Goal: Task Accomplishment & Management: Use online tool/utility

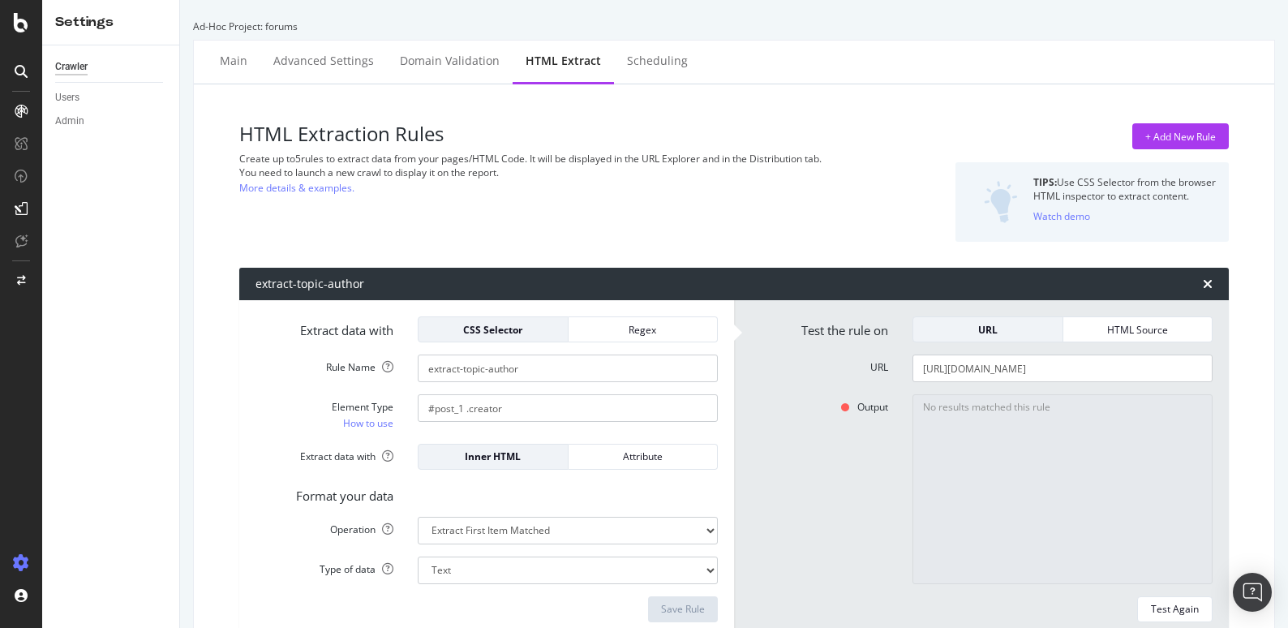
select select "count"
select select "list"
click at [80, 152] on div "SiteCrawler" at bounding box center [89, 150] width 58 height 16
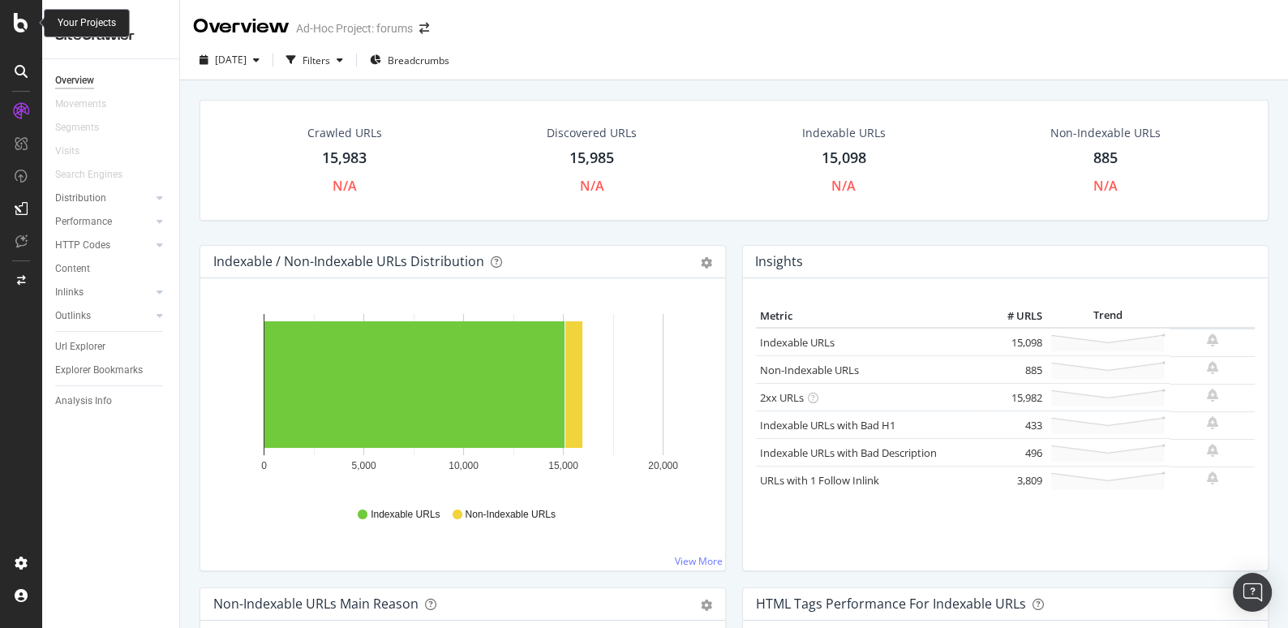
click at [27, 24] on icon at bounding box center [21, 22] width 15 height 19
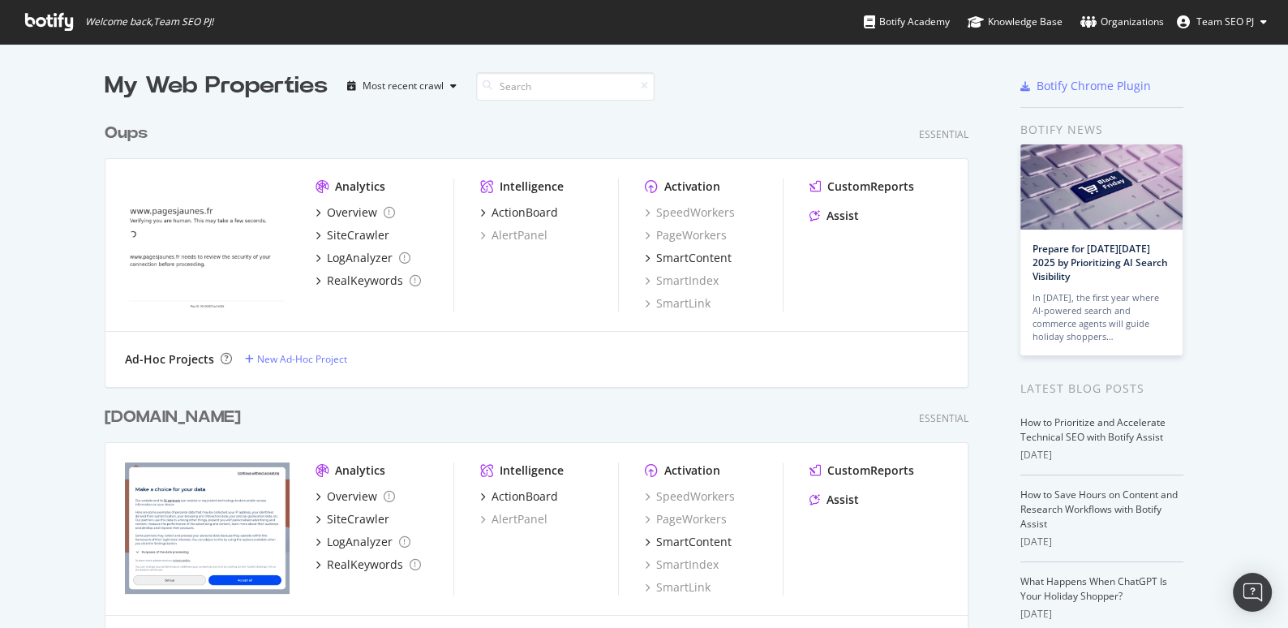
scroll to position [541, 0]
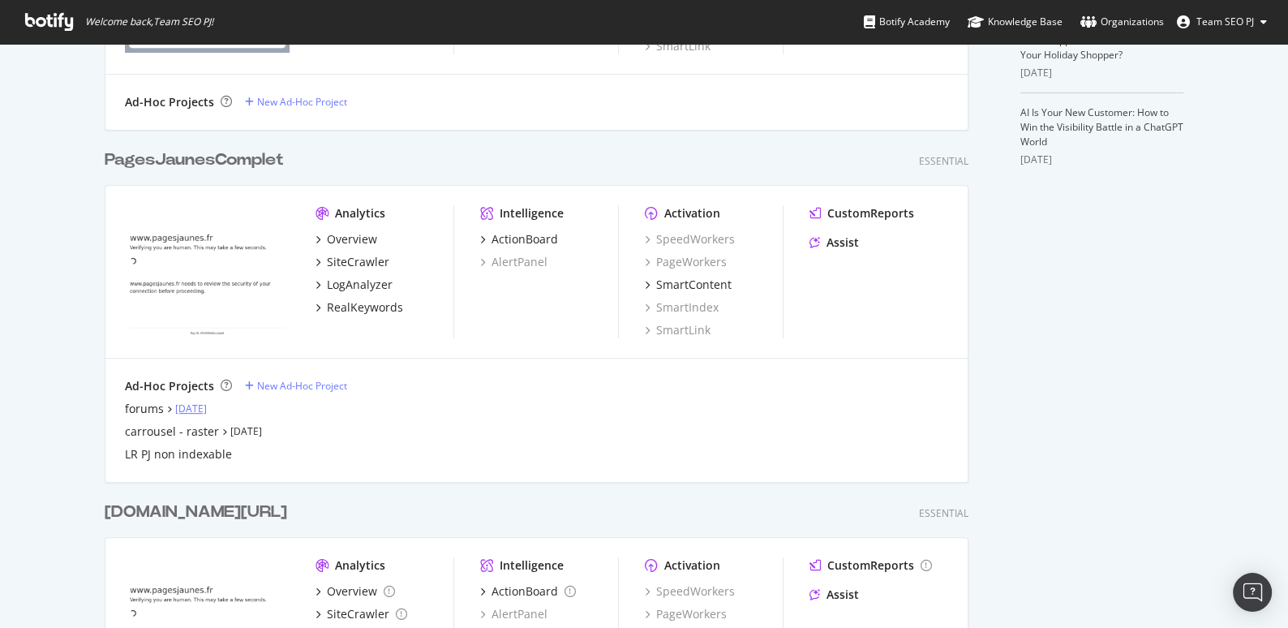
click at [192, 407] on link "[DATE]" at bounding box center [191, 408] width 32 height 14
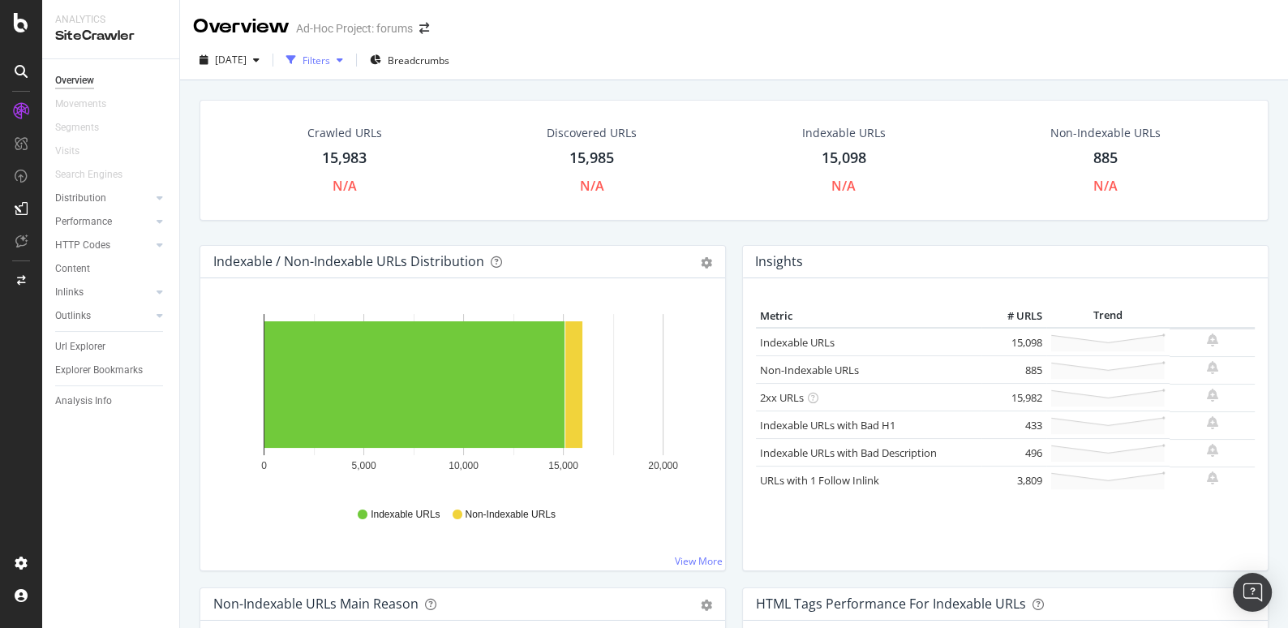
click at [330, 64] on div "Filters" at bounding box center [317, 61] width 28 height 14
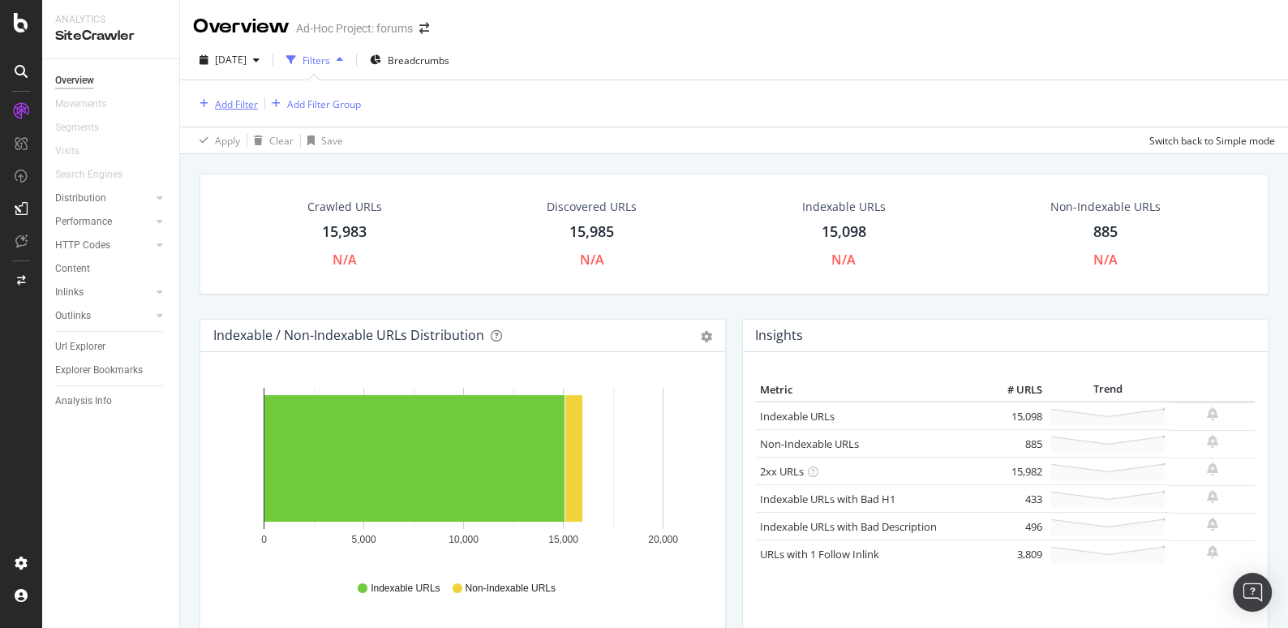
click at [243, 101] on div "Add Filter" at bounding box center [236, 104] width 43 height 14
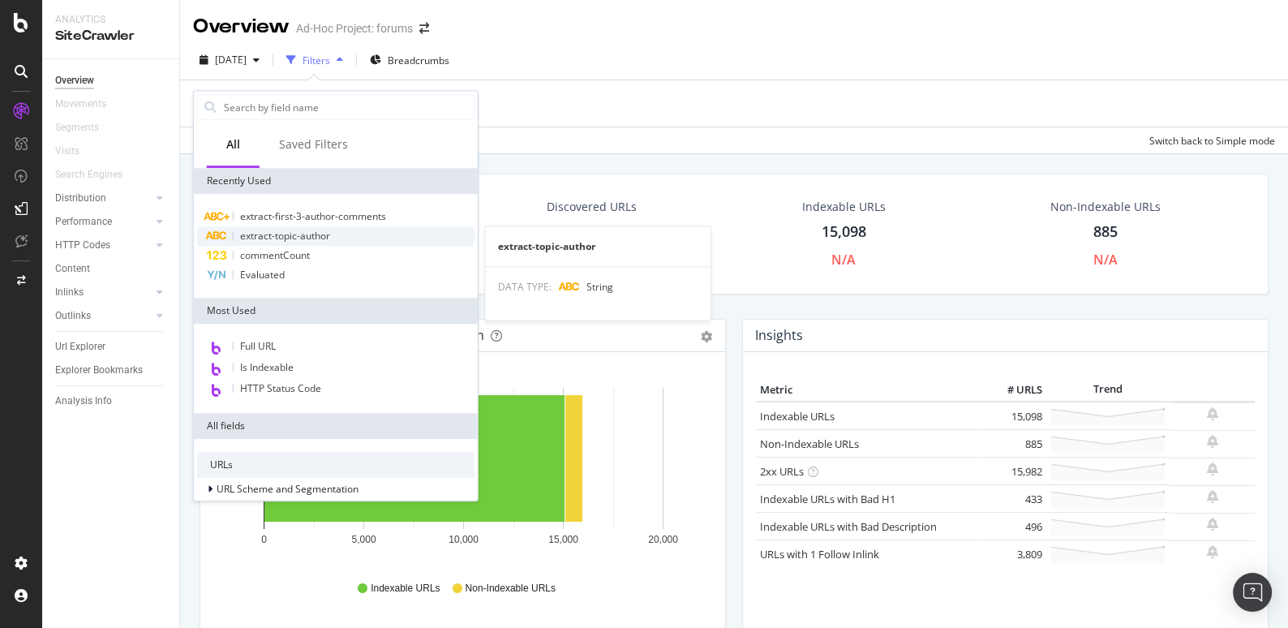
click at [270, 239] on span "extract-topic-author" at bounding box center [285, 236] width 90 height 14
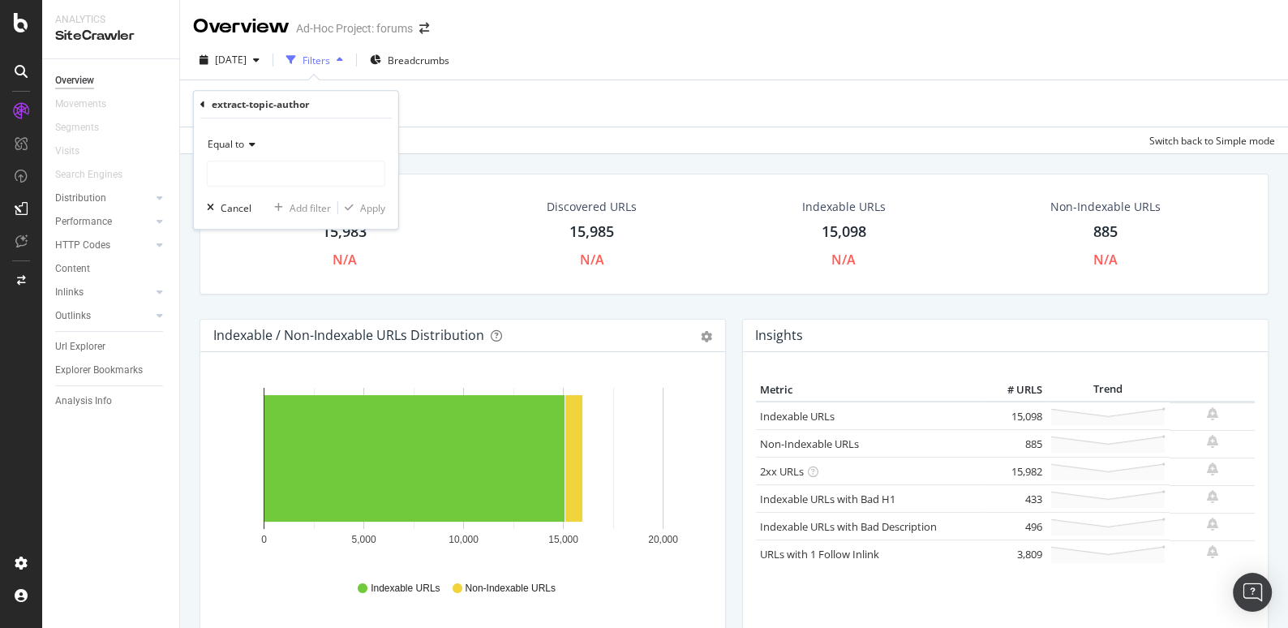
click at [249, 144] on icon at bounding box center [249, 145] width 11 height 10
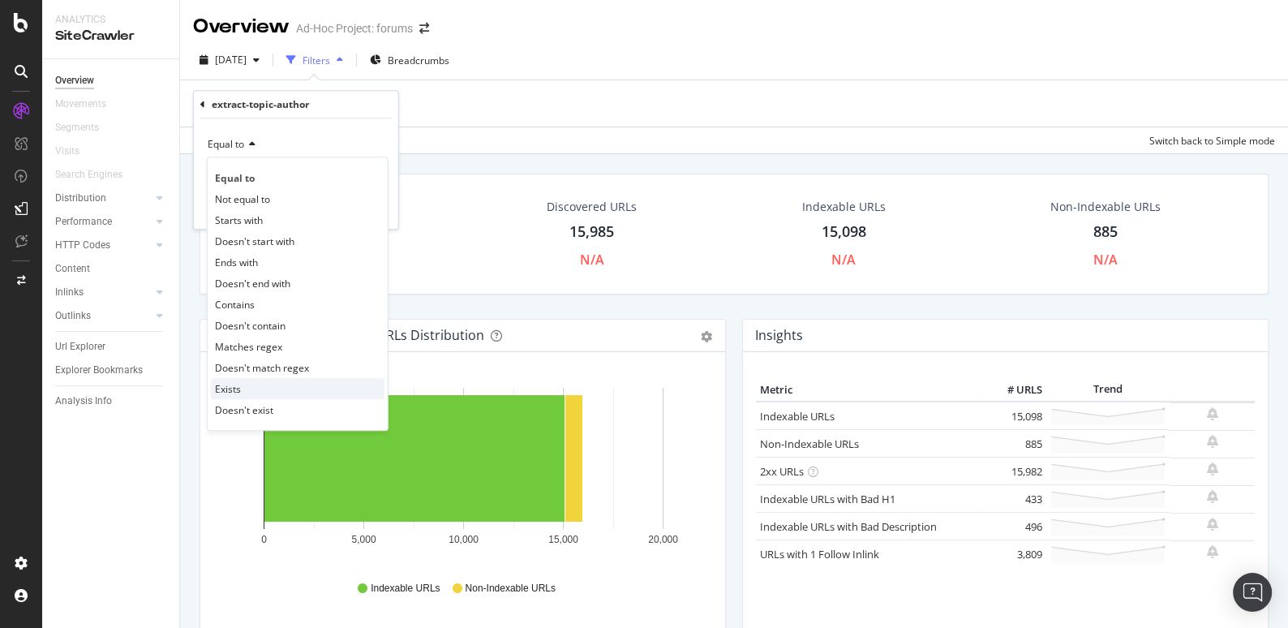
click at [238, 392] on span "Exists" at bounding box center [228, 389] width 26 height 14
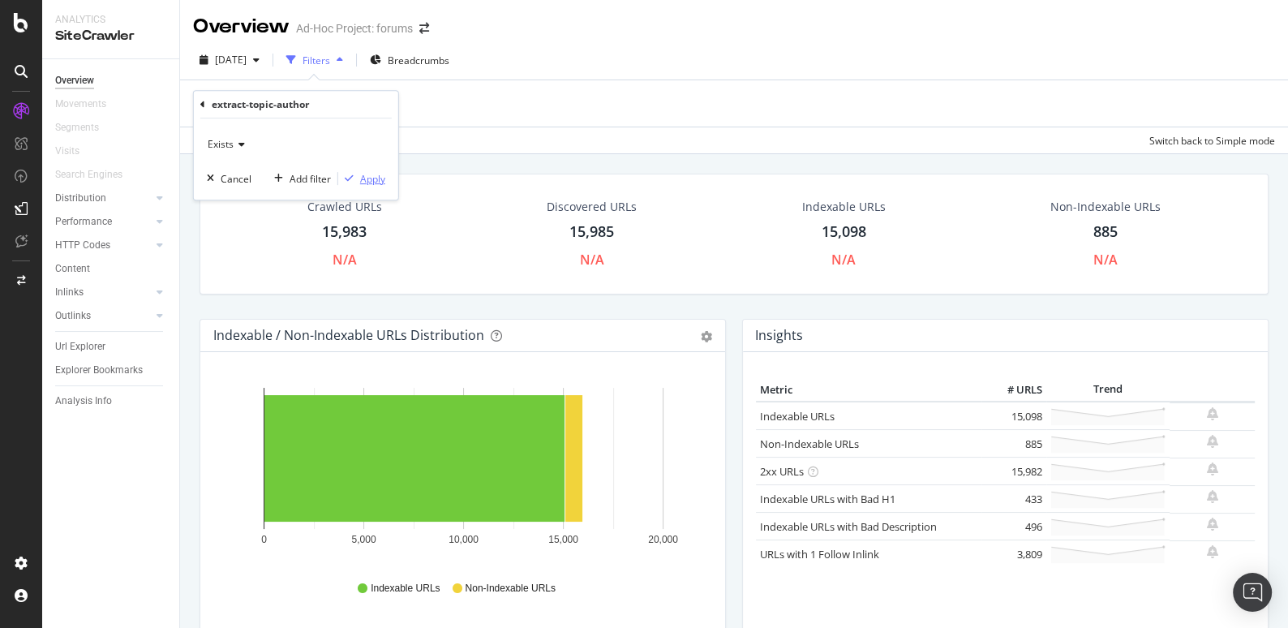
click at [380, 178] on div "Apply" at bounding box center [372, 179] width 25 height 14
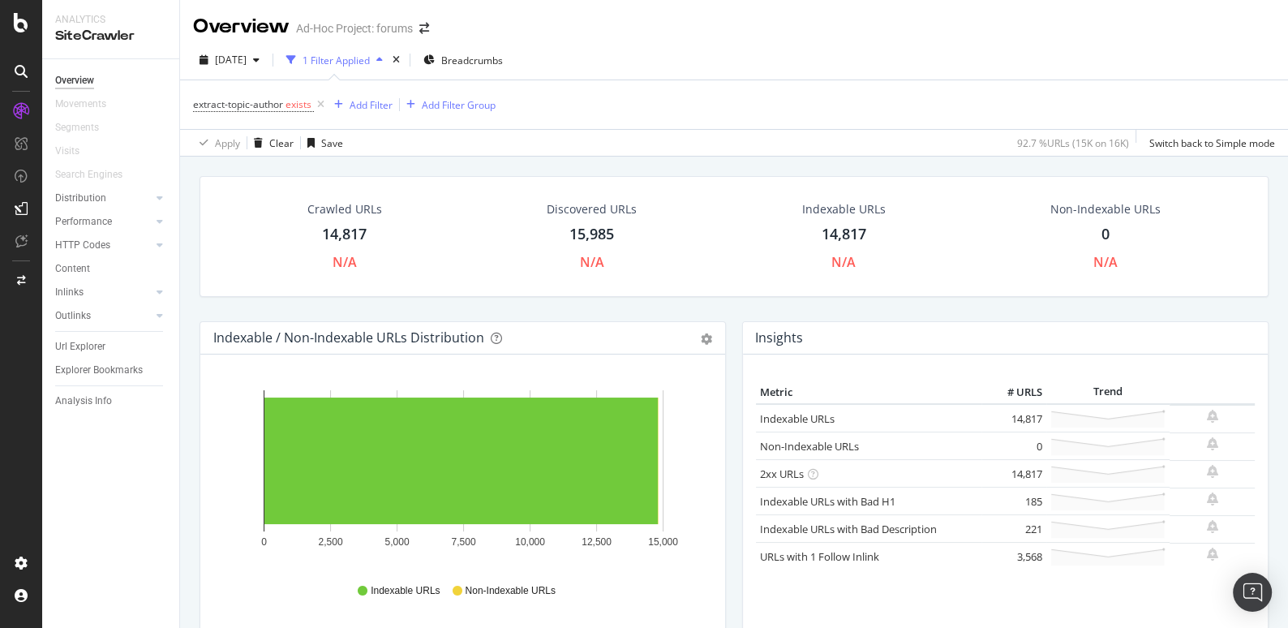
click at [345, 229] on div "14,817" at bounding box center [344, 234] width 45 height 21
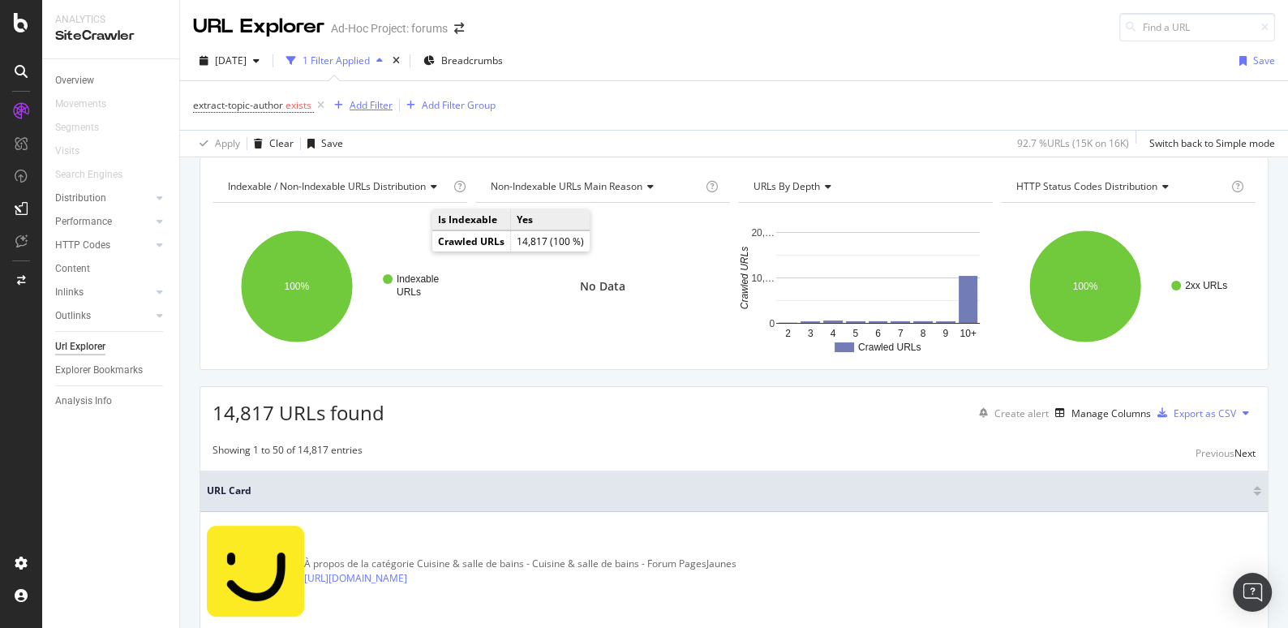
click at [372, 105] on div "Add Filter" at bounding box center [371, 105] width 43 height 14
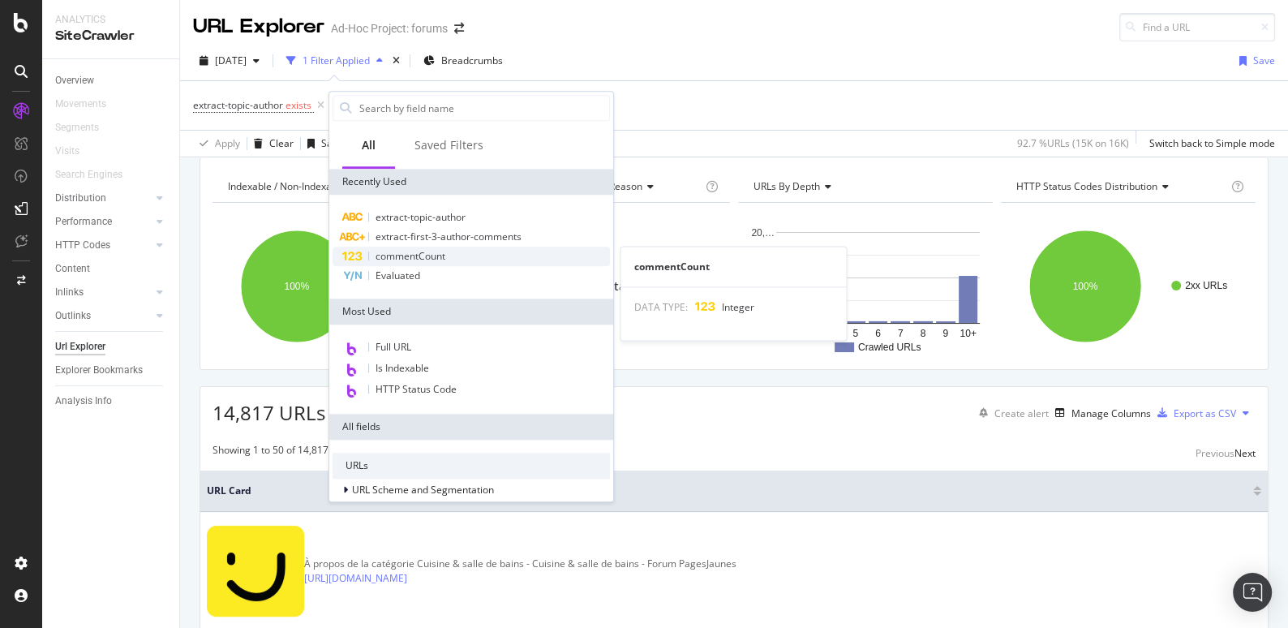
click at [401, 256] on span "commentCount" at bounding box center [411, 256] width 70 height 14
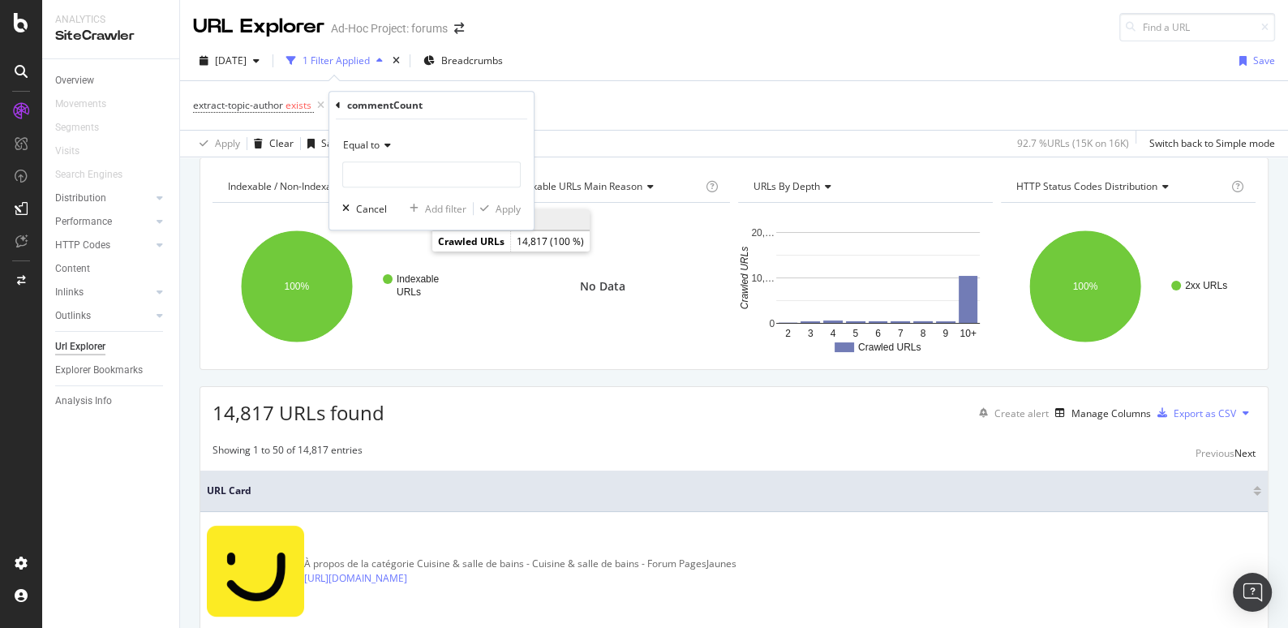
click at [374, 140] on span "Equal to" at bounding box center [361, 145] width 36 height 14
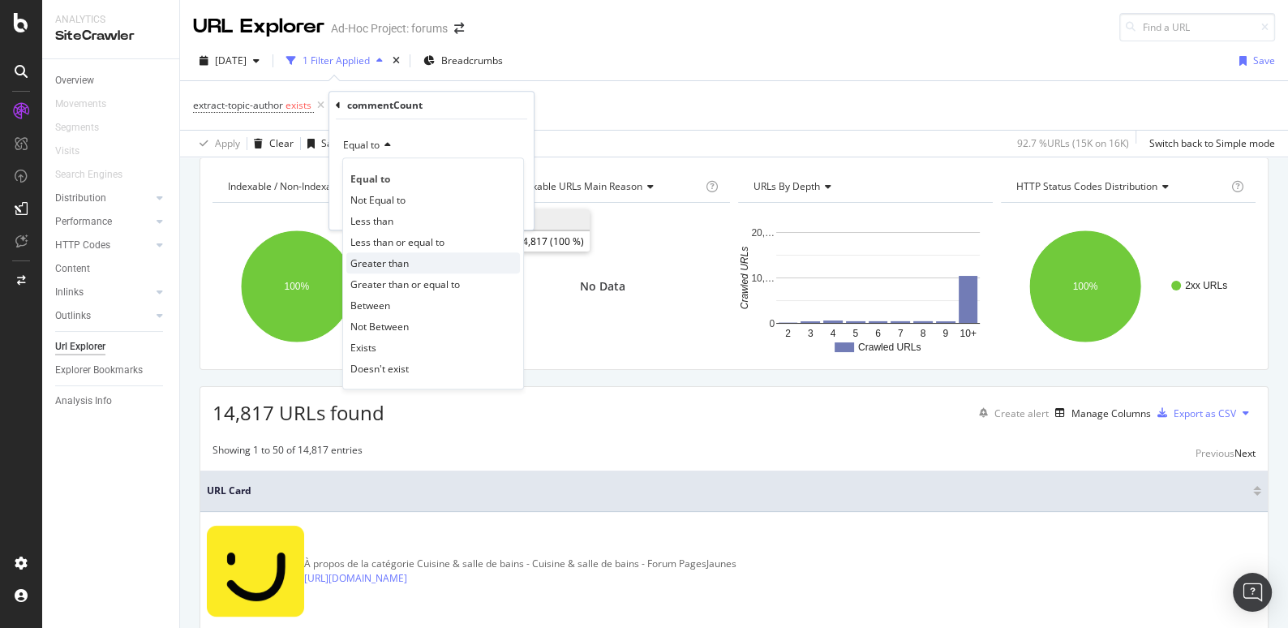
click at [363, 263] on span "Greater than" at bounding box center [379, 263] width 58 height 14
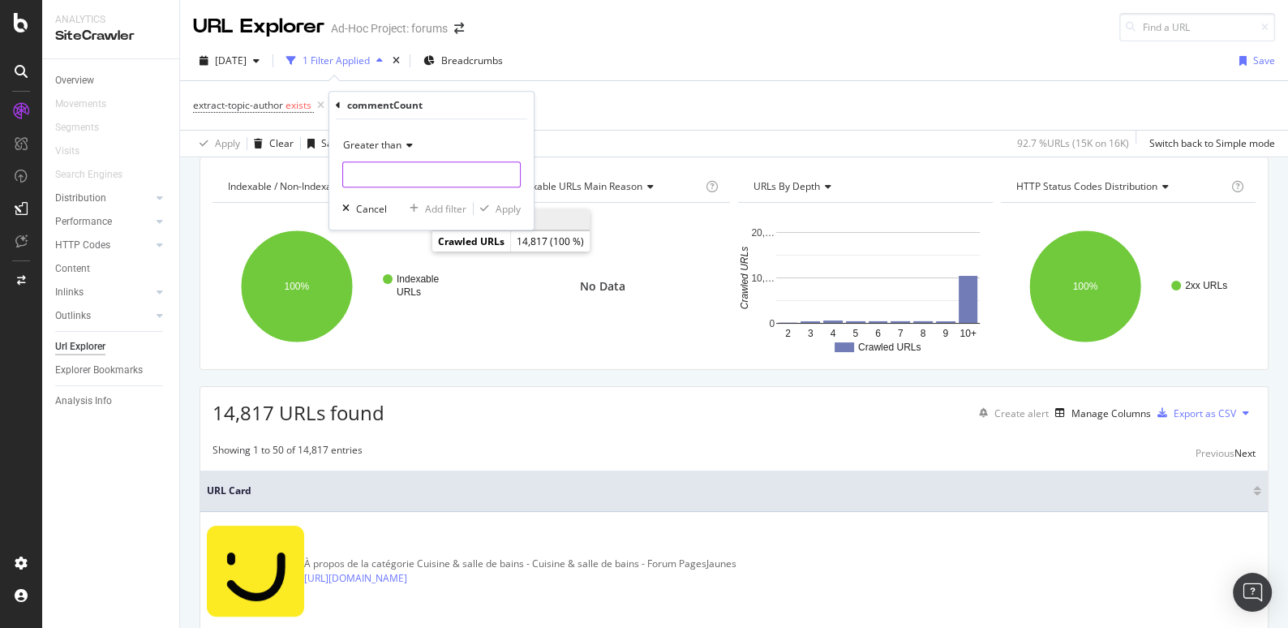
click at [361, 171] on input "number" at bounding box center [431, 174] width 178 height 26
type input "0"
click at [507, 204] on div "Apply" at bounding box center [508, 209] width 25 height 14
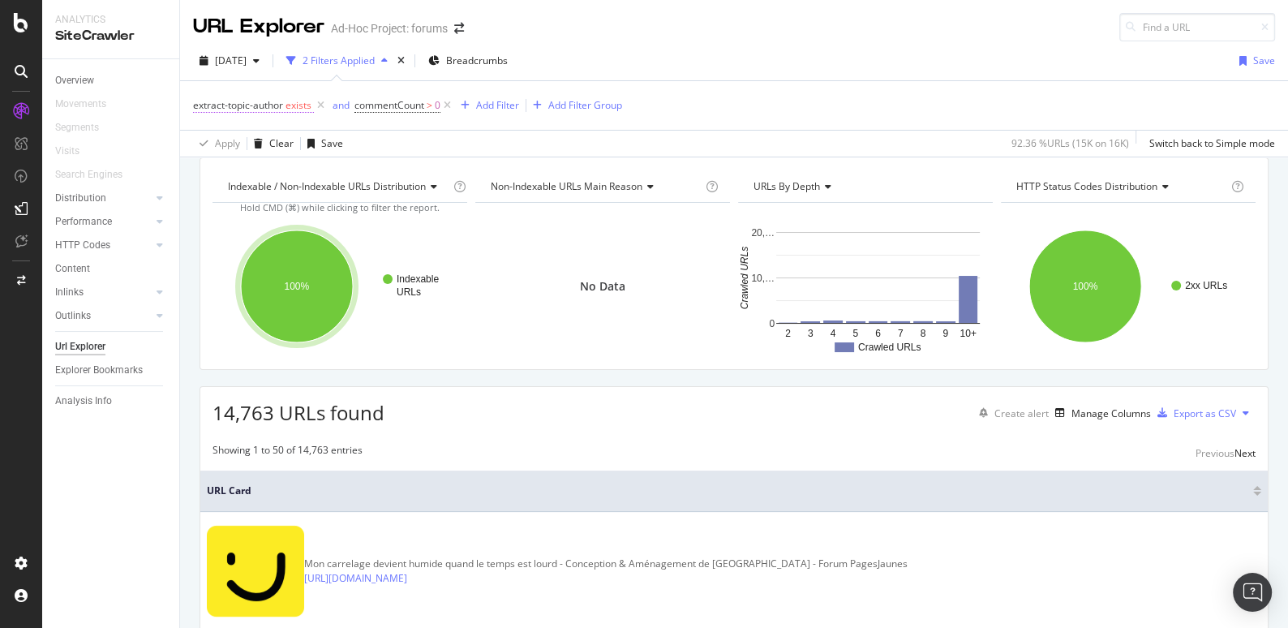
click at [284, 105] on span "extract-topic-author exists" at bounding box center [253, 105] width 121 height 15
click at [237, 138] on icon at bounding box center [239, 142] width 11 height 10
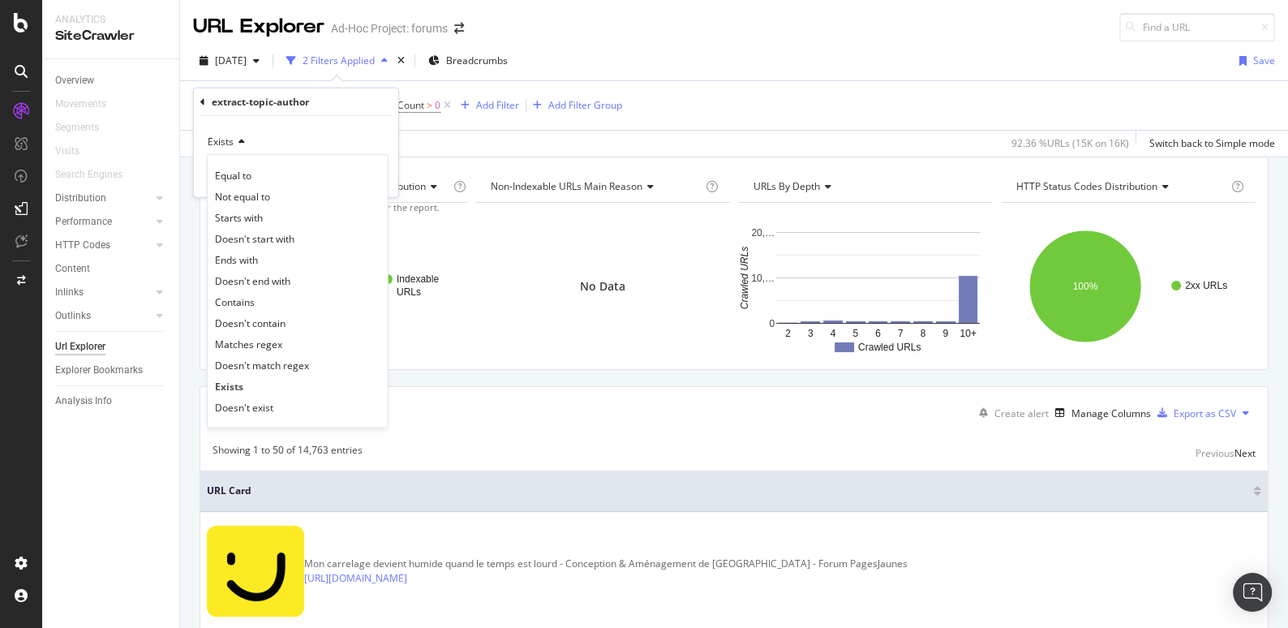
click at [448, 135] on div "Apply Clear Save 92.36 % URLs ( 15K on 16K ) Switch back to Simple mode" at bounding box center [734, 143] width 1108 height 27
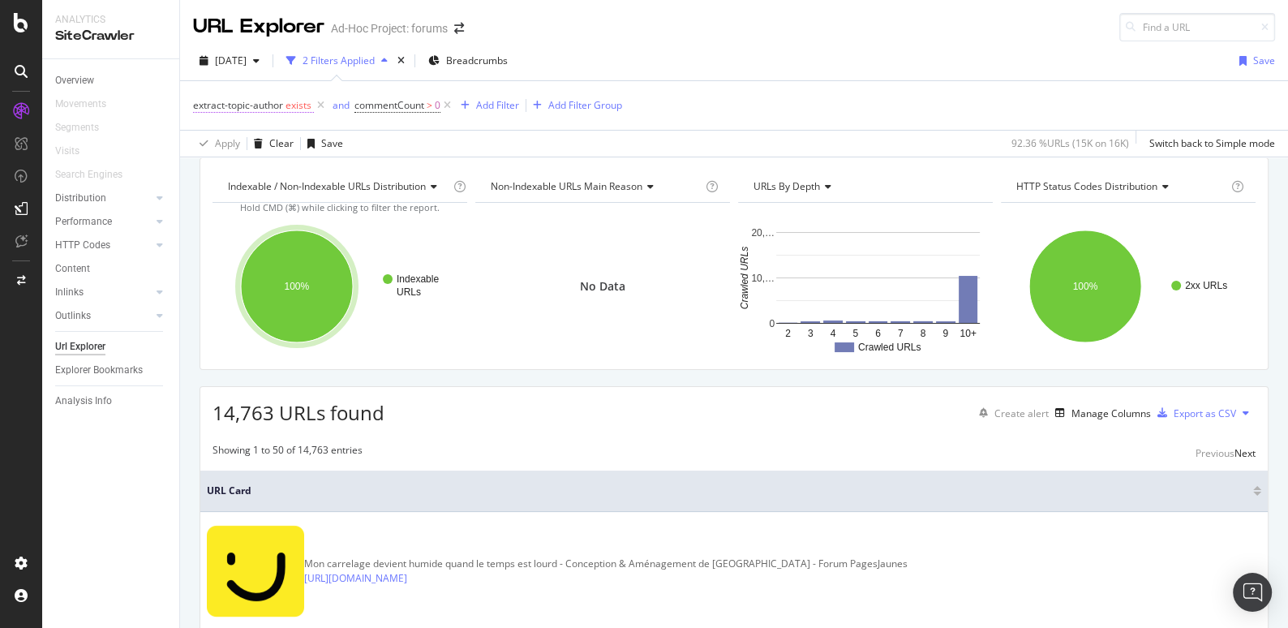
click at [295, 105] on span "exists" at bounding box center [298, 105] width 26 height 14
click at [234, 142] on icon at bounding box center [239, 142] width 11 height 10
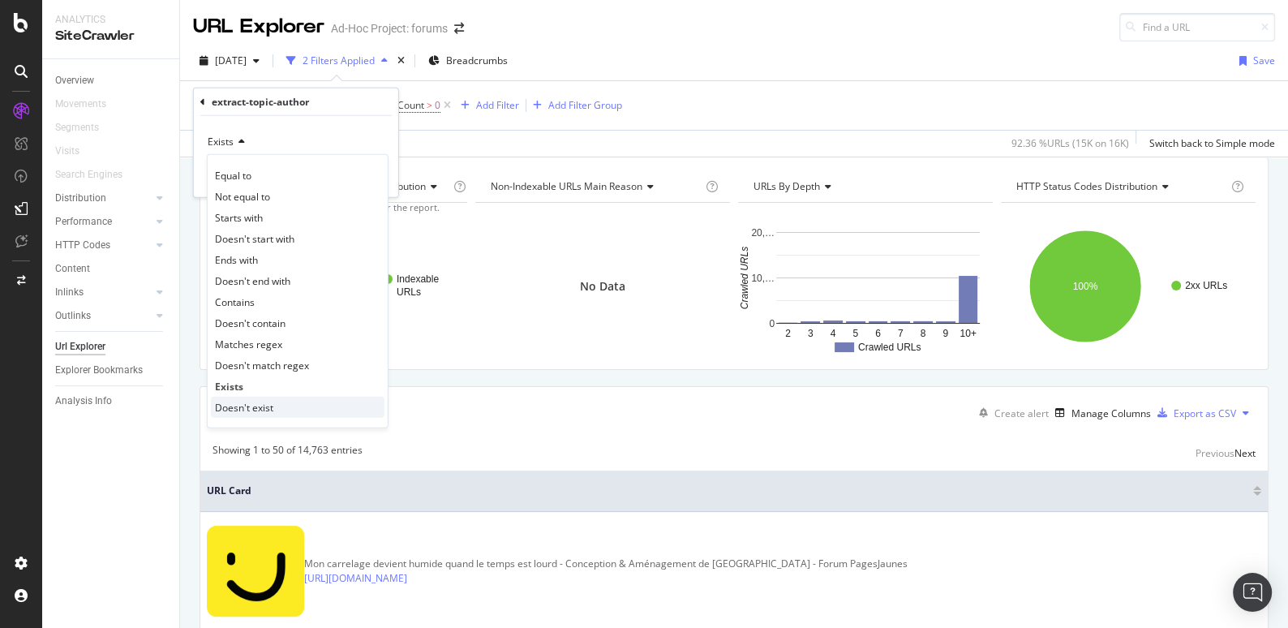
click at [222, 401] on span "Doesn't exist" at bounding box center [244, 407] width 58 height 14
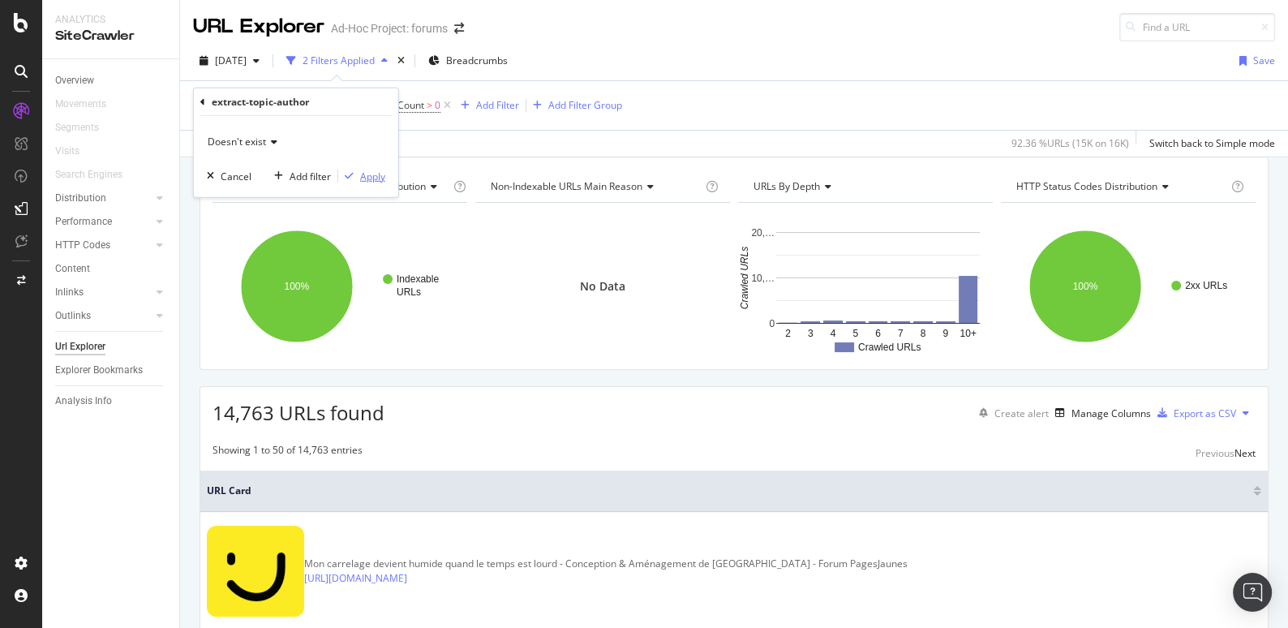
click at [381, 178] on div "Apply" at bounding box center [372, 176] width 25 height 14
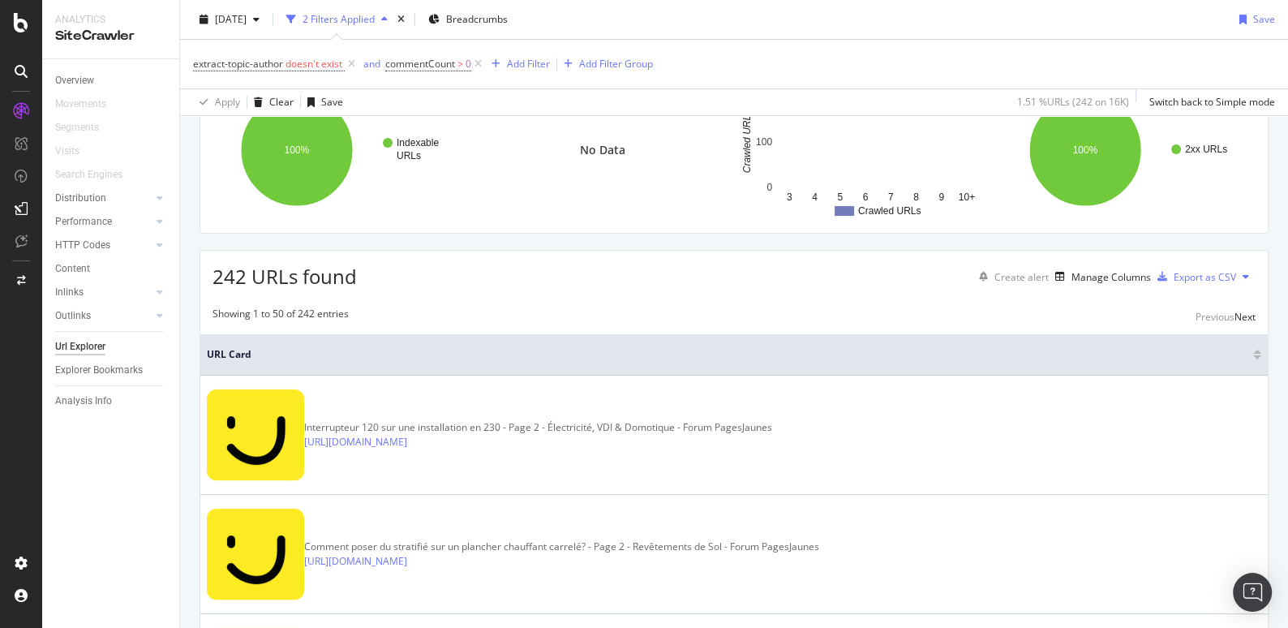
scroll to position [248, 0]
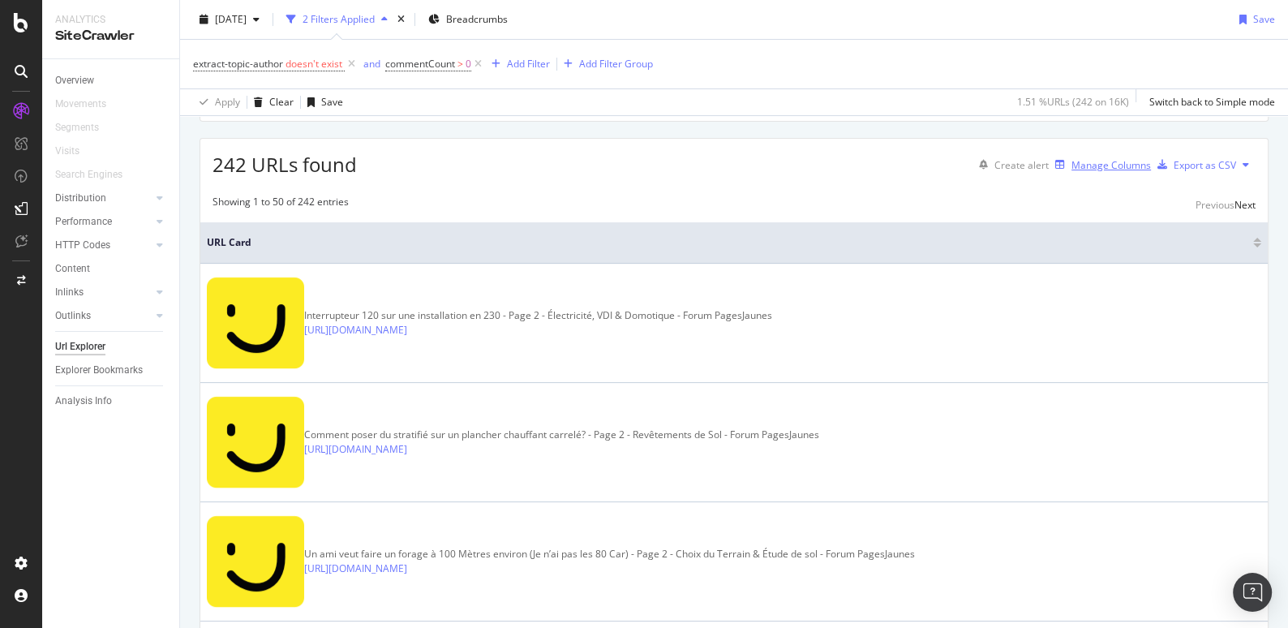
click at [1088, 172] on div "Manage Columns" at bounding box center [1110, 165] width 79 height 14
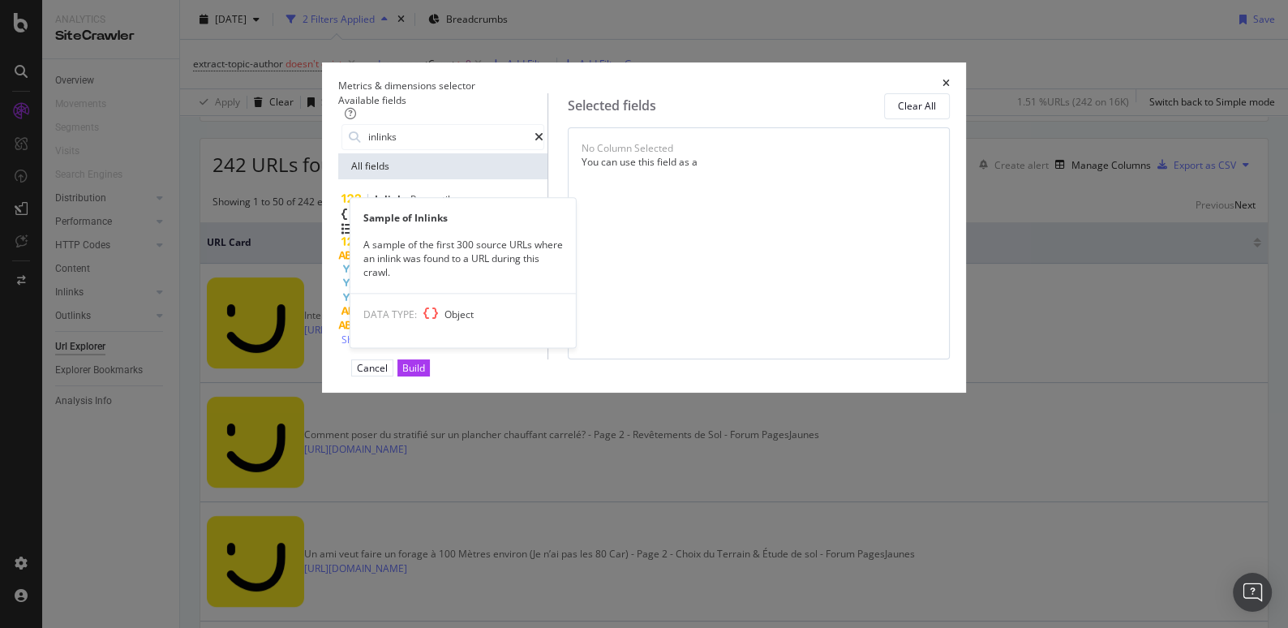
type input "inlinks"
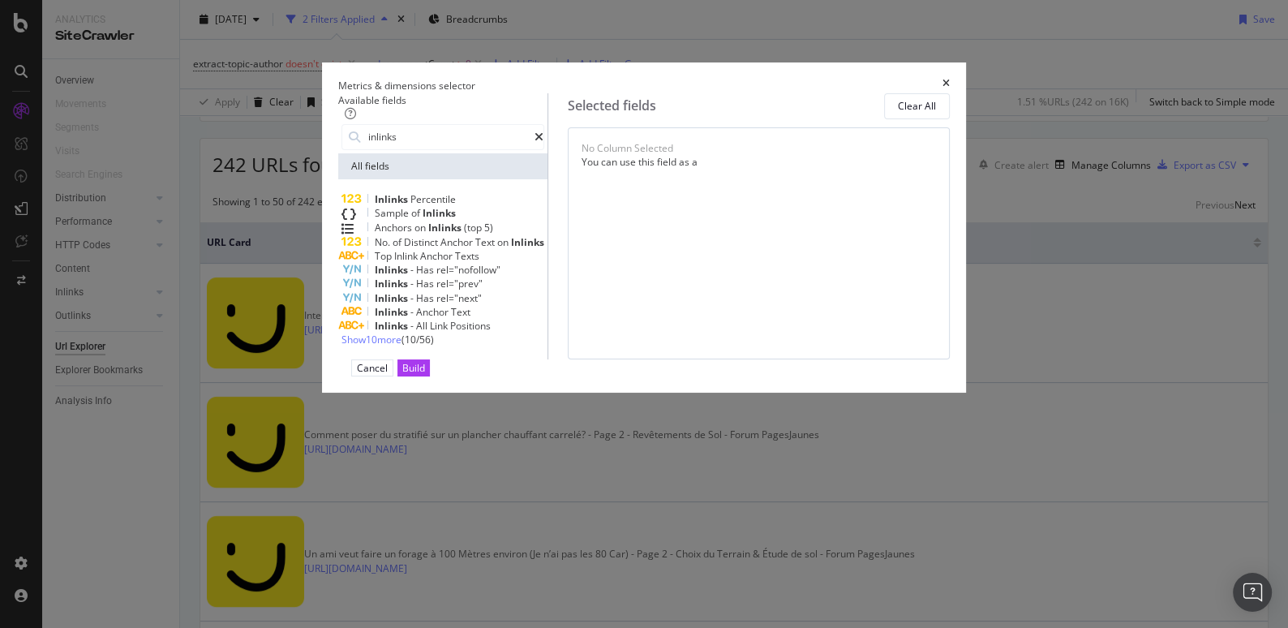
click at [411, 220] on span "of" at bounding box center [416, 213] width 11 height 14
click at [425, 375] on div "Build" at bounding box center [413, 368] width 23 height 14
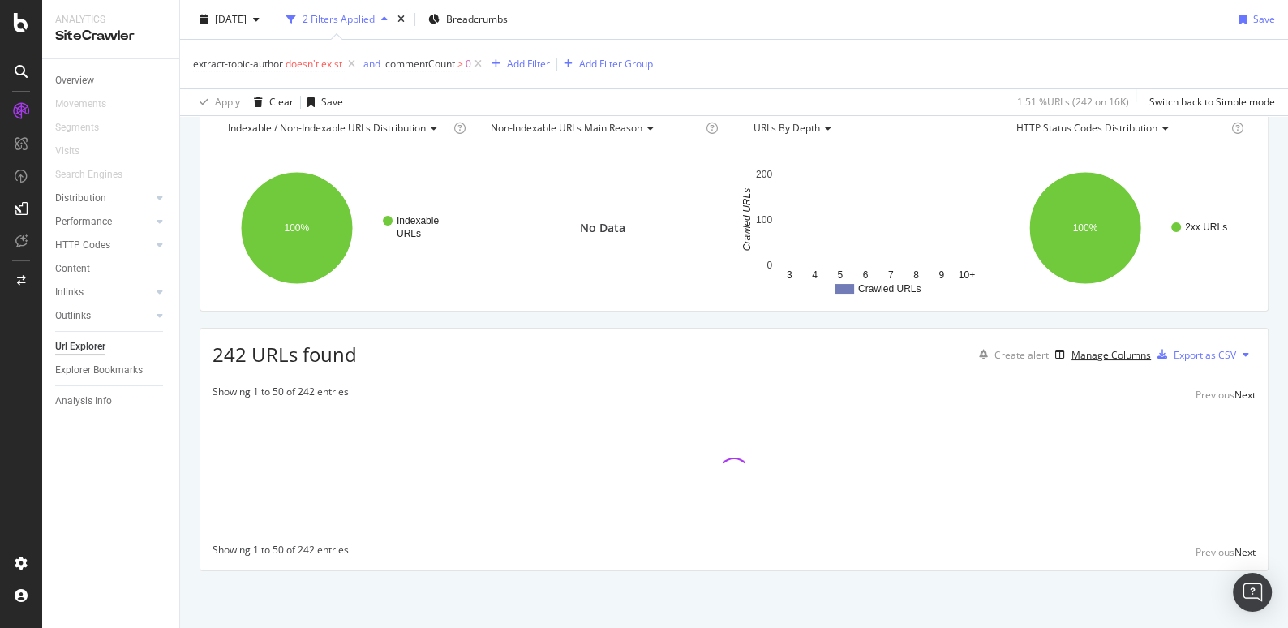
scroll to position [75, 0]
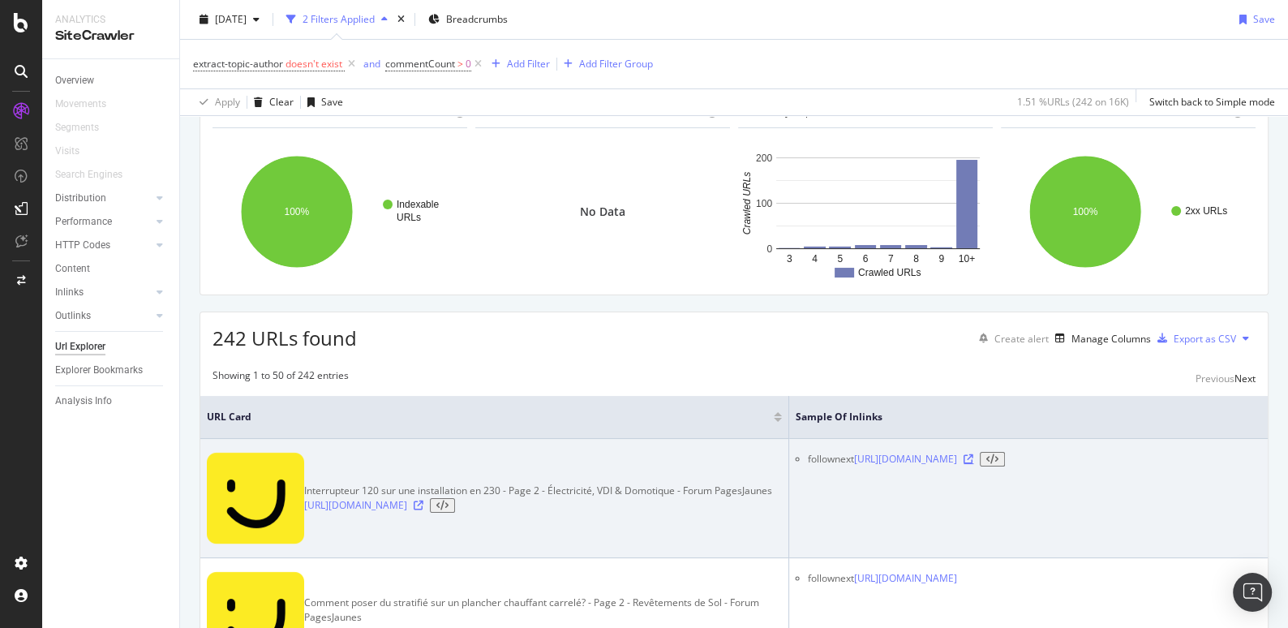
click at [973, 464] on icon at bounding box center [969, 459] width 10 height 10
drag, startPoint x: 668, startPoint y: 508, endPoint x: 634, endPoint y: 508, distance: 33.3
click at [634, 508] on div "https://forums.pagesjaunes.fr/t/interrupteur-120-sur-une-installation-en-230/67…" at bounding box center [538, 505] width 468 height 15
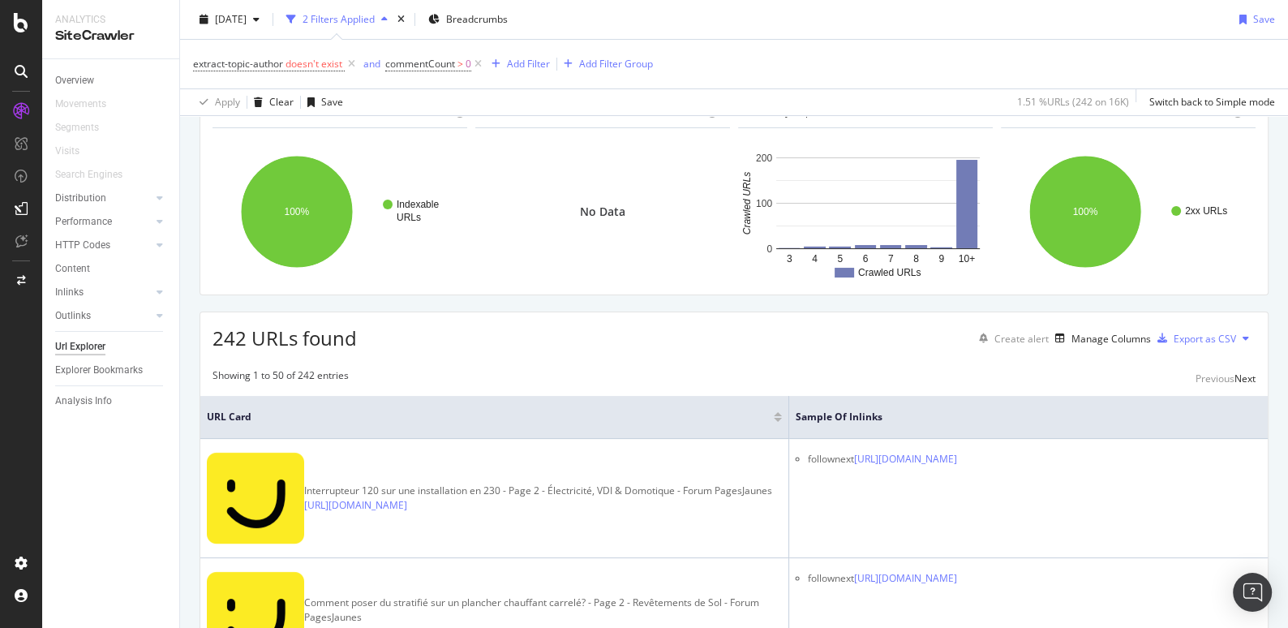
copy link "page=2"
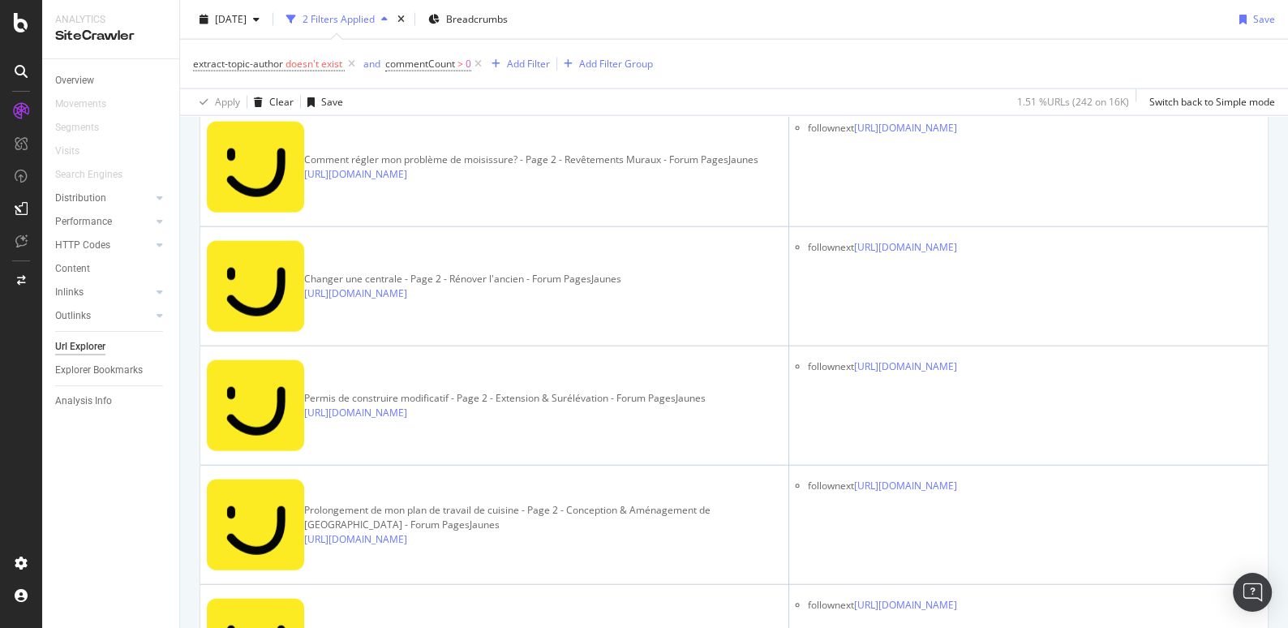
scroll to position [3881, 0]
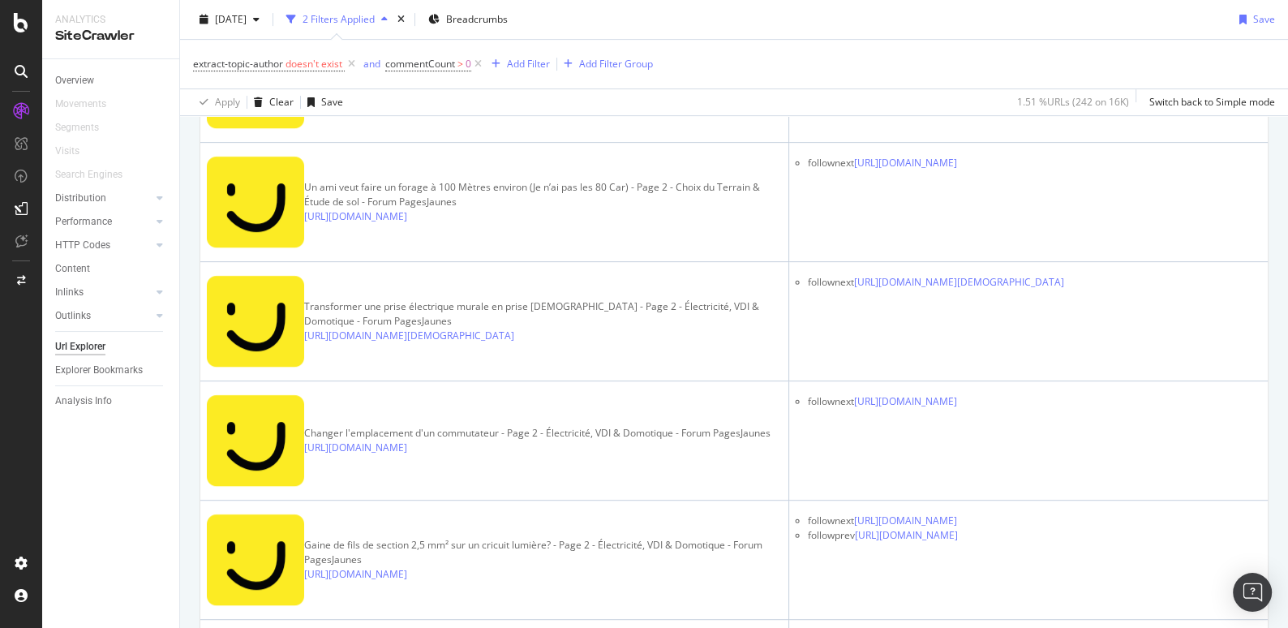
scroll to position [71, 0]
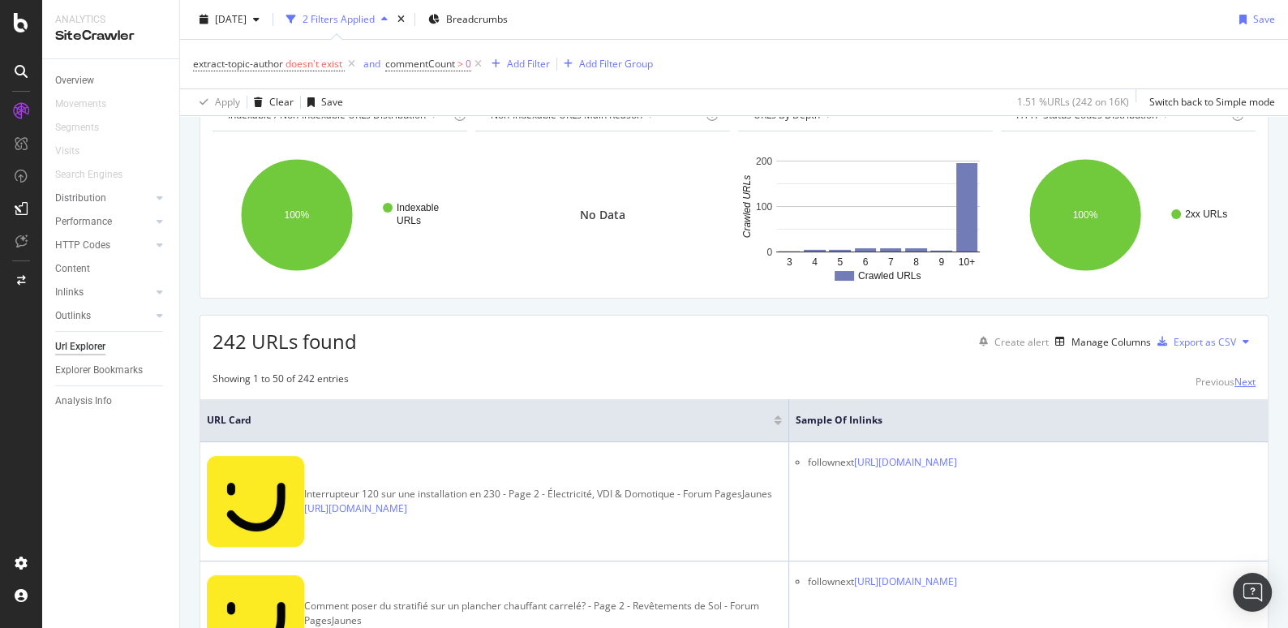
click at [1241, 388] on div "Next" at bounding box center [1244, 382] width 21 height 14
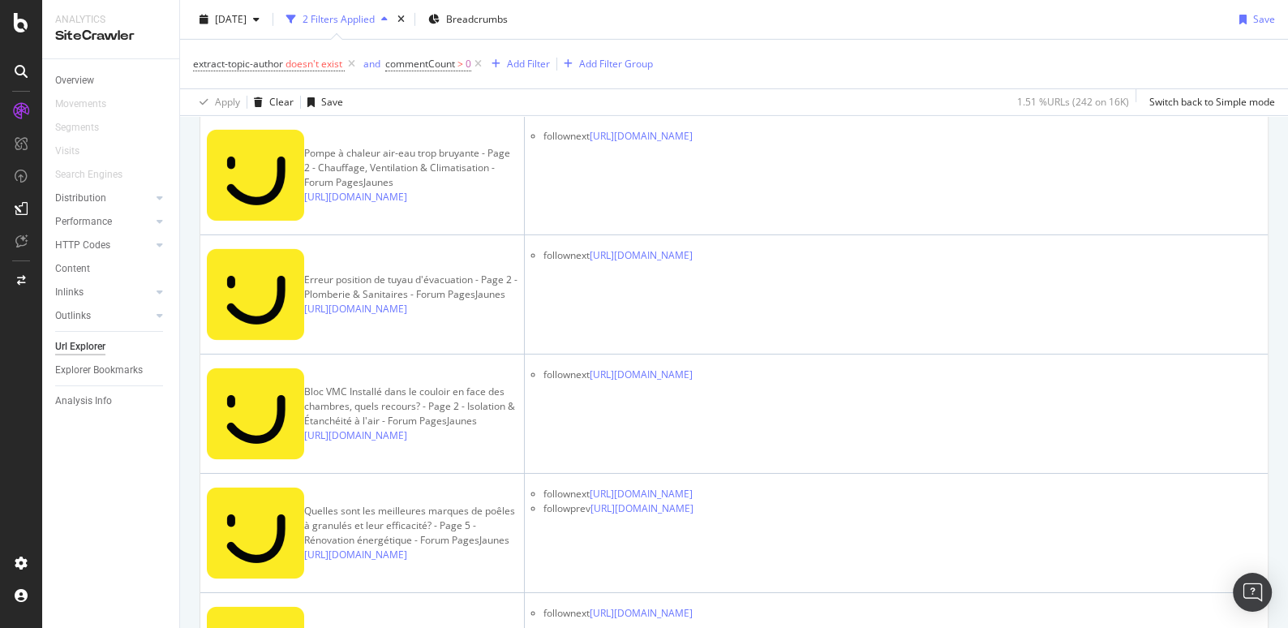
scroll to position [5296, 0]
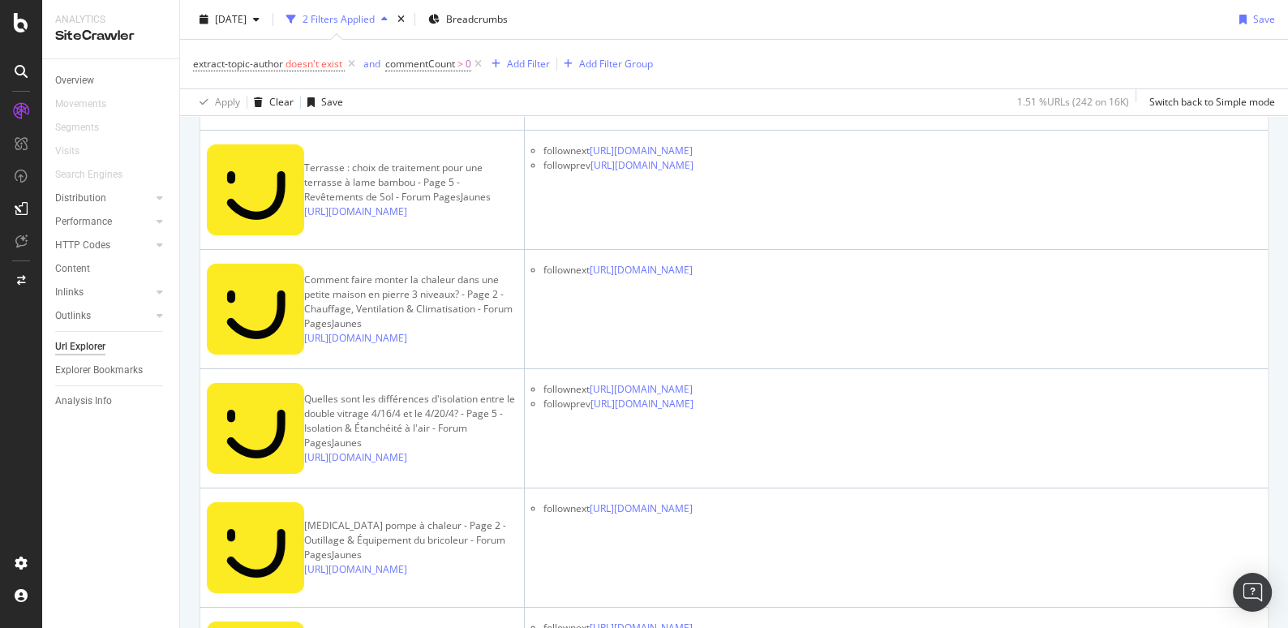
scroll to position [5196, 0]
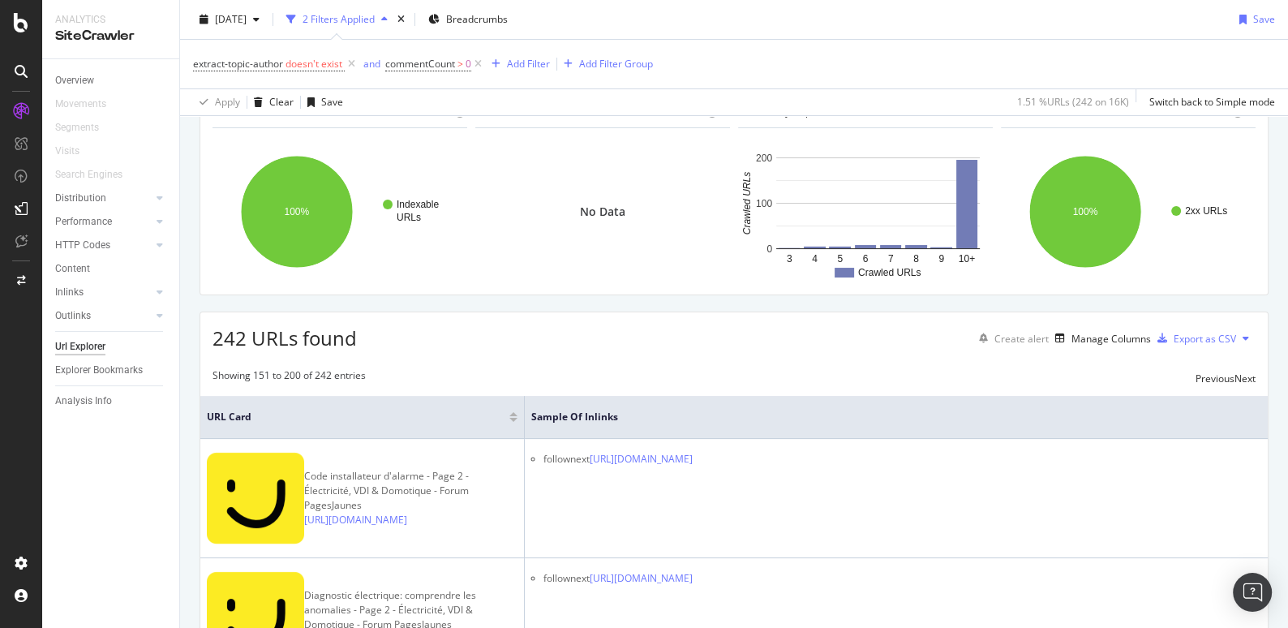
scroll to position [5251, 0]
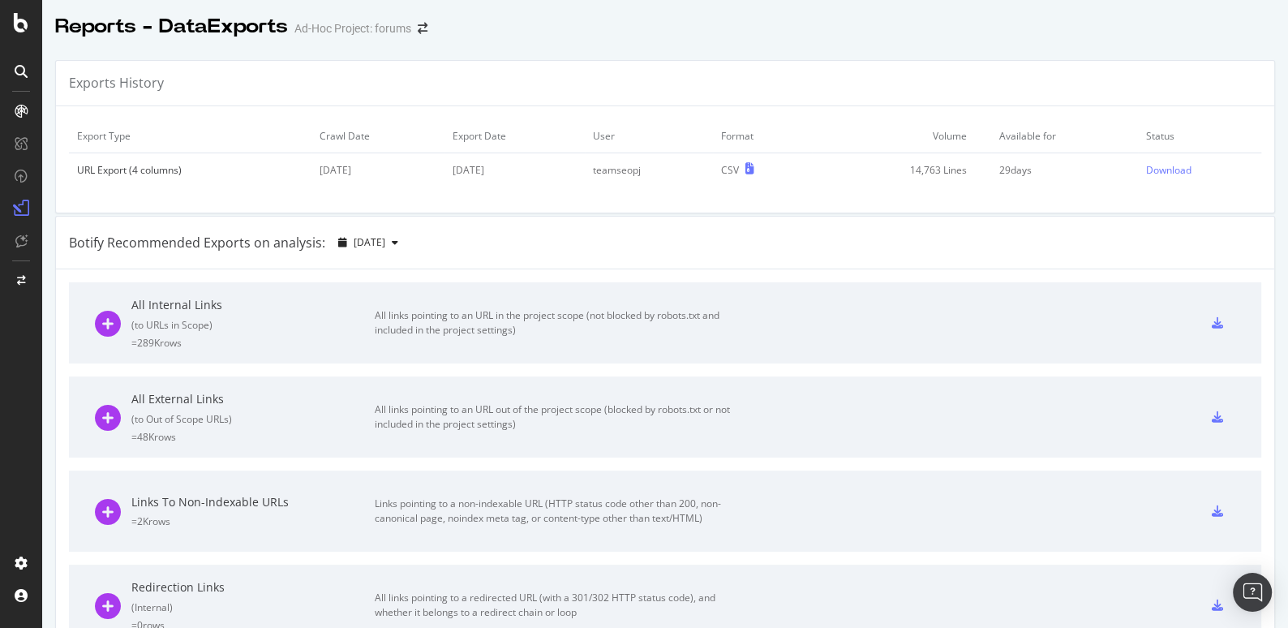
click at [19, 31] on icon at bounding box center [21, 22] width 15 height 19
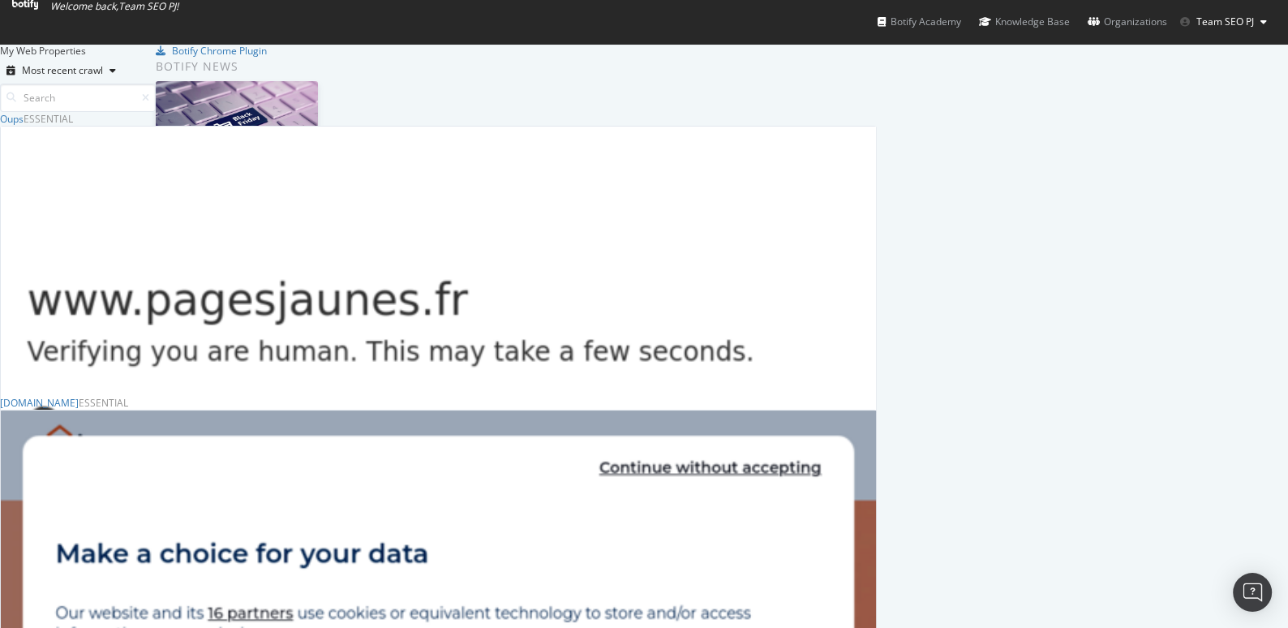
scroll to position [618, 0]
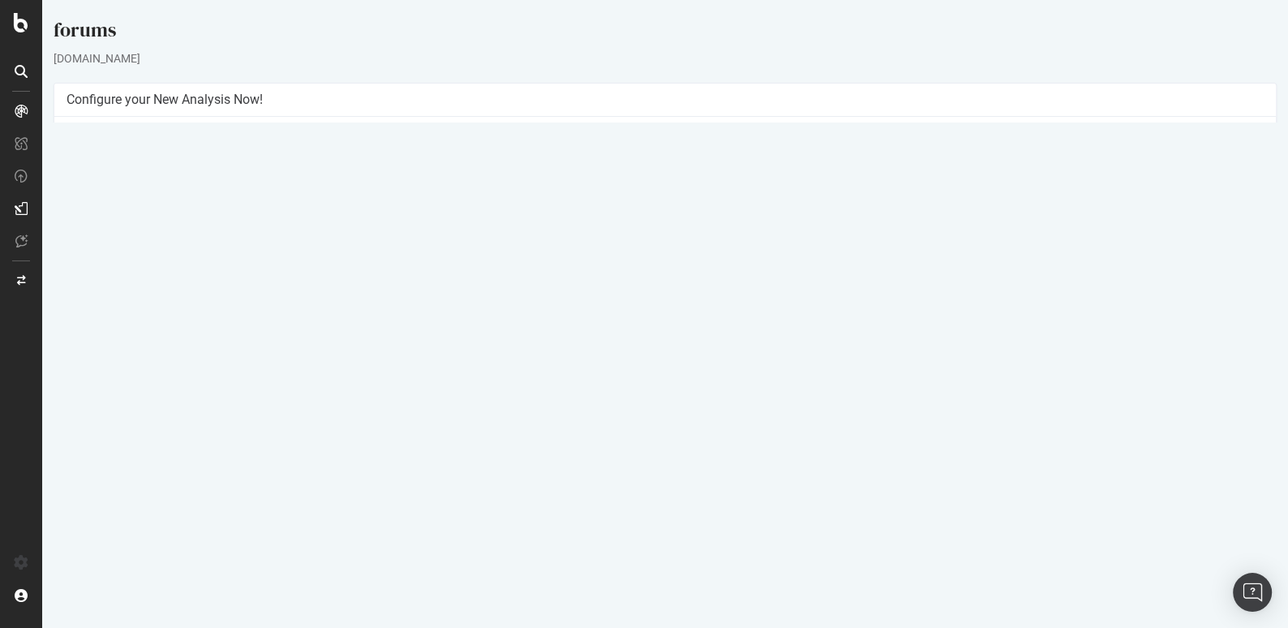
click at [730, 364] on link "Settings" at bounding box center [718, 362] width 36 height 14
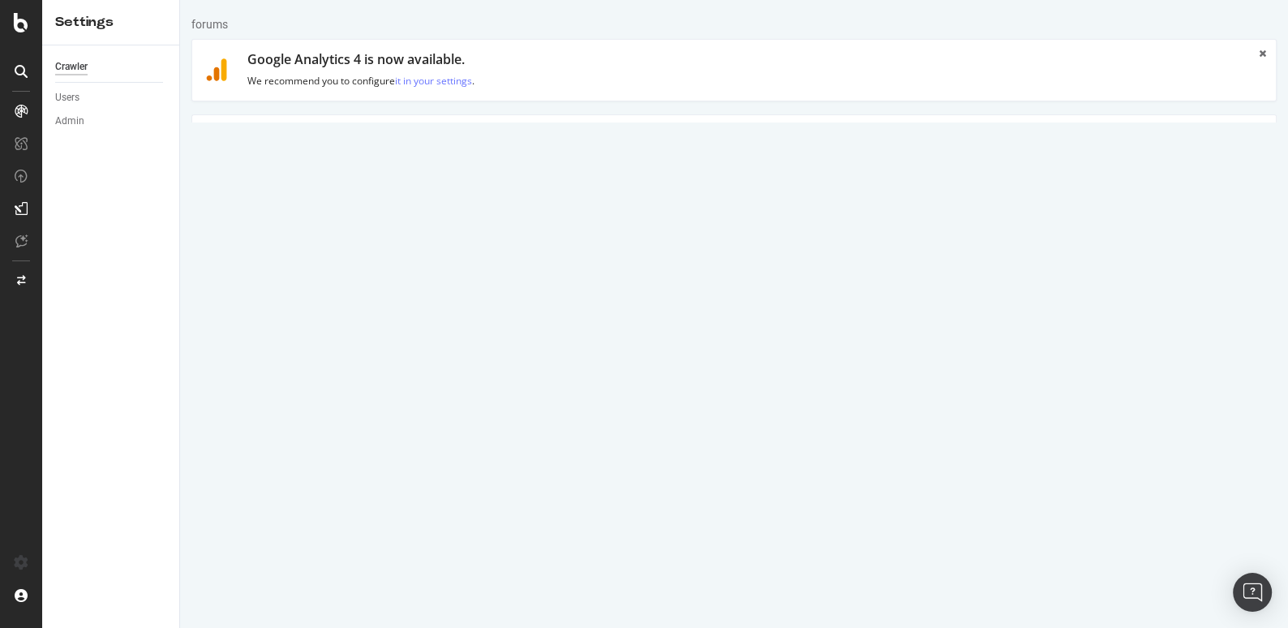
click at [572, 133] on link "HTML Extract" at bounding box center [561, 137] width 96 height 45
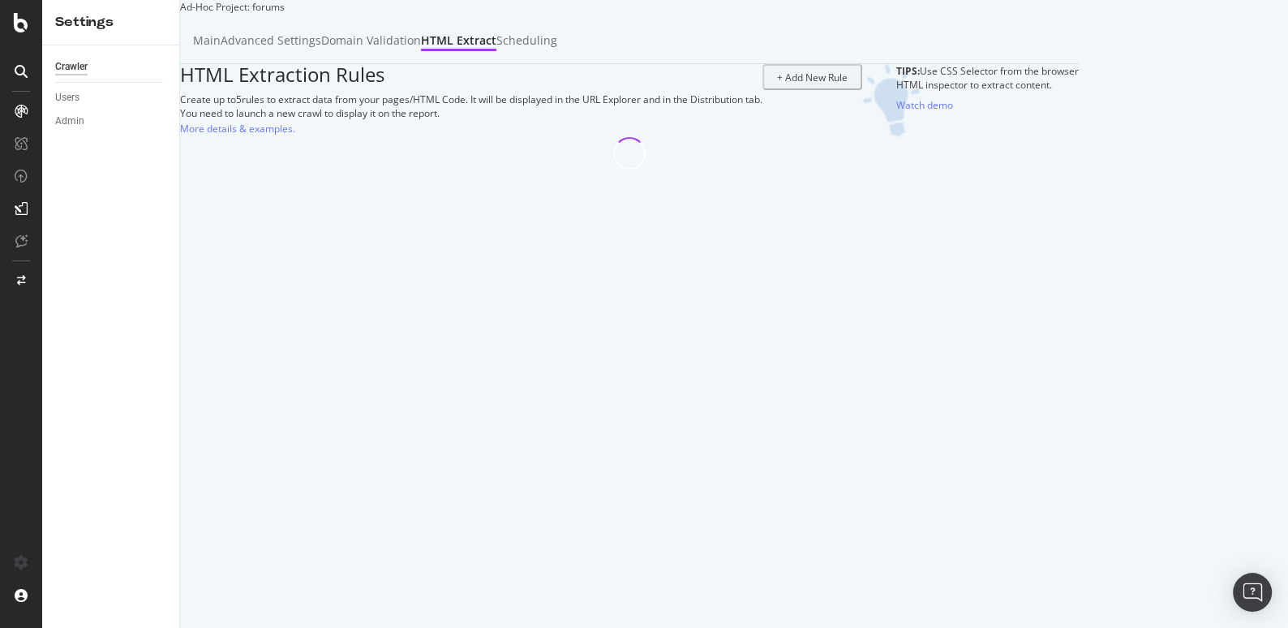
select select "count"
select select "list"
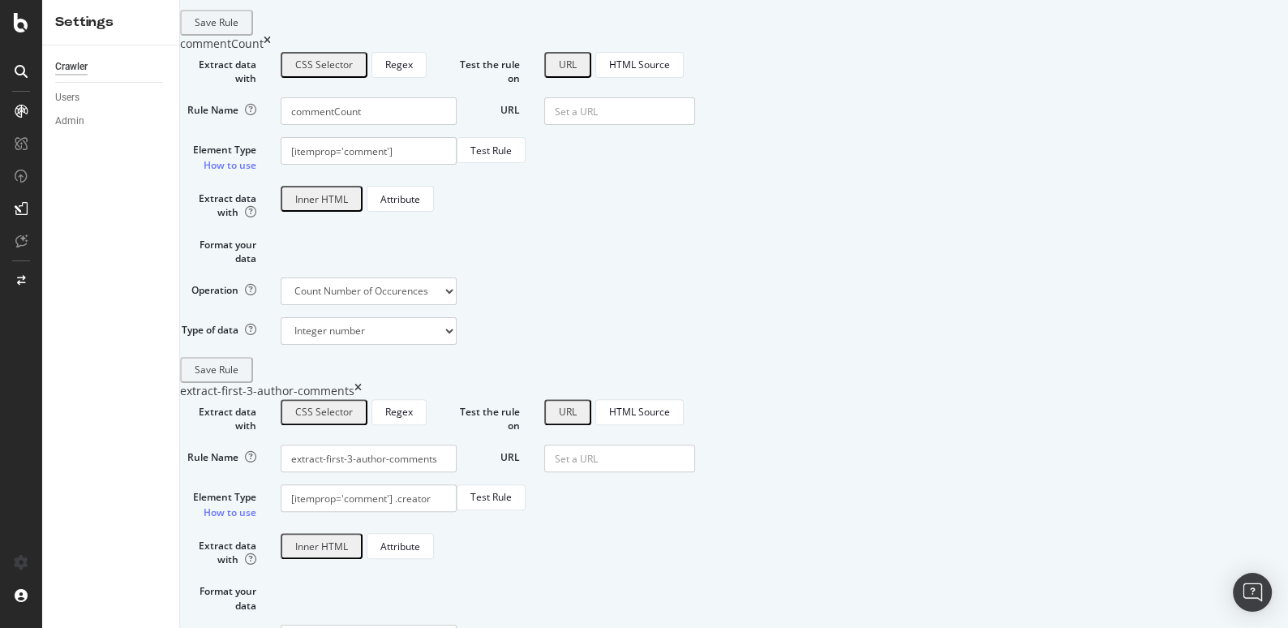
scroll to position [912, 0]
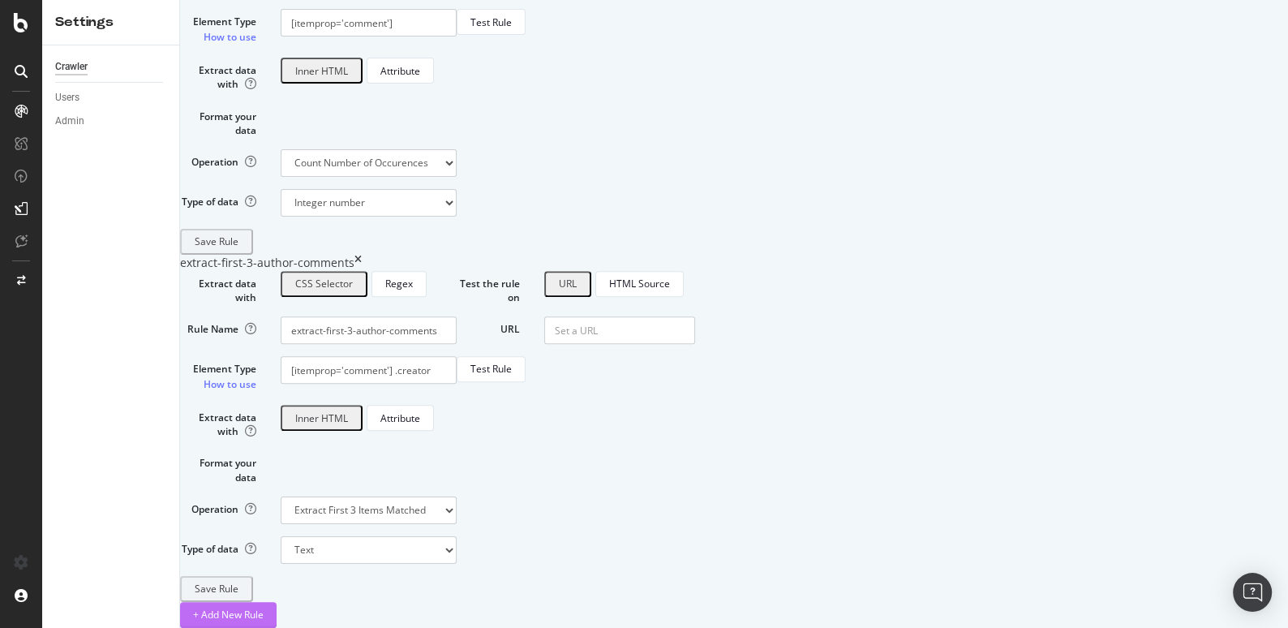
click at [264, 607] on div "+ Add New Rule" at bounding box center [228, 614] width 71 height 14
click at [457, 356] on input "Element Type How to use" at bounding box center [369, 370] width 176 height 28
paste input "data-identifier"
click at [427, 356] on input "data-identifier" at bounding box center [369, 370] width 176 height 28
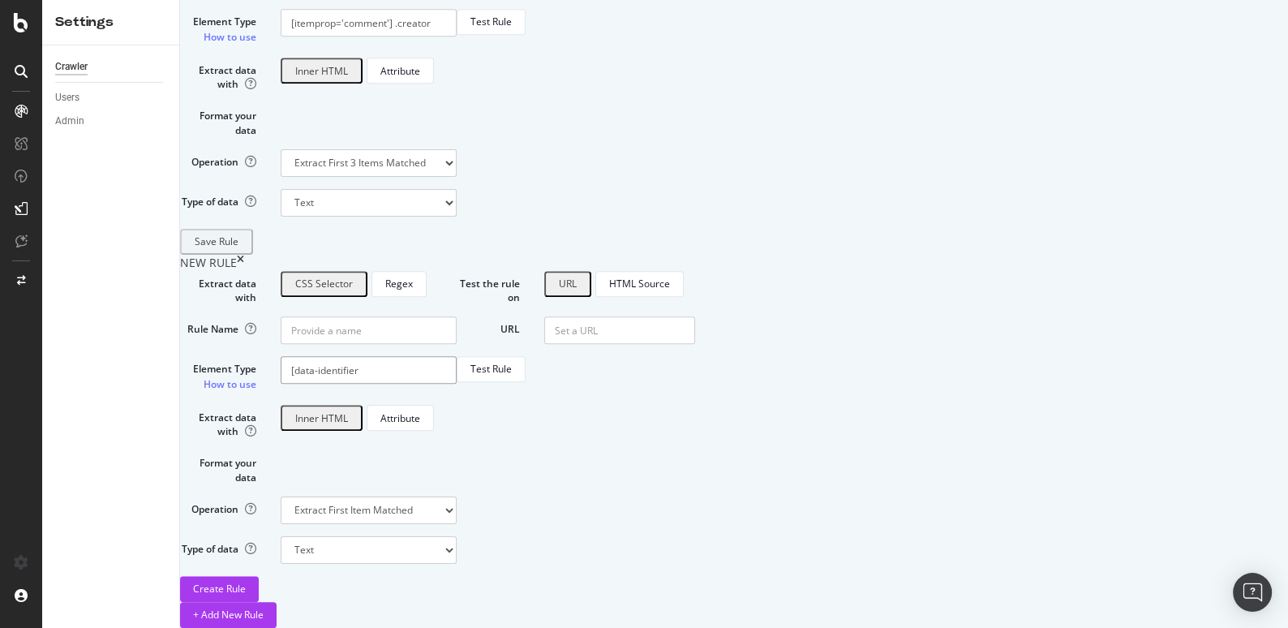
click at [457, 356] on input "[data-identifier" at bounding box center [369, 370] width 176 height 28
paste input "topic-map__users"
type input "[data-identifier=topic-map__users]"
click at [695, 316] on input "URL" at bounding box center [619, 330] width 151 height 28
paste input "[URL][DOMAIN_NAME]"
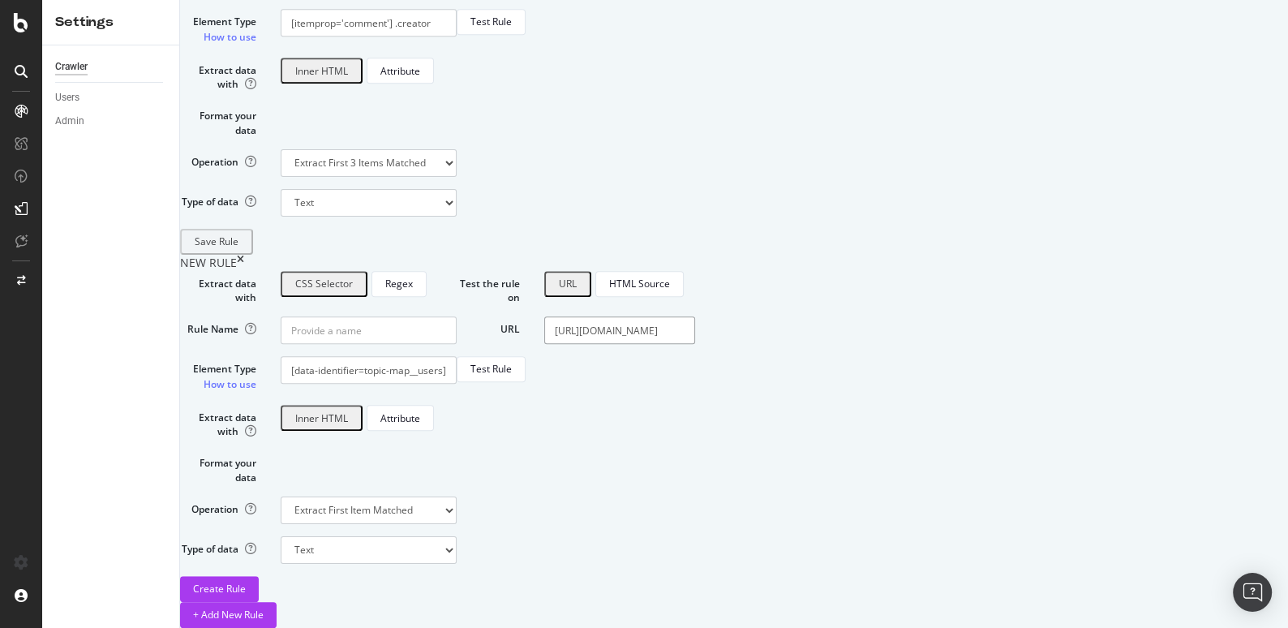
scroll to position [0, 95]
type input "[URL][DOMAIN_NAME]"
click at [512, 362] on div "Test Rule" at bounding box center [490, 369] width 41 height 14
click at [457, 356] on input "[data-identifier=topic-map__users]" at bounding box center [369, 370] width 176 height 28
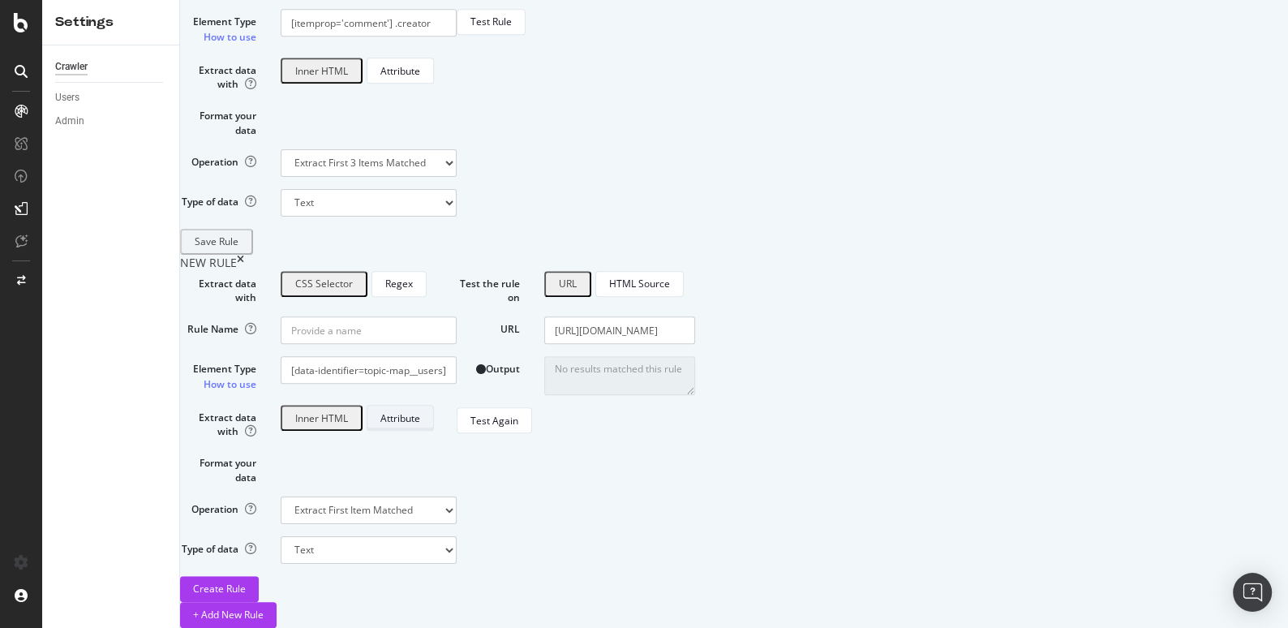
click at [420, 411] on div "Attribute" at bounding box center [400, 418] width 40 height 14
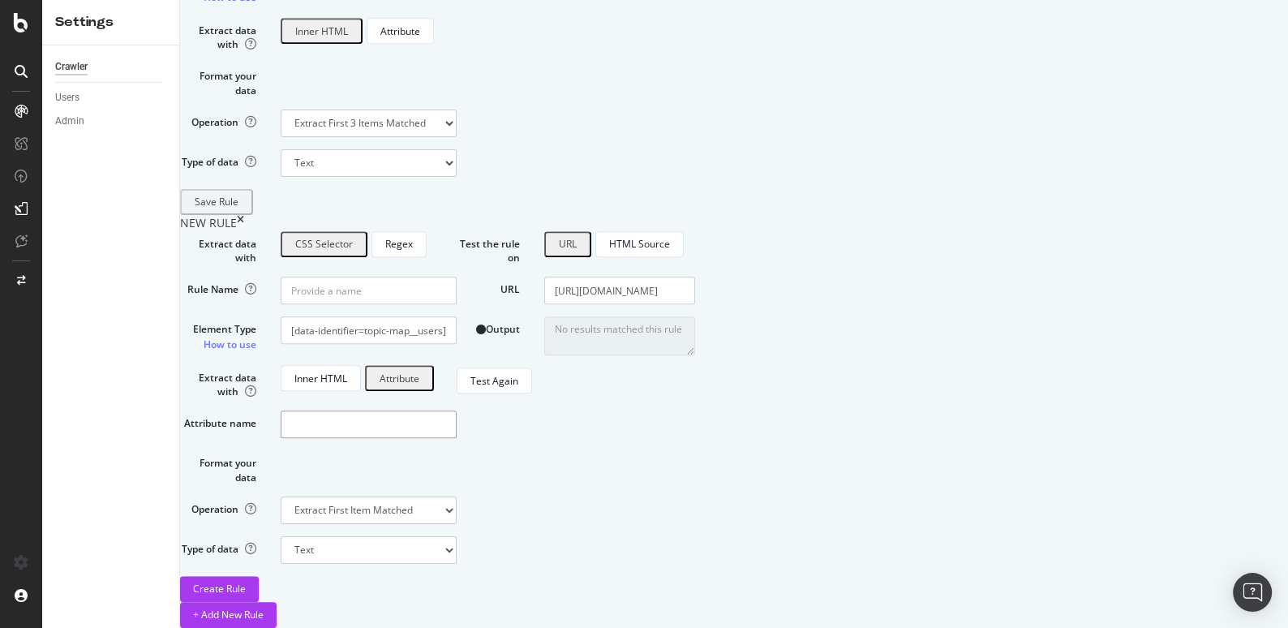
click at [457, 410] on input "Attribute name" at bounding box center [369, 424] width 176 height 28
click at [457, 317] on input "[data-identifier=topic-map__users]" at bounding box center [369, 330] width 176 height 28
drag, startPoint x: 432, startPoint y: 320, endPoint x: 501, endPoint y: 316, distance: 69.0
click at [457, 316] on input "[data-identifier=topic-map__users]" at bounding box center [369, 330] width 176 height 28
click at [347, 371] on div "Inner HTML" at bounding box center [320, 378] width 53 height 14
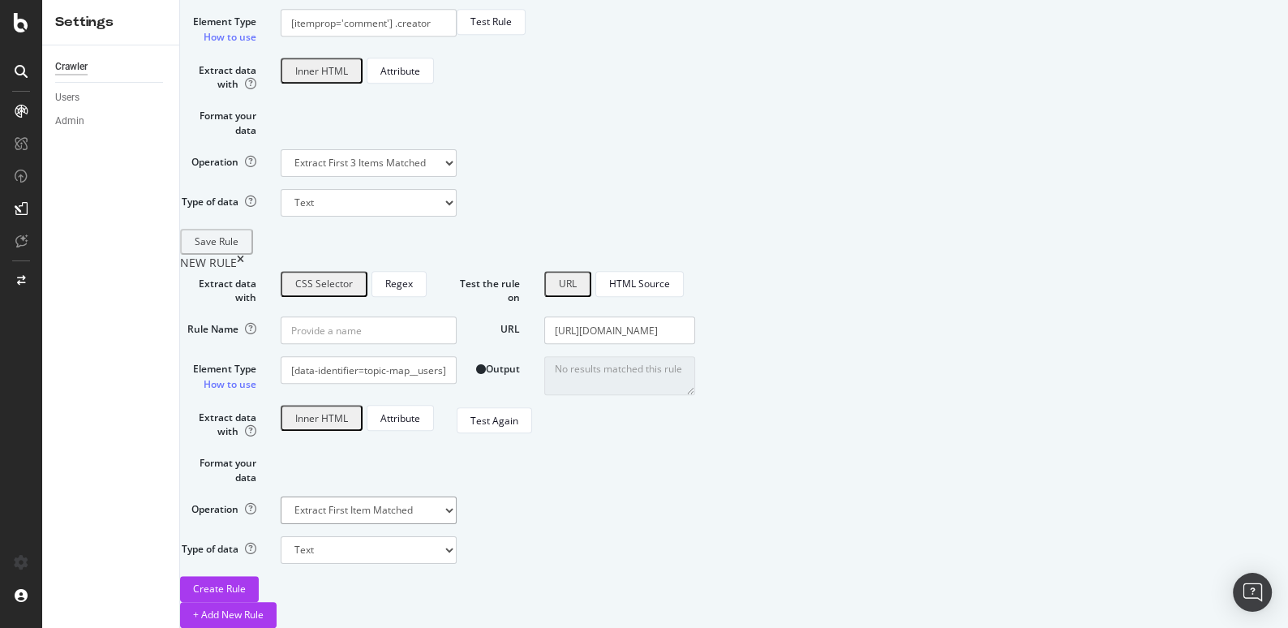
click at [457, 496] on select "Extract First Item Matched Extract First 3 Items Matched Count Number of Occure…" at bounding box center [369, 510] width 176 height 28
click at [457, 356] on input "[data-identifier=topic-map__users]" at bounding box center [369, 370] width 176 height 28
paste input "topic-body"
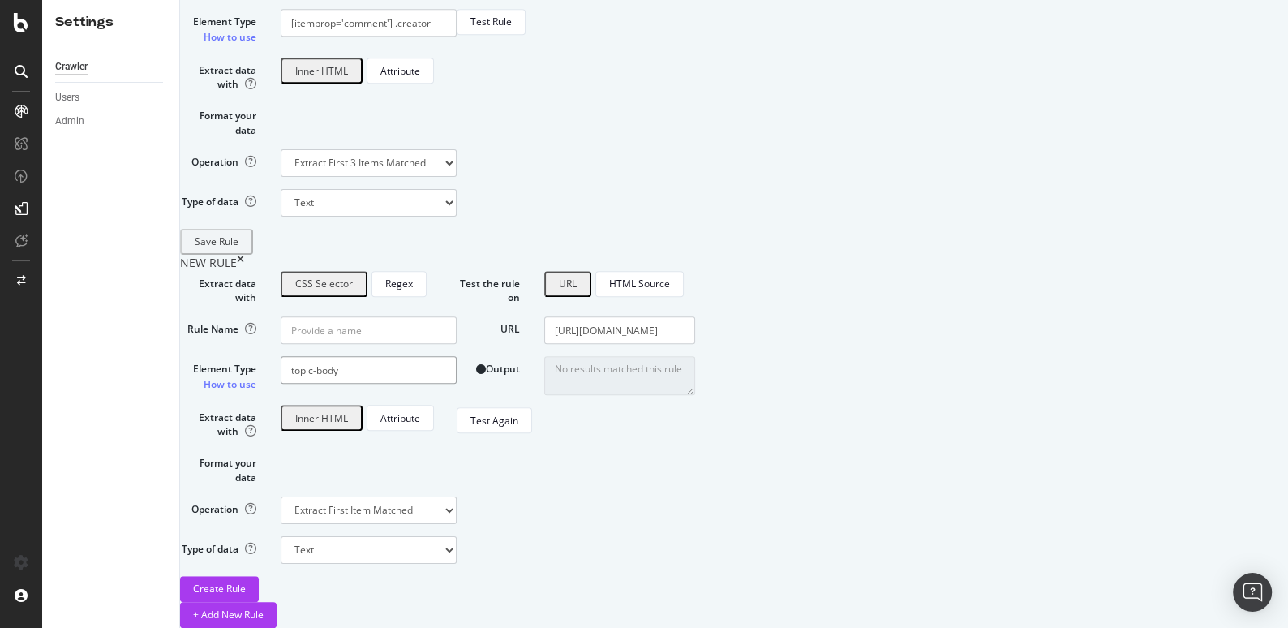
click at [421, 356] on input "topic-body" at bounding box center [369, 370] width 176 height 28
click at [457, 356] on input ".topic-body" at bounding box center [369, 370] width 176 height 28
paste input "d-button-label"
click at [457, 356] on input ".topic-body d-button-label" at bounding box center [369, 370] width 176 height 28
click at [518, 427] on div "Test Again" at bounding box center [494, 421] width 48 height 14
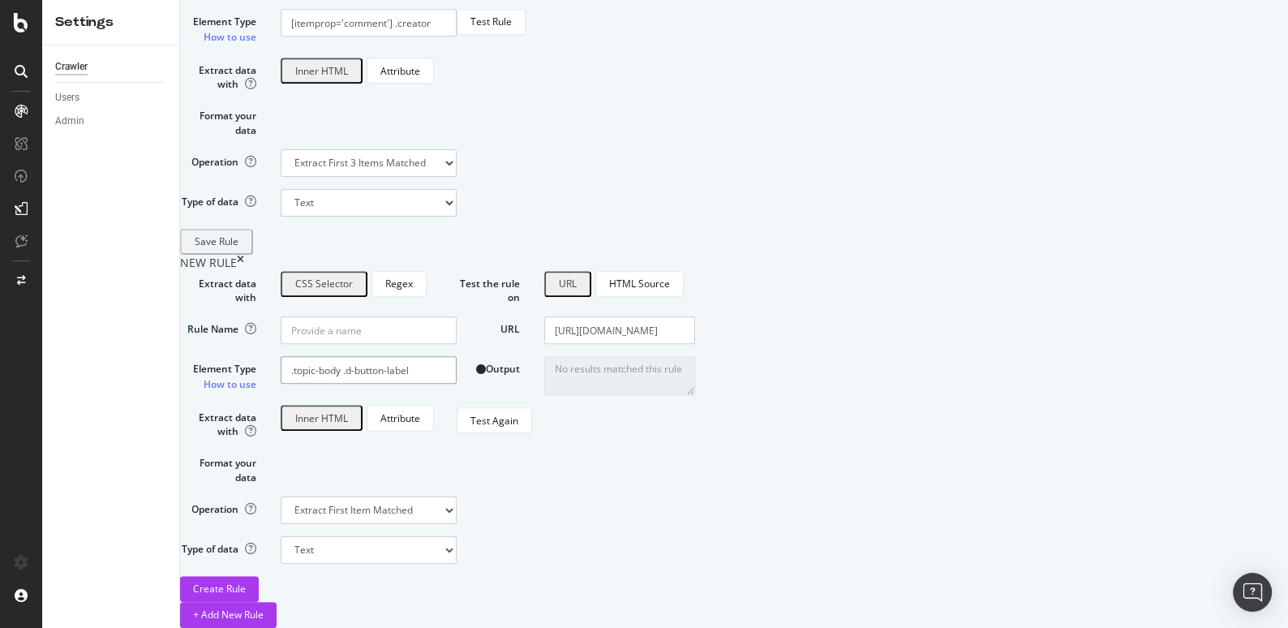
click at [457, 356] on input ".topic-body .d-button-label" at bounding box center [369, 370] width 176 height 28
click at [518, 431] on div "Test Again" at bounding box center [494, 420] width 48 height 23
click at [457, 356] on input ".topic-body >.d-button-label" at bounding box center [369, 370] width 176 height 28
paste input "#post_1 > div.row > div.topic-body.clearfix > div.regular.contents > section > …"
drag, startPoint x: 468, startPoint y: 320, endPoint x: 396, endPoint y: 320, distance: 72.2
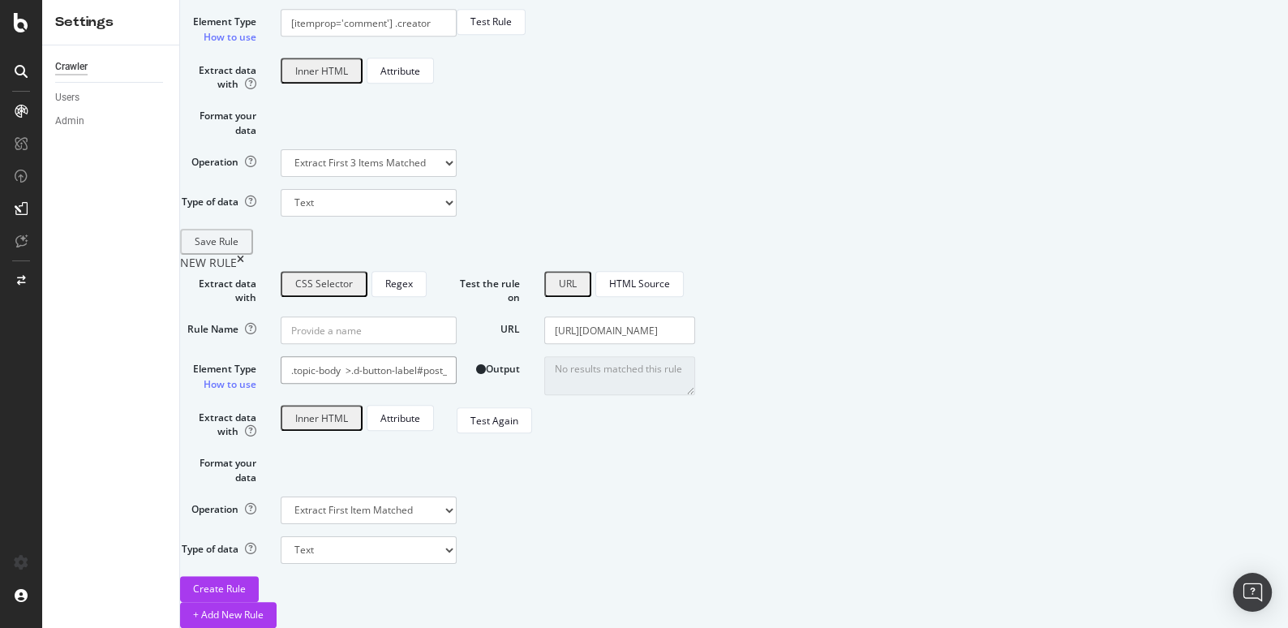
click at [396, 356] on div "Element Type How to use .topic-body >.d-button-label#post_1 > div.row > div.top…" at bounding box center [318, 374] width 301 height 36
click at [457, 356] on input ".topic-body >.d-button-label#post_1 > div.row > div.topic-body.clearfix > div.r…" at bounding box center [369, 370] width 176 height 28
drag, startPoint x: 555, startPoint y: 319, endPoint x: 347, endPoint y: 318, distance: 207.6
click at [347, 356] on div "Element Type How to use .topic-body >.d-button-label#post_1 > div.row > div.top…" at bounding box center [318, 374] width 301 height 36
drag, startPoint x: 556, startPoint y: 319, endPoint x: 414, endPoint y: 322, distance: 142.0
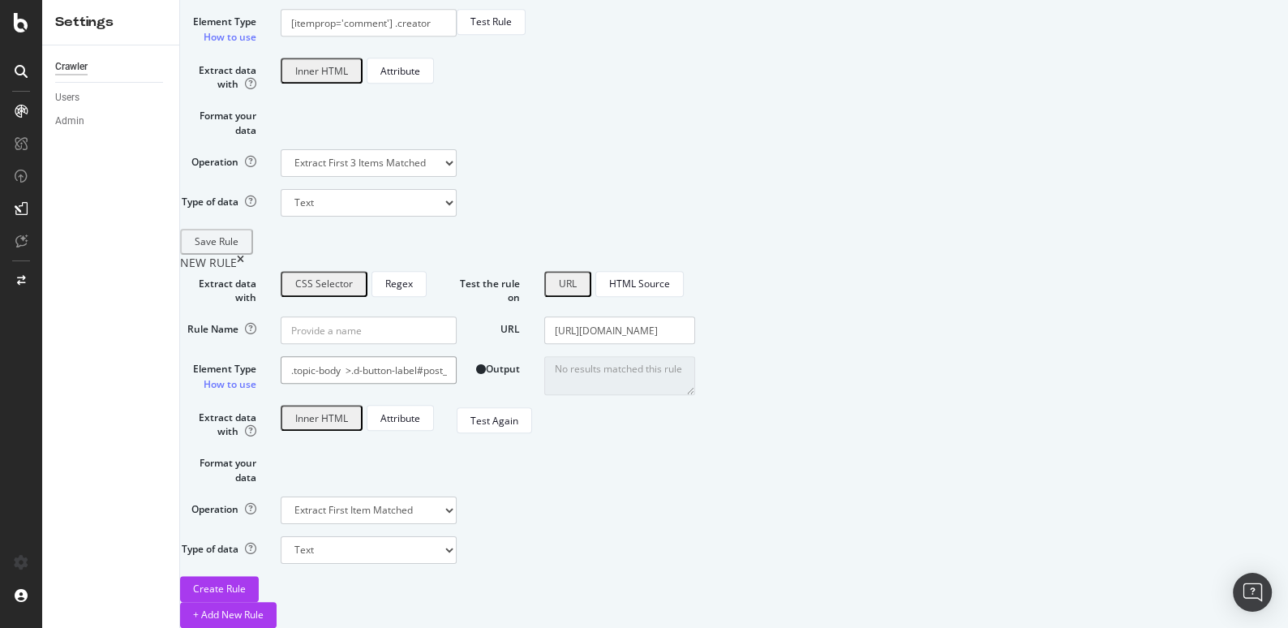
click at [414, 356] on div ".topic-body >.d-button-label#post_1 > div.row > div.topic-body.clearfix > div.r…" at bounding box center [368, 370] width 200 height 28
click at [518, 427] on div "Test Again" at bounding box center [494, 421] width 48 height 14
drag, startPoint x: 629, startPoint y: 322, endPoint x: 768, endPoint y: 322, distance: 139.5
click at [768, 322] on div "Extract data with CSS Selector Regex Rule Name Element Type How to use #post_1 …" at bounding box center [627, 436] width 895 height 331
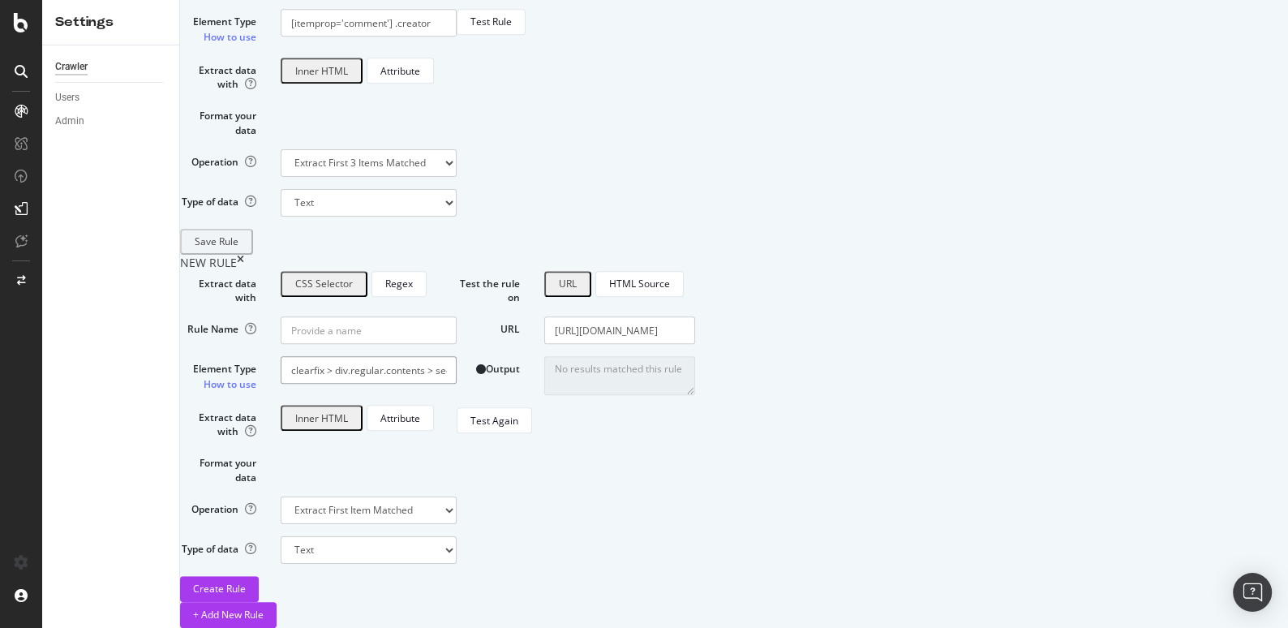
click at [457, 356] on input "#post_1 > div.row > div.topic-body.clearfix > div.regular.contents > section > …" at bounding box center [369, 370] width 176 height 28
drag, startPoint x: 556, startPoint y: 325, endPoint x: 333, endPoint y: 332, distance: 223.1
click at [333, 356] on div "Element Type How to use #post_1 > div.row > div.topic-body.clearfix > div.regul…" at bounding box center [318, 374] width 301 height 36
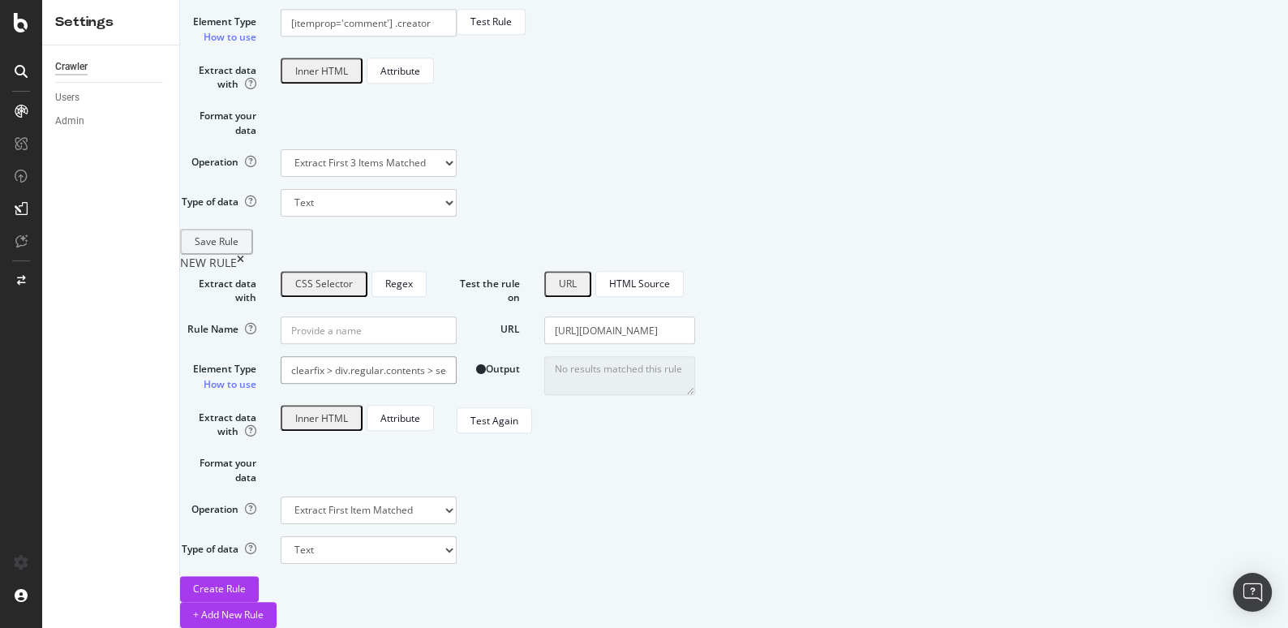
drag, startPoint x: 626, startPoint y: 318, endPoint x: 710, endPoint y: 316, distance: 84.4
click at [457, 356] on input "#post_1 > div.row > div.topic-body.clearfix > div.regular.contents > section > …" at bounding box center [369, 370] width 176 height 28
drag, startPoint x: 467, startPoint y: 319, endPoint x: 358, endPoint y: 319, distance: 109.5
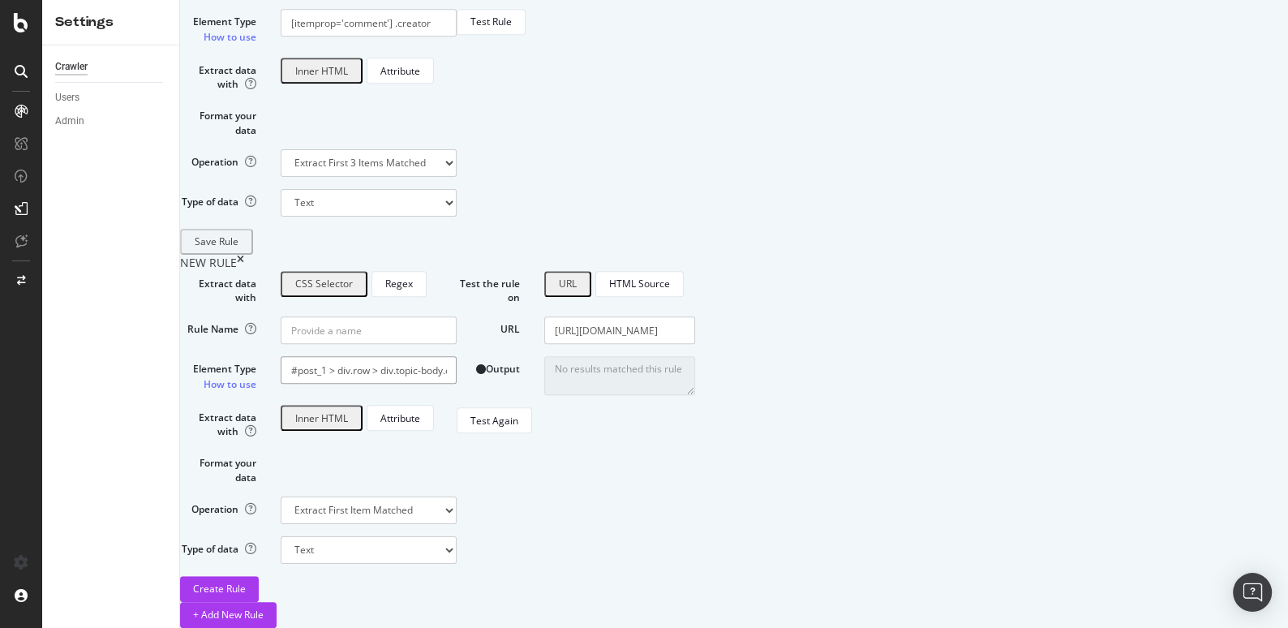
click at [358, 356] on div "Element Type How to use #post_1 > div.row > div.topic-body.clearfix > div.regul…" at bounding box center [318, 374] width 301 height 36
click at [450, 356] on input "#post_1 > div.row > div.topic-body.clearfix > div.regular.contents > section > …" at bounding box center [369, 370] width 176 height 28
click at [695, 316] on input "[URL][DOMAIN_NAME]" at bounding box center [619, 330] width 151 height 28
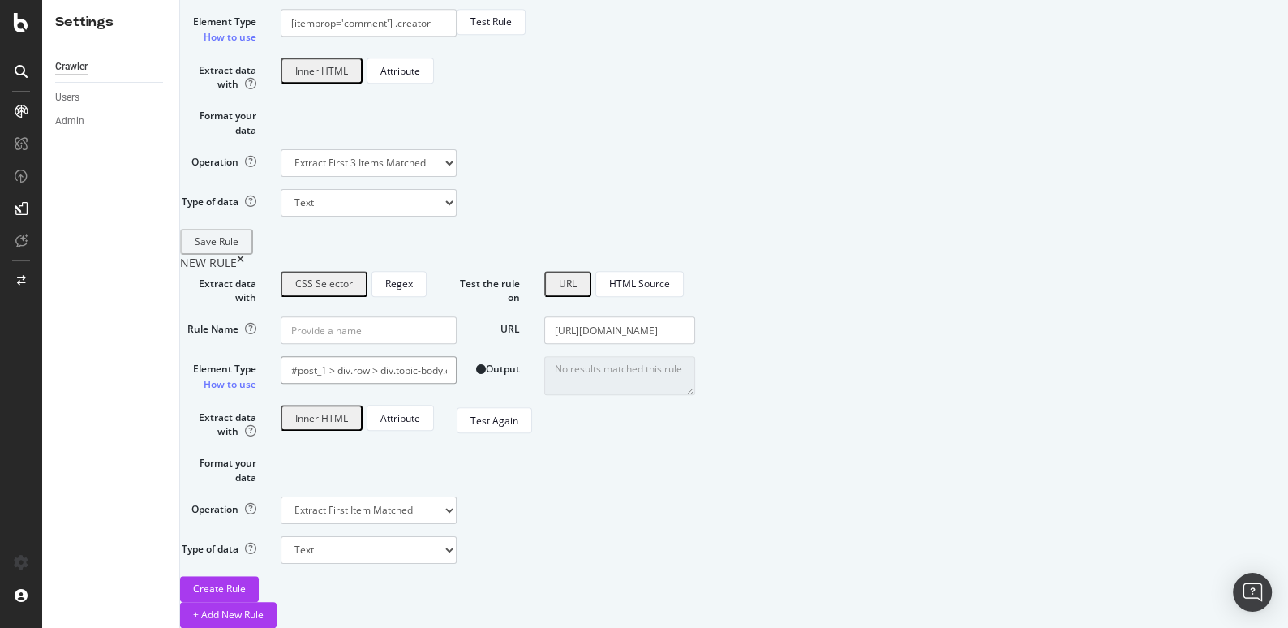
click at [457, 356] on input "#post_1 > div.row > div.topic-body.clearfix > div.regular.contents > section > …" at bounding box center [369, 370] width 176 height 28
click at [518, 427] on div "Test Again" at bounding box center [494, 421] width 48 height 14
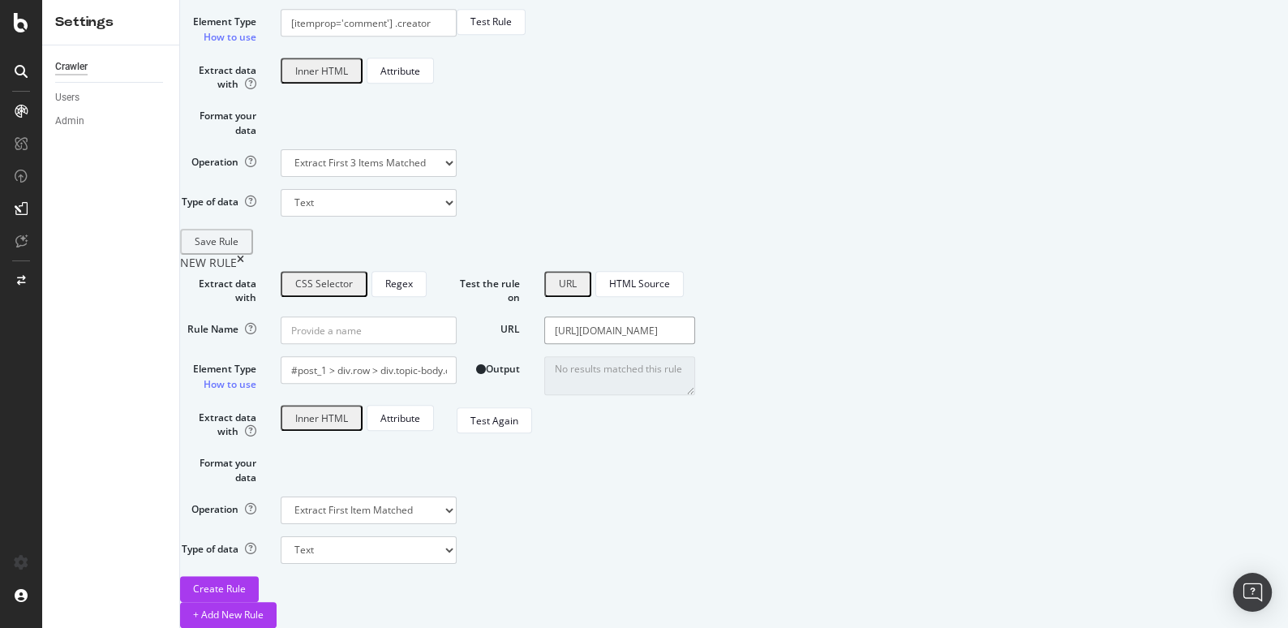
drag, startPoint x: 1102, startPoint y: 279, endPoint x: 1272, endPoint y: 279, distance: 169.5
drag, startPoint x: 627, startPoint y: 319, endPoint x: 473, endPoint y: 316, distance: 154.1
click at [457, 356] on input "#post_1 > div.row > div.topic-body.clearfix > div.regular.contents > section > …" at bounding box center [369, 370] width 176 height 28
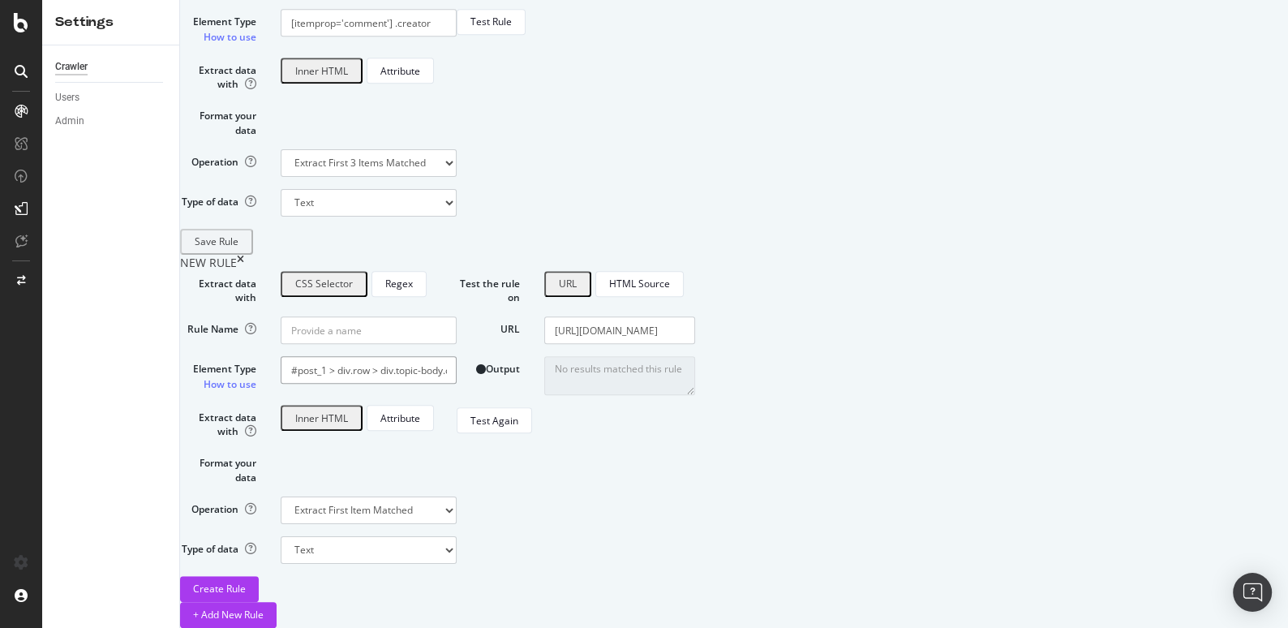
click at [457, 356] on input "#post_1 > div.row > div.topic-body.clearfix > div.regular.contents > section > …" at bounding box center [369, 370] width 176 height 28
drag, startPoint x: 630, startPoint y: 320, endPoint x: 785, endPoint y: 320, distance: 154.9
click at [785, 320] on div "Extract data with CSS Selector Regex Rule Name Element Type How to use #post_1 …" at bounding box center [627, 436] width 895 height 331
click at [457, 356] on input "#post_1 > div.row > div.topic-body.clearfix > div.regular.contents > section > …" at bounding box center [369, 370] width 176 height 28
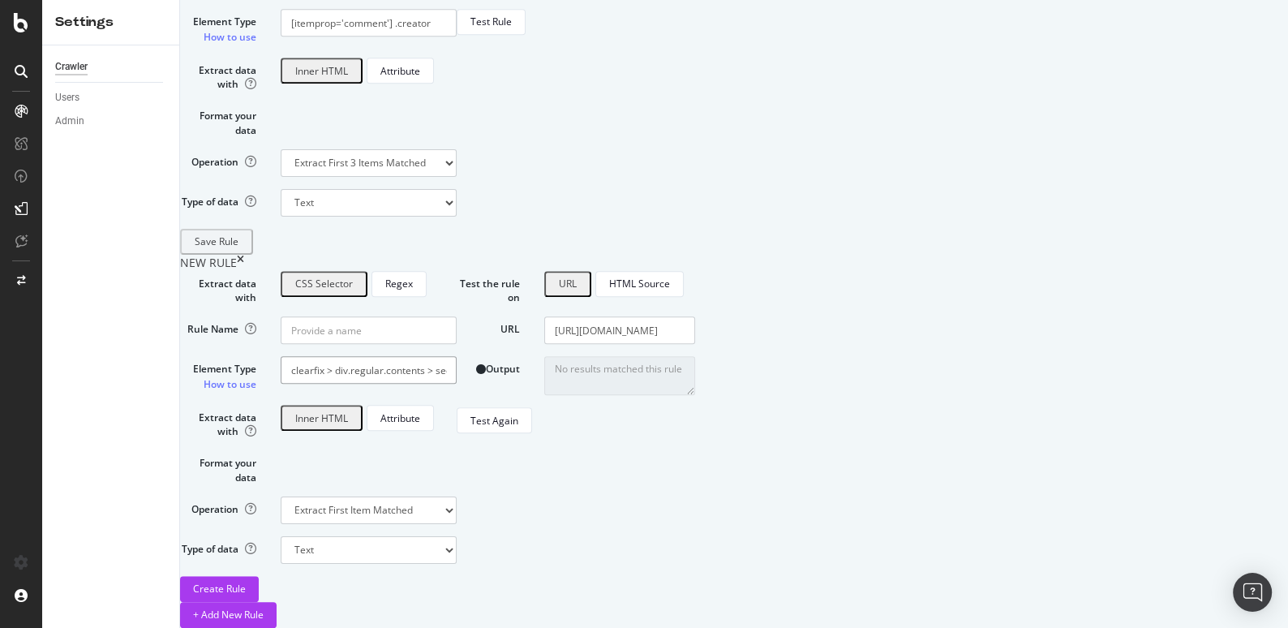
click at [457, 356] on input "#post_1 > div.row > div.topic-body.clearfix > div.regular.contents > section > …" at bounding box center [369, 370] width 176 height 28
drag, startPoint x: 474, startPoint y: 320, endPoint x: 680, endPoint y: 324, distance: 206.1
click at [457, 356] on input "#post_1 > div.row > div.topic-body.clearfix > div.regular.contents > section > …" at bounding box center [369, 370] width 176 height 28
click at [457, 356] on input "#post_1 > span" at bounding box center [369, 370] width 176 height 28
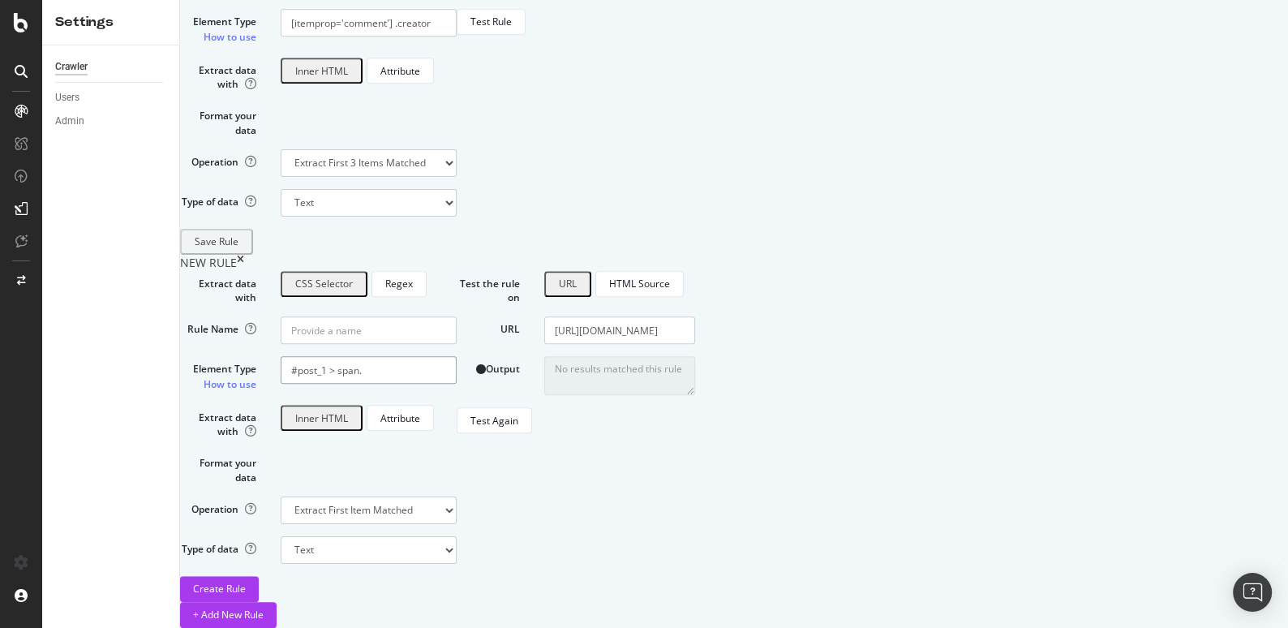
paste input "d-button-label"
click at [518, 427] on div "Test Again" at bounding box center [494, 421] width 48 height 14
drag, startPoint x: 497, startPoint y: 322, endPoint x: 396, endPoint y: 322, distance: 101.4
click at [396, 356] on div "Element Type How to use #post_1 > span.d-button-label" at bounding box center [318, 374] width 301 height 36
click at [457, 356] on input "#post_1 > span.d-button-label" at bounding box center [369, 370] width 176 height 28
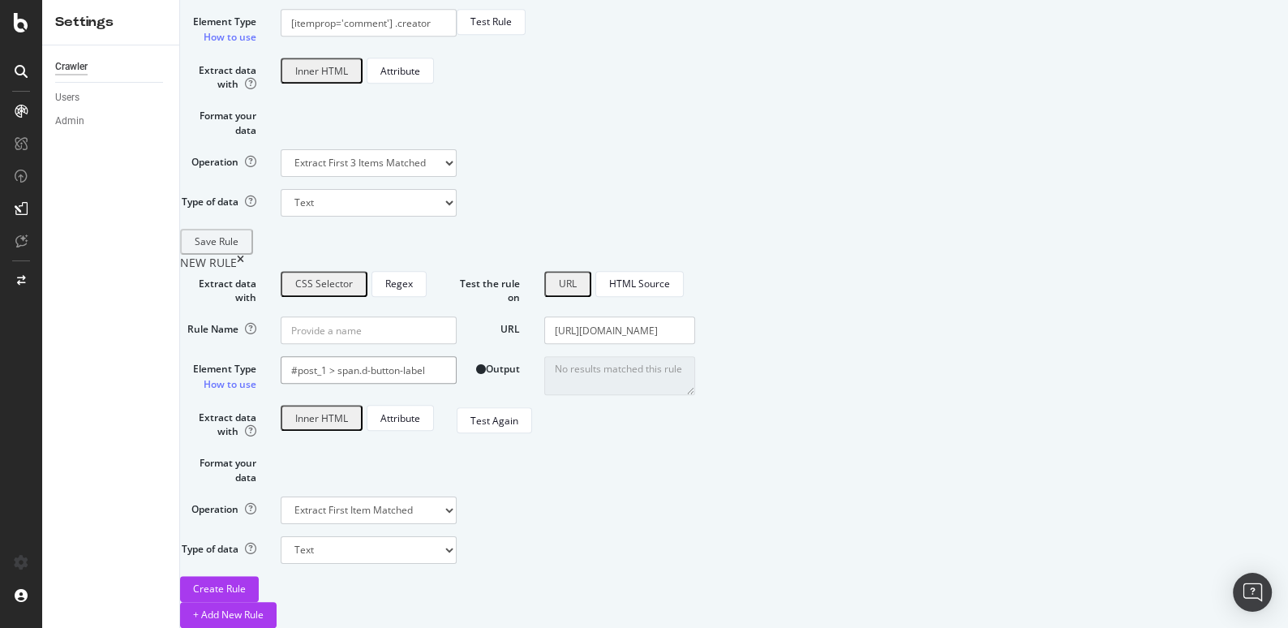
drag, startPoint x: 472, startPoint y: 318, endPoint x: 397, endPoint y: 318, distance: 75.4
click at [397, 356] on div "Element Type How to use #post_1 > span.d-button-label" at bounding box center [318, 374] width 301 height 36
click at [440, 356] on input "#post_1 > span.d-button-label" at bounding box center [369, 370] width 176 height 28
click at [422, 356] on input "#post_1 > span.d-button-label" at bounding box center [369, 370] width 176 height 28
click at [457, 356] on input "#post_1 > span.d-button-label" at bounding box center [369, 370] width 176 height 28
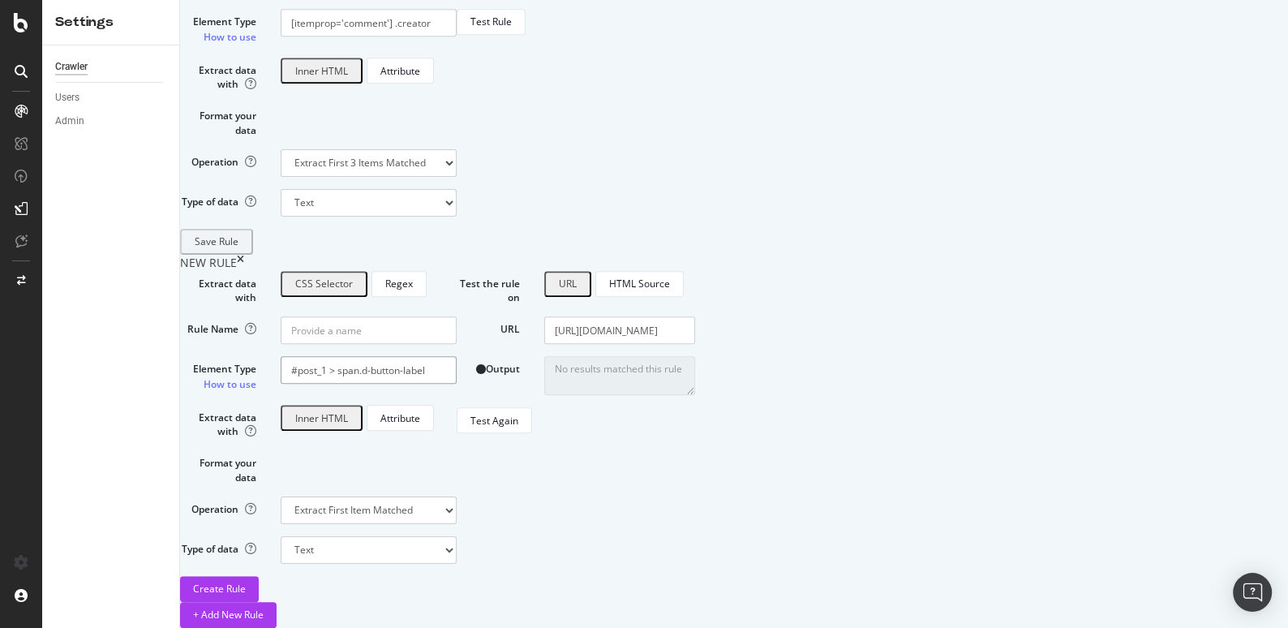
click at [457, 356] on input "#post_1 > span.d-button-label" at bounding box center [369, 370] width 176 height 28
drag, startPoint x: 466, startPoint y: 320, endPoint x: 374, endPoint y: 320, distance: 92.5
click at [374, 356] on div "Element Type How to use #post_1 > span.d-button-label" at bounding box center [318, 374] width 301 height 36
click at [457, 356] on input "#post_1 > span.d-button-label" at bounding box center [369, 370] width 176 height 28
drag, startPoint x: 475, startPoint y: 318, endPoint x: 388, endPoint y: 318, distance: 87.6
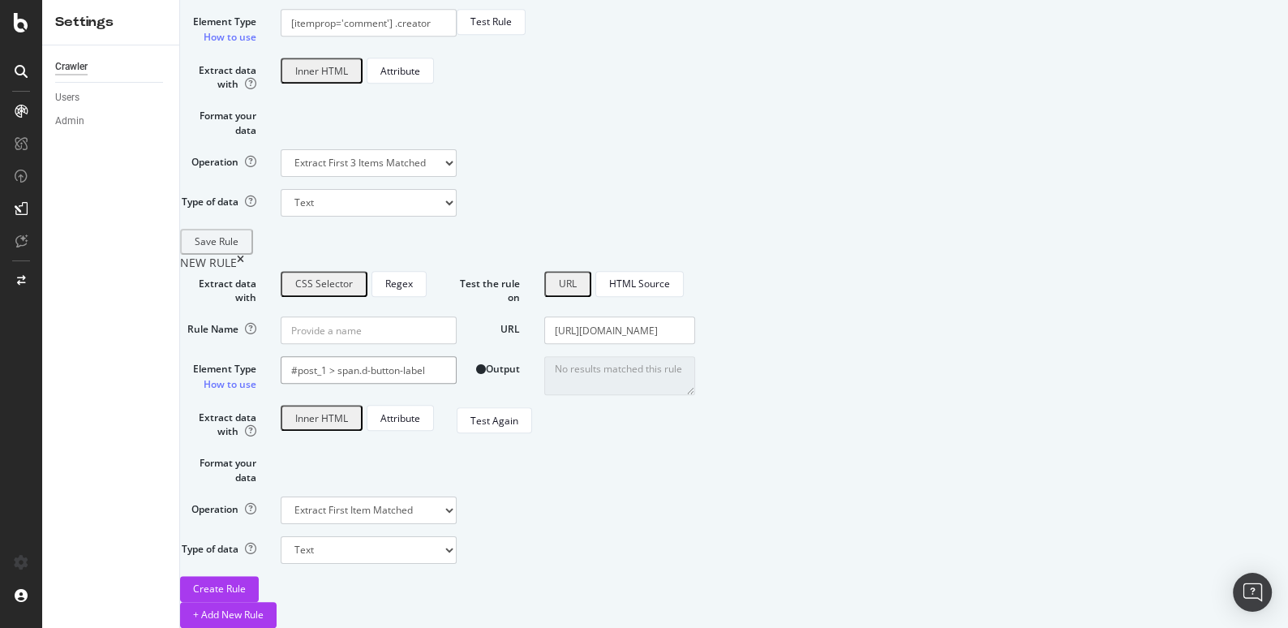
click at [388, 356] on div "Element Type How to use #post_1 > span.d-button-label" at bounding box center [318, 374] width 301 height 36
click at [456, 356] on input "<span.d-button-label" at bounding box center [369, 370] width 176 height 28
click at [457, 356] on input "<span class="d-button-label" at bounding box center [369, 370] width 176 height 28
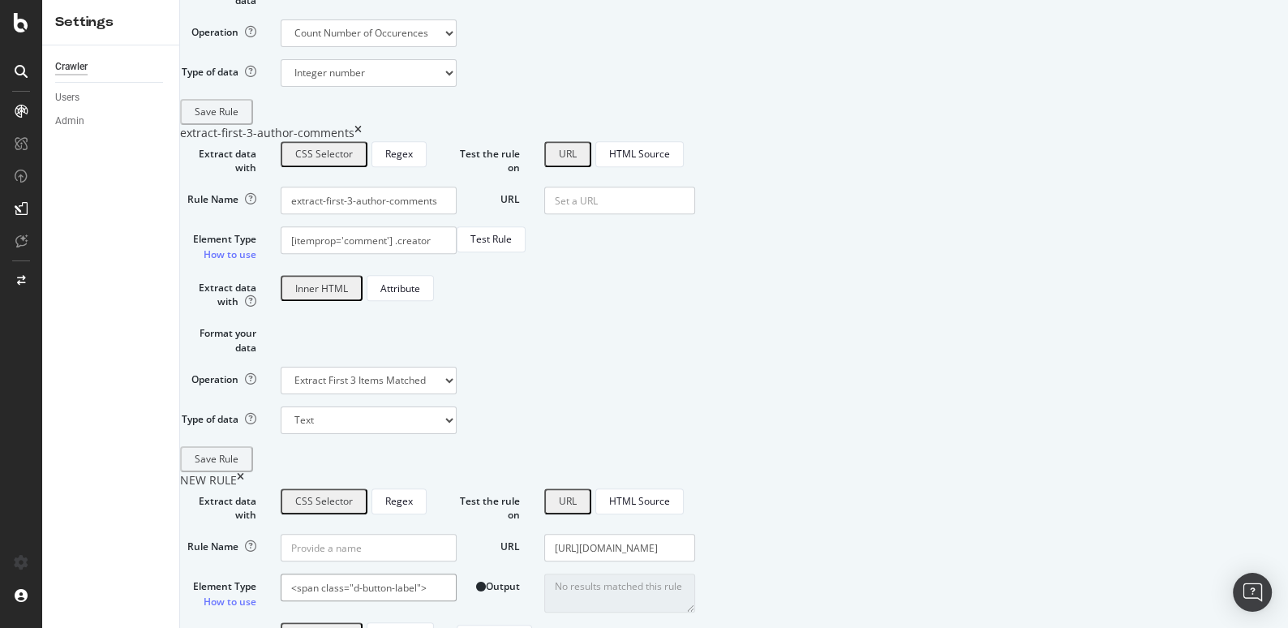
scroll to position [1308, 0]
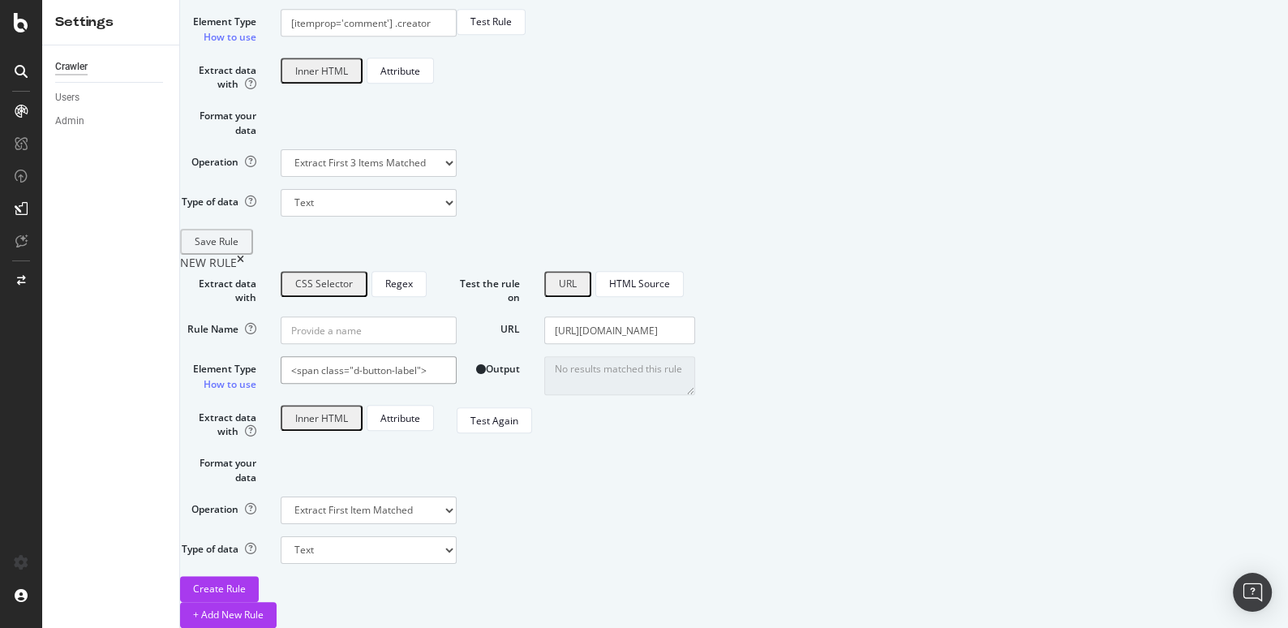
click at [457, 356] on input "<span class="d-button-label">" at bounding box center [369, 370] width 176 height 28
click at [433, 356] on input "<span.d-button-label" at bounding box center [369, 370] width 176 height 28
click at [449, 356] on input "span.d-button-label" at bounding box center [369, 370] width 176 height 28
click at [518, 427] on div "Test Again" at bounding box center [494, 421] width 48 height 14
click at [457, 356] on input "span > .d-button-label" at bounding box center [369, 370] width 176 height 28
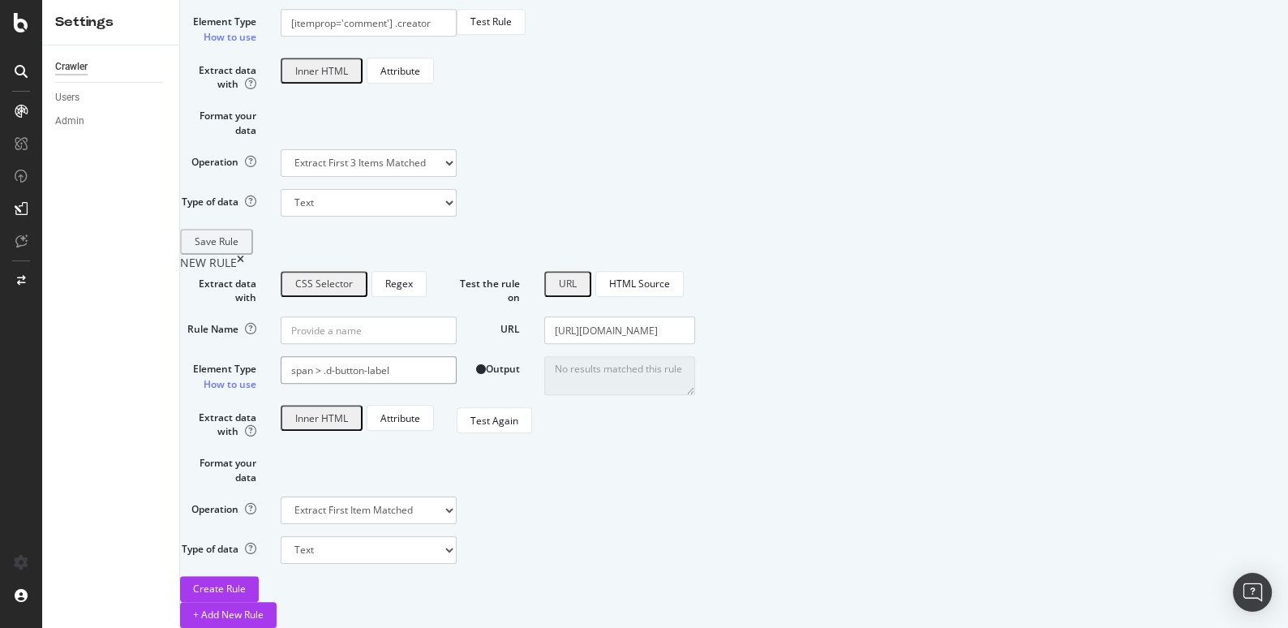
click at [457, 356] on input "span > .d-button-label" at bounding box center [369, 370] width 176 height 28
paste input ".topic-map__users-list .post-count"
click at [518, 427] on div "Test Again" at bounding box center [494, 421] width 48 height 14
click at [353, 277] on div "CSS Selector" at bounding box center [324, 284] width 58 height 14
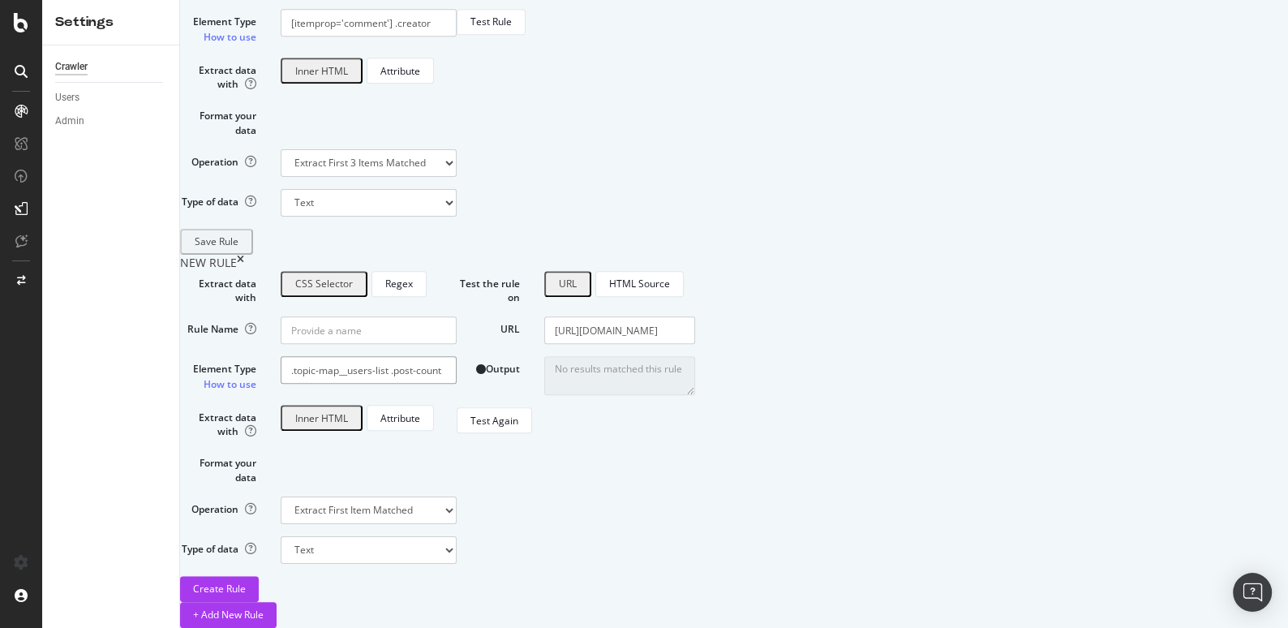
click at [457, 356] on input ".topic-map__users-list .post-count" at bounding box center [369, 370] width 176 height 28
drag, startPoint x: 528, startPoint y: 284, endPoint x: 381, endPoint y: 286, distance: 146.8
click at [381, 356] on div "Element Type How to use .topic-map__users-list .post-count" at bounding box center [318, 374] width 301 height 36
click at [518, 427] on div "Test Again" at bounding box center [494, 421] width 48 height 14
click at [695, 316] on input "[URL][DOMAIN_NAME]" at bounding box center [619, 330] width 151 height 28
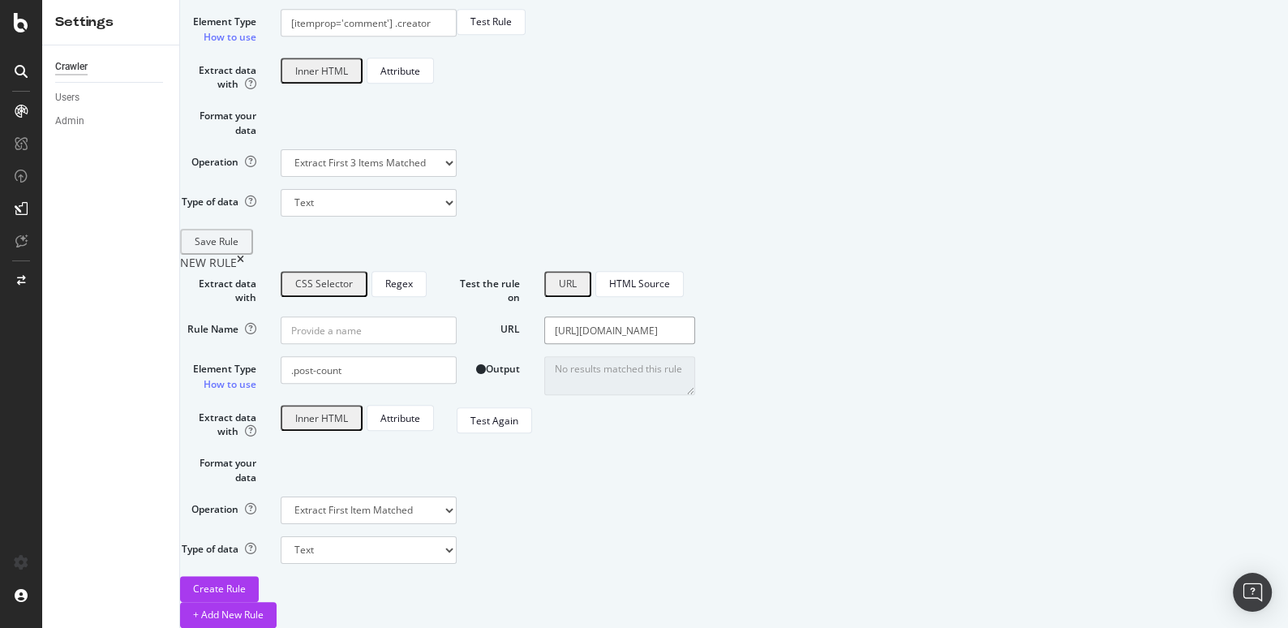
click at [695, 316] on input "[URL][DOMAIN_NAME]" at bounding box center [619, 330] width 151 height 28
click at [457, 356] on input ".post-count" at bounding box center [369, 370] width 176 height 28
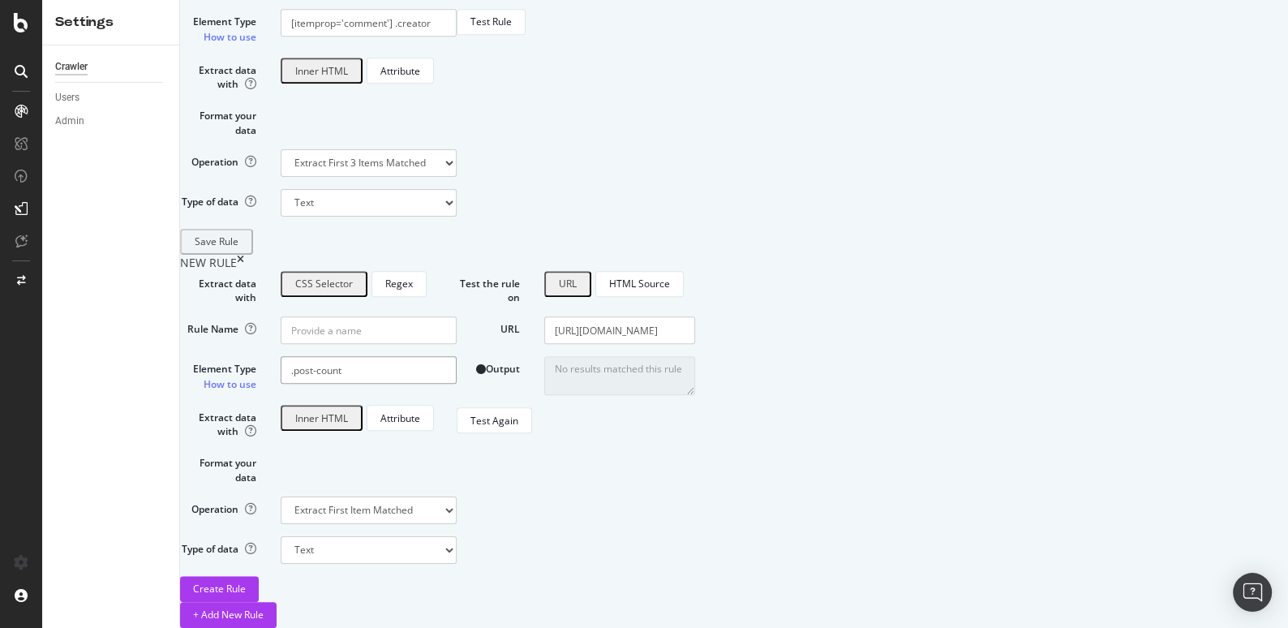
click at [457, 356] on input ".post-count" at bounding box center [369, 370] width 176 height 28
paste input "d-button-label"
click at [428, 356] on input "d-button-label" at bounding box center [369, 370] width 176 height 28
click at [518, 427] on div "Test Again" at bounding box center [494, 421] width 48 height 14
click at [457, 356] on input ".d-button-label" at bounding box center [369, 370] width 176 height 28
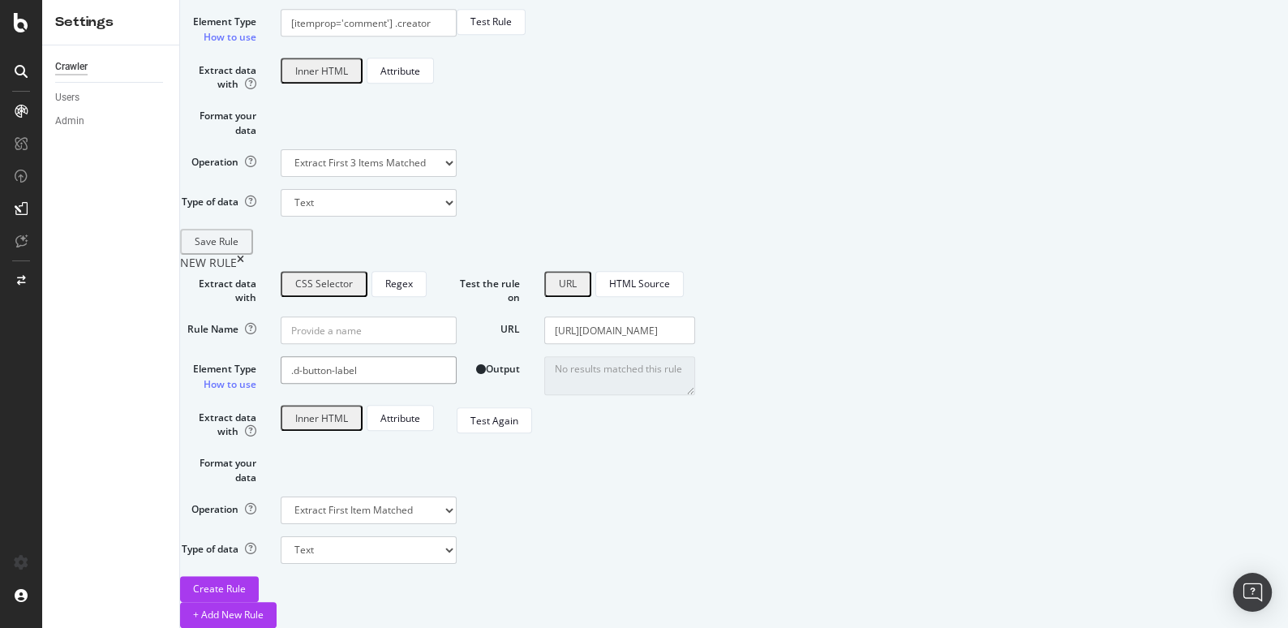
click at [457, 356] on input ".d-button-label" at bounding box center [369, 370] width 176 height 28
click at [426, 356] on input ".d-button-label" at bounding box center [369, 370] width 176 height 28
click at [457, 356] on input "[.d-button-label" at bounding box center [369, 370] width 176 height 28
click at [433, 356] on input "[.d-button-label]" at bounding box center [369, 370] width 176 height 28
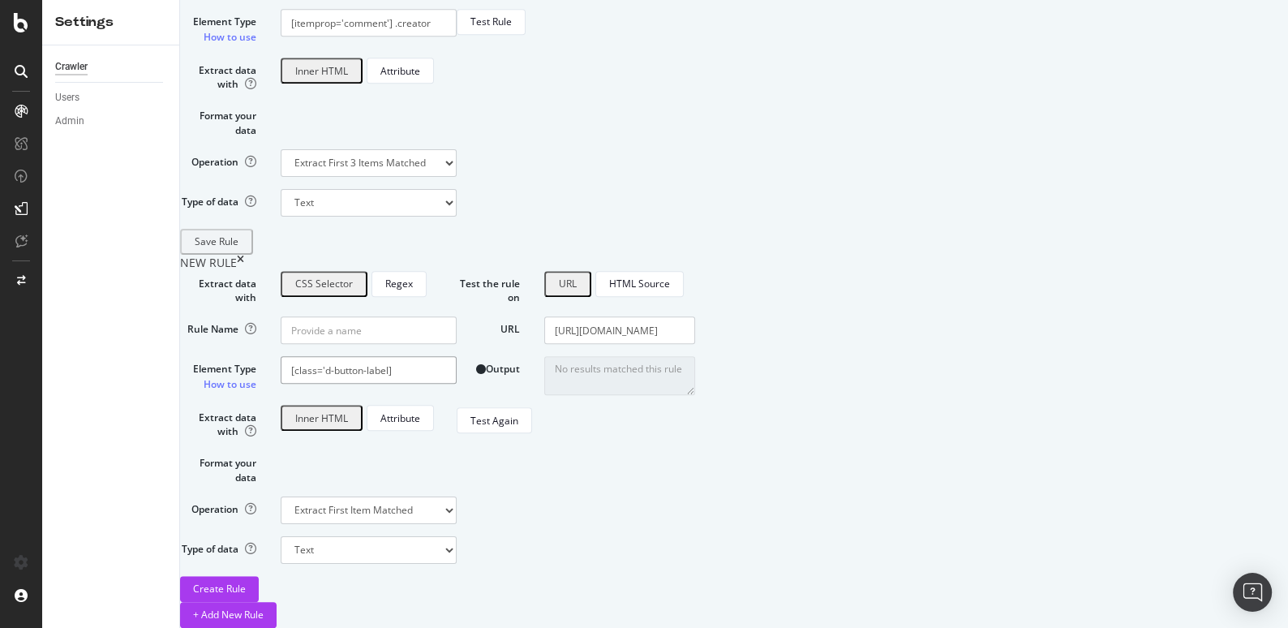
click at [457, 356] on input "[class='d-button-label]" at bounding box center [369, 370] width 176 height 28
click at [518, 427] on div "Test Again" at bounding box center [494, 421] width 48 height 14
click at [420, 406] on div "Attribute" at bounding box center [400, 417] width 40 height 23
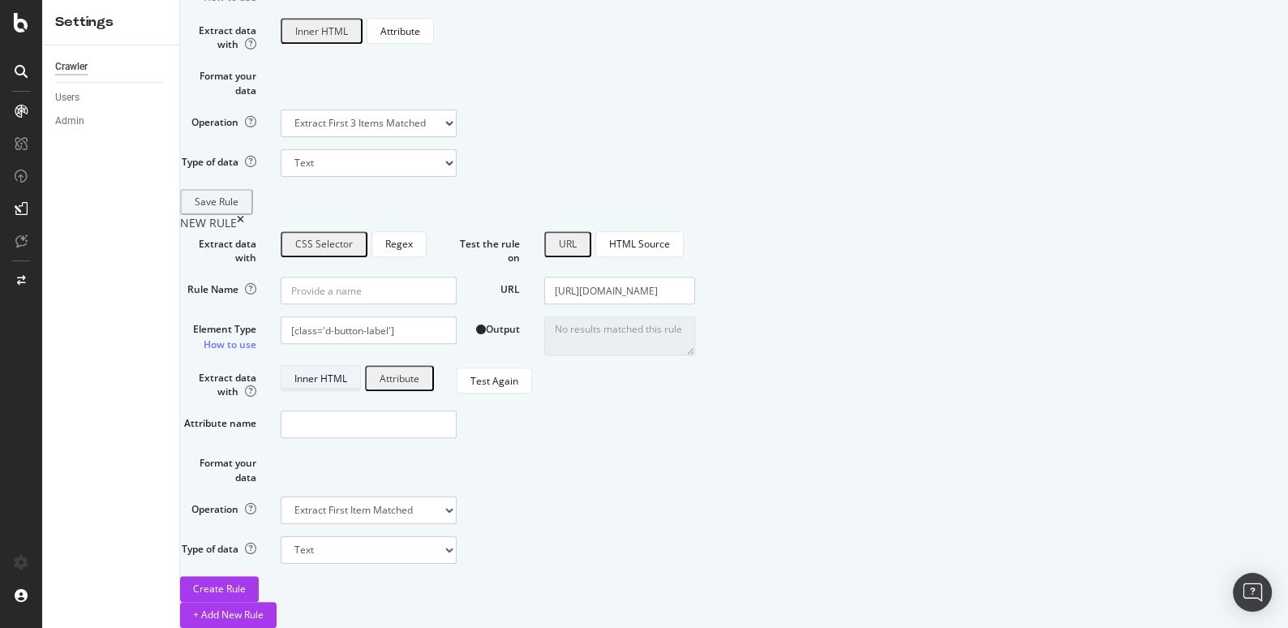
click at [347, 371] on div "Inner HTML" at bounding box center [320, 378] width 53 height 14
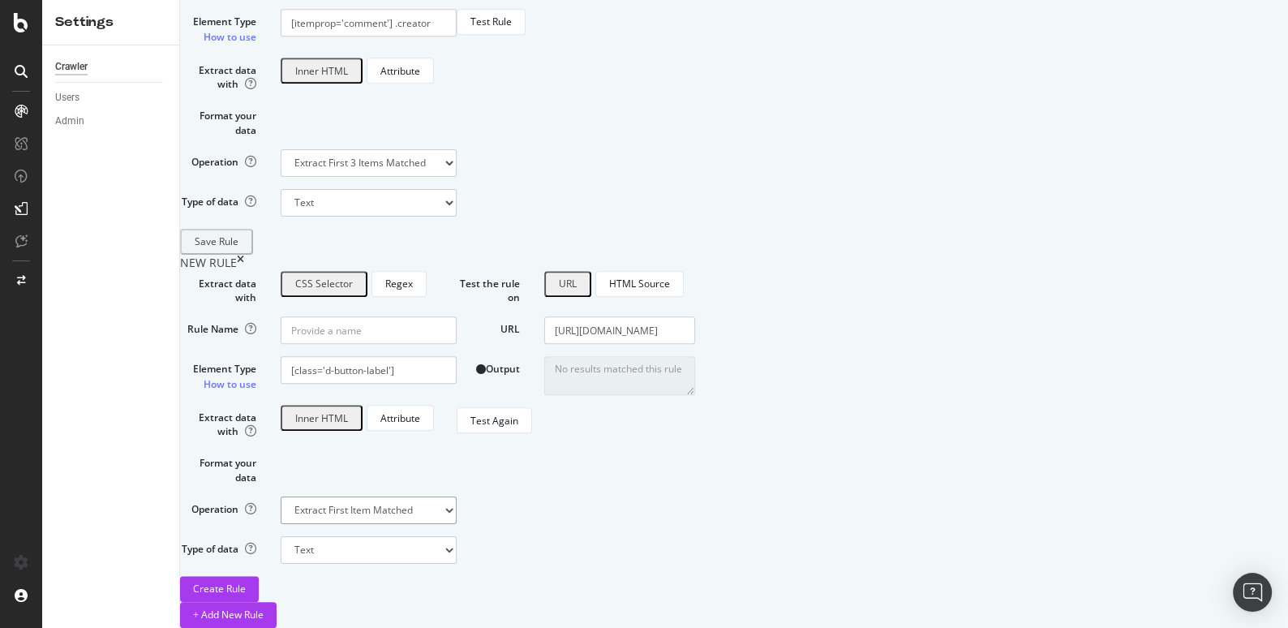
click at [457, 496] on select "Extract First Item Matched Extract First 3 Items Matched Count Number of Occure…" at bounding box center [369, 510] width 176 height 28
click at [457, 536] on select "Text Integer number Floating point number Date" at bounding box center [369, 550] width 176 height 28
click at [457, 356] on input "[class='d-button-label']" at bounding box center [369, 370] width 176 height 28
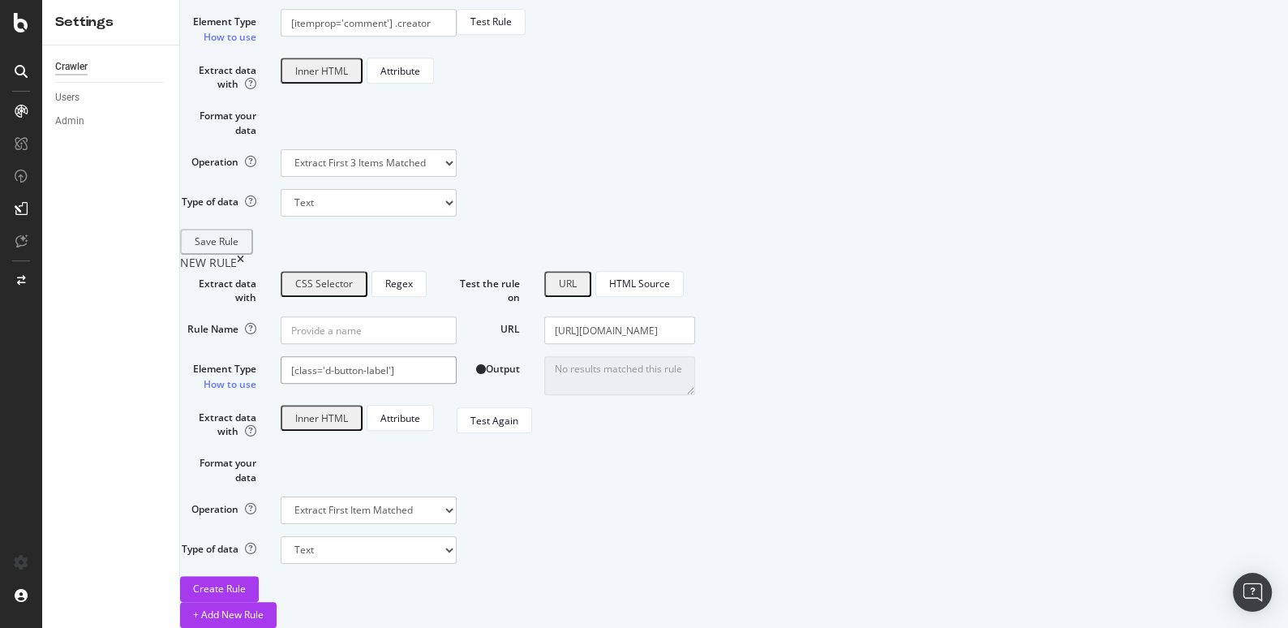
click at [457, 356] on input "[class='d-button-label']" at bounding box center [369, 370] width 176 height 28
paste input "#post_1 > div.row > div.topic-body.clearfix > div.regular.contents > section > …"
drag, startPoint x: 474, startPoint y: 288, endPoint x: 279, endPoint y: 288, distance: 194.7
click at [279, 356] on div "Element Type How to use #post_1 > div.row > div.topic-body.clearfix > div.regul…" at bounding box center [318, 374] width 301 height 36
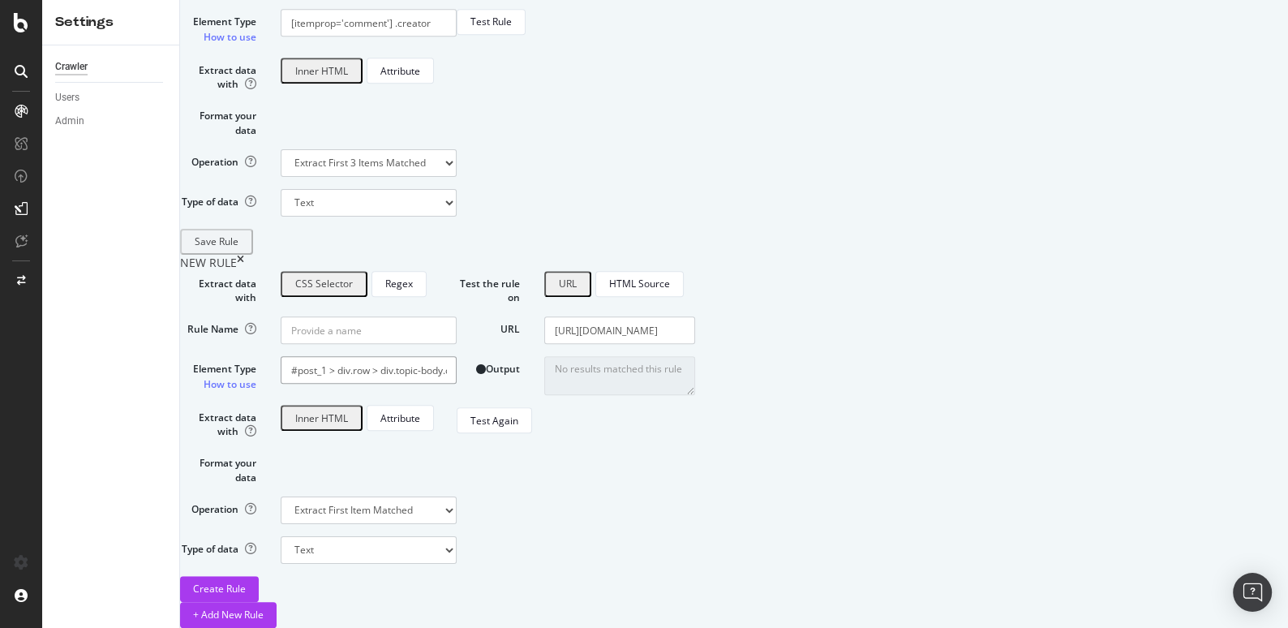
click at [457, 356] on input "#post_1 > div.row > div.topic-body.clearfix > div.regular.contents > section > …" at bounding box center [369, 370] width 176 height 28
drag, startPoint x: 465, startPoint y: 287, endPoint x: 737, endPoint y: 289, distance: 272.5
click at [738, 289] on div "Extract data with CSS Selector Regex Rule Name Element Type How to use #post_1 …" at bounding box center [627, 436] width 895 height 331
drag, startPoint x: 474, startPoint y: 285, endPoint x: 687, endPoint y: 286, distance: 212.5
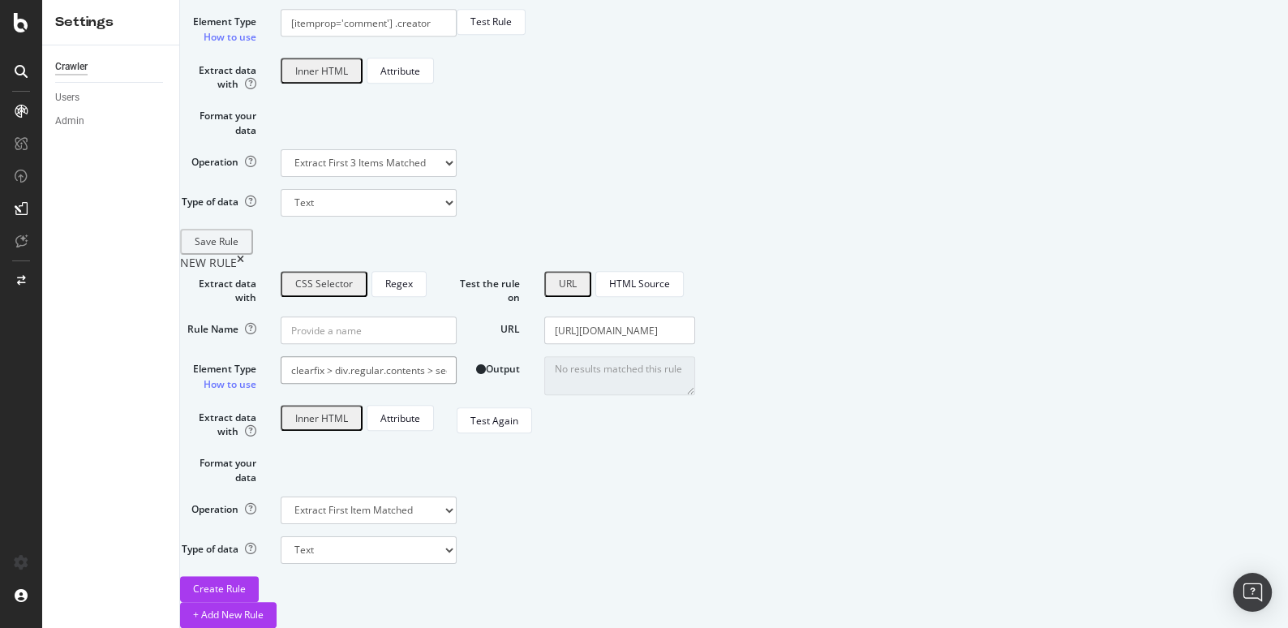
click at [457, 356] on input "#post_1 > div.row > div.topic-body.clearfix > div.regular.contents > section > …" at bounding box center [369, 370] width 176 height 28
paste input "#post_1 > div.row > div.topic-body.clearfix > div.regular.contents > section > …"
paste input "d-button-label"
click at [518, 427] on div "Test Again" at bounding box center [494, 421] width 48 height 14
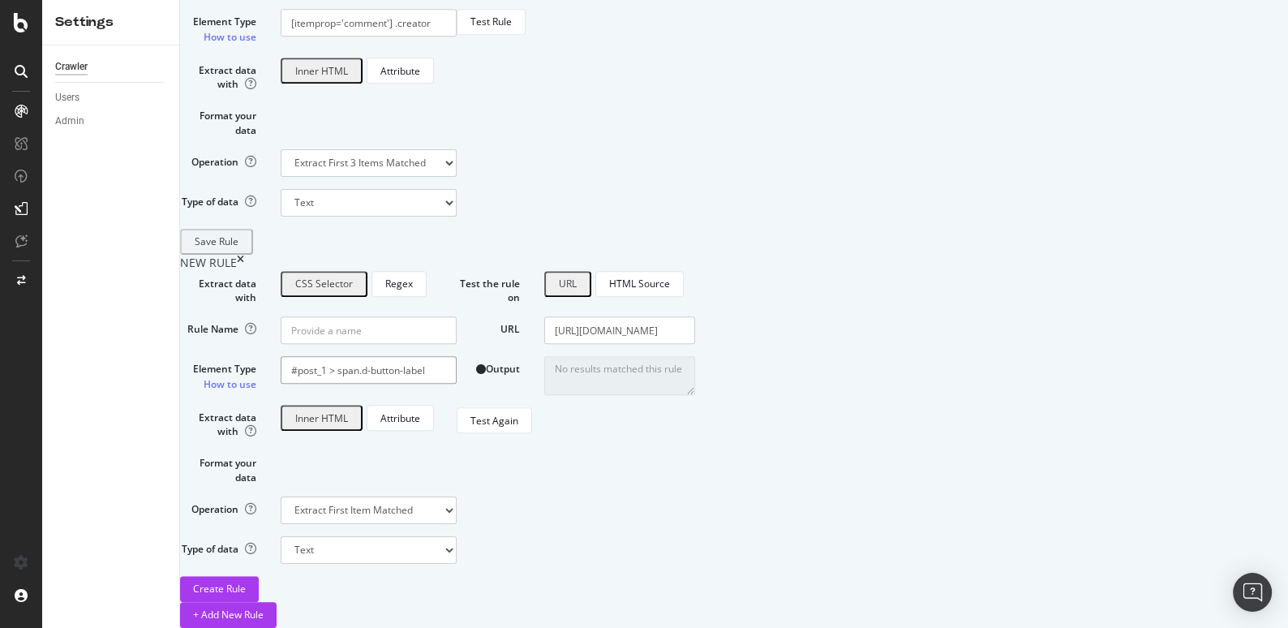
click at [457, 356] on input "#post_1 > span.d-button-label" at bounding box center [369, 370] width 176 height 28
paste input "button.show-replies"
click at [518, 427] on div "Test Again" at bounding box center [494, 421] width 48 height 14
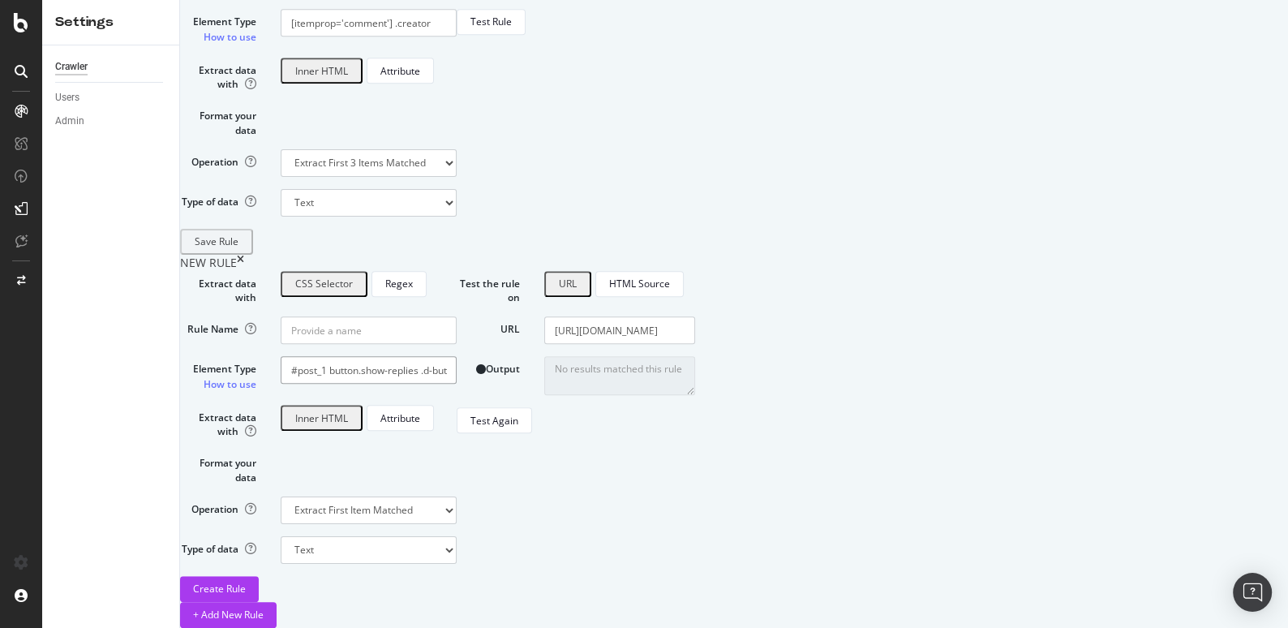
click at [457, 356] on input "#post_1 button.show-replies .d-button-label" at bounding box center [369, 370] width 176 height 28
paste input "> button.show-replies >"
click at [518, 427] on div "Test Again" at bounding box center [494, 421] width 48 height 14
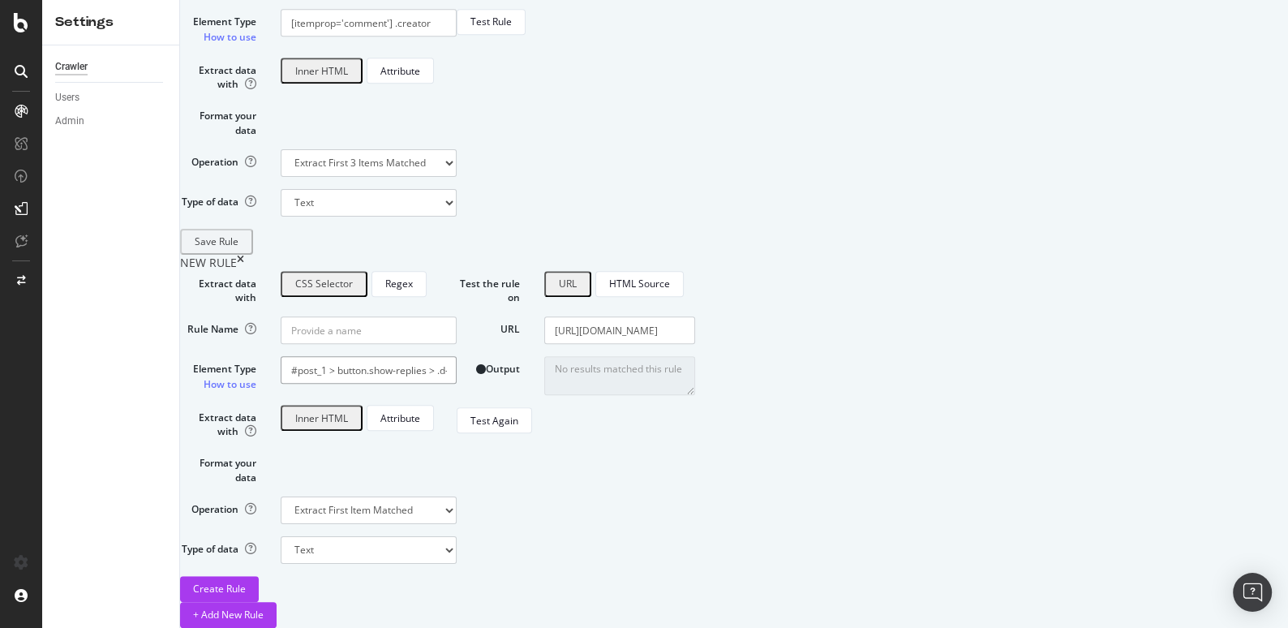
drag, startPoint x: 574, startPoint y: 286, endPoint x: 474, endPoint y: 287, distance: 99.8
click at [457, 356] on input "#post_1 > button.show-replies > .d-button-label" at bounding box center [369, 370] width 176 height 28
click at [518, 427] on div "Test Again" at bounding box center [494, 421] width 48 height 14
click at [457, 356] on input "#post_1 > .d-button-label" at bounding box center [369, 370] width 176 height 28
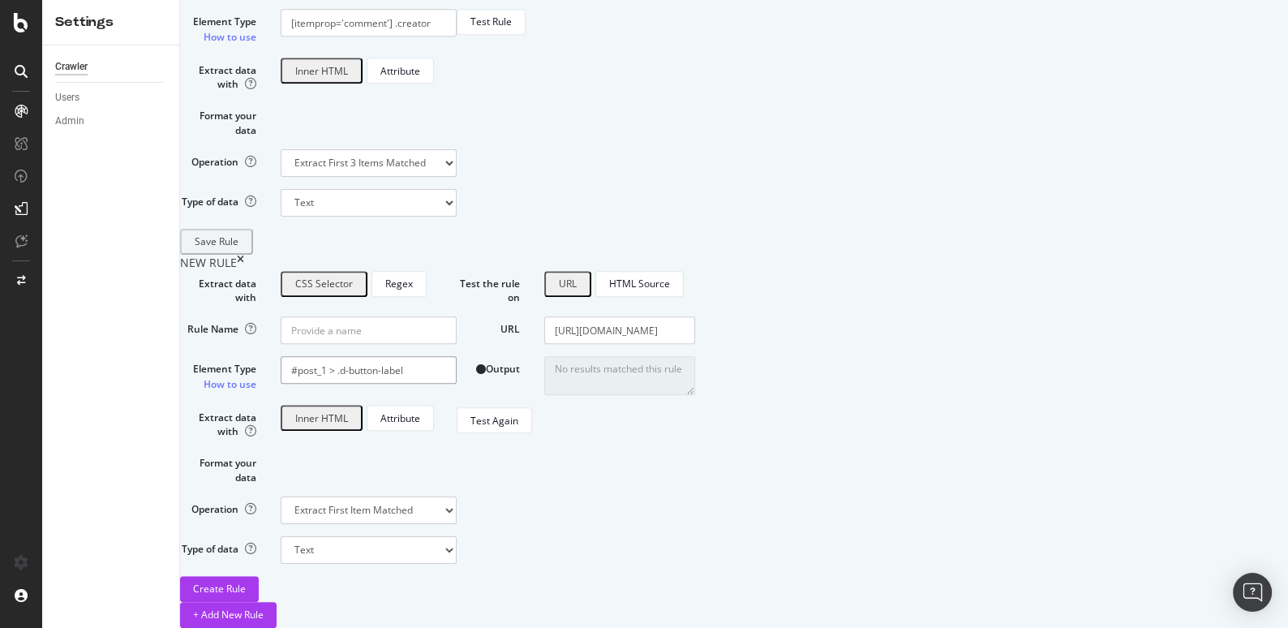
click at [457, 356] on input "#post_1 > .d-button-label" at bounding box center [369, 370] width 176 height 28
paste input ".show-replies"
click at [518, 427] on div "Test Again" at bounding box center [494, 421] width 48 height 14
click at [457, 356] on input "#post_1 .show-replies .d-button-label" at bounding box center [369, 370] width 176 height 28
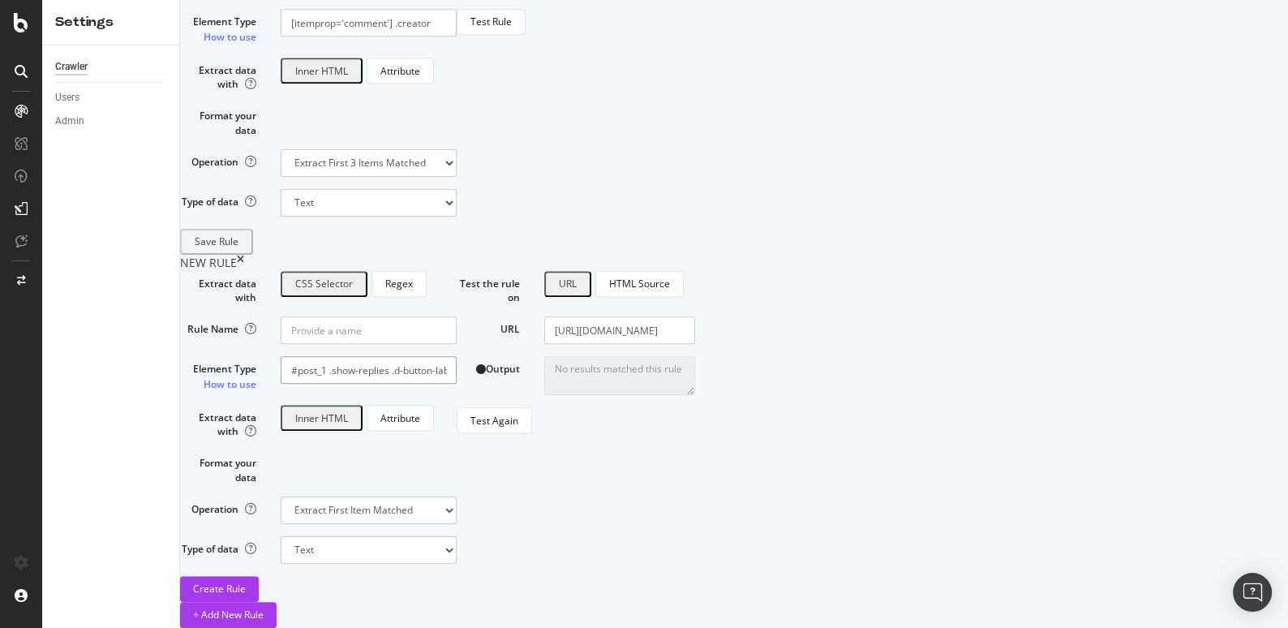
click at [457, 356] on input "#post_1 .show-replies .d-button-label" at bounding box center [369, 370] width 176 height 28
paste input "post-menu-area ."
type input "#post_1 .post-menu-area .show-replies .d-button-label"
click at [518, 427] on div "Test Again" at bounding box center [494, 421] width 48 height 14
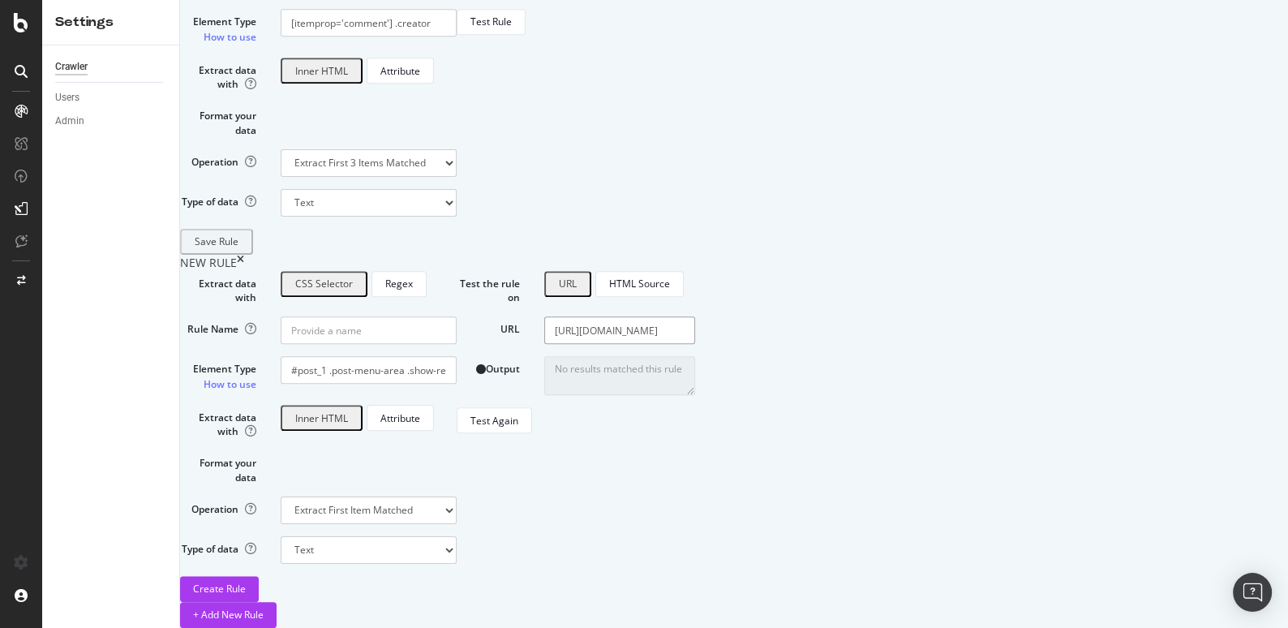
click at [695, 316] on input "[URL][DOMAIN_NAME]" at bounding box center [619, 330] width 151 height 28
click at [577, 277] on div "URL" at bounding box center [568, 284] width 18 height 14
click at [670, 273] on div "HTML Source" at bounding box center [639, 284] width 61 height 23
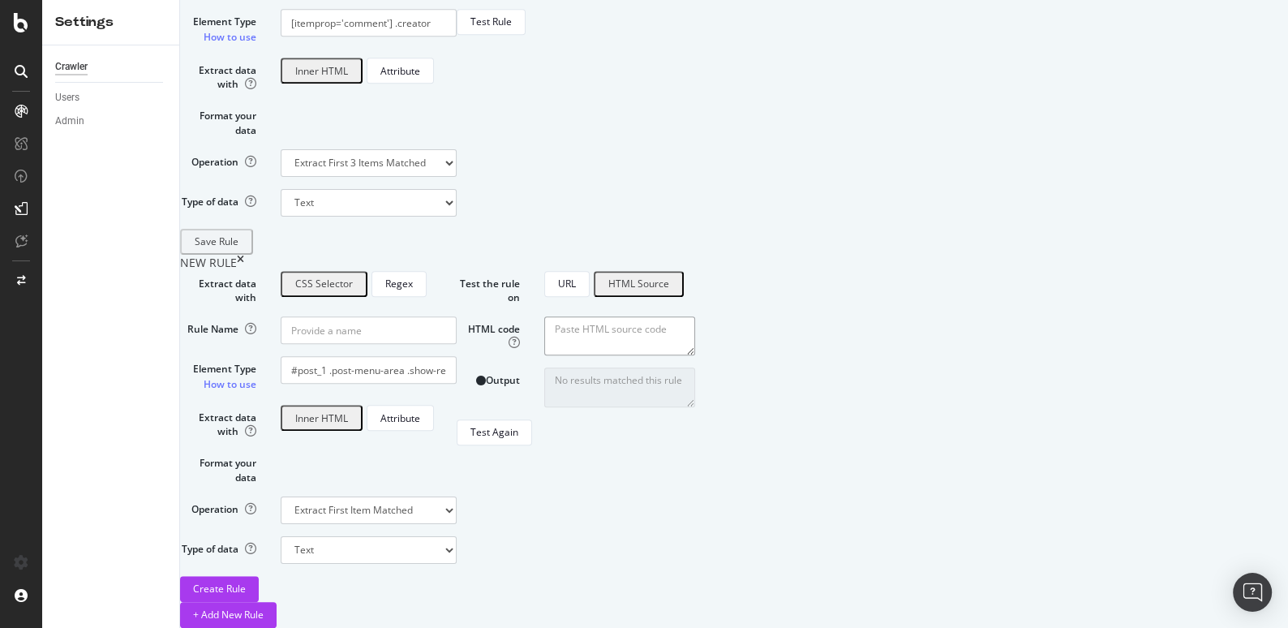
click at [695, 316] on textarea "HTML code" at bounding box center [619, 335] width 151 height 39
paste textarea "<loremip do="sita_3" cons-adipi="elitseddoei #4 tem @incididu_utlab" etdo="magn…"
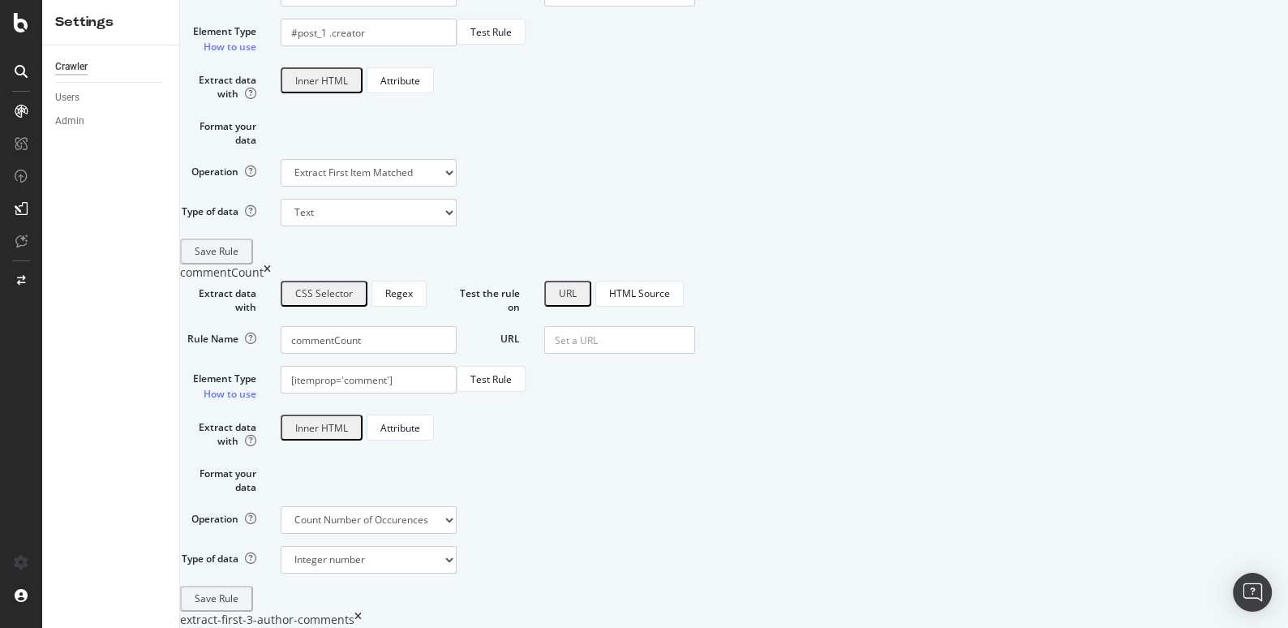
scroll to position [0, 0]
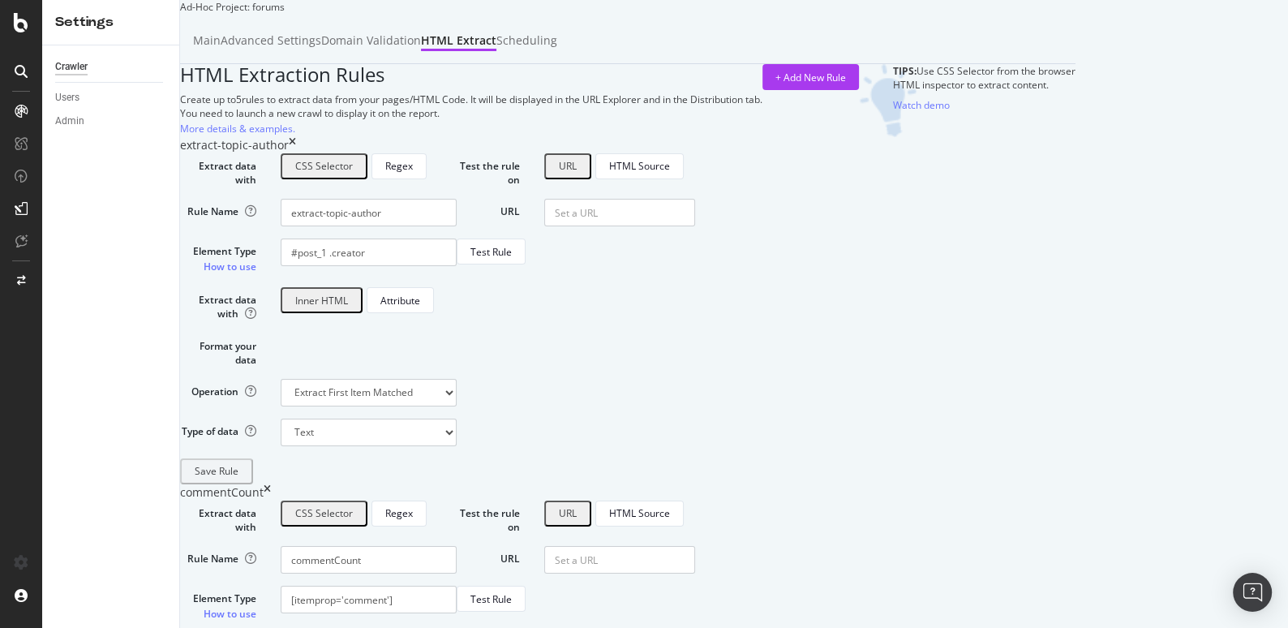
type textarea "<loremip do="sita_3" cons-adipi="elitseddoei #4 tem @incididu_utlab" etdo="magn…"
click at [577, 173] on div "URL" at bounding box center [568, 166] width 18 height 14
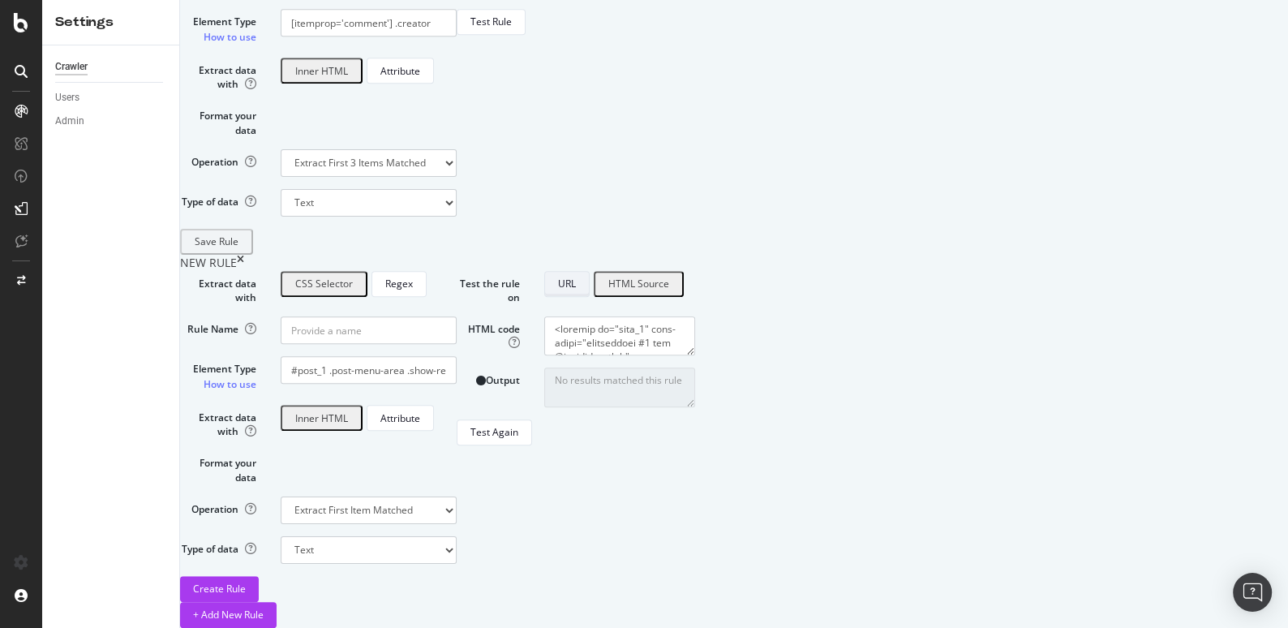
click at [576, 277] on div "URL" at bounding box center [567, 284] width 18 height 14
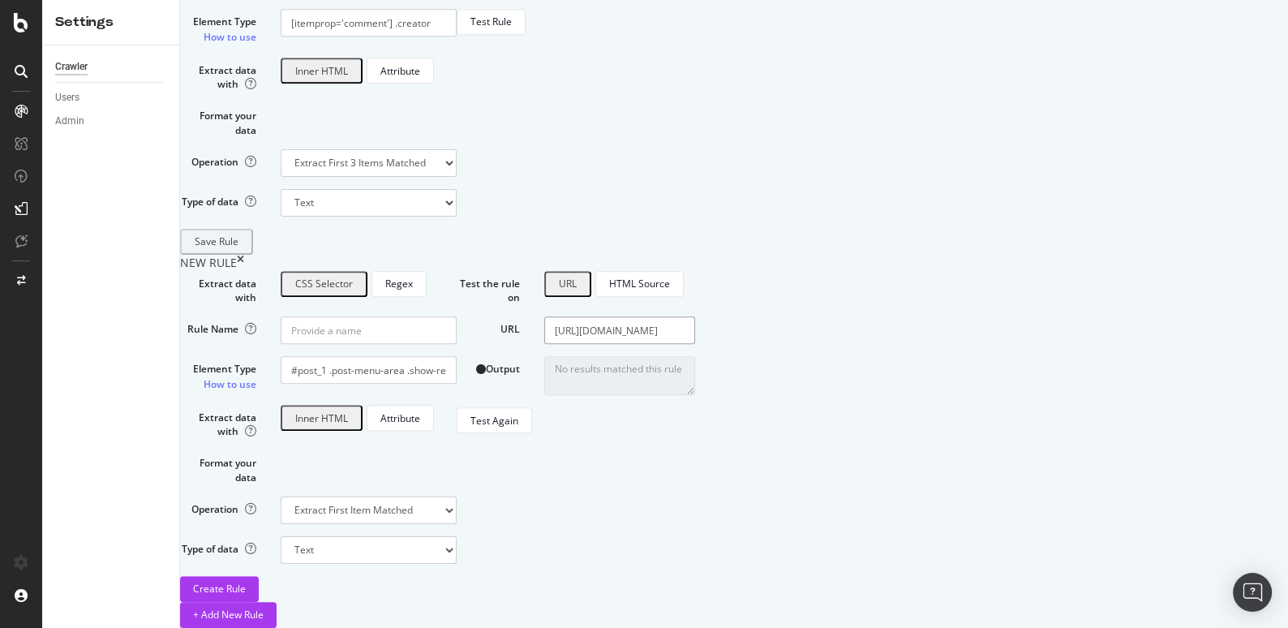
click at [695, 316] on input "[URL][DOMAIN_NAME]" at bounding box center [619, 330] width 151 height 28
click at [670, 277] on div "HTML Source" at bounding box center [639, 284] width 61 height 14
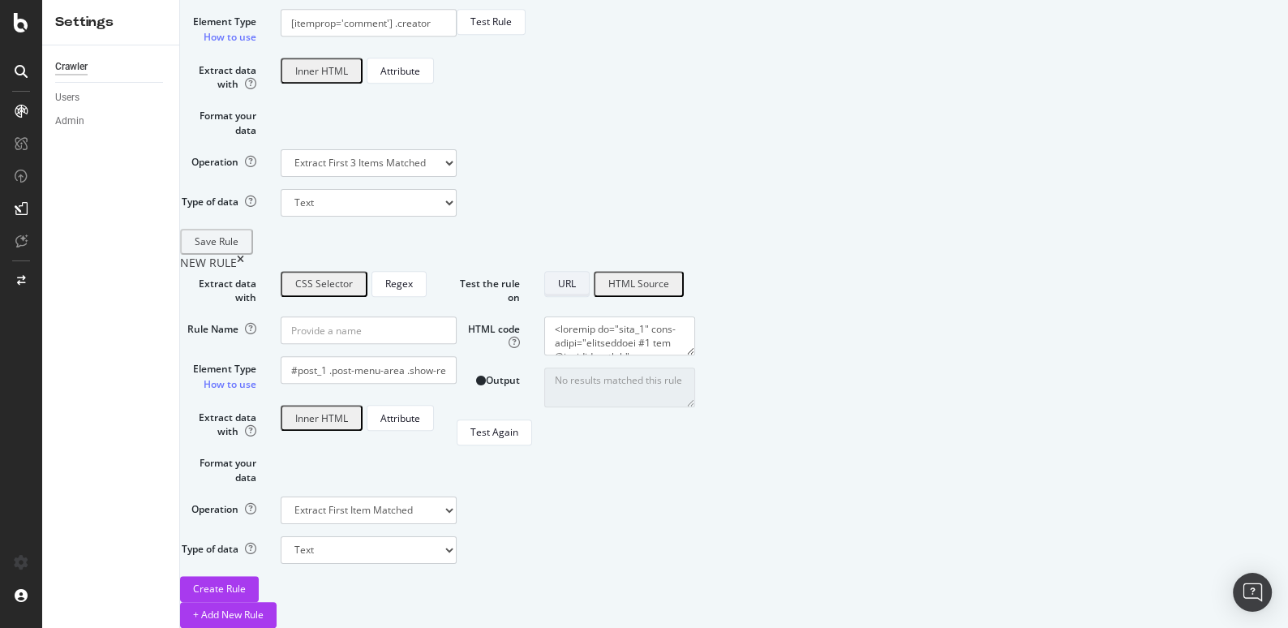
click at [576, 277] on div "URL" at bounding box center [567, 284] width 18 height 14
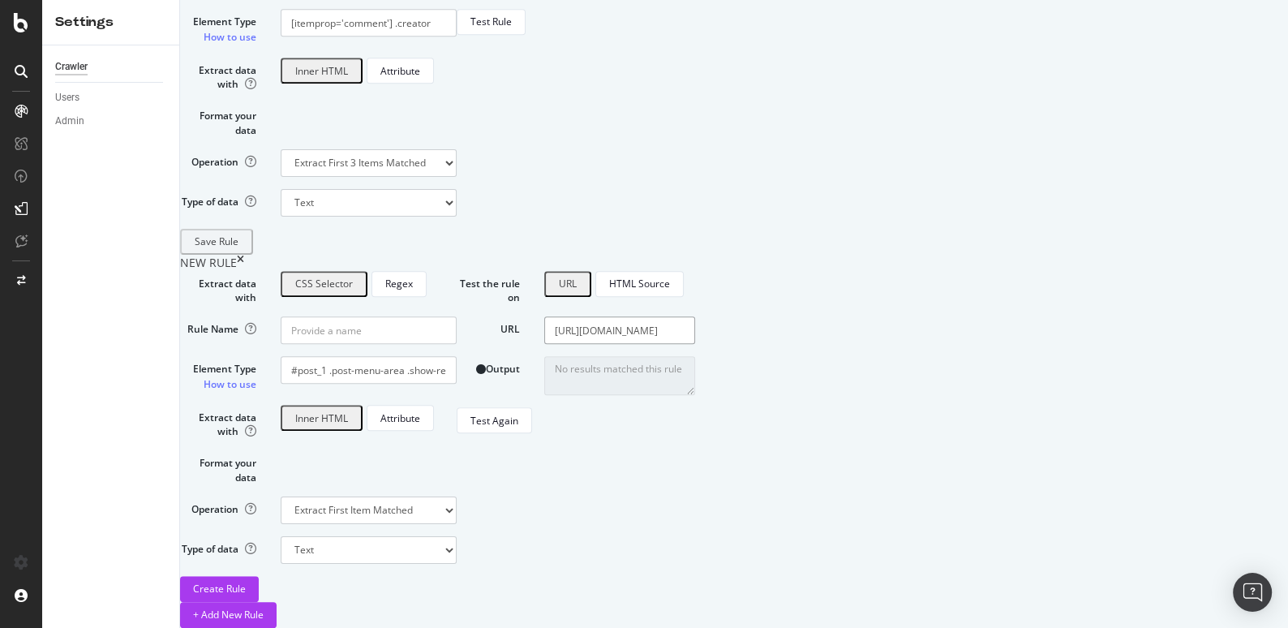
click at [695, 316] on input "[URL][DOMAIN_NAME]" at bounding box center [619, 330] width 151 height 28
click at [457, 356] on input "#post_1 .post-menu-area .show-replies .d-button-label" at bounding box center [369, 370] width 176 height 28
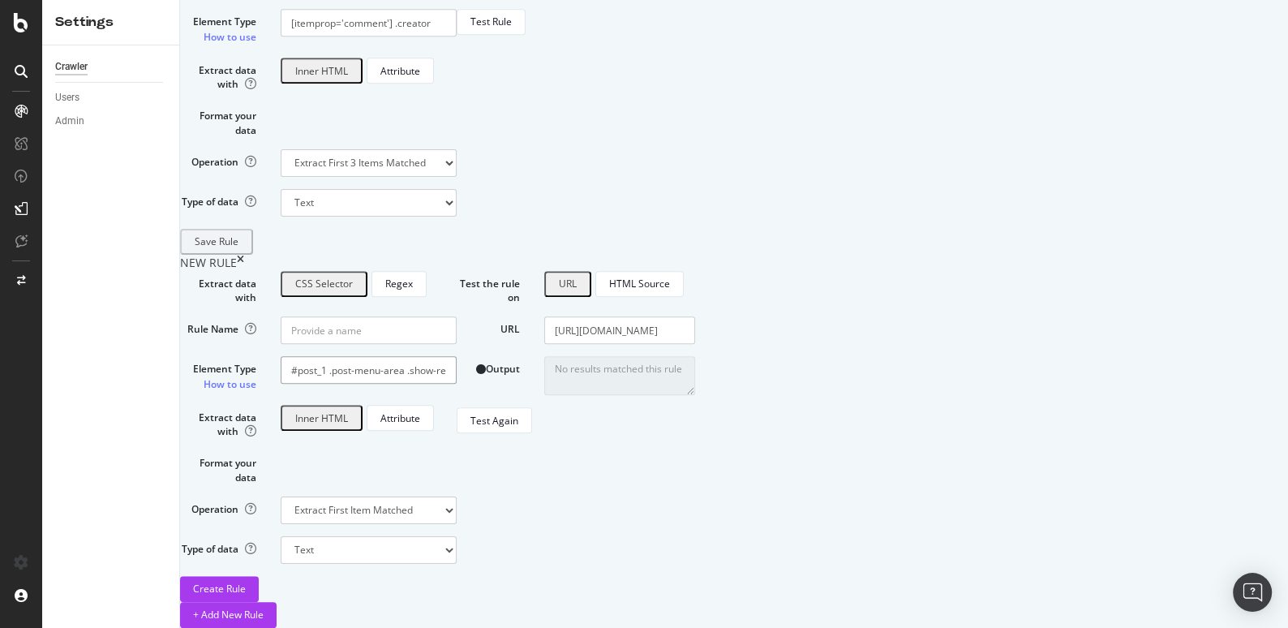
drag, startPoint x: 466, startPoint y: 285, endPoint x: 732, endPoint y: 287, distance: 266.9
click at [457, 287] on div "Extract data with CSS Selector Regex Rule Name Element Type How to use #post_1 …" at bounding box center [318, 436] width 277 height 331
type input "#post_1"
click at [518, 427] on div "Test Again" at bounding box center [494, 421] width 48 height 14
type textarea "matthieu_droit Décembre 2, 2020, 12:31 1 Bonjour, j'[PERSON_NAME] 4 électricien…"
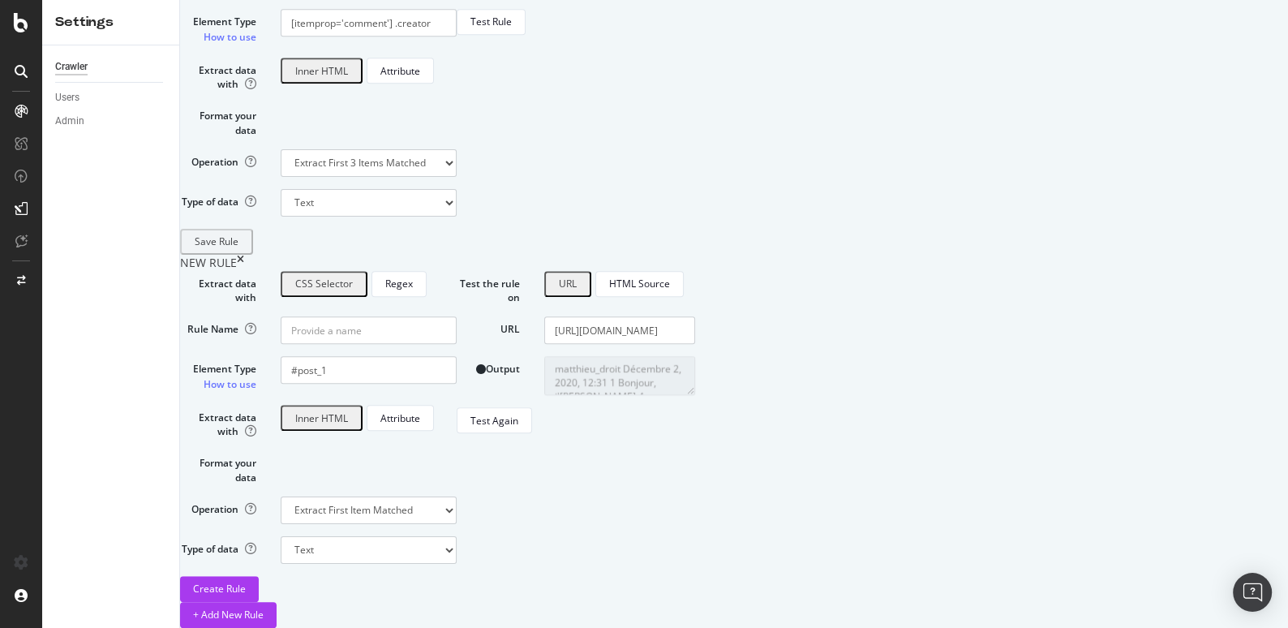
scroll to position [14, 0]
click at [695, 356] on textarea "matthieu_droit Décembre 2, 2020, 12:31 1 Bonjour, j'[PERSON_NAME] 4 électricien…" at bounding box center [619, 375] width 151 height 39
drag, startPoint x: 1073, startPoint y: 296, endPoint x: 1150, endPoint y: 298, distance: 77.1
click at [695, 356] on textarea "matthieu_droit Décembre 2, 2020, 12:31 1 Bonjour, j'[PERSON_NAME] 4 électricien…" at bounding box center [619, 375] width 151 height 39
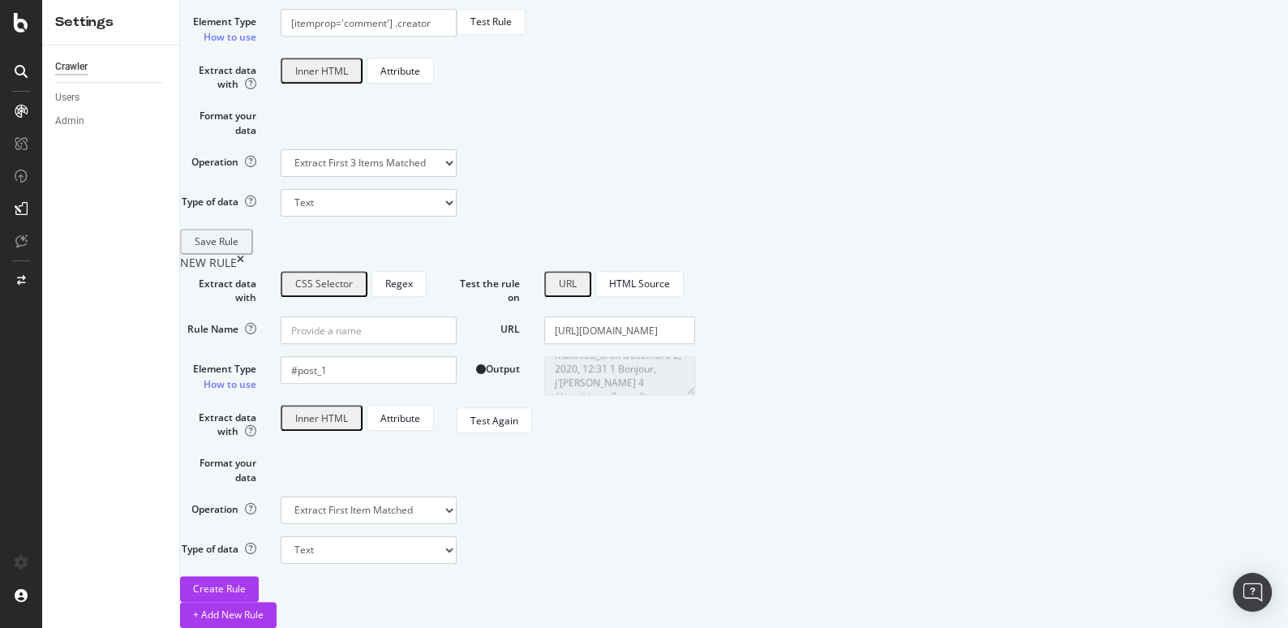
click at [695, 356] on textarea "matthieu_droit Décembre 2, 2020, 12:31 1 Bonjour, j'[PERSON_NAME] 4 électricien…" at bounding box center [619, 375] width 151 height 39
click at [457, 356] on input "#post_1" at bounding box center [369, 370] width 176 height 28
paste input "d-button-label"
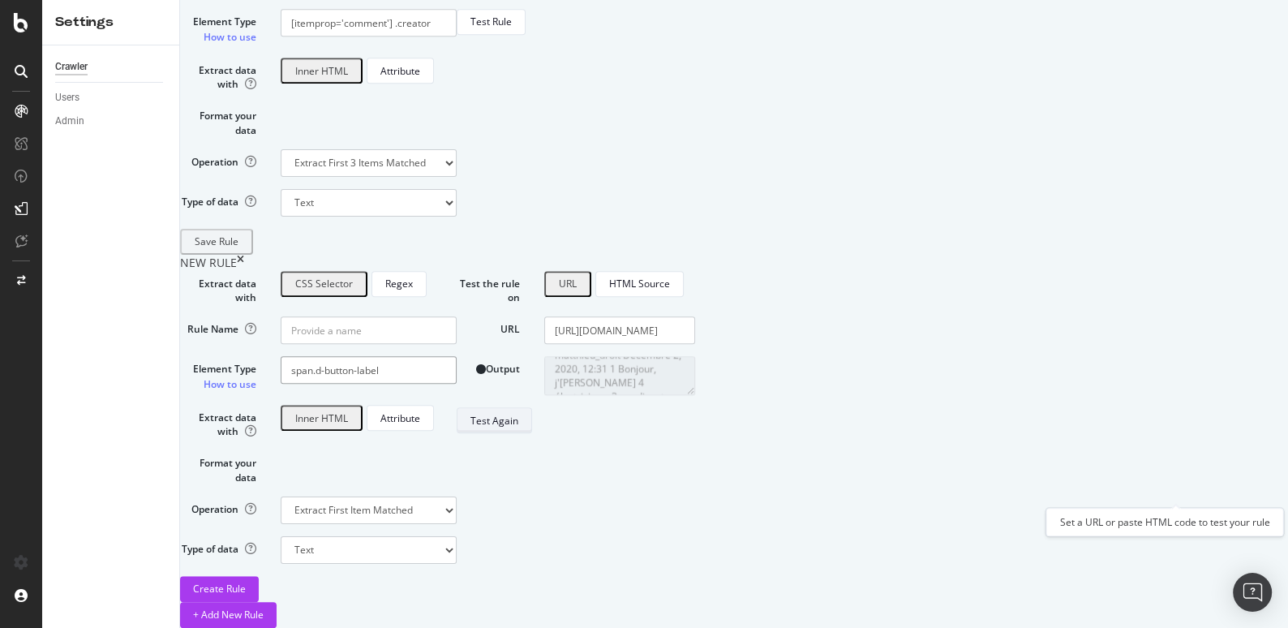
type input "span.d-button-label"
click at [518, 431] on div "Test Again" at bounding box center [494, 420] width 48 height 23
type textarea "No results matched this rule"
click at [423, 356] on input "span.d-button-label" at bounding box center [369, 370] width 176 height 28
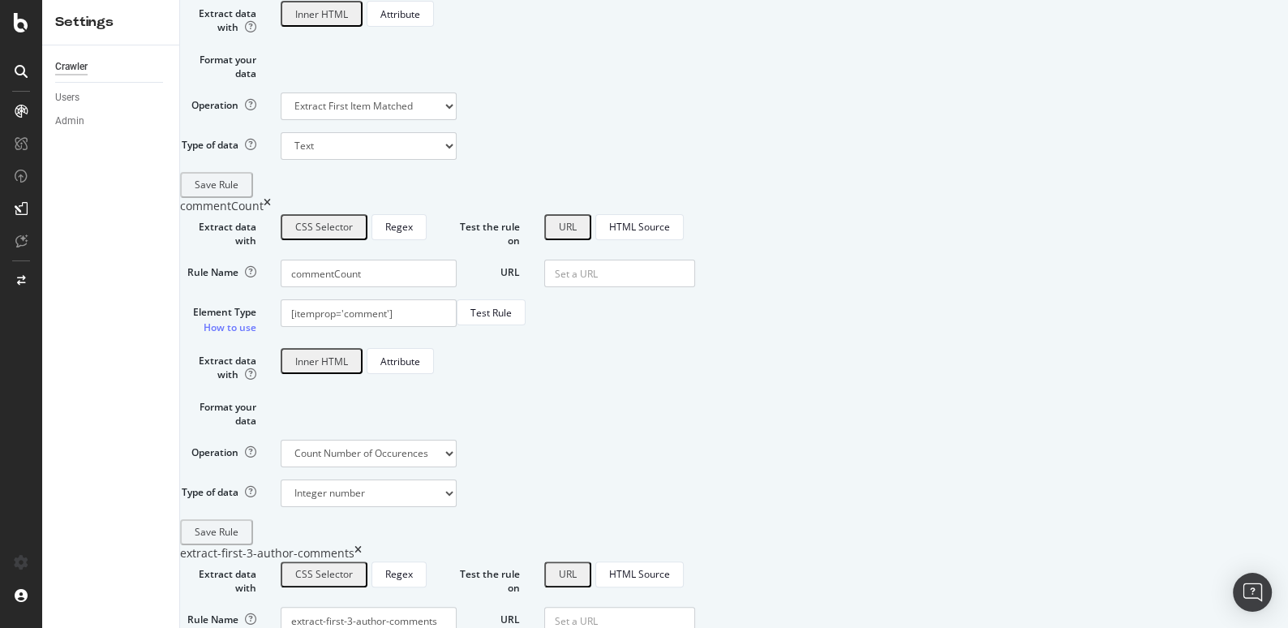
scroll to position [285, 0]
drag, startPoint x: 466, startPoint y: 118, endPoint x: 394, endPoint y: 119, distance: 71.4
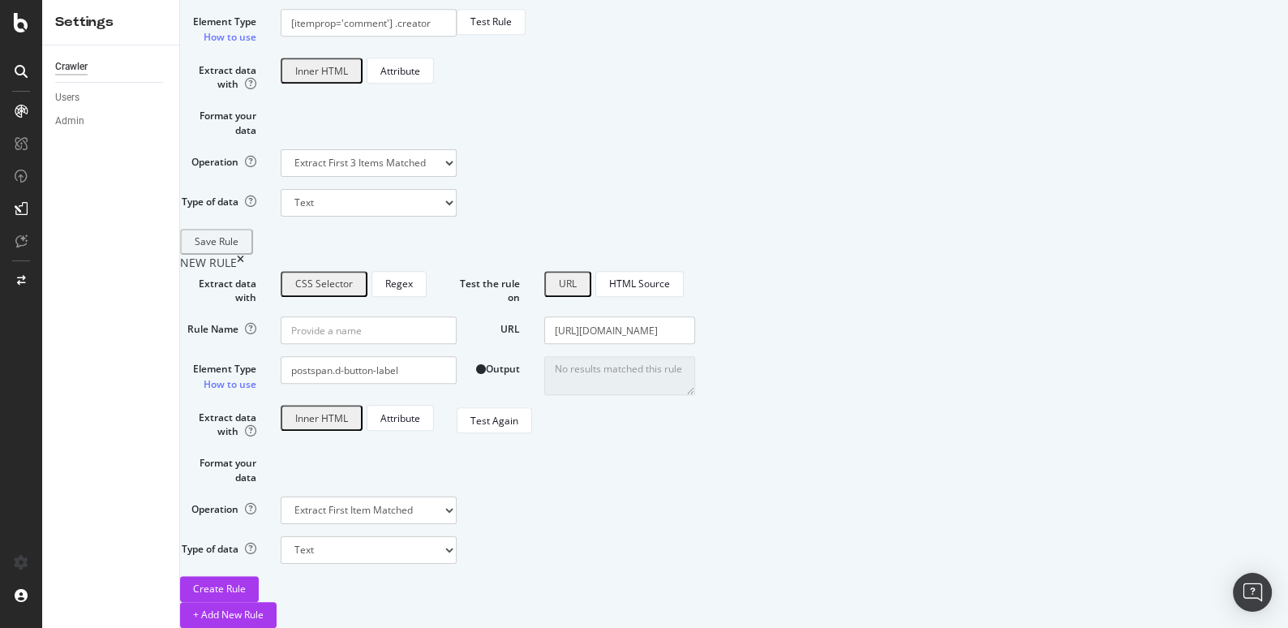
scroll to position [1308, 0]
drag, startPoint x: 447, startPoint y: 285, endPoint x: 372, endPoint y: 285, distance: 74.6
click at [372, 356] on div "Element Type How to use postspan.d-button-label" at bounding box center [318, 374] width 301 height 36
paste input "#post_1"
click at [518, 427] on div "Test Again" at bounding box center [494, 421] width 48 height 14
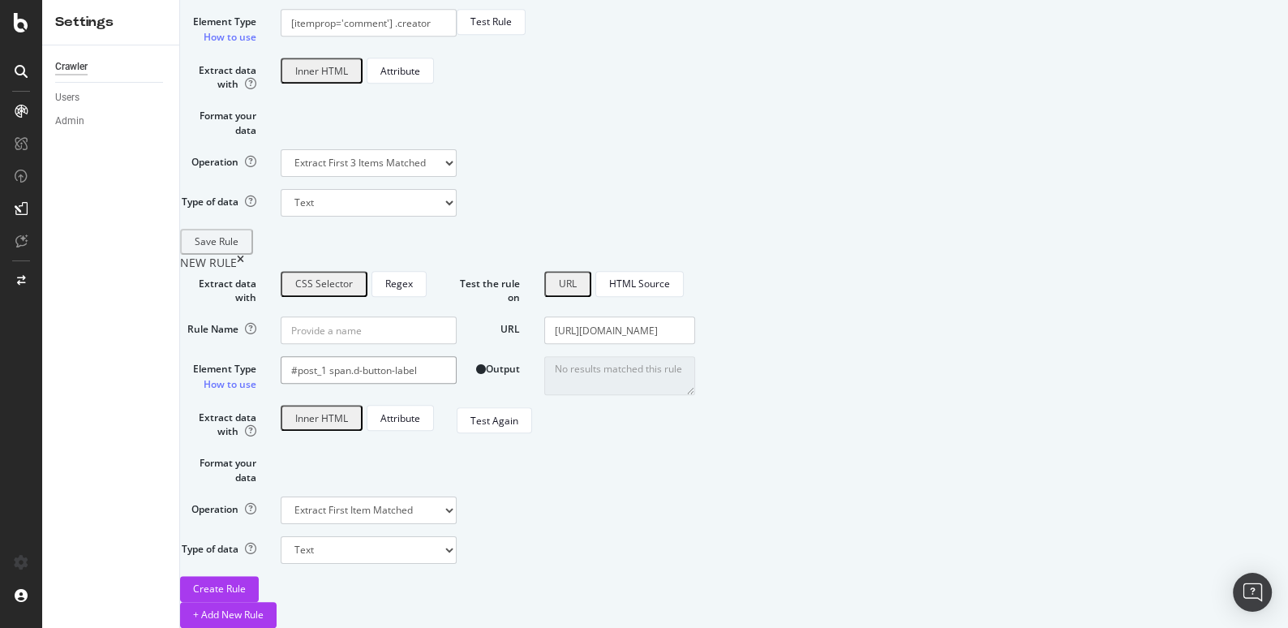
drag, startPoint x: 466, startPoint y: 287, endPoint x: 395, endPoint y: 290, distance: 70.6
click at [395, 356] on div "Element Type How to use #post_1 span.d-button-label" at bounding box center [318, 374] width 301 height 36
type input "span.d-button-label"
click at [695, 316] on input "[URL][DOMAIN_NAME]" at bounding box center [619, 330] width 151 height 28
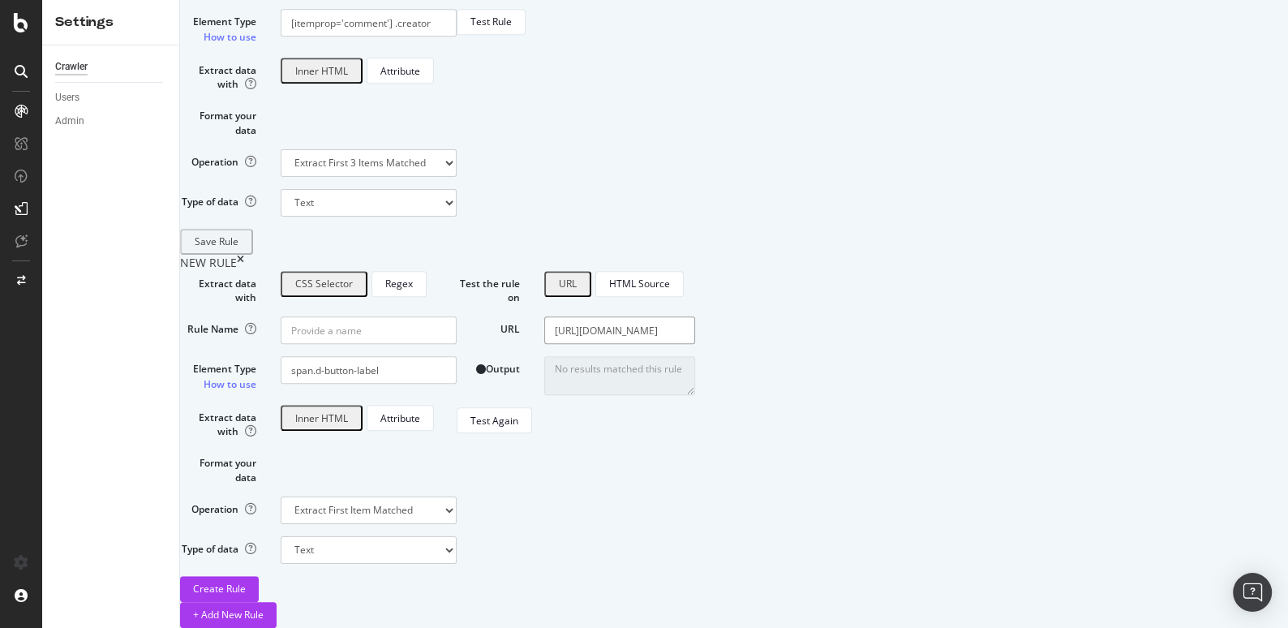
click at [695, 316] on input "[URL][DOMAIN_NAME]" at bounding box center [619, 330] width 151 height 28
drag, startPoint x: 452, startPoint y: 289, endPoint x: 584, endPoint y: 289, distance: 132.2
click at [457, 356] on input "span.d-button-label" at bounding box center [369, 370] width 176 height 28
click at [413, 277] on div "Regex" at bounding box center [399, 284] width 28 height 14
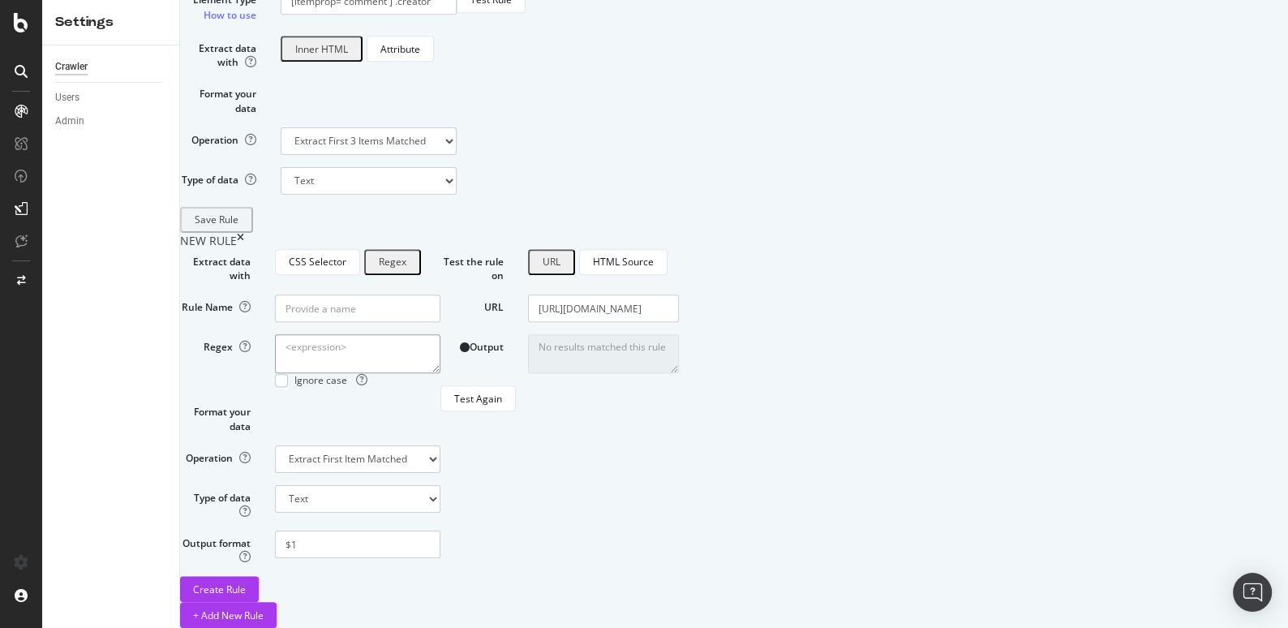
click at [440, 334] on textarea "Regex" at bounding box center [357, 353] width 165 height 39
paste textarea "reply_count\\&quot;:(\d+),"
type textarea "reply_count\\&quot;:(\d+),"
click at [502, 410] on div "Test Again" at bounding box center [478, 398] width 48 height 23
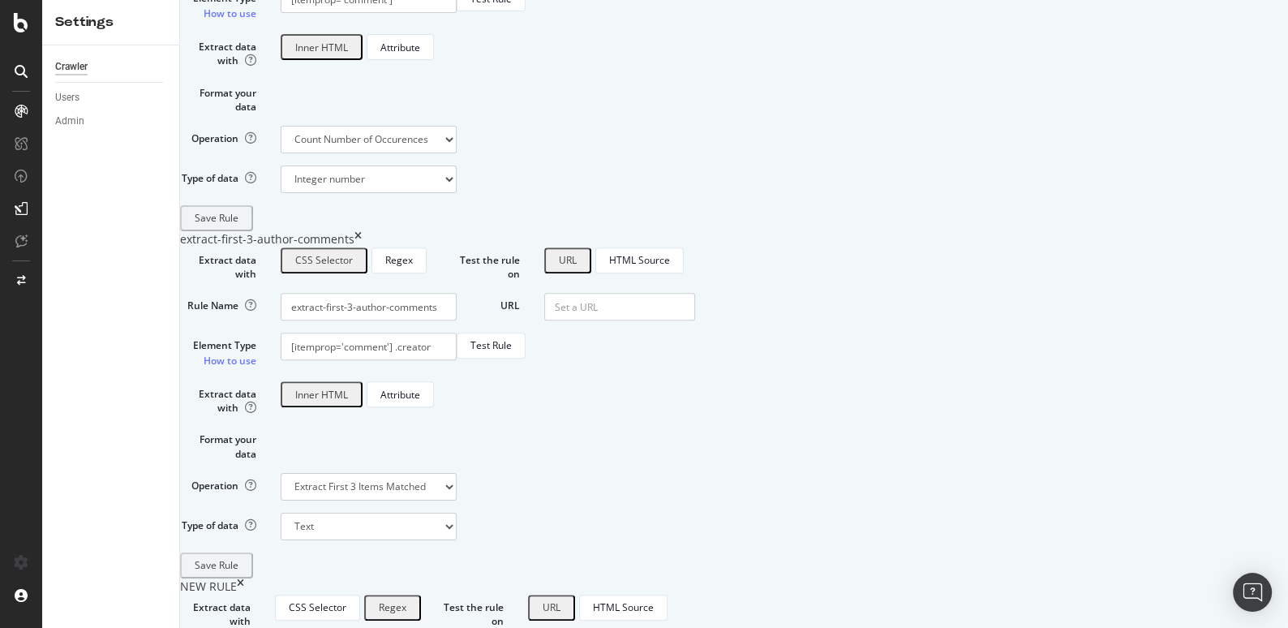
scroll to position [599, 0]
paste input "_c"
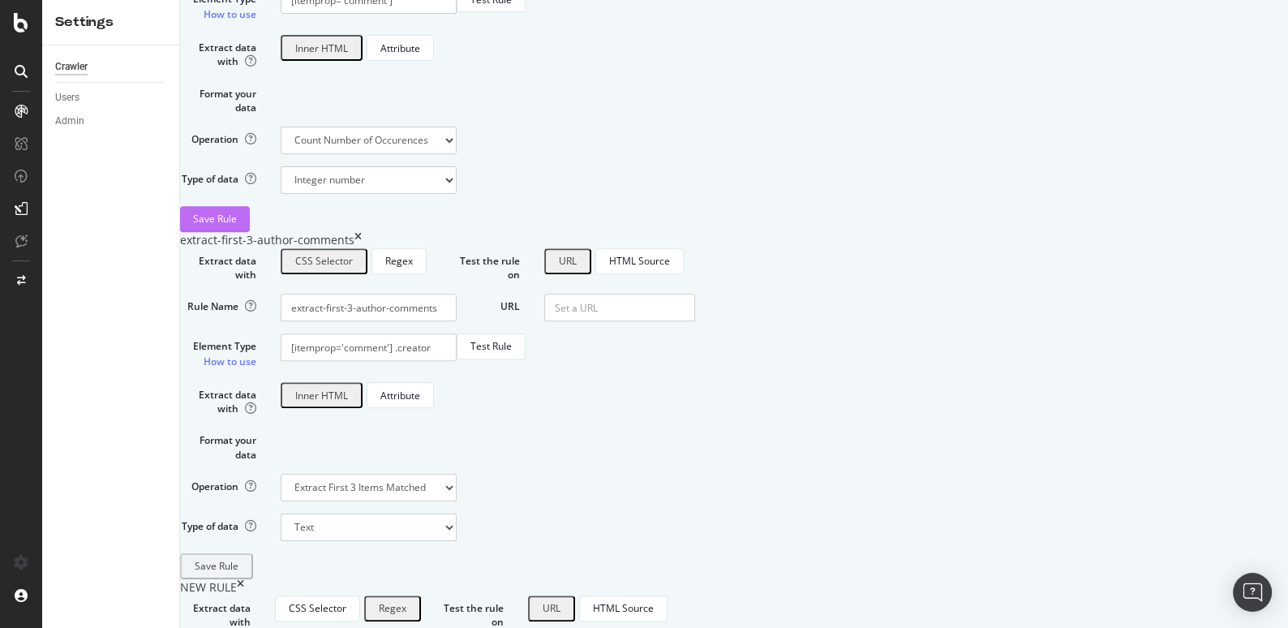
type input "comment_count_displayed"
click at [237, 225] on div "Save Rule" at bounding box center [215, 219] width 44 height 14
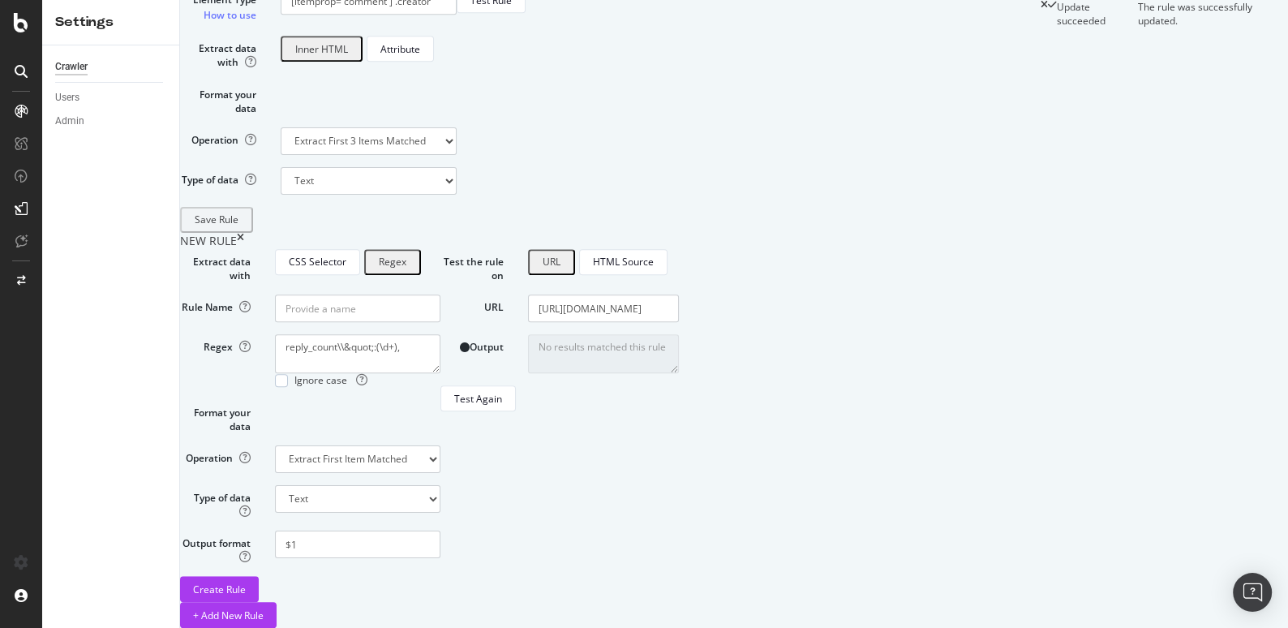
scroll to position [1333, 0]
click at [440, 334] on textarea "reply_count\\&quot;:(\d+)," at bounding box center [357, 353] width 165 height 39
click at [440, 445] on select "Extract First Item Matched Extract First 3 Items Matched Count Number of Occure…" at bounding box center [357, 459] width 165 height 28
click at [440, 485] on select "Text Integer number Floating point number Date" at bounding box center [357, 499] width 165 height 28
click at [367, 373] on span "Ignore case" at bounding box center [330, 380] width 73 height 14
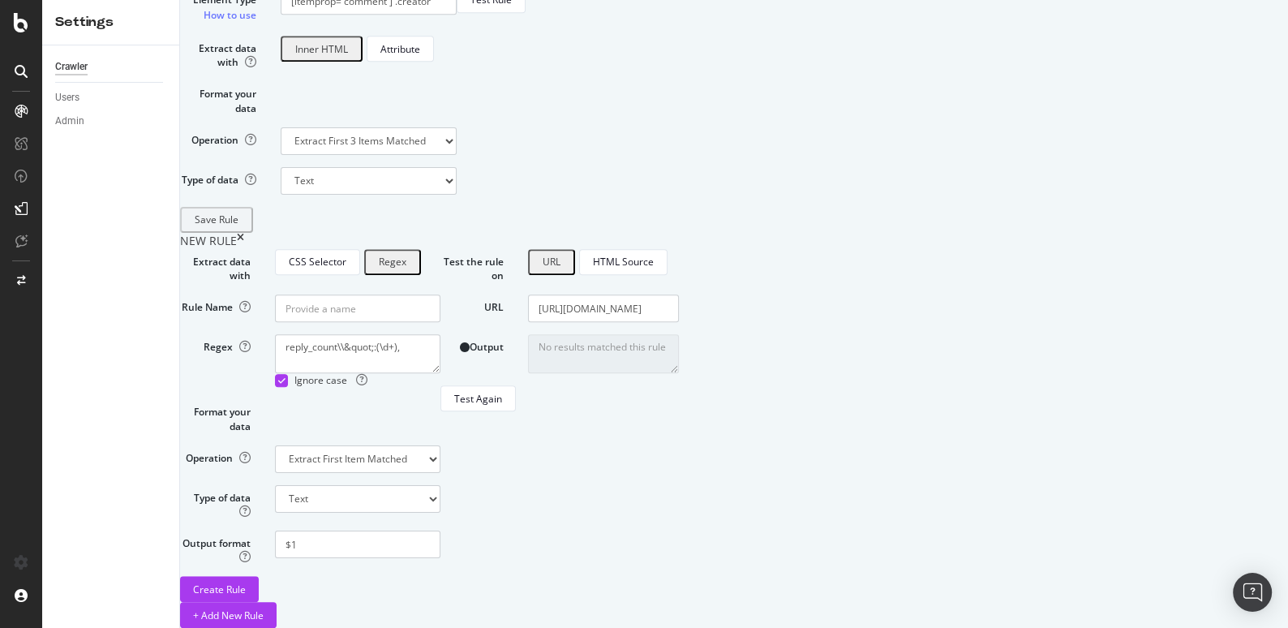
click at [367, 373] on span "Ignore case" at bounding box center [330, 380] width 73 height 14
click at [406, 251] on div "Regex" at bounding box center [393, 261] width 28 height 21
click at [440, 294] on input "Rule Name" at bounding box center [357, 308] width 165 height 28
type input "t"
drag, startPoint x: 470, startPoint y: 224, endPoint x: 416, endPoint y: 223, distance: 54.3
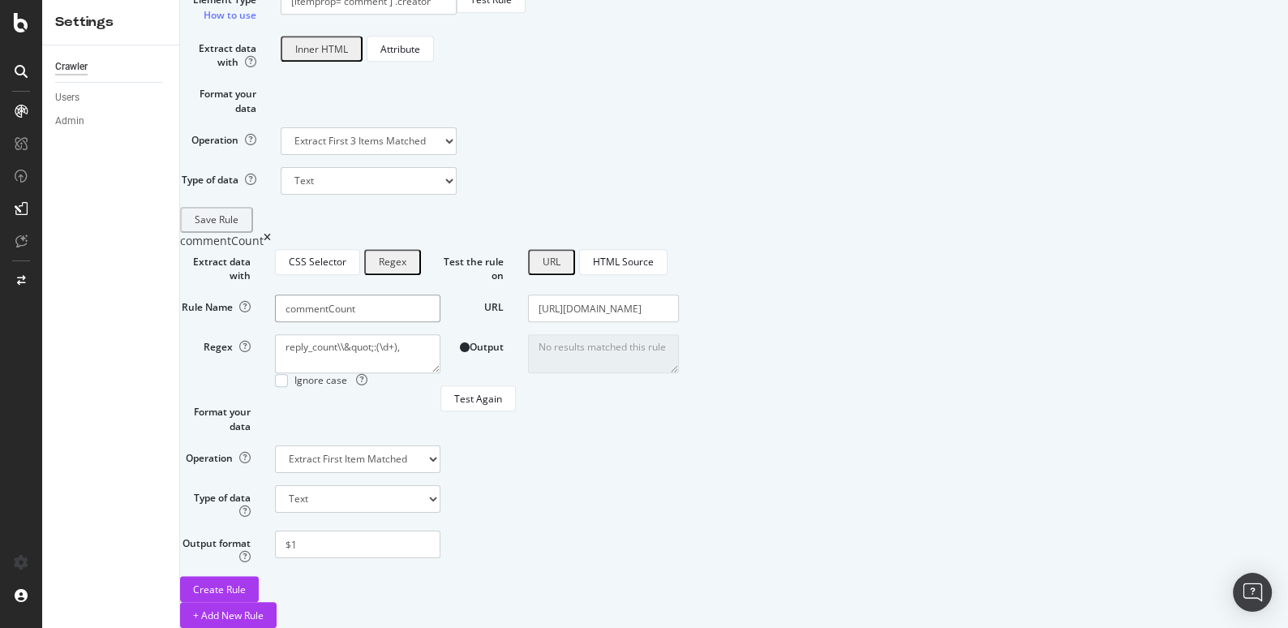
click at [416, 294] on div "commentCount" at bounding box center [358, 308] width 190 height 28
click at [440, 294] on input "replyCount" at bounding box center [357, 308] width 165 height 28
drag, startPoint x: 481, startPoint y: 223, endPoint x: 362, endPoint y: 222, distance: 119.2
click at [362, 294] on div "Rule Name replyCount" at bounding box center [310, 308] width 285 height 28
type input "reply_count"
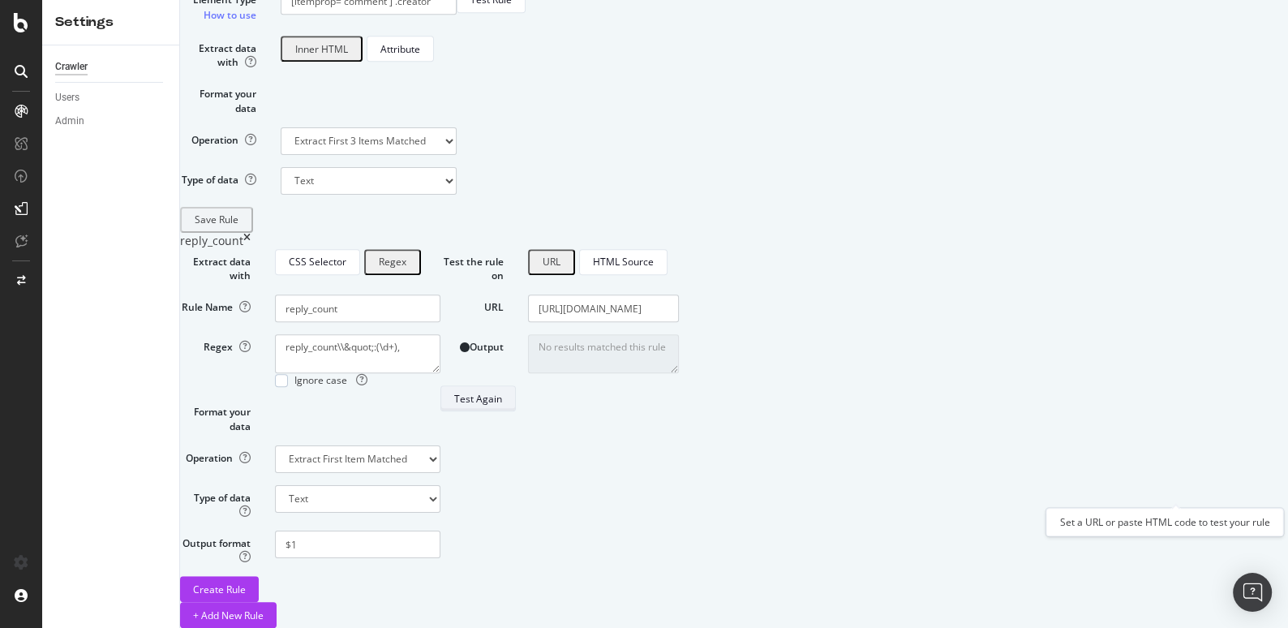
click at [502, 406] on div "Test Again" at bounding box center [478, 399] width 48 height 14
click at [440, 445] on select "Extract First Item Matched Extract First 3 Items Matched Count Number of Occure…" at bounding box center [357, 459] width 165 height 28
click at [679, 334] on textarea "No results matched this rule" at bounding box center [603, 353] width 151 height 39
click at [440, 485] on select "Text Integer number Floating point number Date" at bounding box center [357, 499] width 165 height 28
click at [440, 334] on textarea "reply_count\\&quot;:(\d+)," at bounding box center [357, 353] width 165 height 39
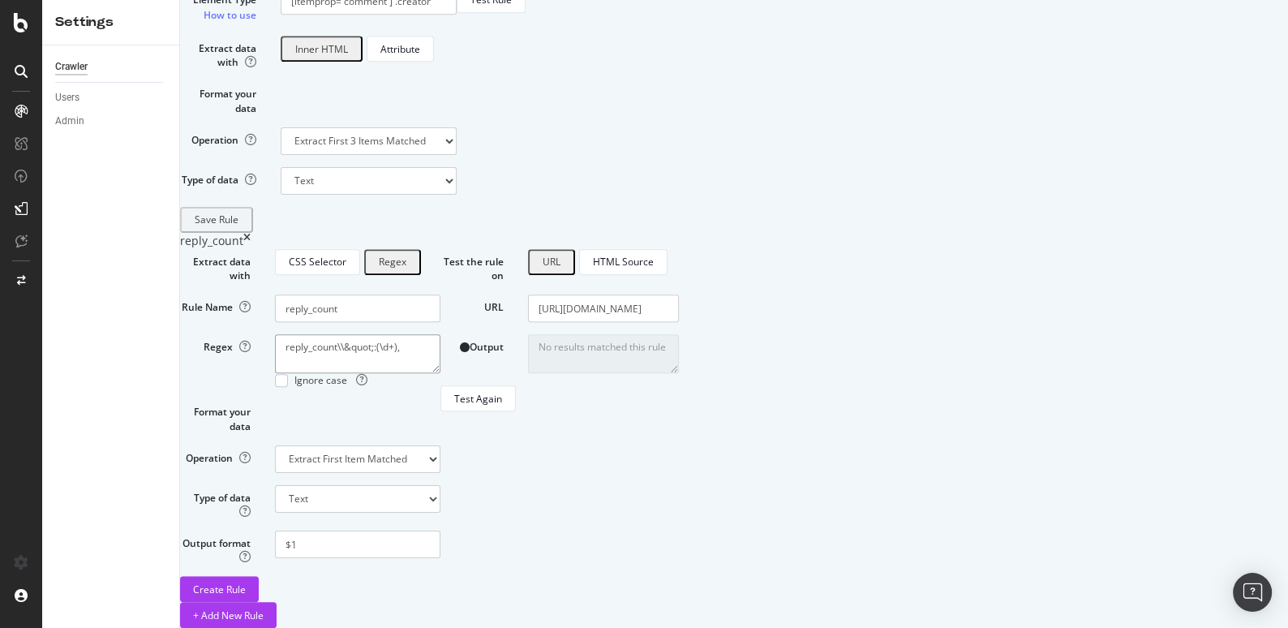
click at [440, 334] on textarea "reply_count\\&quot;:(\d+)," at bounding box center [357, 353] width 165 height 39
paste textarea "/reply_count\\&quot;:(\d+),/"
type textarea "/reply_count\\&quot;:(\d+),/"
click at [502, 406] on div "Test Again" at bounding box center [478, 399] width 48 height 14
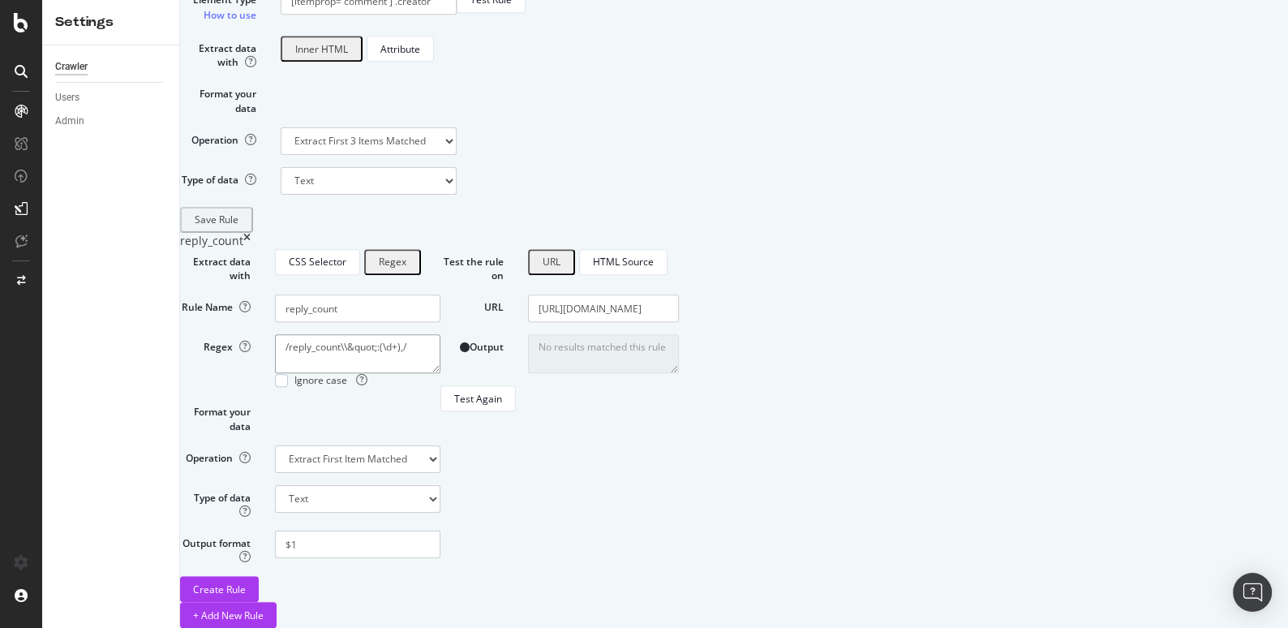
click at [440, 334] on textarea "/reply_count\\&quot;:(\d+),/" at bounding box center [357, 353] width 165 height 39
drag, startPoint x: 452, startPoint y: 224, endPoint x: 370, endPoint y: 226, distance: 82.0
click at [370, 294] on div "Rule Name reply_count" at bounding box center [310, 308] width 285 height 28
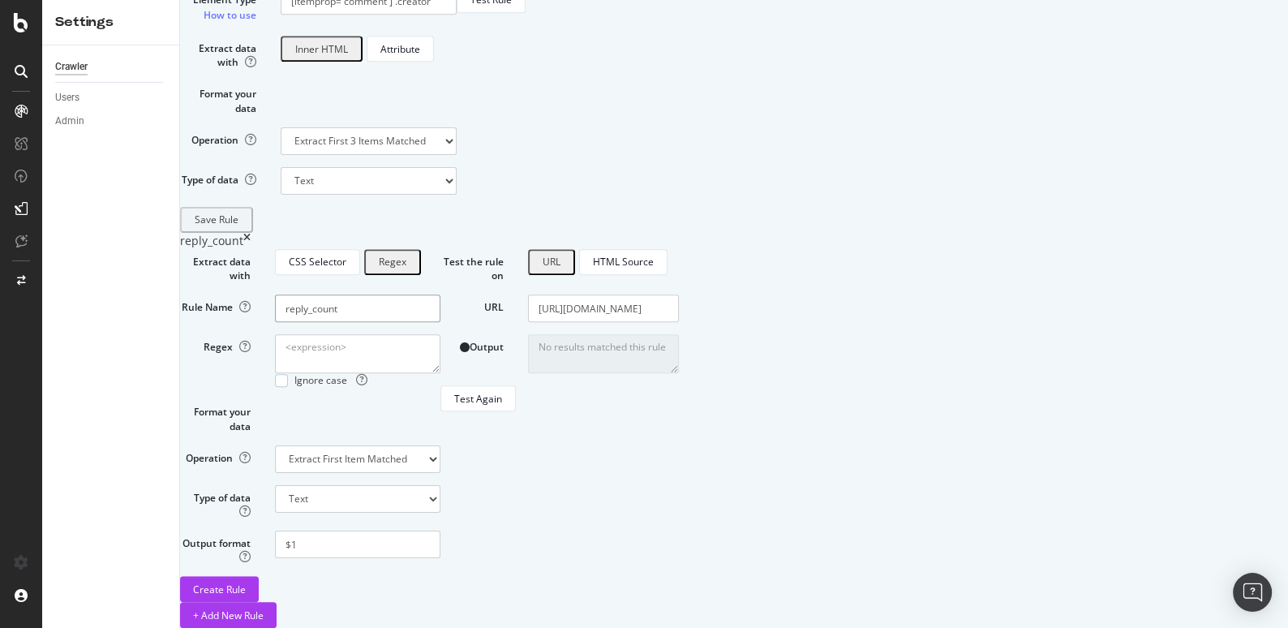
click at [440, 294] on input "reply_count" at bounding box center [357, 308] width 165 height 28
paste input "post"
type input "post_count"
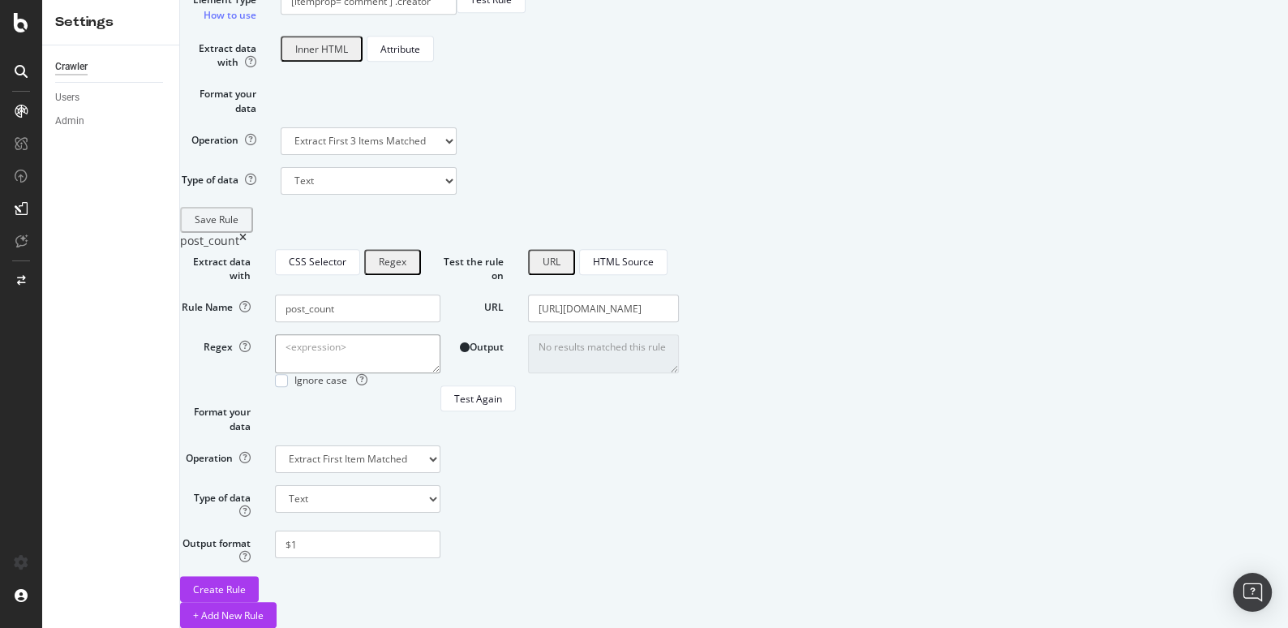
click at [440, 334] on textarea "Regex" at bounding box center [357, 353] width 165 height 39
paste textarea "post_count"
type textarea "post_count"
click at [427, 334] on textarea "post_count" at bounding box center [357, 353] width 165 height 39
click at [440, 334] on textarea "post_count" at bounding box center [357, 353] width 165 height 39
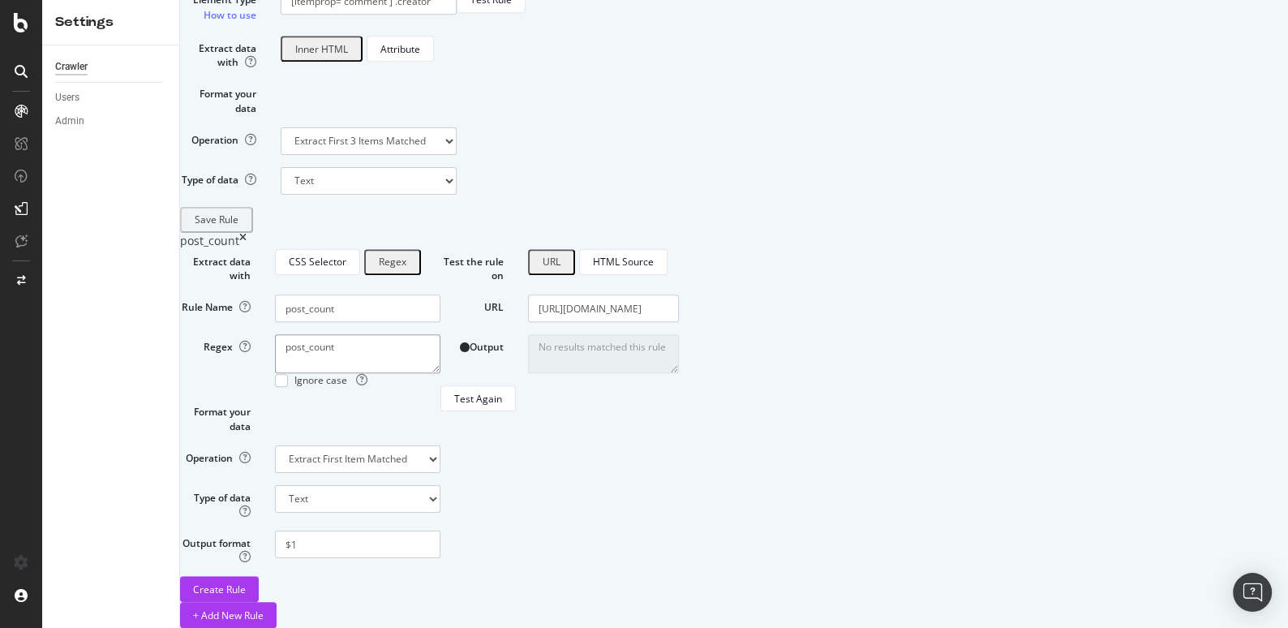
click at [440, 334] on textarea "post_count" at bounding box center [357, 353] width 165 height 39
click at [346, 255] on div "CSS Selector" at bounding box center [318, 262] width 58 height 14
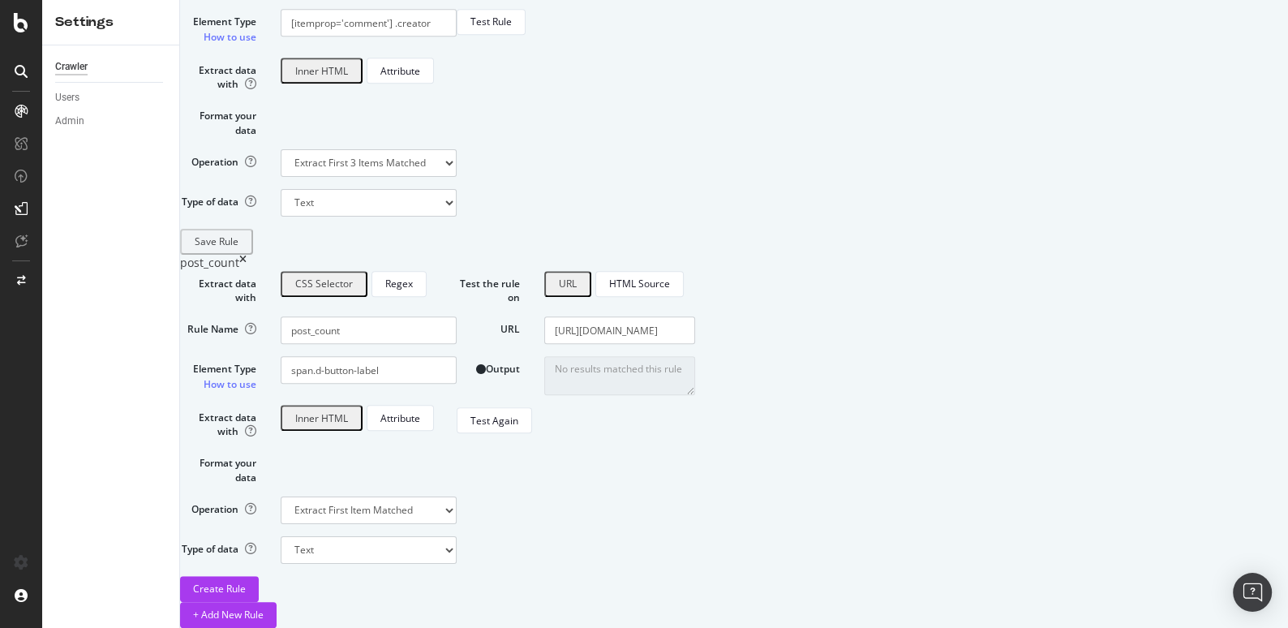
scroll to position [1308, 0]
click at [457, 356] on input "span.d-button-label" at bounding box center [369, 370] width 176 height 28
paste input "post_count"
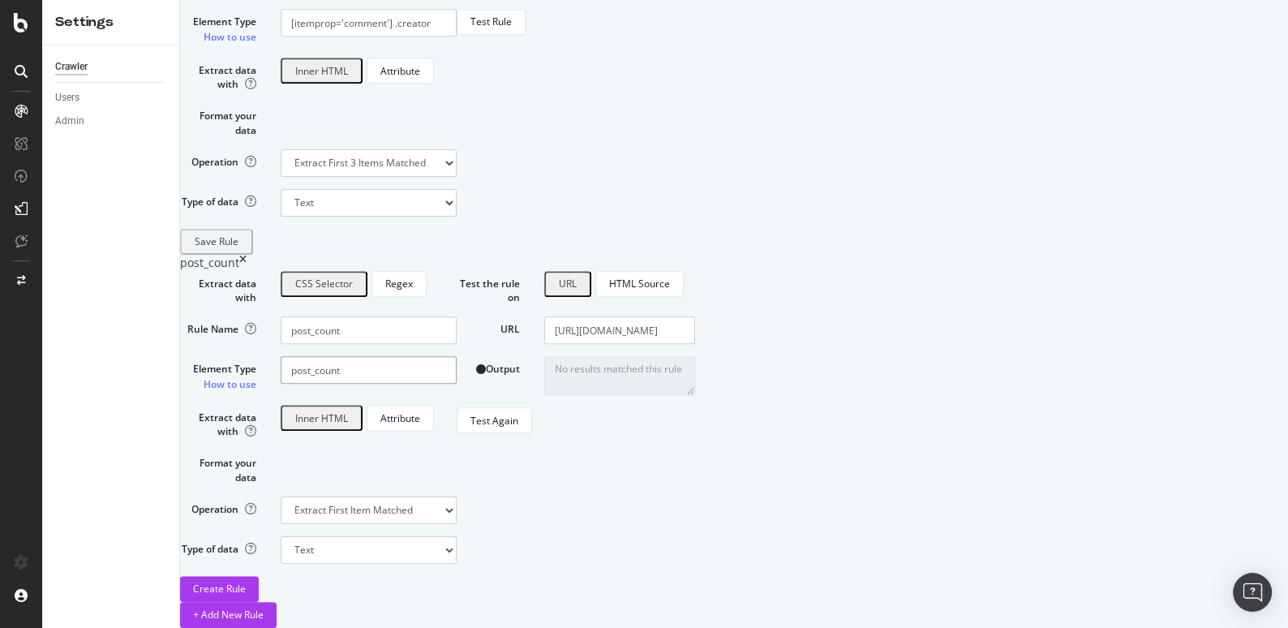
click at [427, 356] on input "post_count" at bounding box center [369, 370] width 176 height 28
click at [457, 356] on input "post_count" at bounding box center [369, 370] width 176 height 28
paste input "reply_count\\&quot;:(\d+)"
drag, startPoint x: 479, startPoint y: 286, endPoint x: 534, endPoint y: 286, distance: 55.2
click at [457, 356] on input "post_count reply_count\\&quot;:(\d+)" at bounding box center [369, 370] width 176 height 28
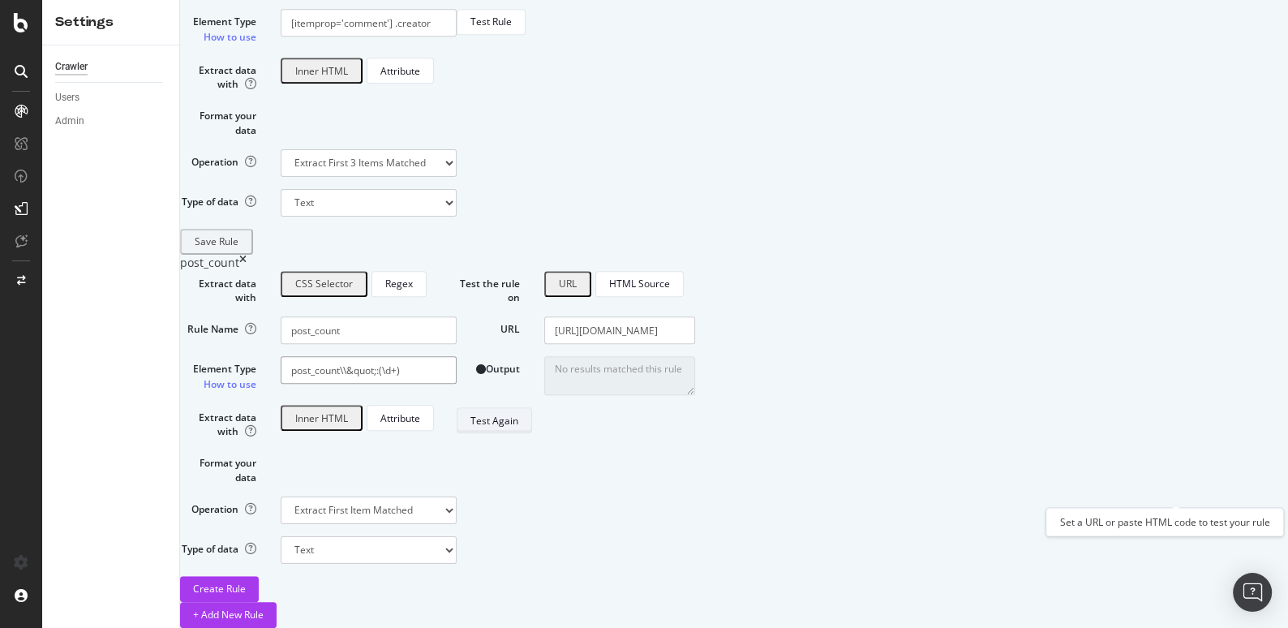
type input "post_count\\&quot;:(\d+)"
drag, startPoint x: 1187, startPoint y: 484, endPoint x: 637, endPoint y: 363, distance: 563.2
click at [660, 371] on div "Extract data with CSS Selector Regex Rule Name post_count Element Type How to u…" at bounding box center [627, 436] width 895 height 331
click at [457, 356] on input "post_count\\&quot;:(\d+)" at bounding box center [369, 370] width 176 height 28
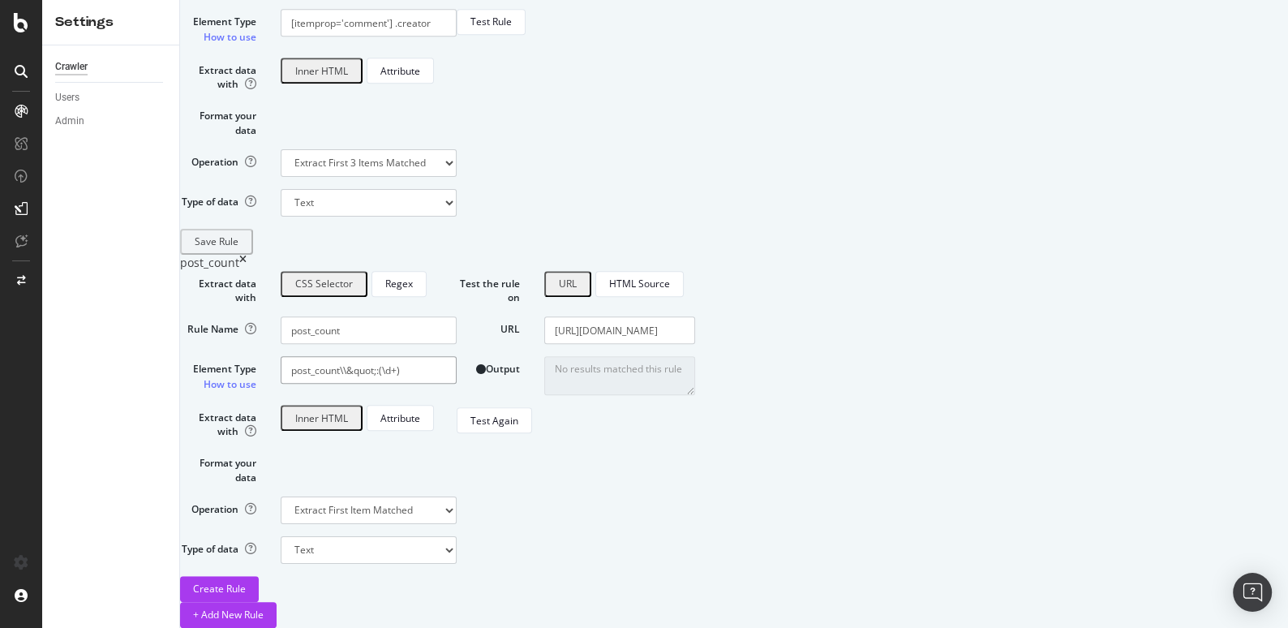
click at [457, 356] on input "post_count\\&quot;:(\d+)" at bounding box center [369, 370] width 176 height 28
click at [413, 277] on div "Regex" at bounding box center [399, 284] width 28 height 14
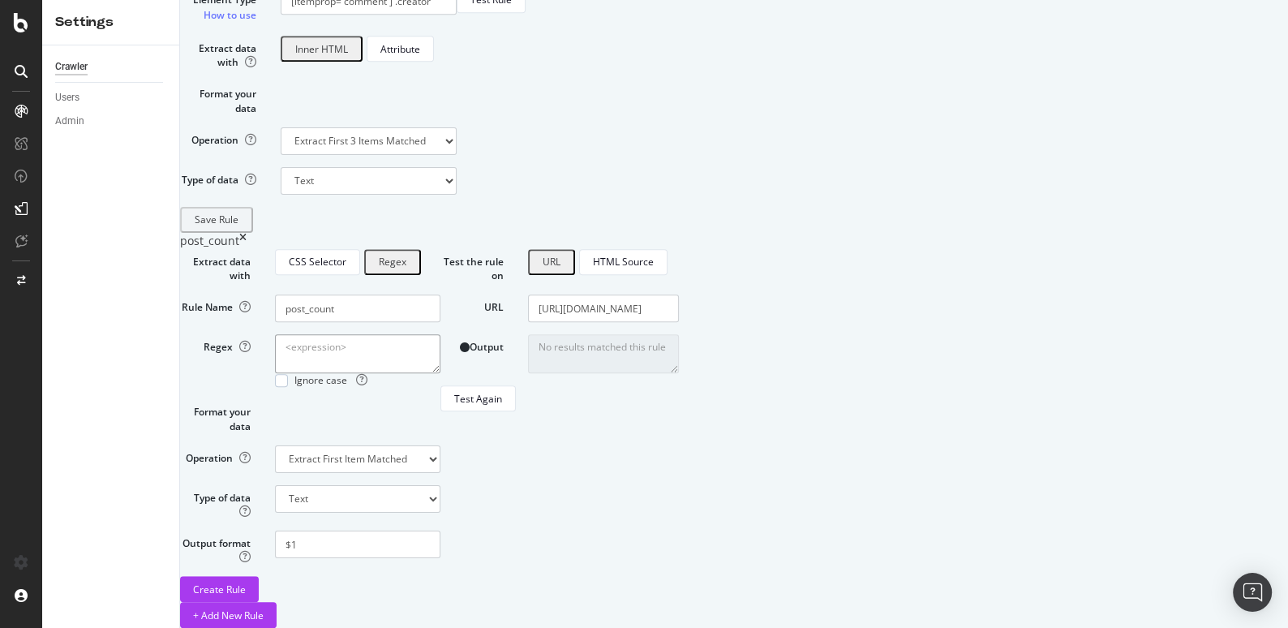
click at [440, 334] on textarea "Regex" at bounding box center [357, 353] width 165 height 39
paste textarea "post_count\\&quot;:(\d+)"
type textarea "post_count\\&quot;:(\d+)"
click at [502, 406] on div "Test Again" at bounding box center [478, 399] width 48 height 14
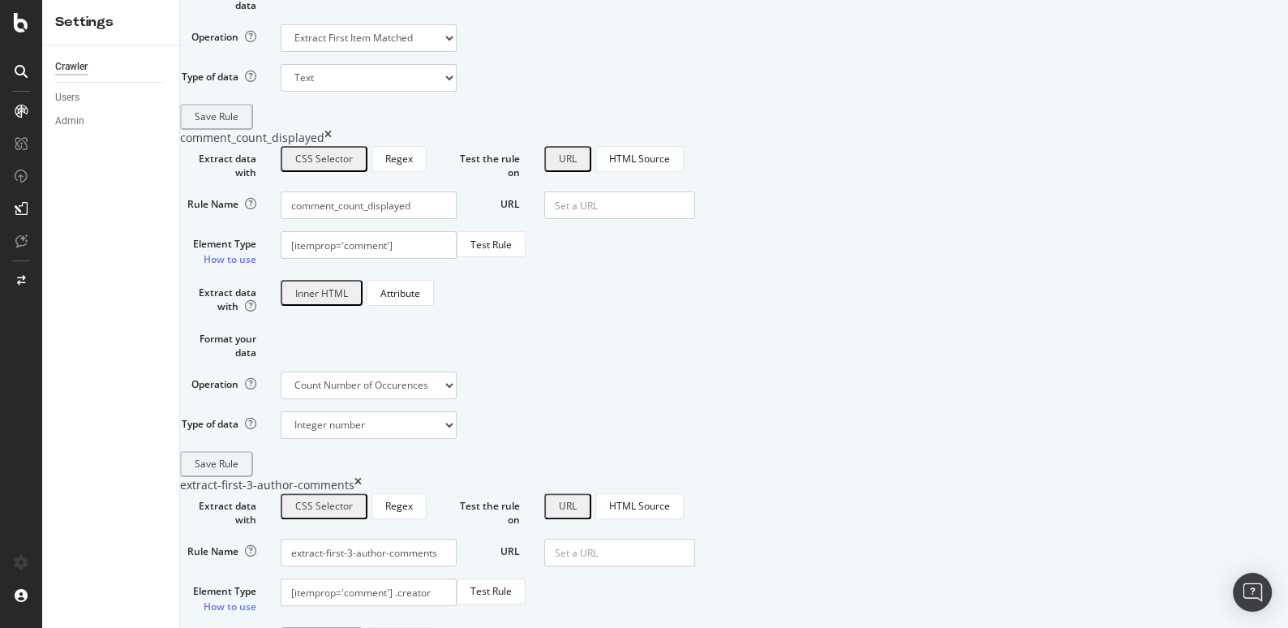
scroll to position [698, 0]
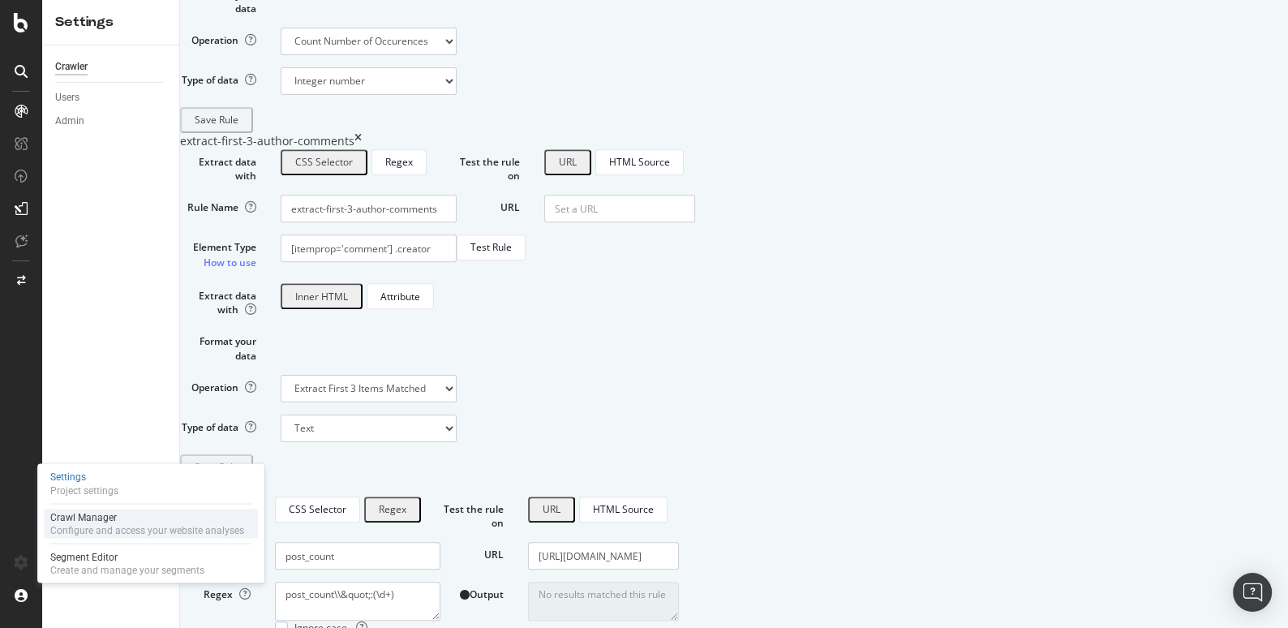
click at [74, 530] on div "Configure and access your website analyses" at bounding box center [147, 529] width 194 height 13
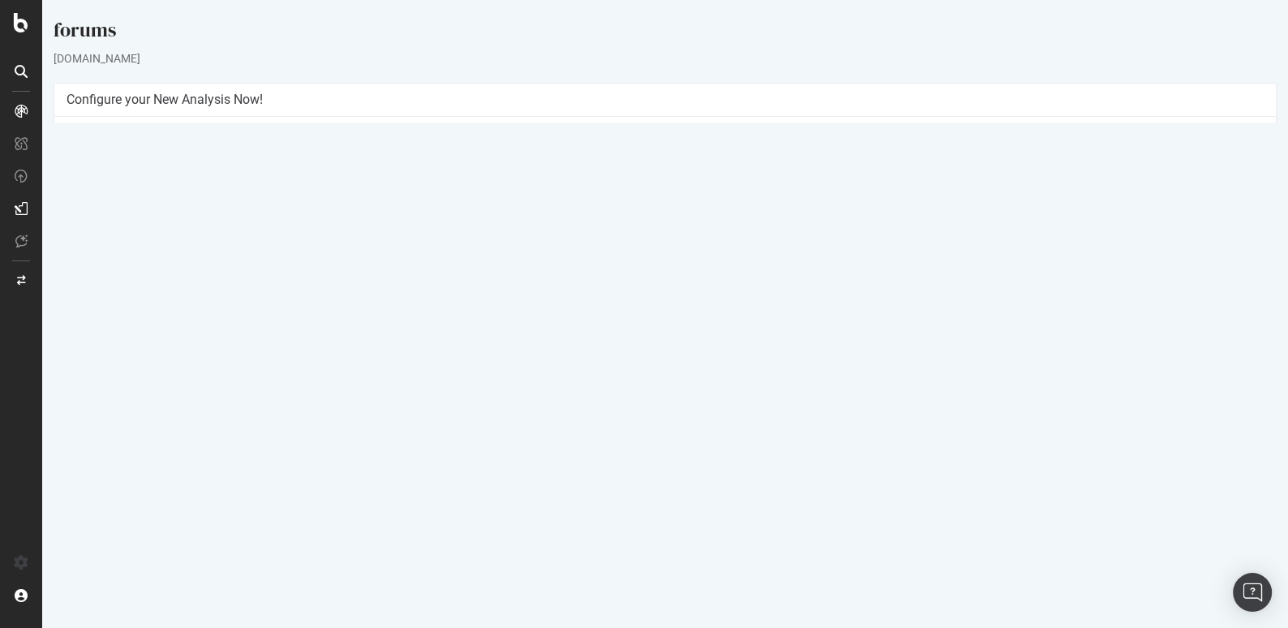
click at [141, 508] on link "[DATE] report" at bounding box center [110, 511] width 62 height 14
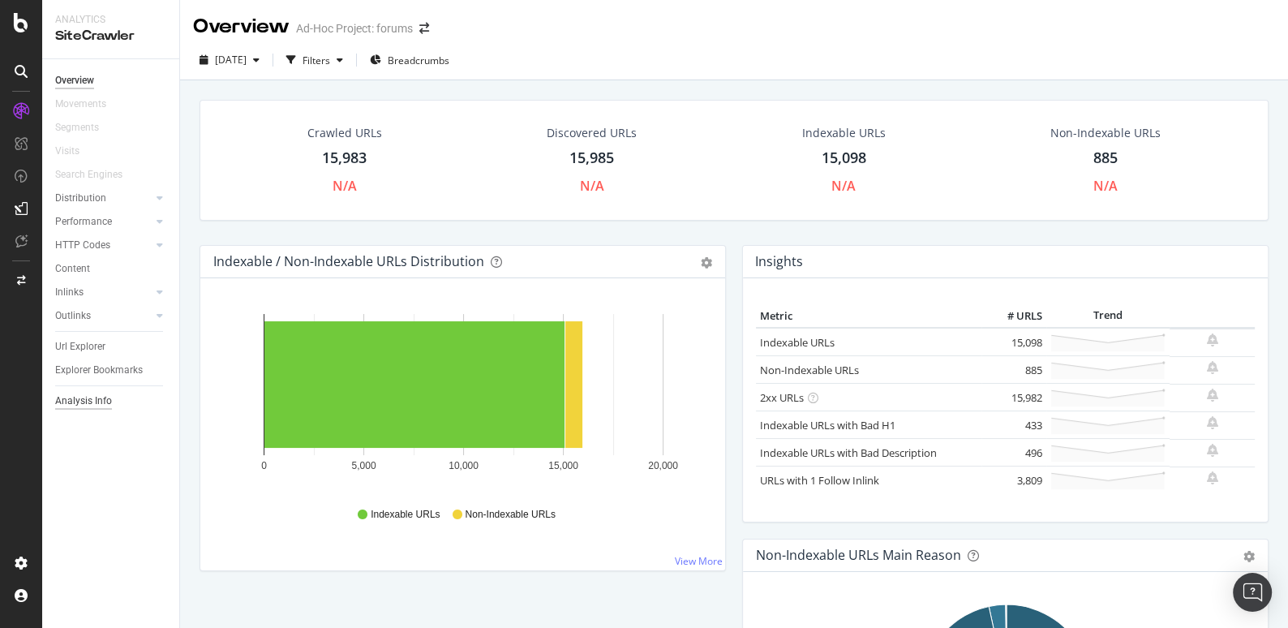
click at [97, 405] on div "Analysis Info" at bounding box center [83, 401] width 57 height 17
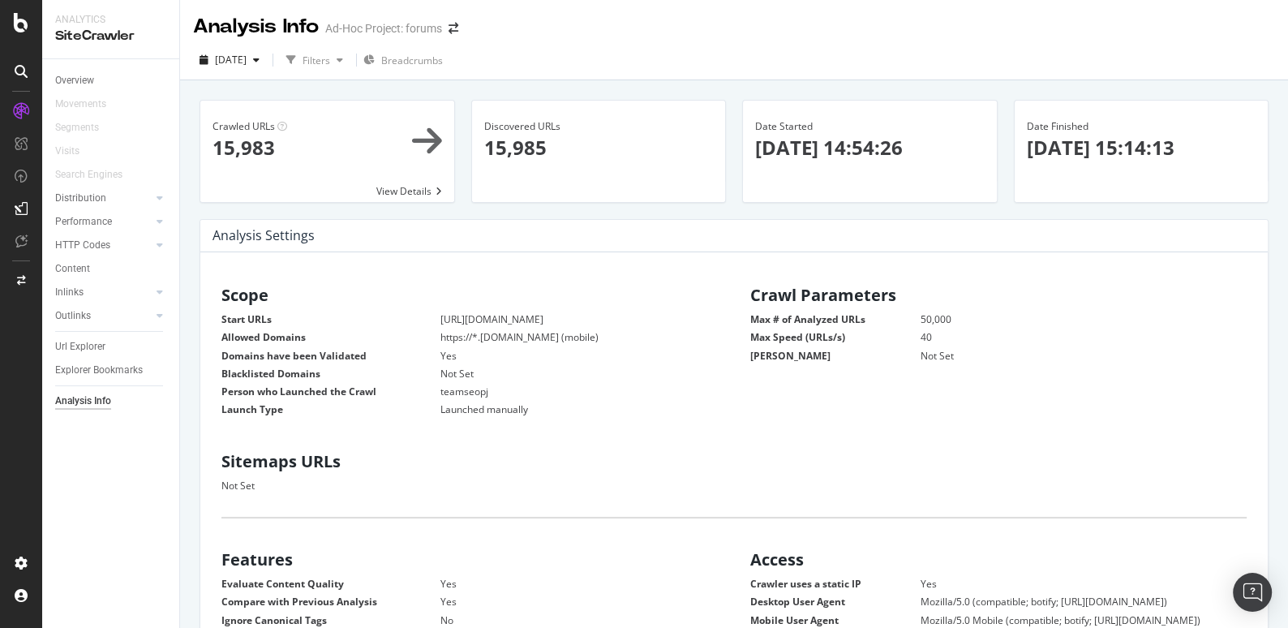
click at [405, 189] on span at bounding box center [327, 151] width 254 height 101
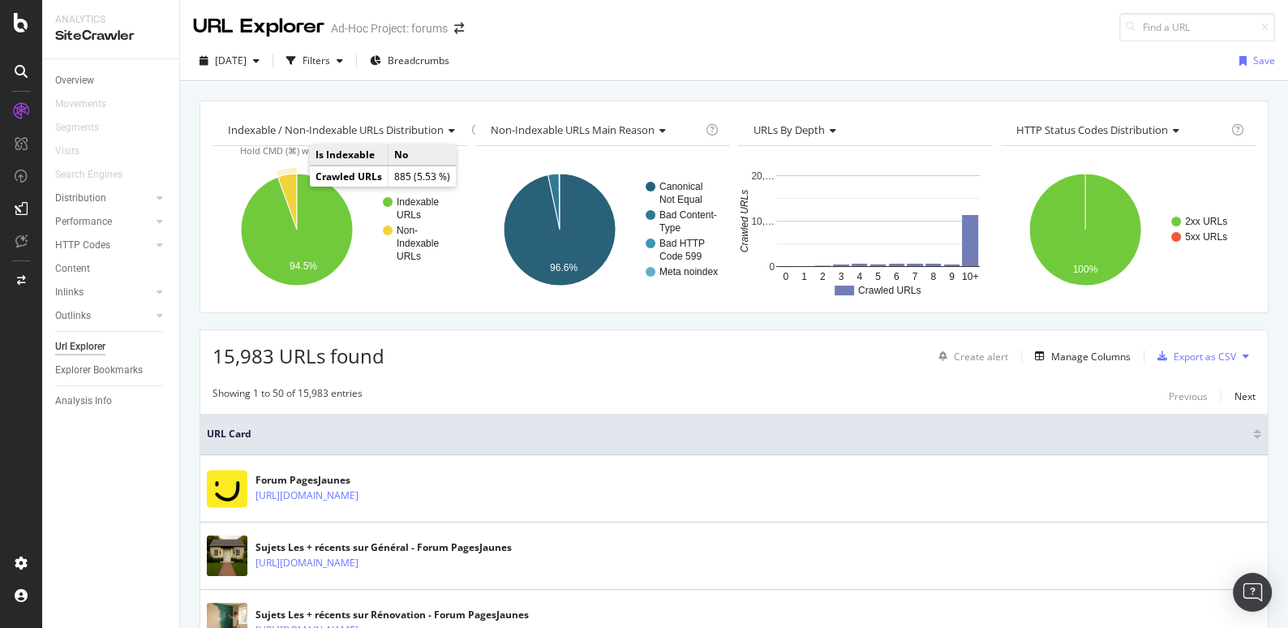
click at [290, 182] on icon "A chart." at bounding box center [286, 202] width 19 height 56
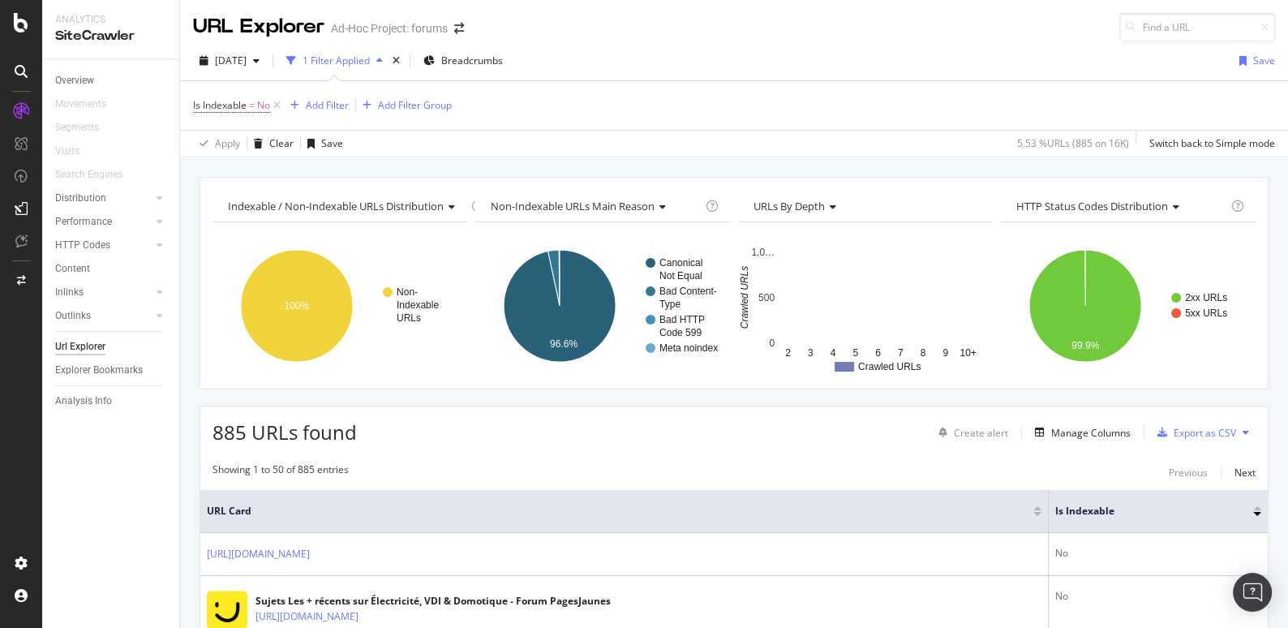
scroll to position [272, 0]
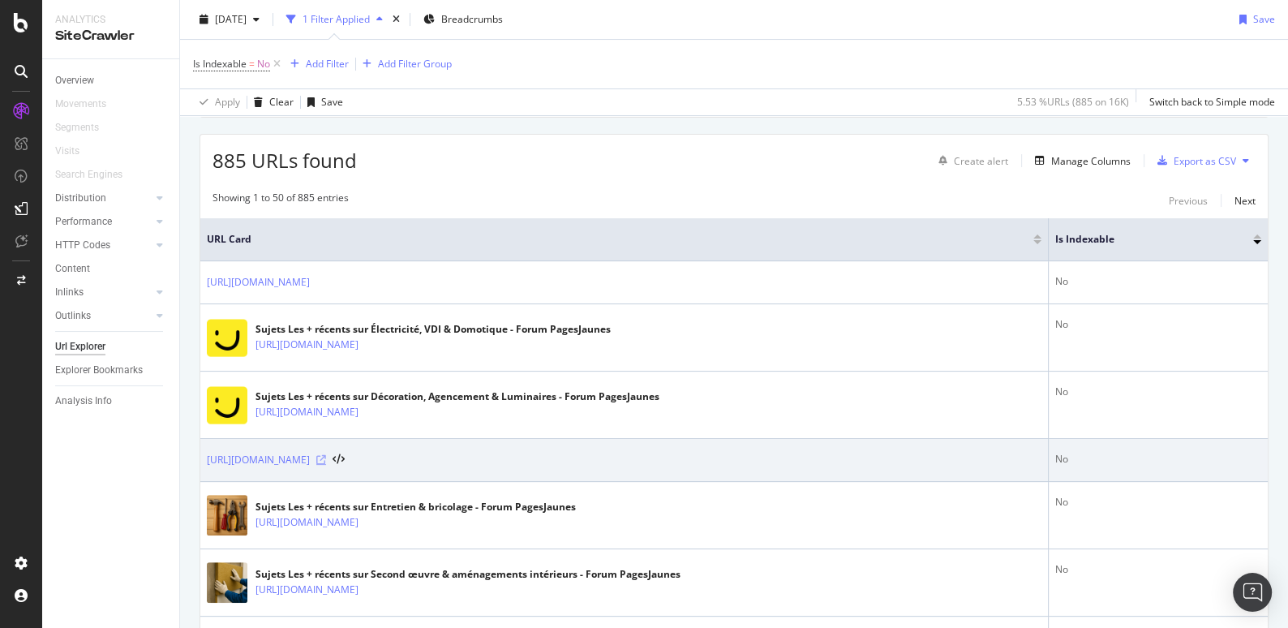
click at [326, 455] on icon at bounding box center [321, 460] width 10 height 10
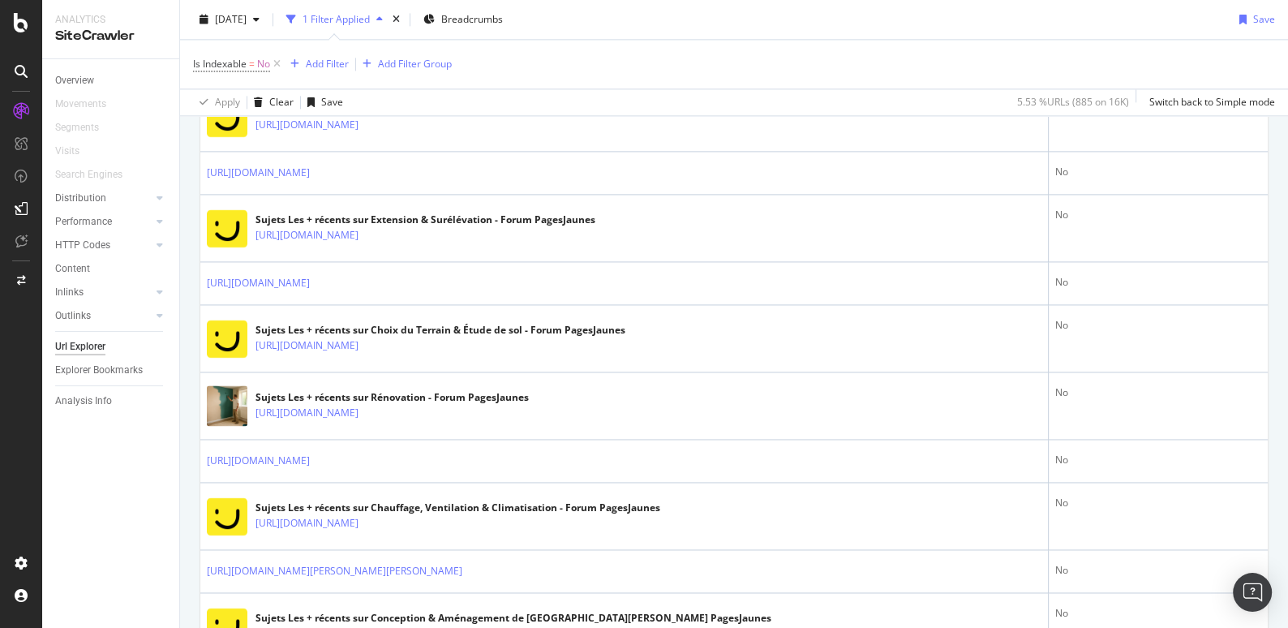
scroll to position [2208, 0]
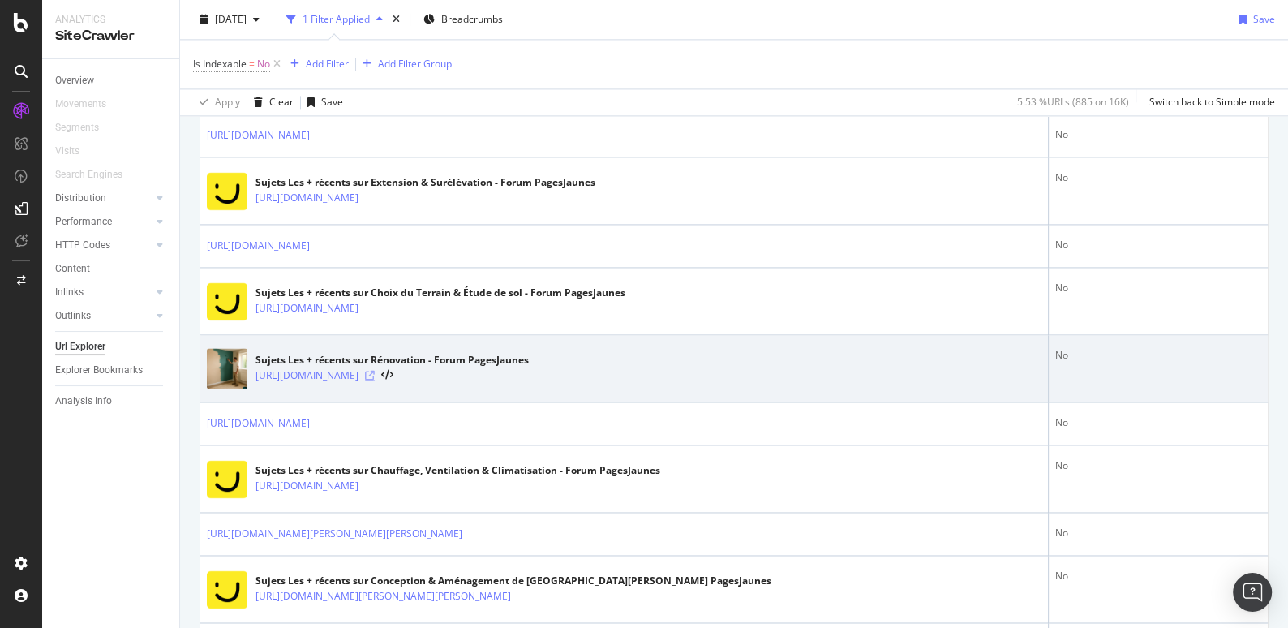
click at [375, 371] on icon at bounding box center [370, 376] width 10 height 10
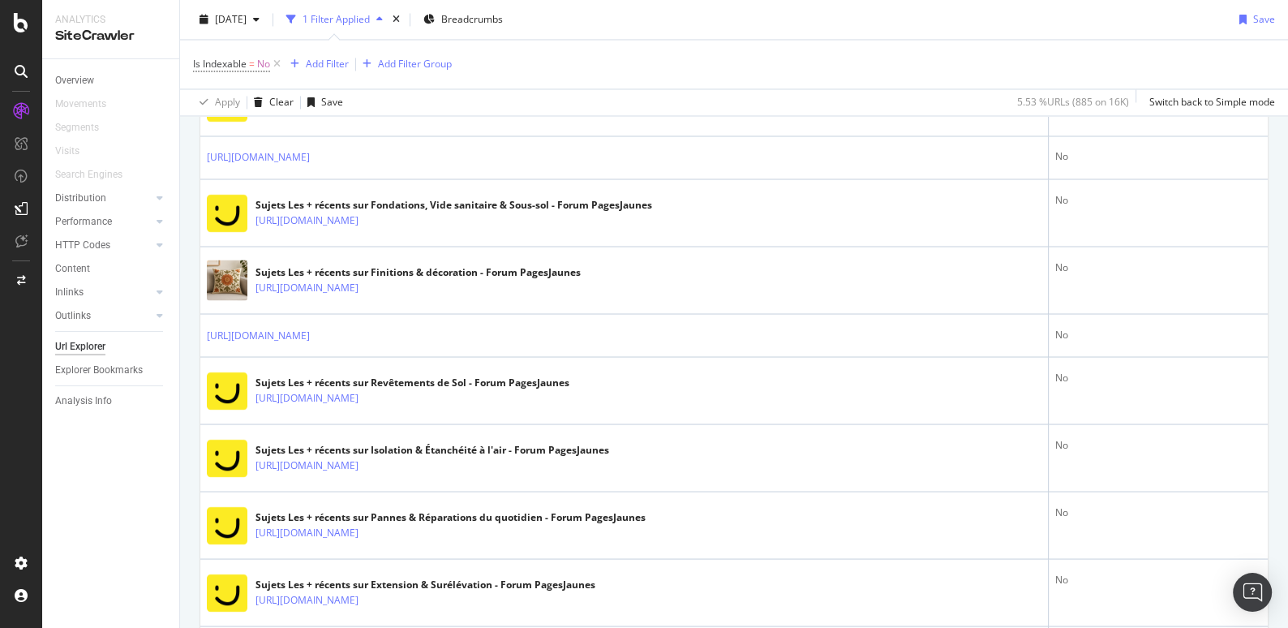
scroll to position [2831, 0]
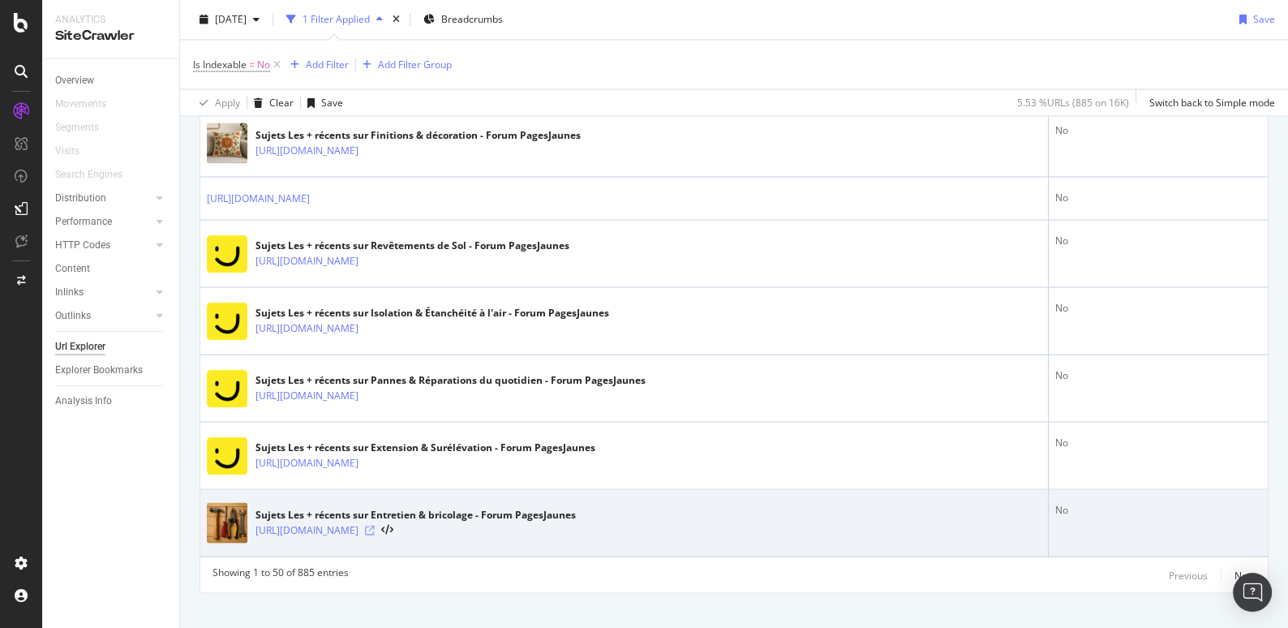
click at [375, 525] on icon at bounding box center [370, 530] width 10 height 10
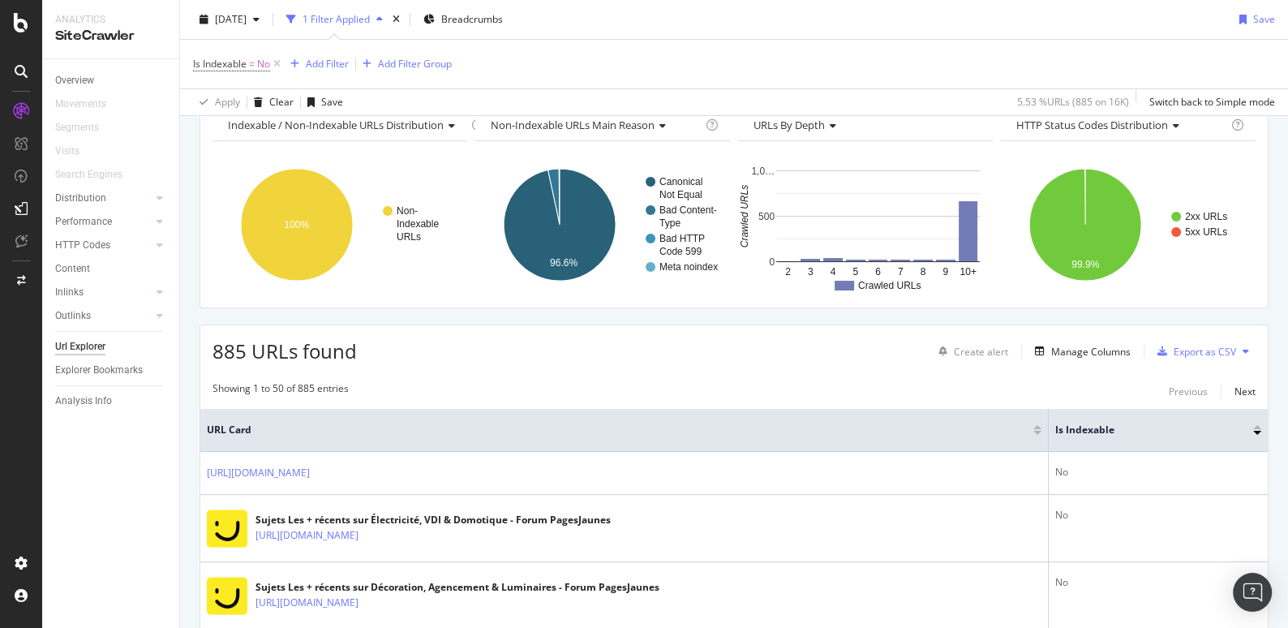
scroll to position [0, 0]
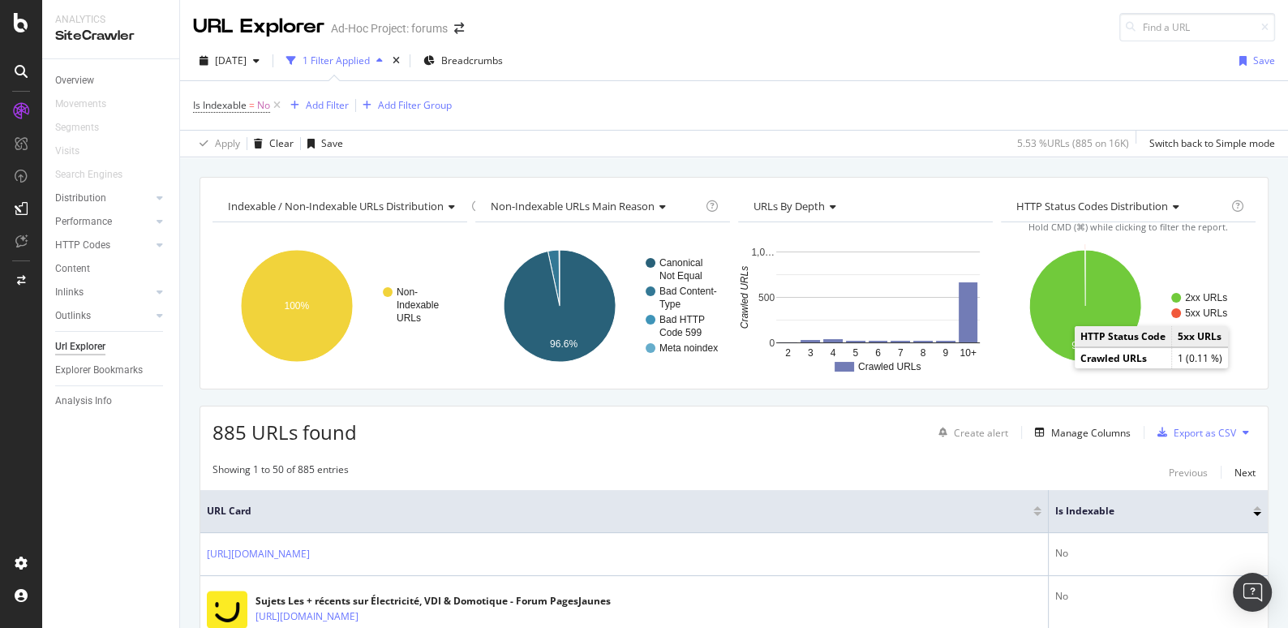
click at [1176, 312] on circle "A chart." at bounding box center [1176, 313] width 10 height 10
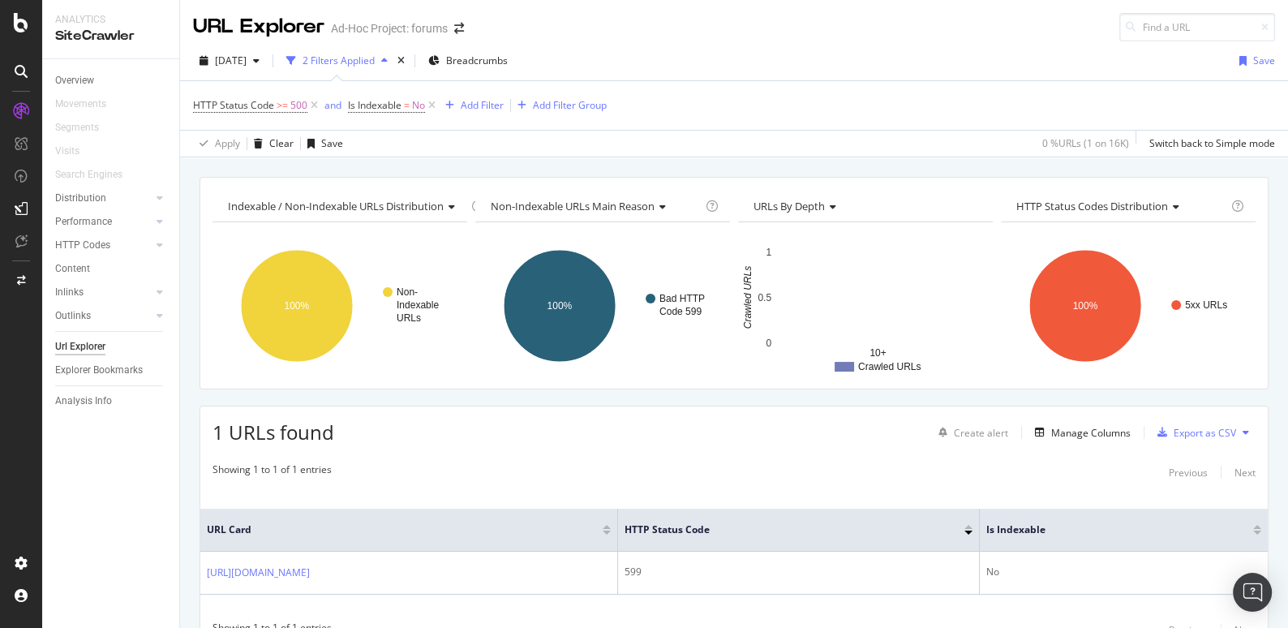
scroll to position [75, 0]
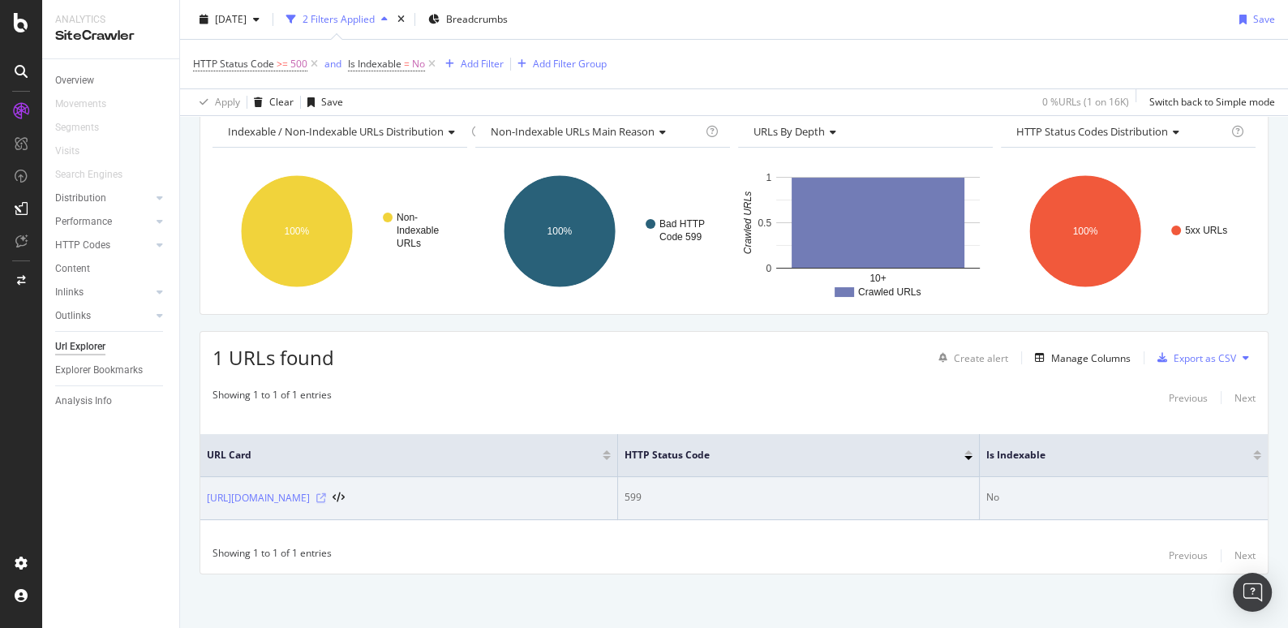
click at [326, 493] on icon at bounding box center [321, 498] width 10 height 10
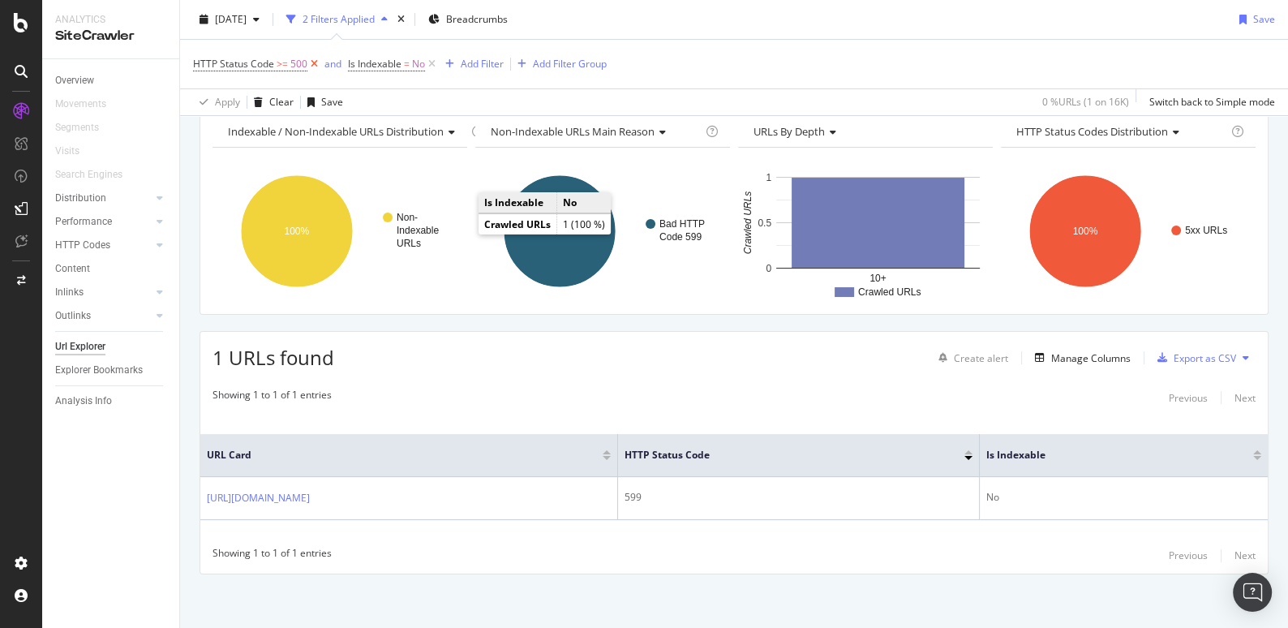
click at [316, 61] on icon at bounding box center [314, 64] width 14 height 16
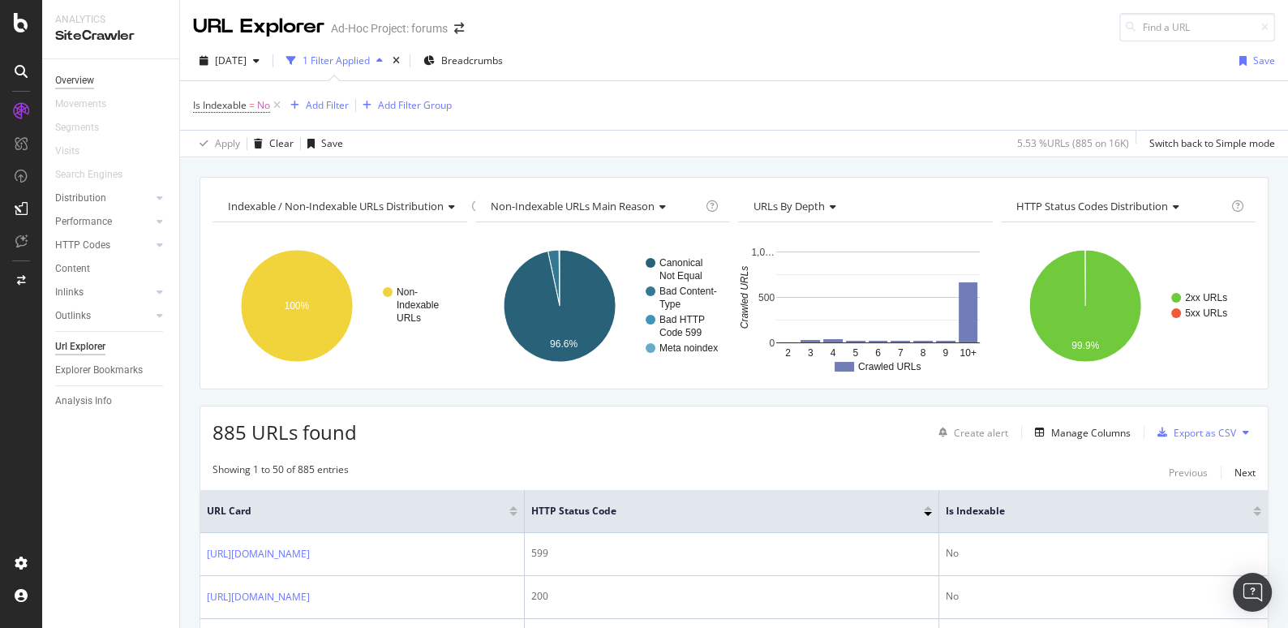
click at [82, 77] on div "Overview" at bounding box center [74, 80] width 39 height 17
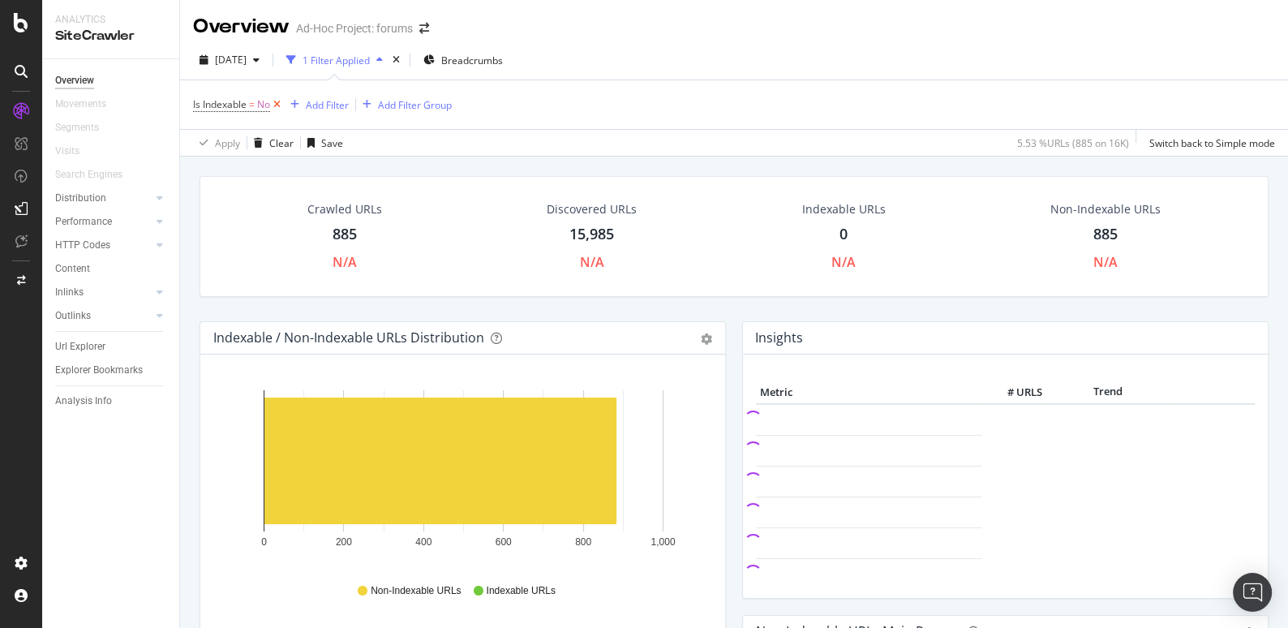
click at [277, 101] on icon at bounding box center [277, 105] width 14 height 16
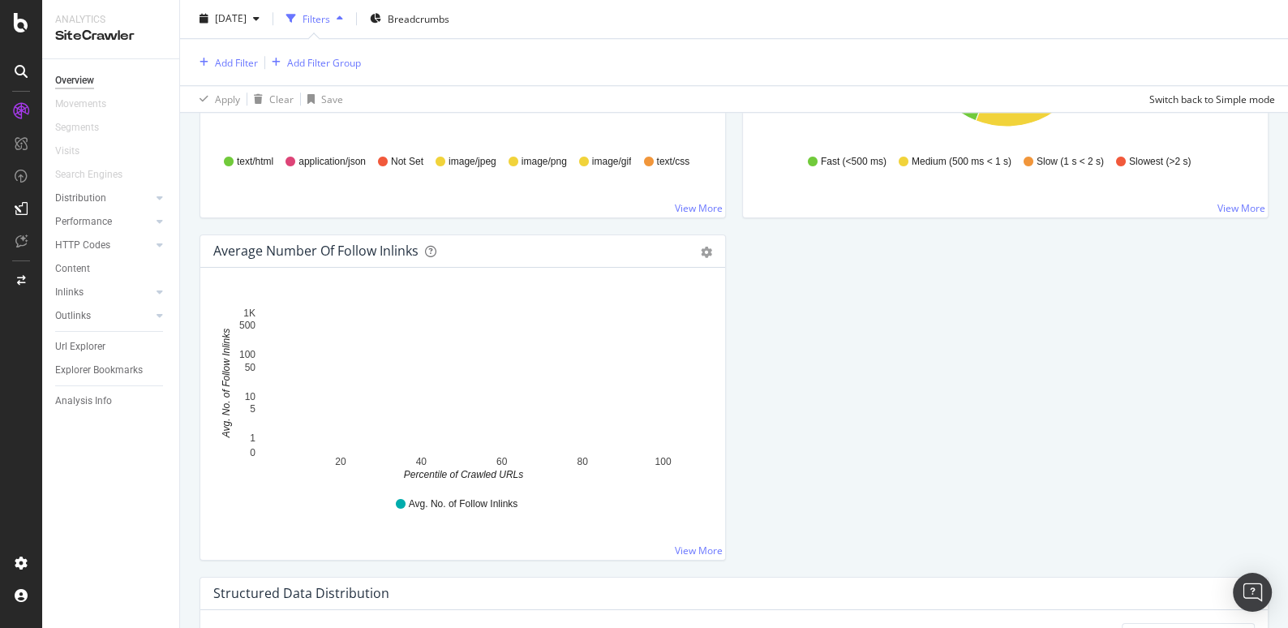
scroll to position [925, 0]
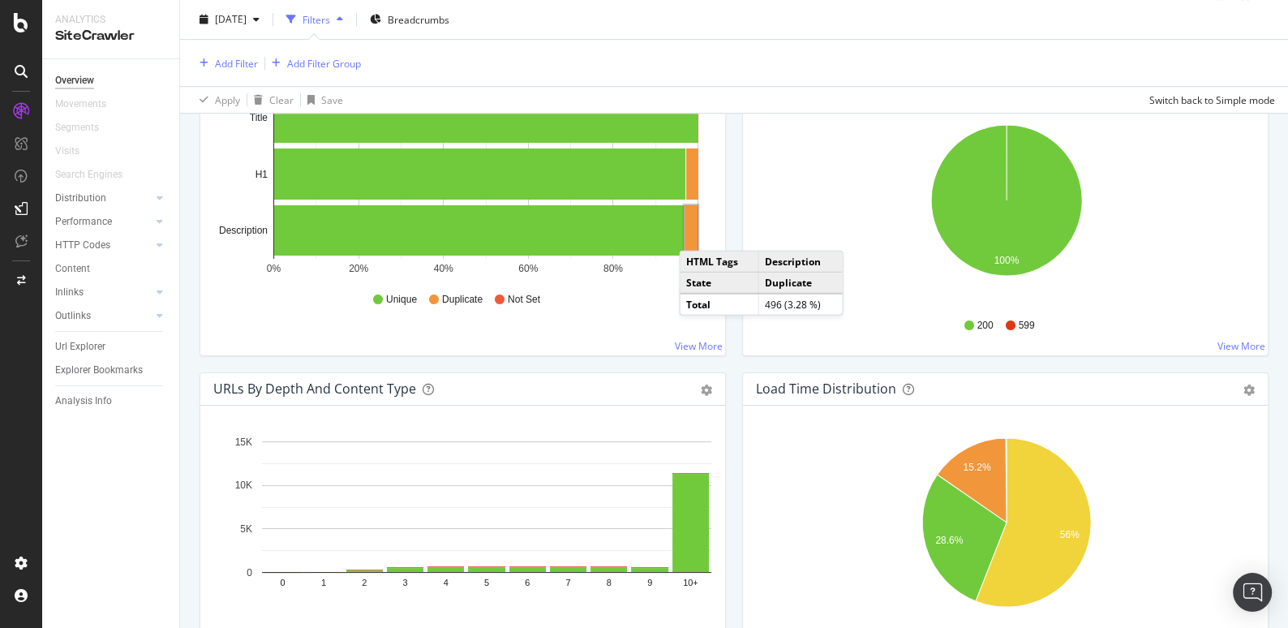
click at [695, 230] on rect "A chart." at bounding box center [691, 230] width 13 height 50
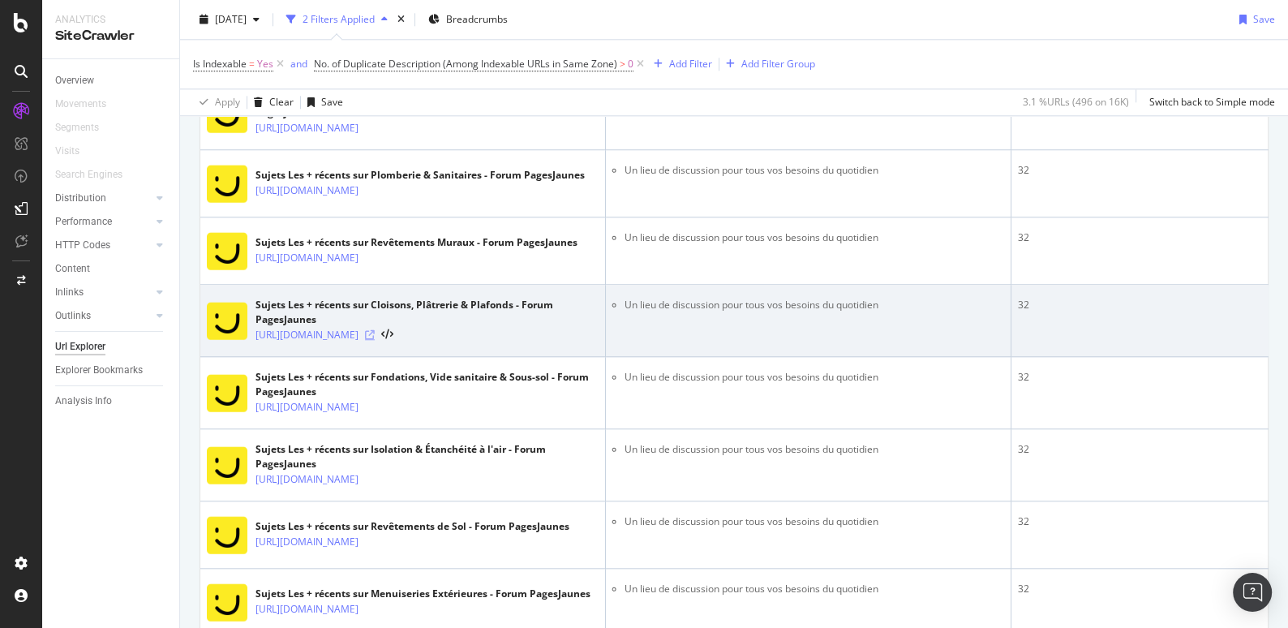
click at [375, 340] on icon at bounding box center [370, 335] width 10 height 10
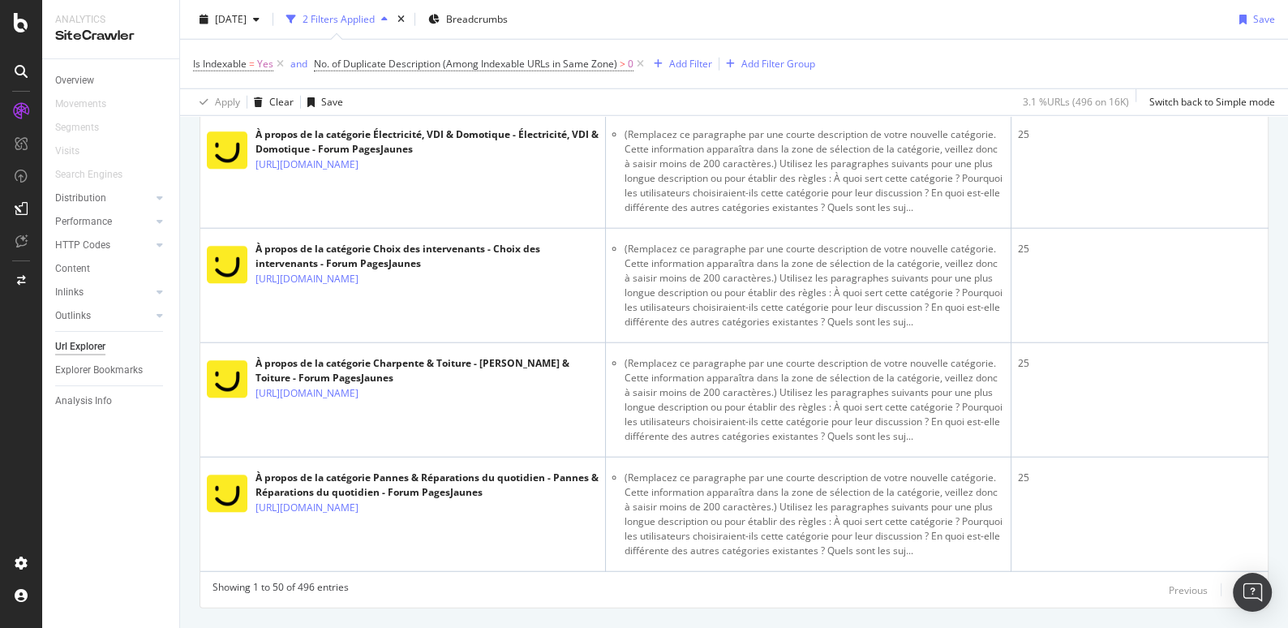
scroll to position [4534, 0]
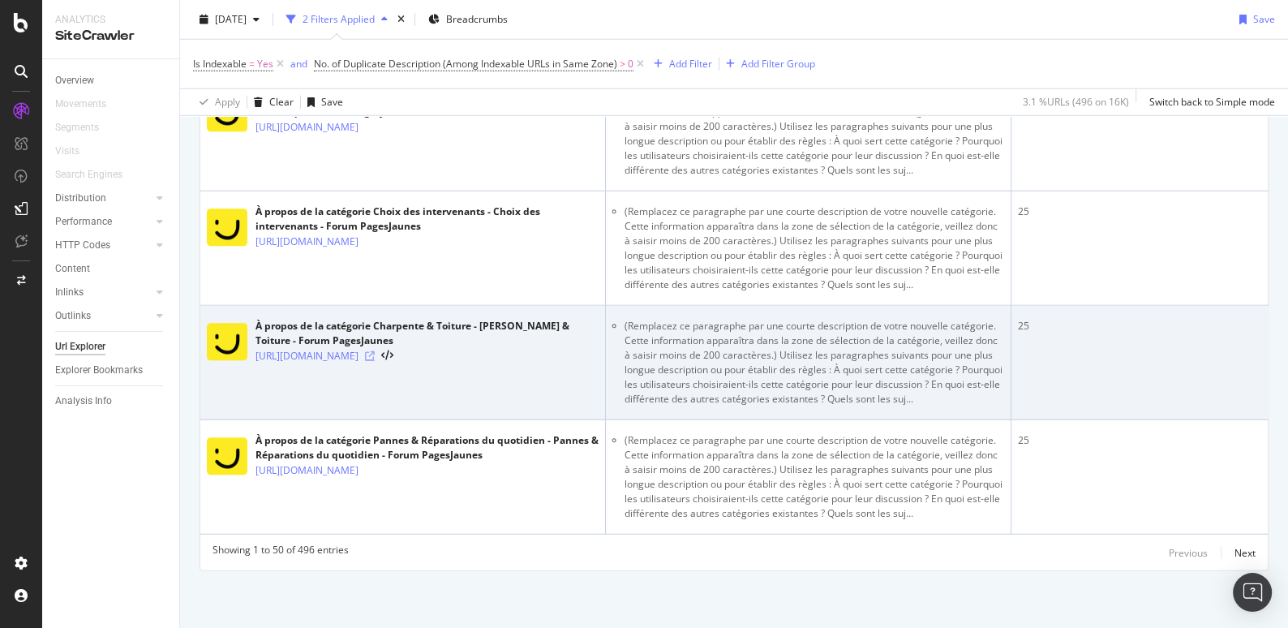
click at [375, 361] on icon at bounding box center [370, 356] width 10 height 10
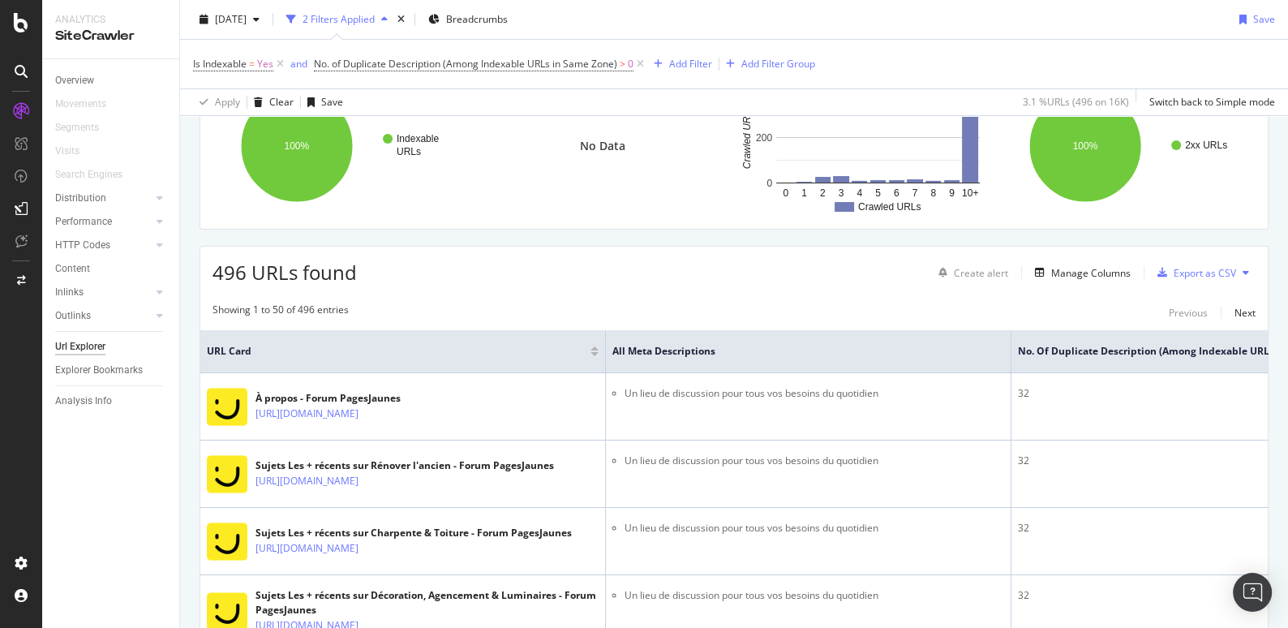
scroll to position [0, 0]
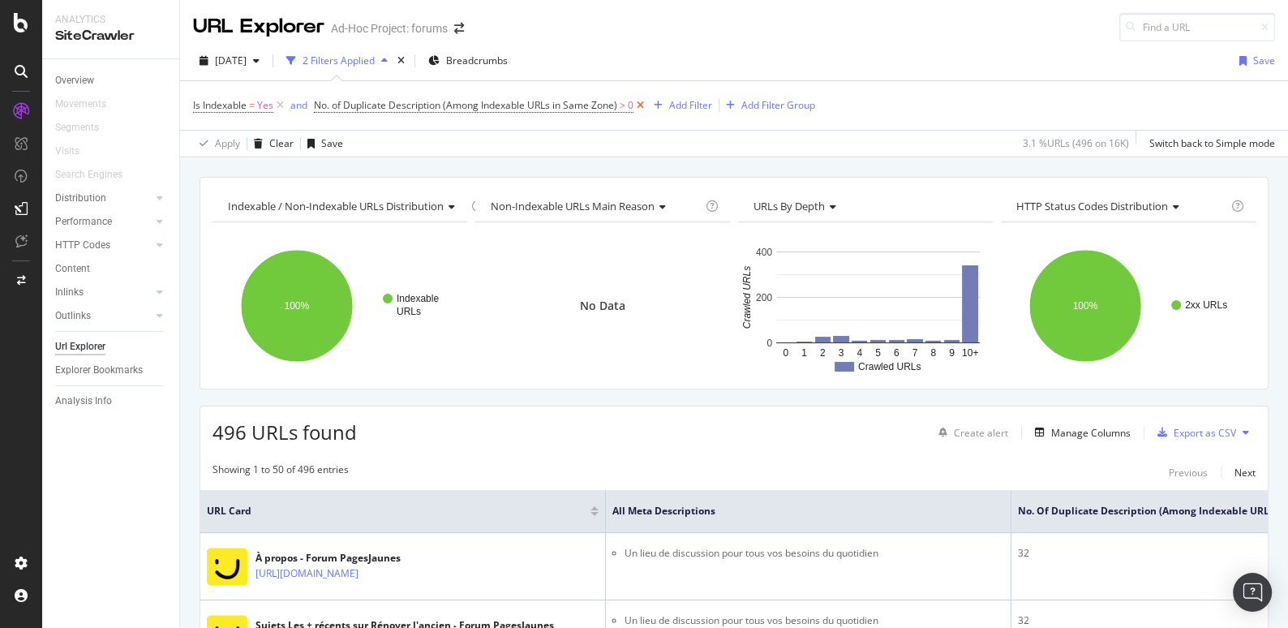
click at [642, 105] on icon at bounding box center [640, 105] width 14 height 16
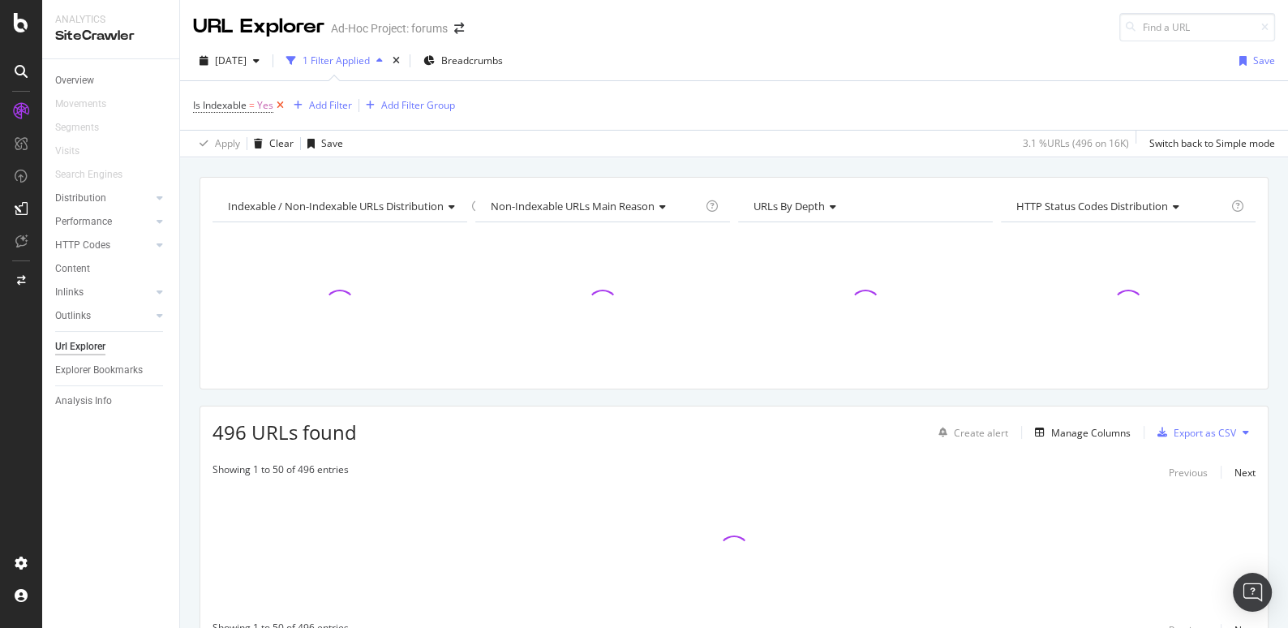
click at [279, 101] on icon at bounding box center [280, 105] width 14 height 16
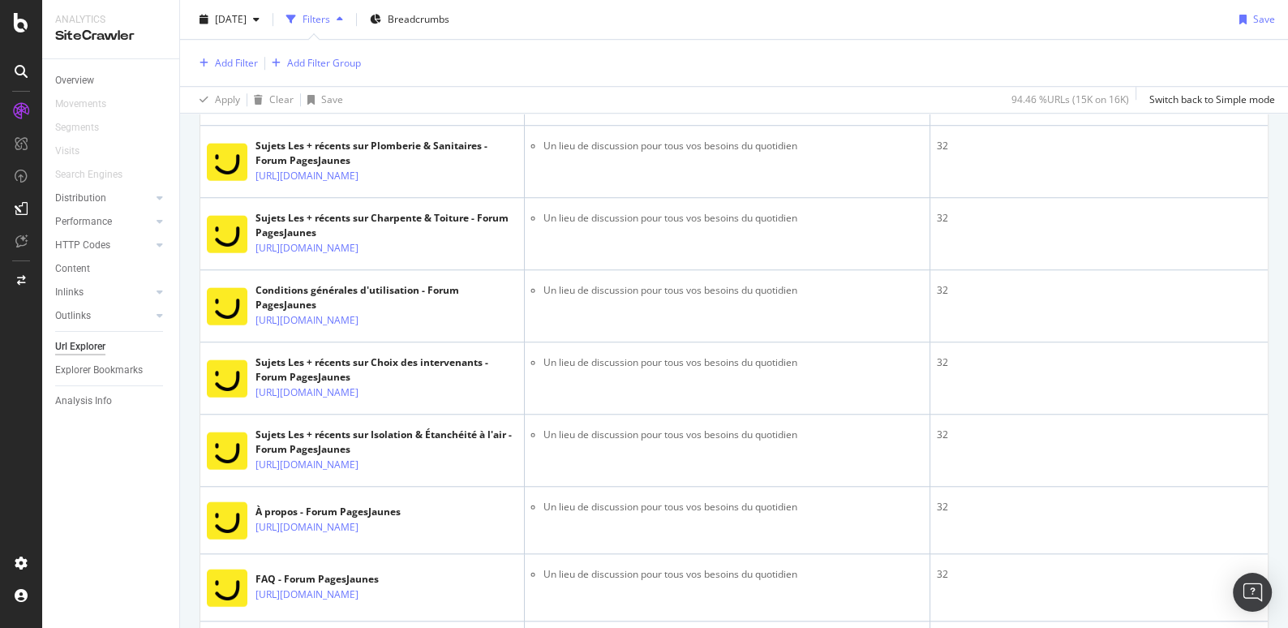
scroll to position [1406, 0]
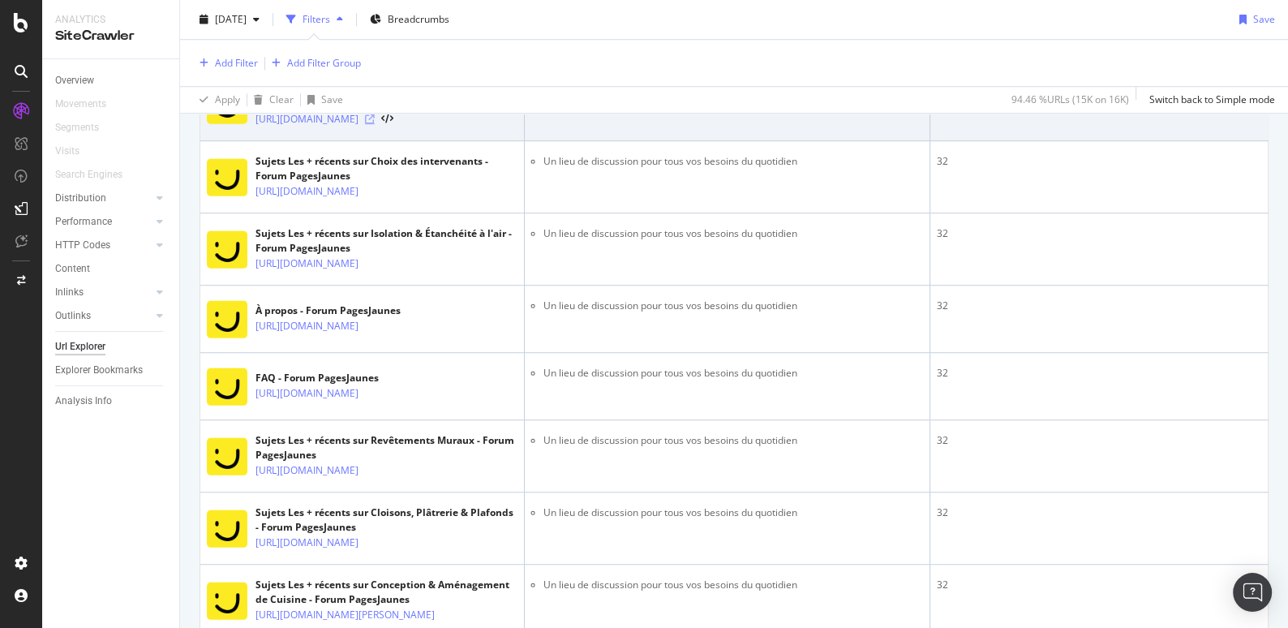
click at [375, 124] on icon at bounding box center [370, 119] width 10 height 10
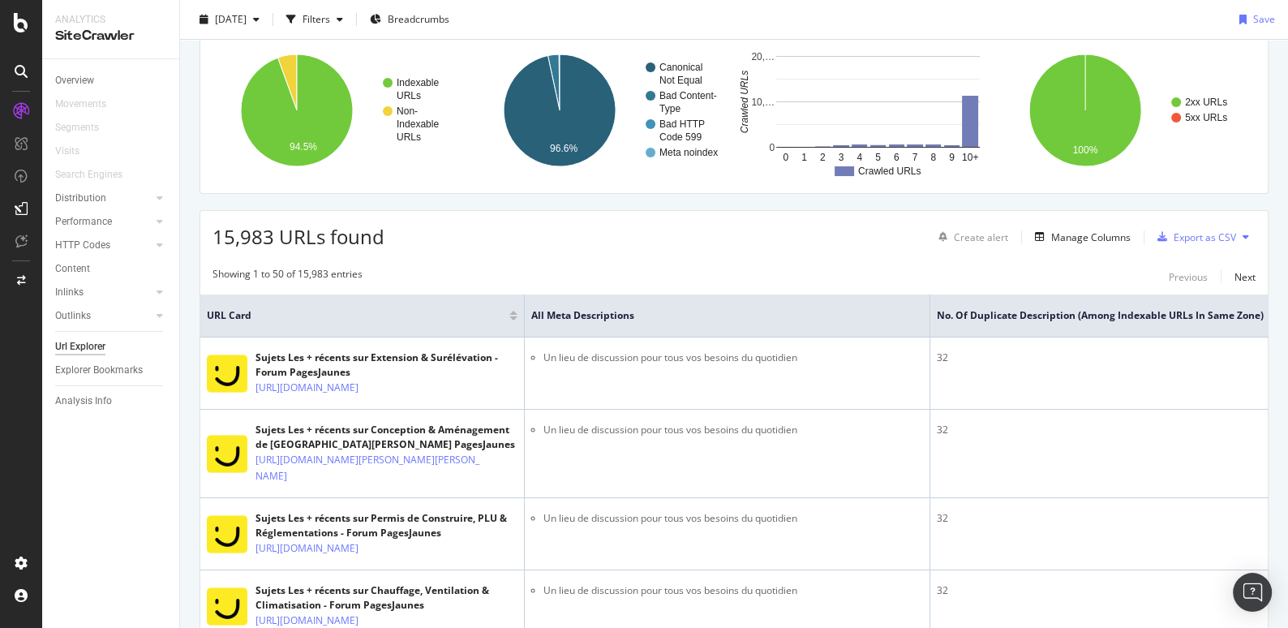
scroll to position [0, 0]
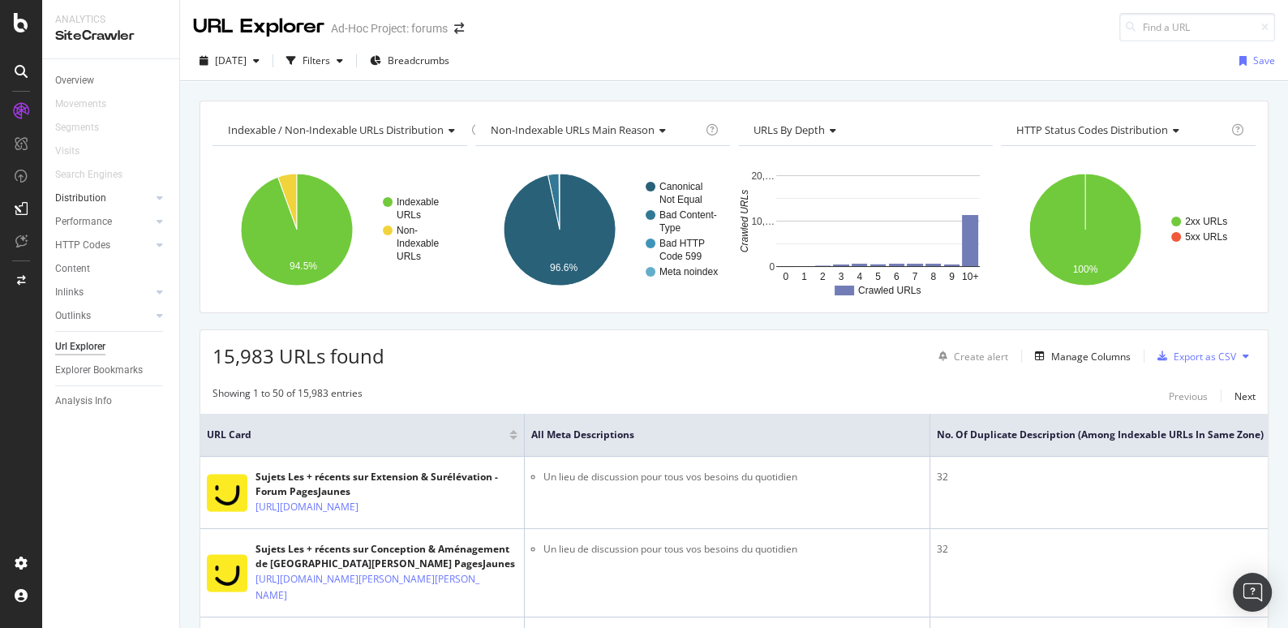
click at [112, 194] on link "Distribution" at bounding box center [103, 198] width 97 height 17
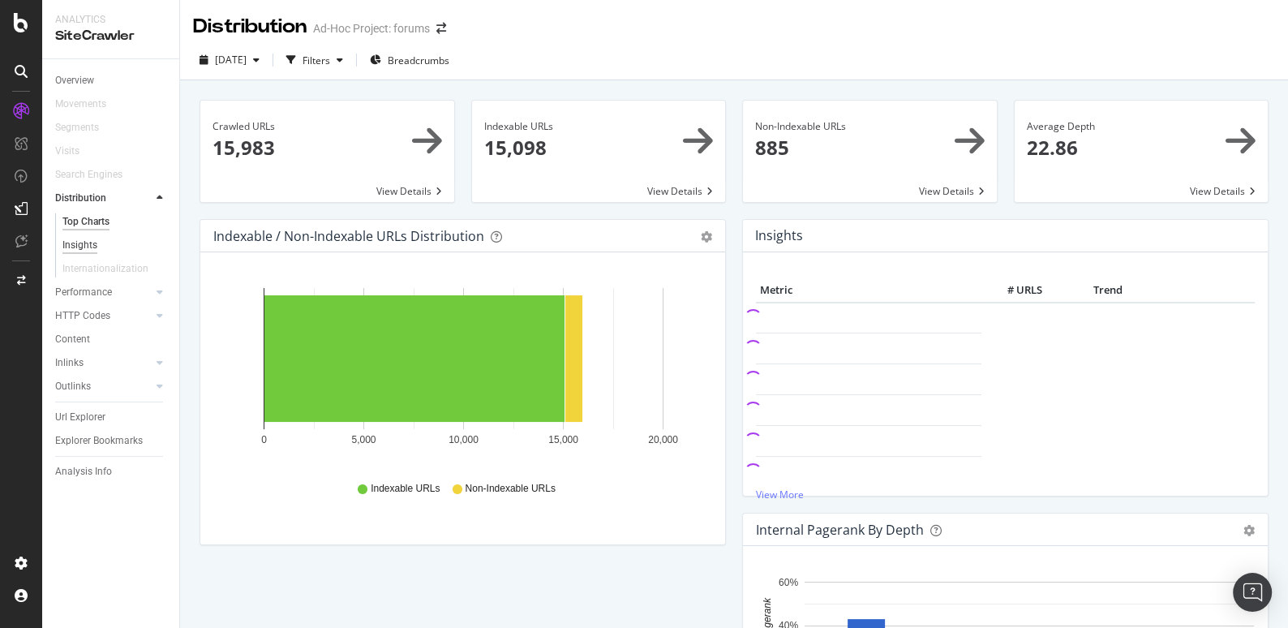
click at [83, 245] on div "Insights" at bounding box center [79, 245] width 35 height 17
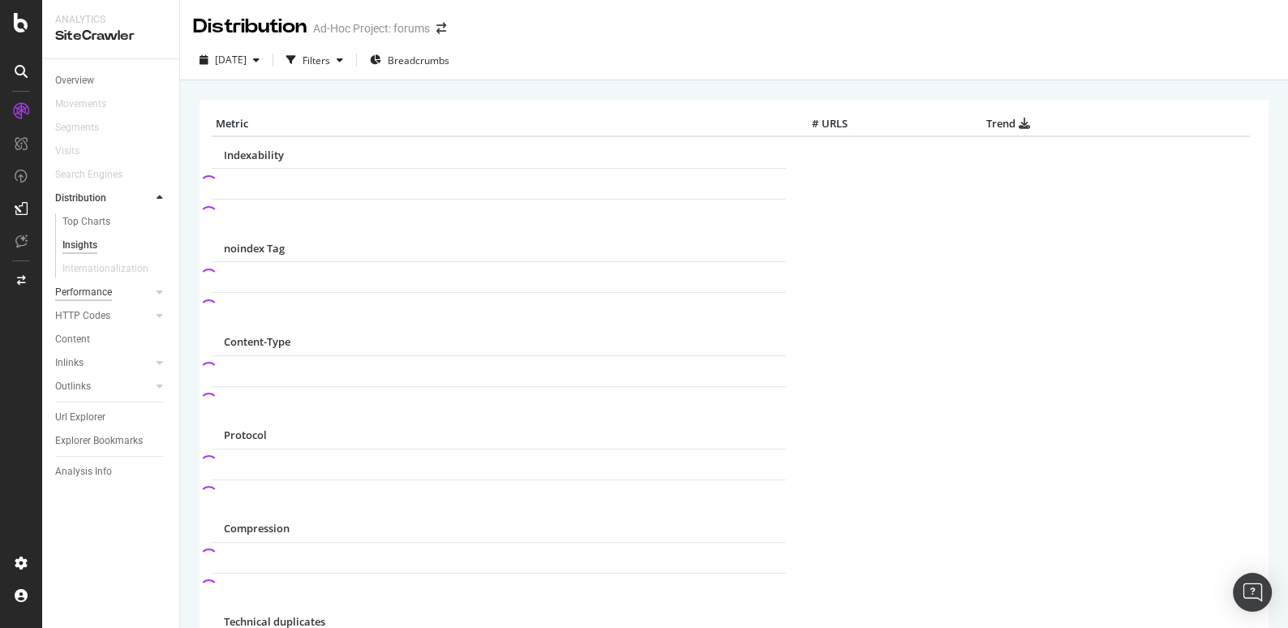
click at [92, 290] on div "Performance" at bounding box center [83, 292] width 57 height 17
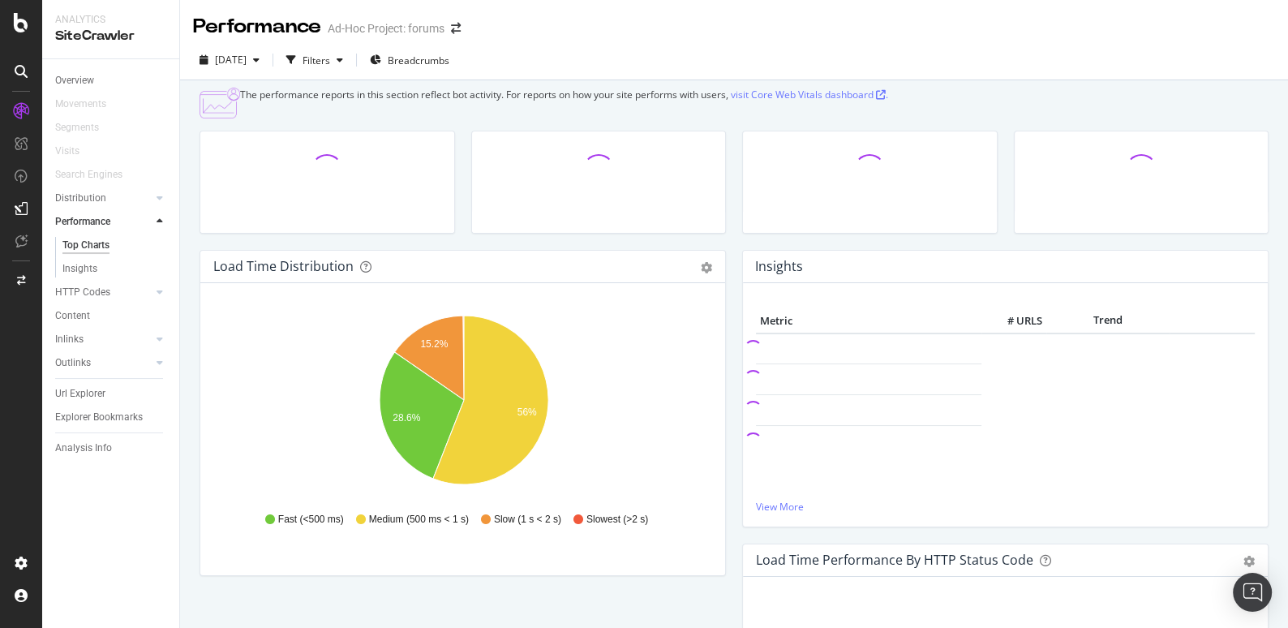
click at [93, 304] on div "Content" at bounding box center [117, 316] width 124 height 24
click at [96, 294] on div "HTTP Codes" at bounding box center [82, 292] width 55 height 17
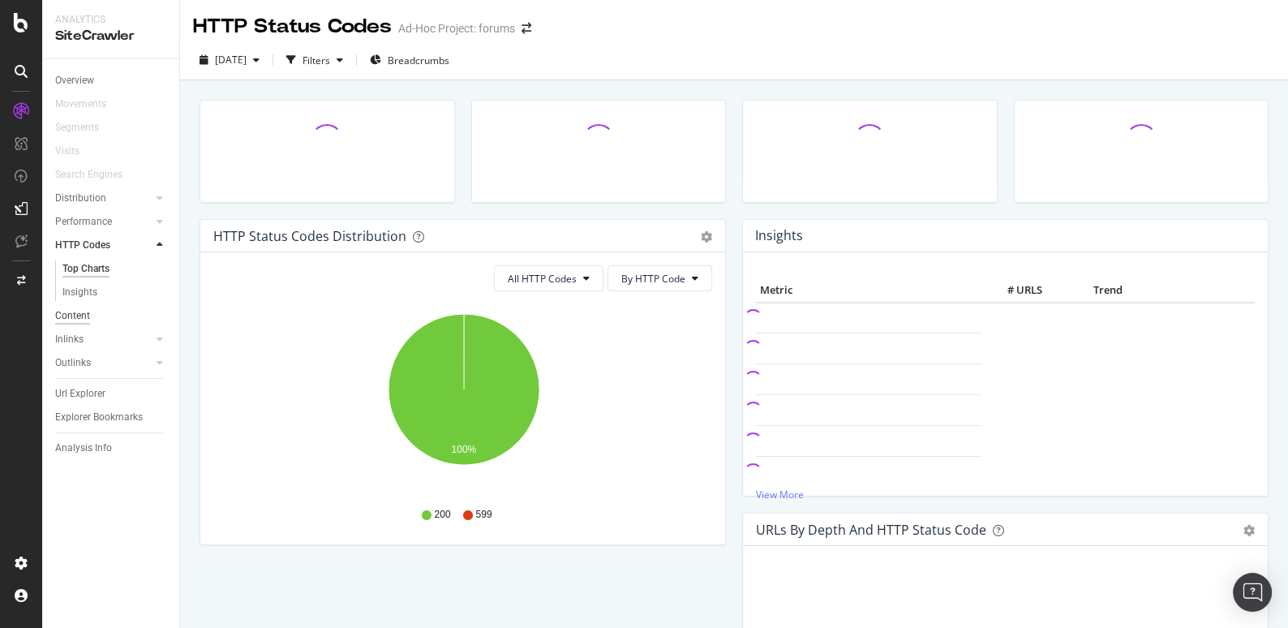
click at [79, 319] on div "Content" at bounding box center [72, 315] width 35 height 17
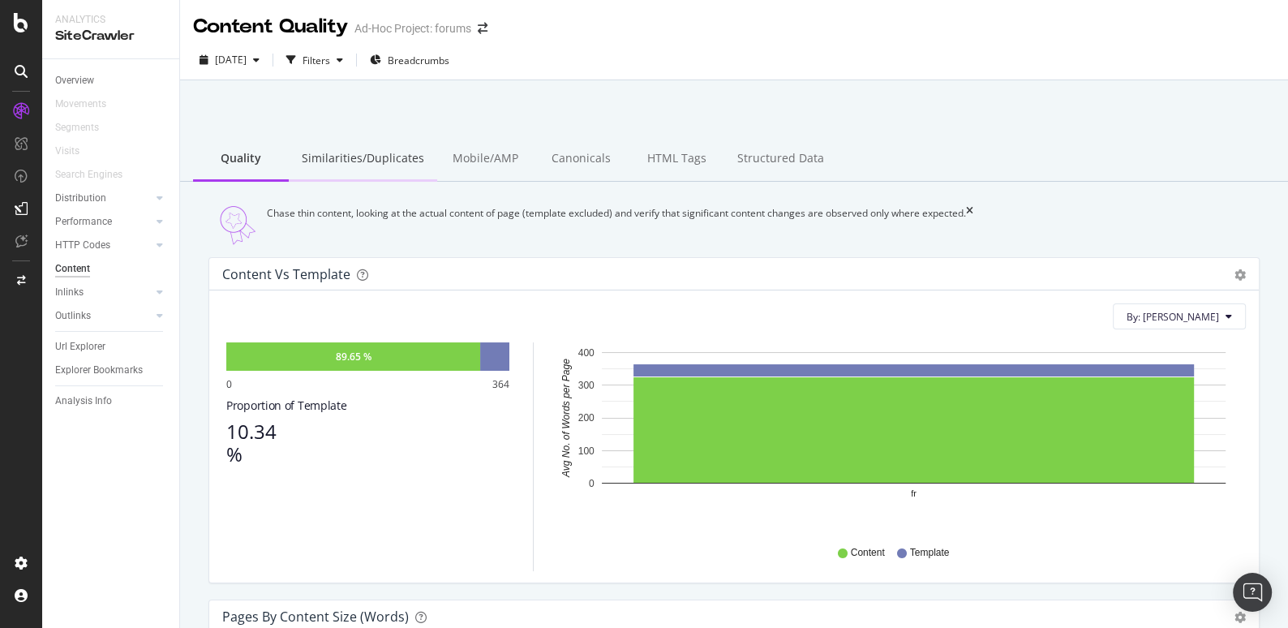
click at [374, 166] on div "Similarities/Duplicates" at bounding box center [363, 159] width 148 height 45
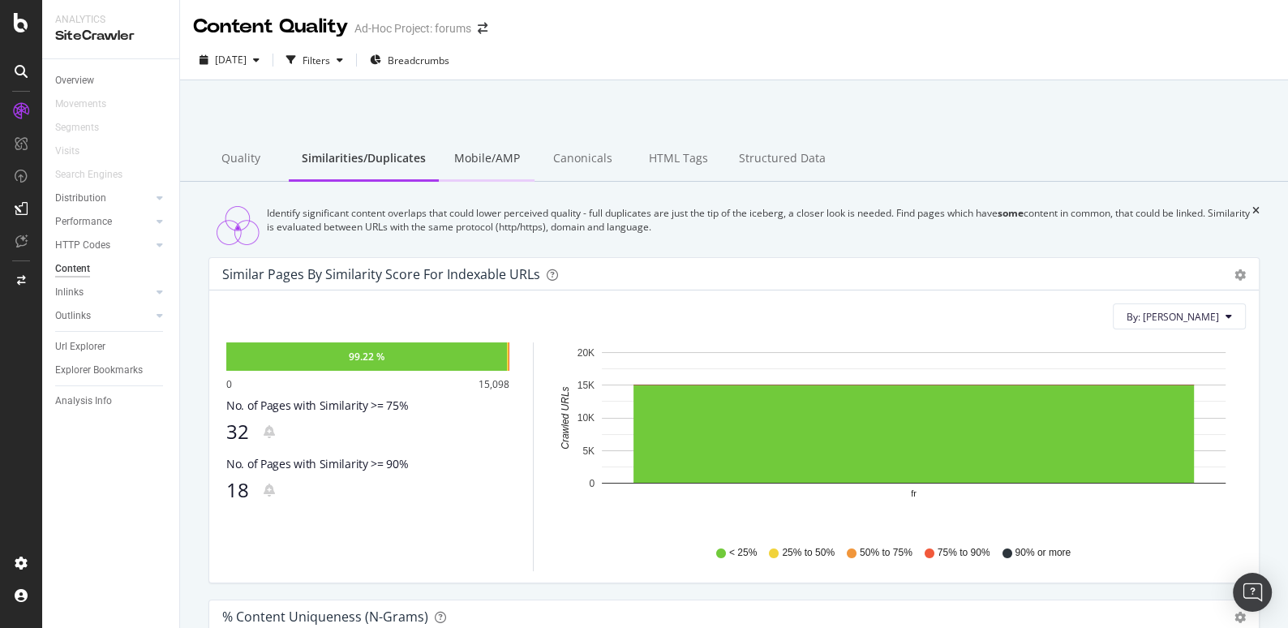
click at [488, 159] on div "Mobile/AMP" at bounding box center [487, 159] width 96 height 45
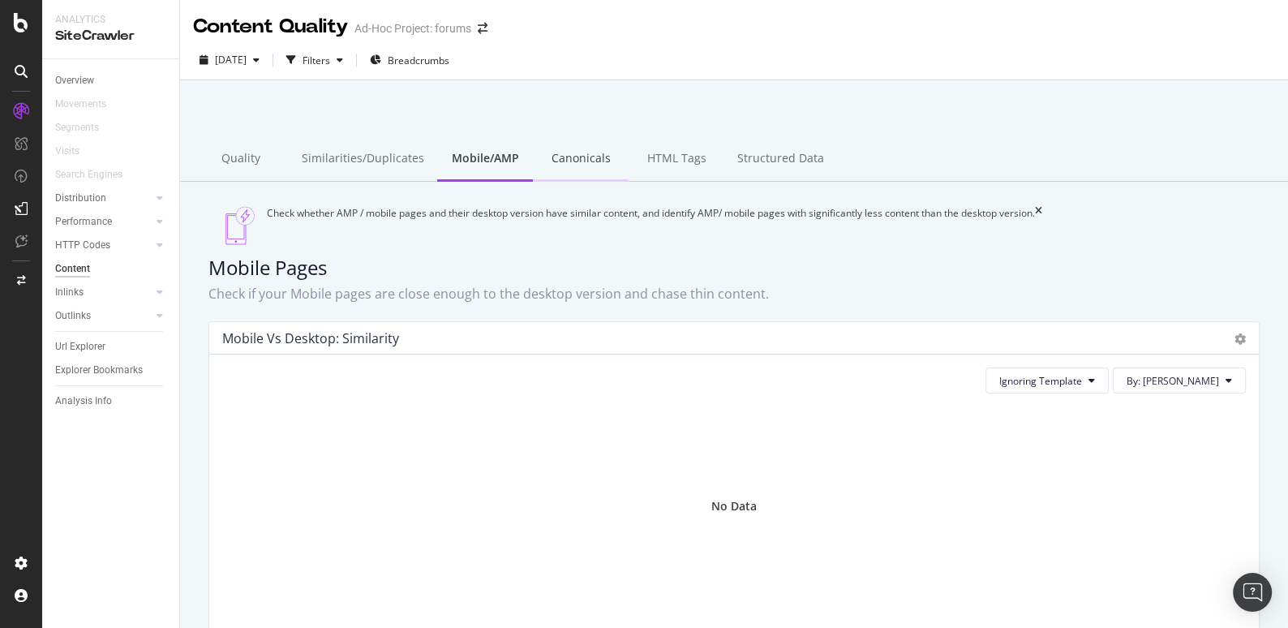
click at [586, 144] on div "Canonicals" at bounding box center [581, 159] width 96 height 45
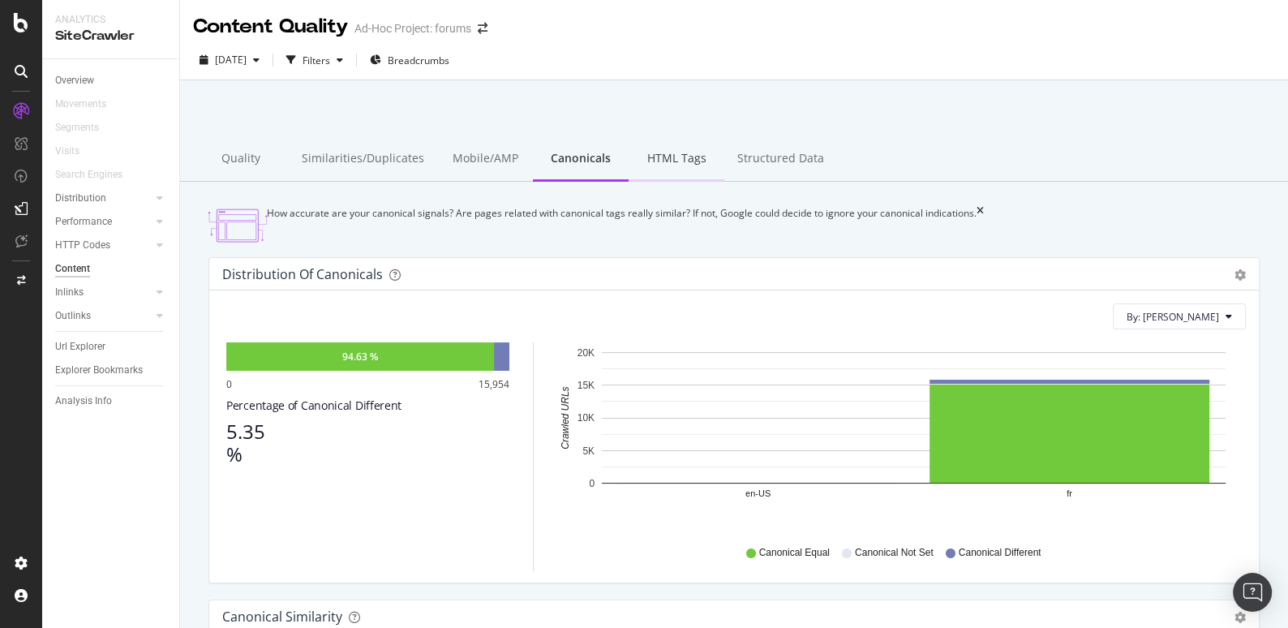
click at [668, 157] on div "HTML Tags" at bounding box center [677, 159] width 96 height 45
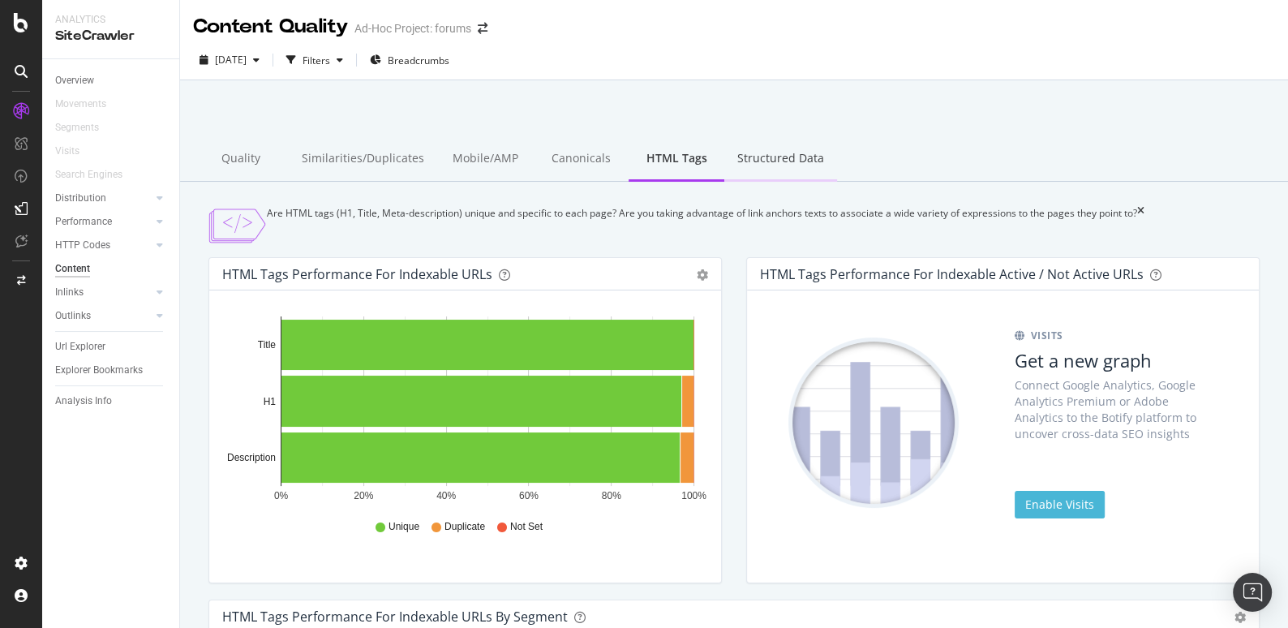
click at [757, 145] on div "Structured Data" at bounding box center [780, 159] width 113 height 45
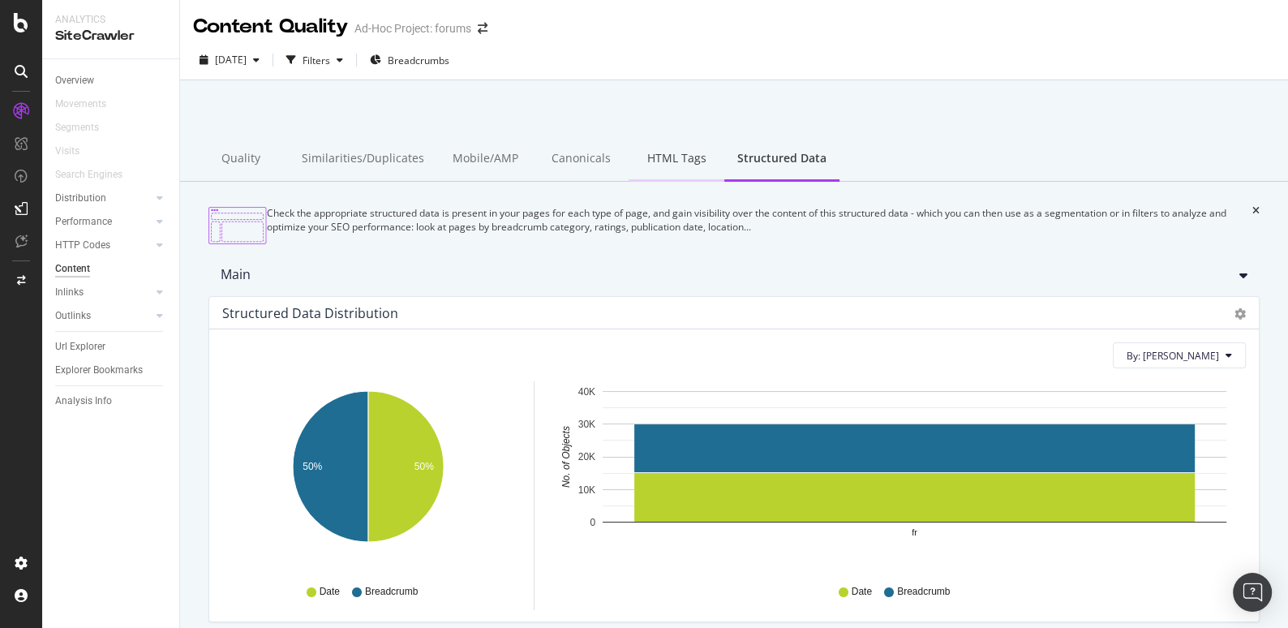
click at [679, 161] on div "HTML Tags" at bounding box center [677, 159] width 96 height 45
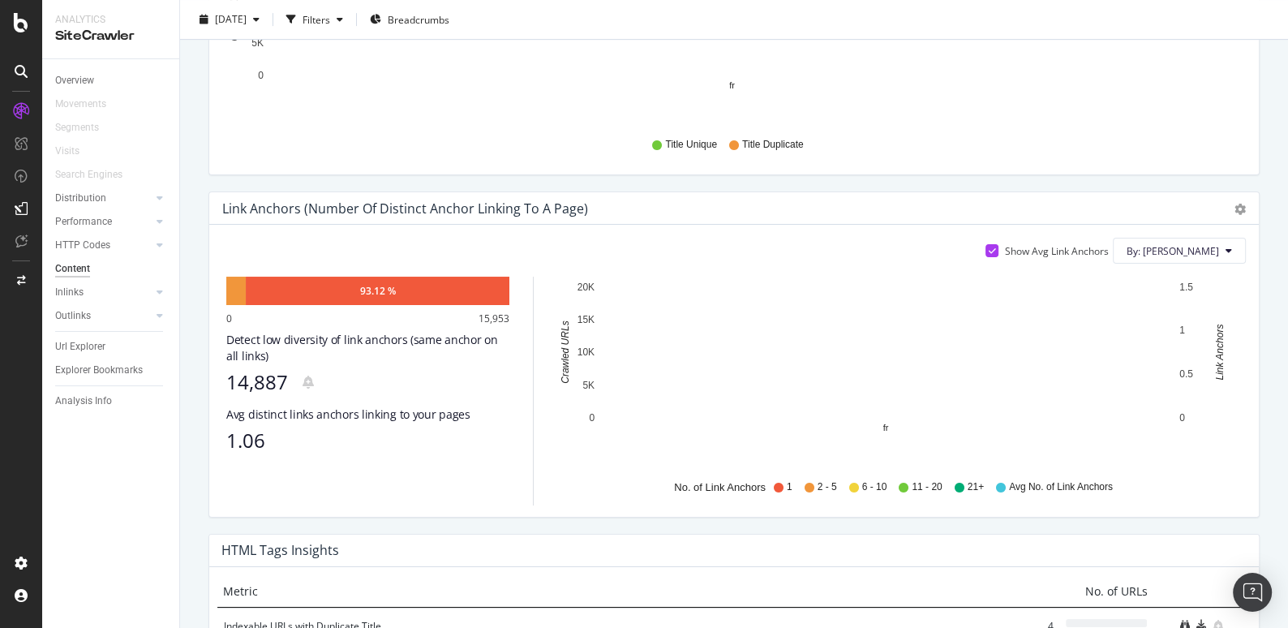
scroll to position [701, 0]
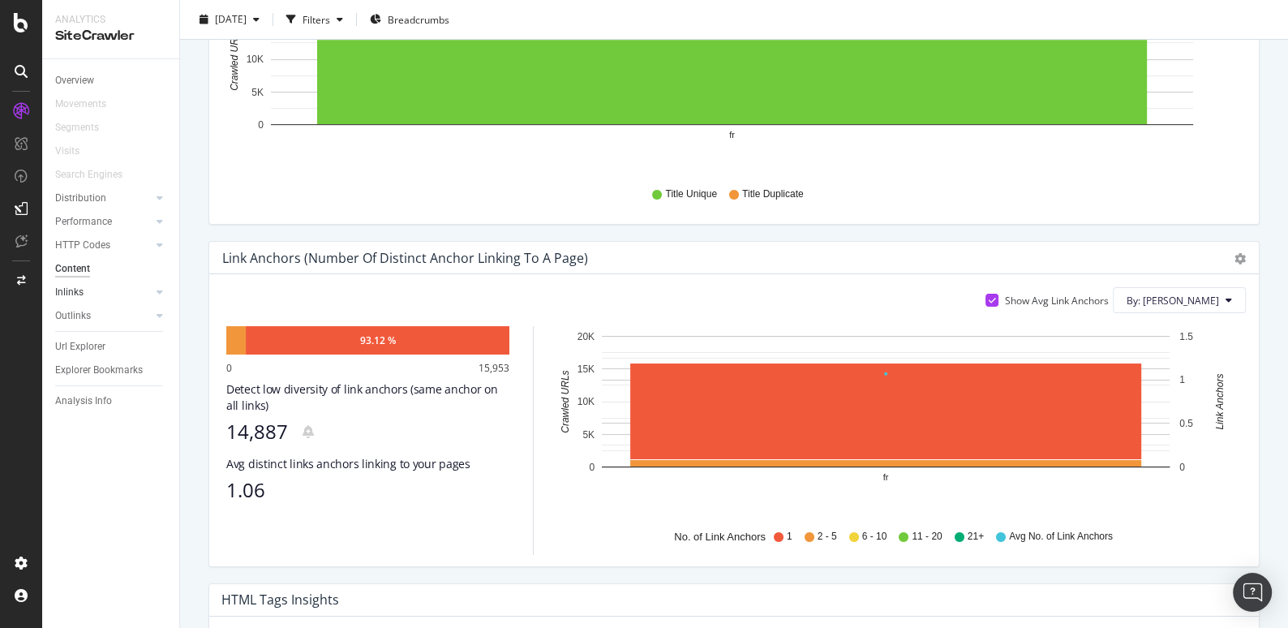
click at [89, 295] on link "Inlinks" at bounding box center [103, 292] width 97 height 17
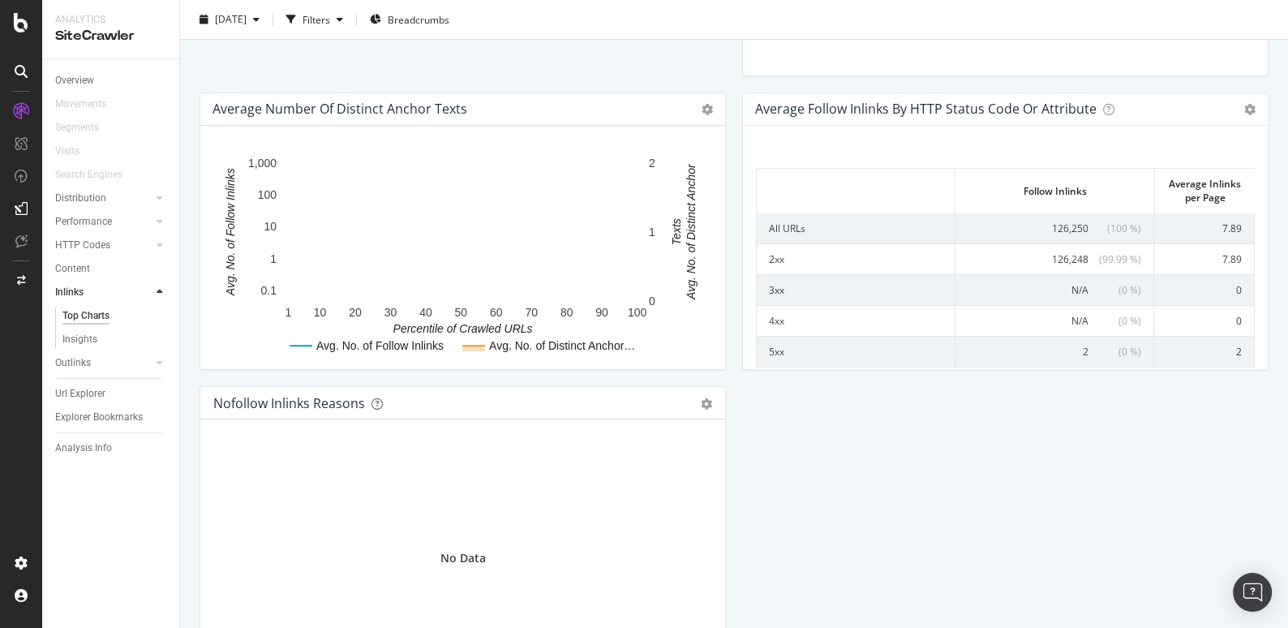
scroll to position [917, 0]
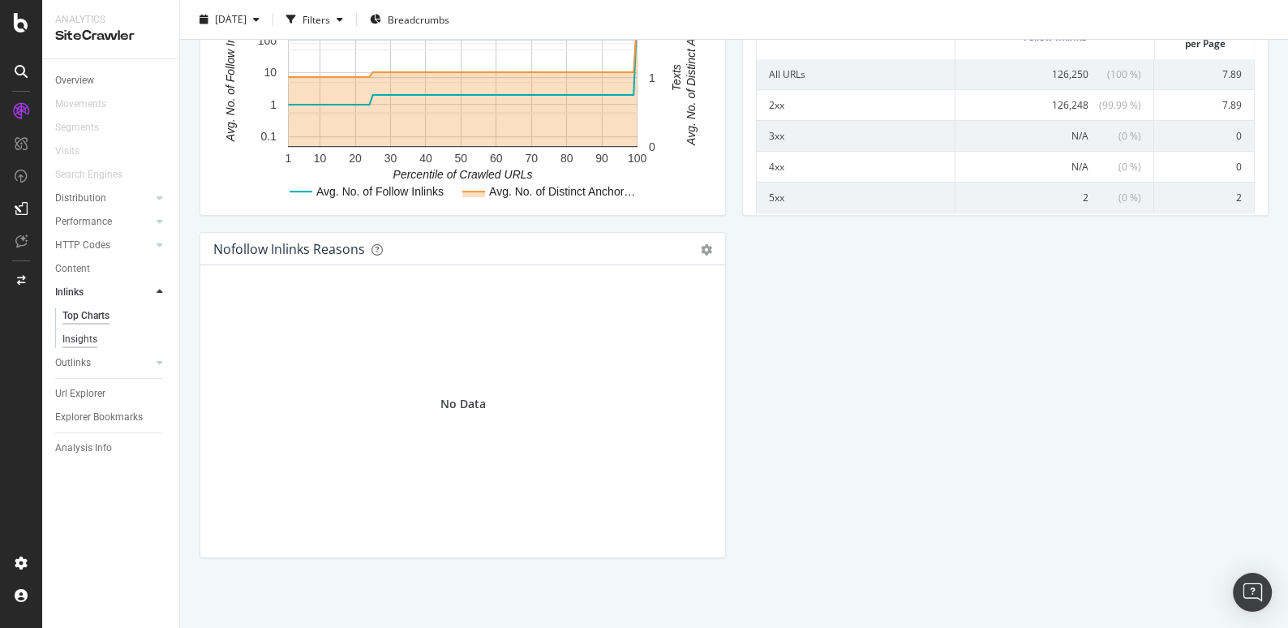
click at [90, 339] on div "Insights" at bounding box center [79, 339] width 35 height 17
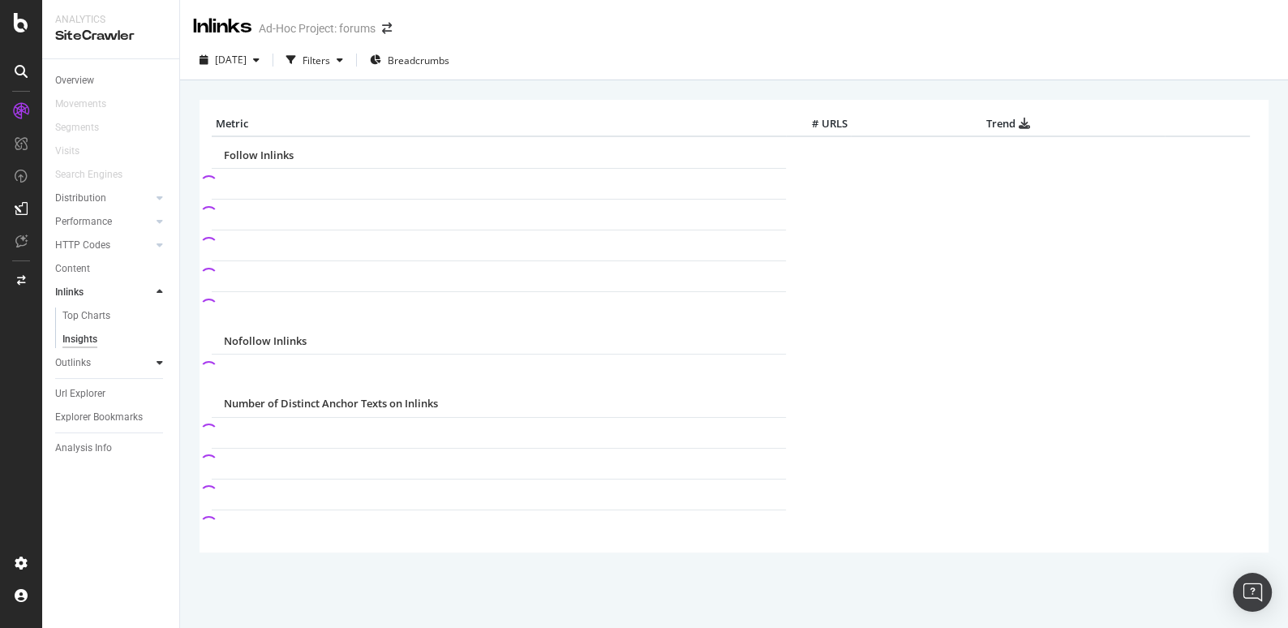
click at [159, 369] on div at bounding box center [160, 362] width 16 height 16
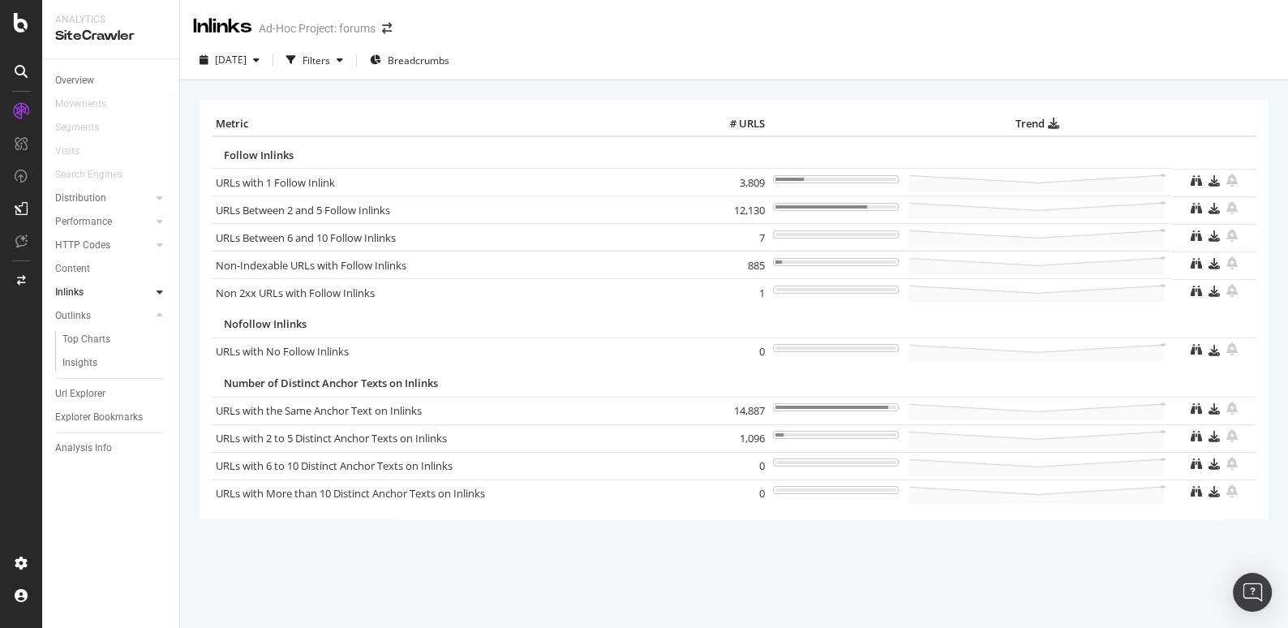
click at [102, 349] on div "Top Charts" at bounding box center [117, 341] width 124 height 20
click at [101, 341] on div "Top Charts" at bounding box center [86, 339] width 48 height 17
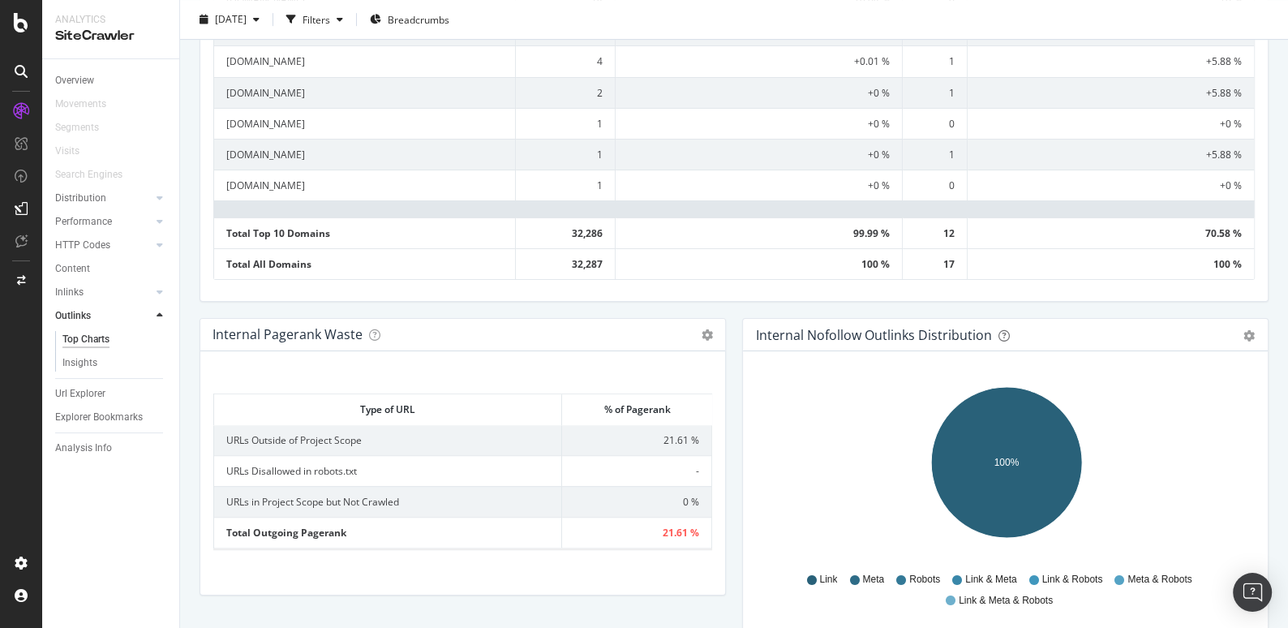
scroll to position [744, 0]
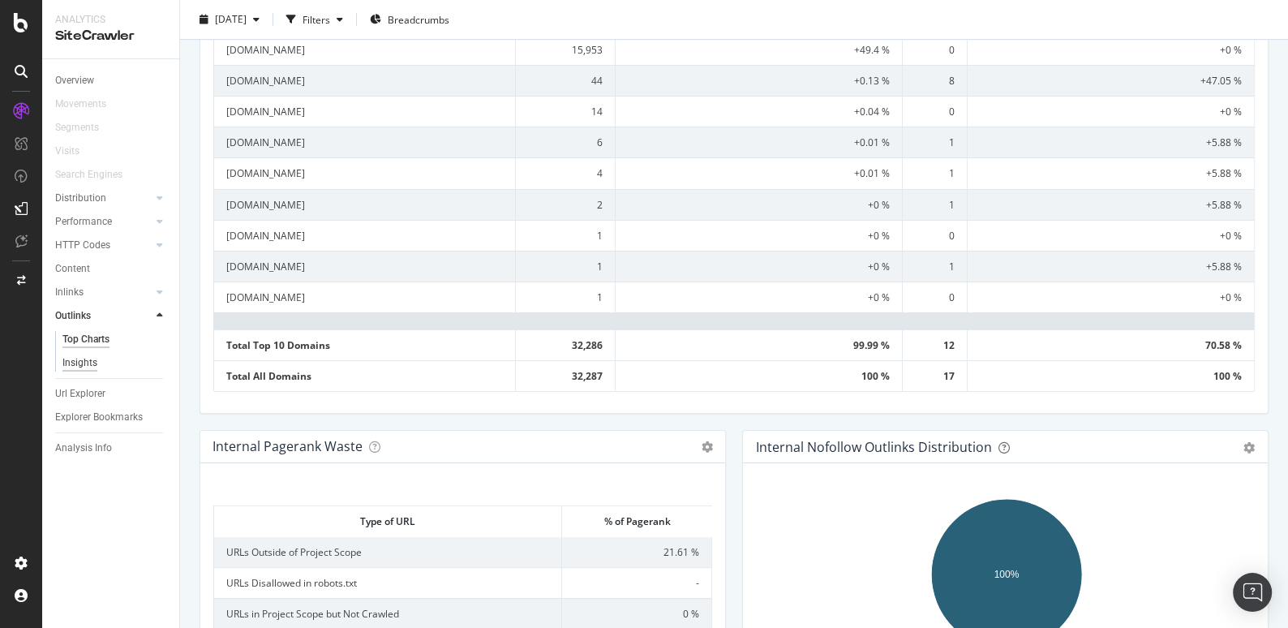
click at [79, 364] on div "Insights" at bounding box center [79, 362] width 35 height 17
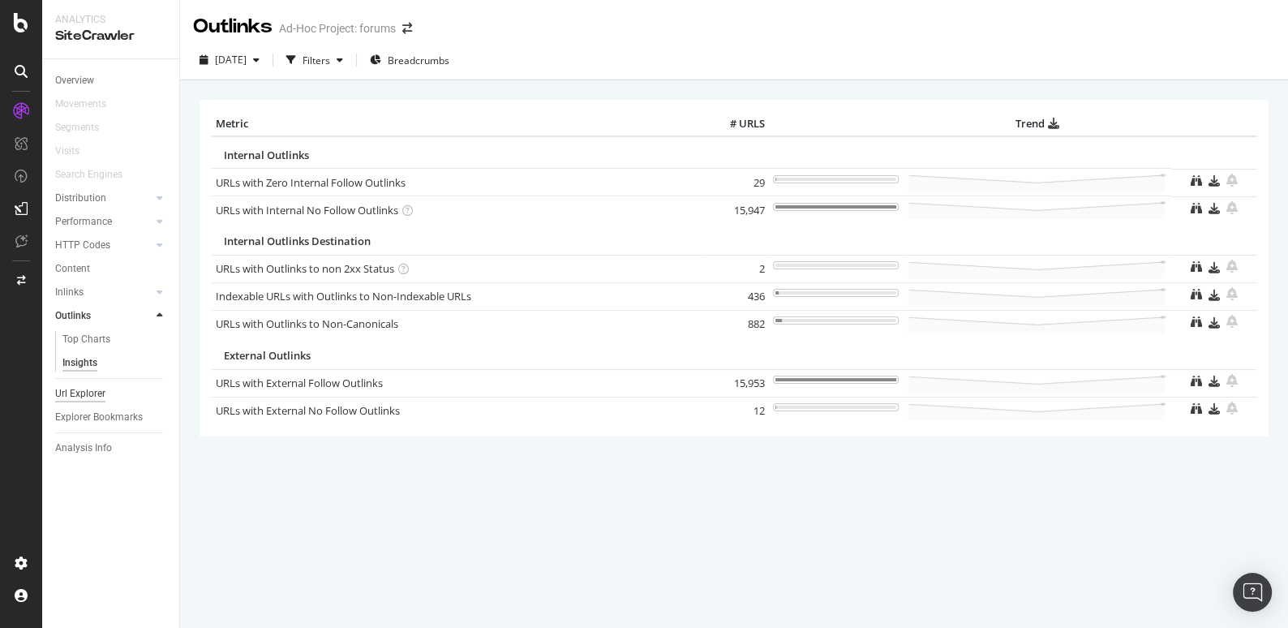
click at [89, 397] on div "Url Explorer" at bounding box center [80, 393] width 50 height 17
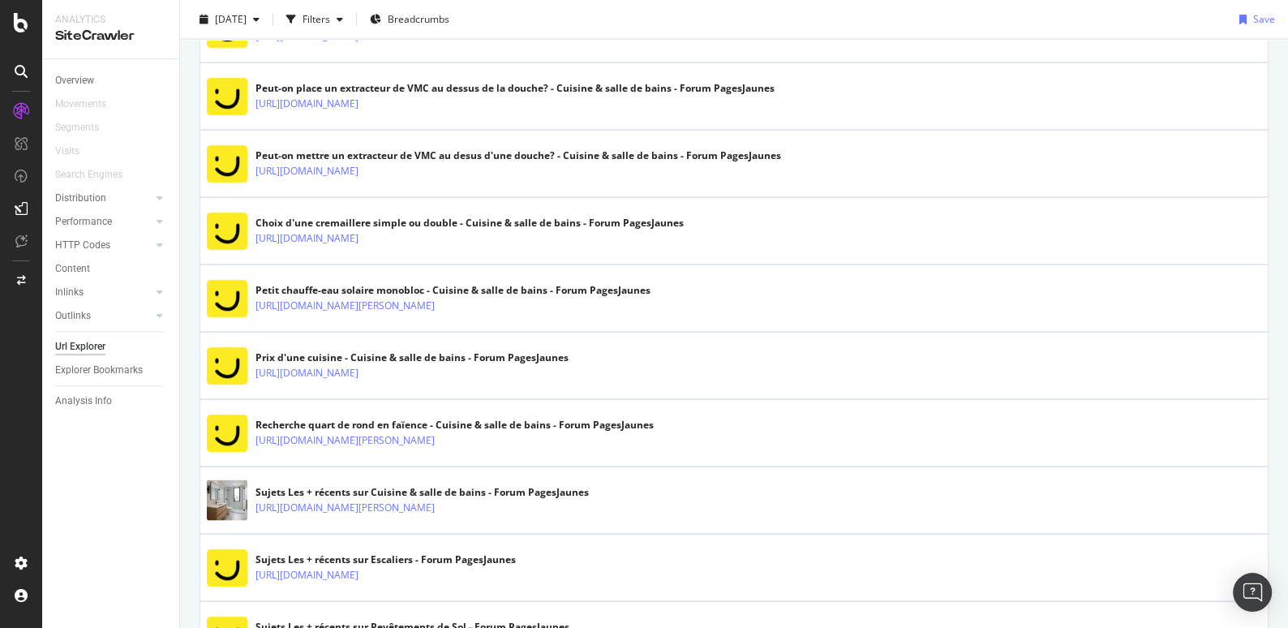
scroll to position [3265, 0]
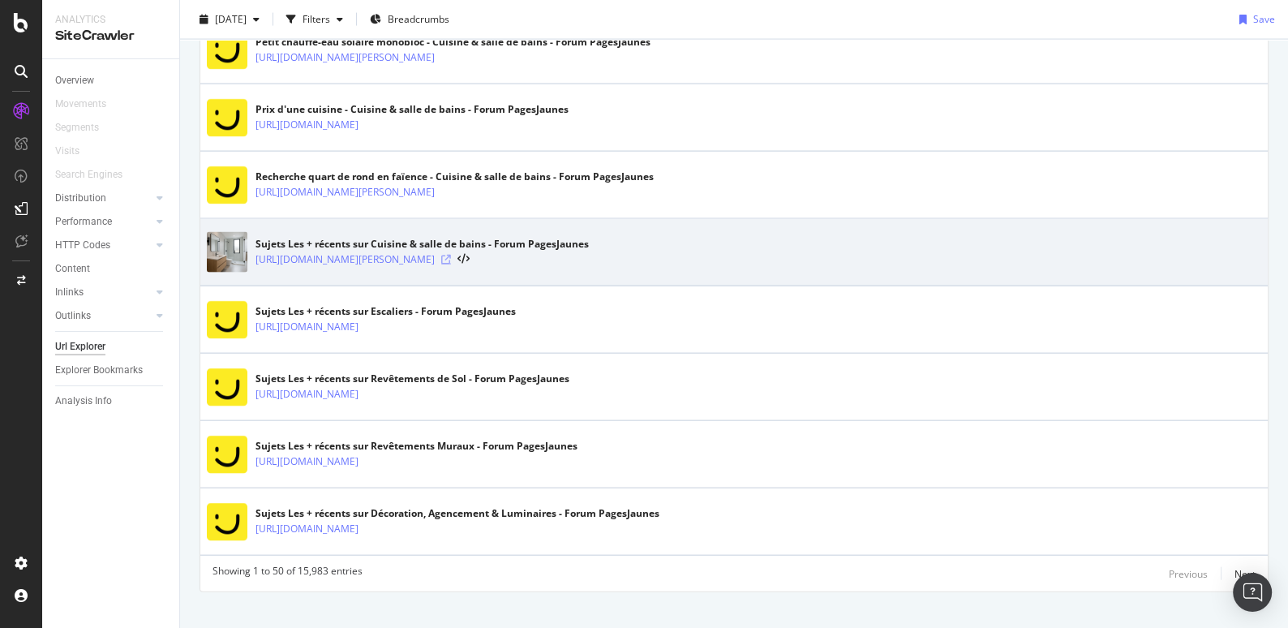
click at [451, 255] on icon at bounding box center [446, 260] width 10 height 10
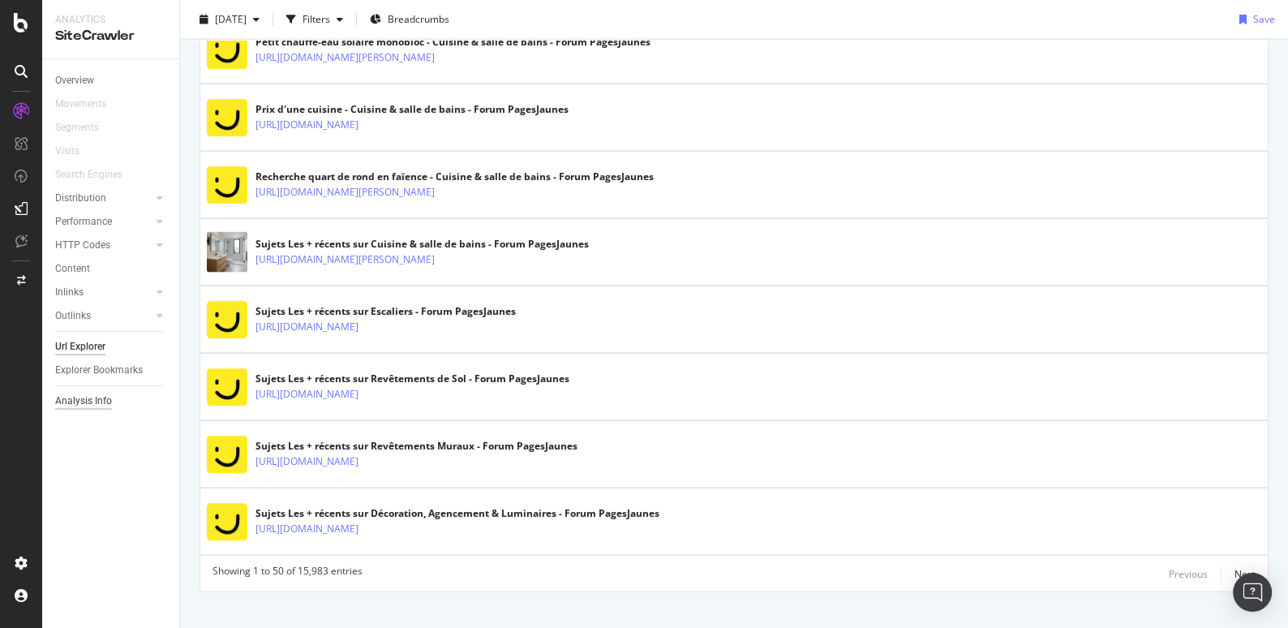
click at [94, 400] on div "Analysis Info" at bounding box center [83, 401] width 57 height 17
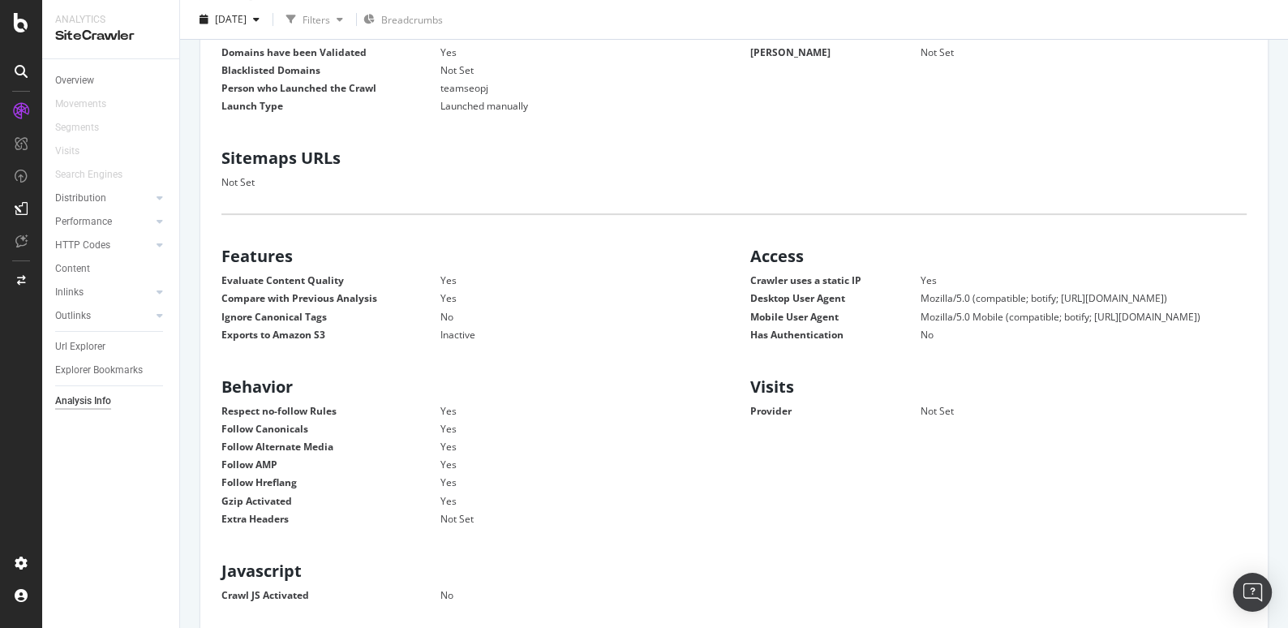
scroll to position [41, 0]
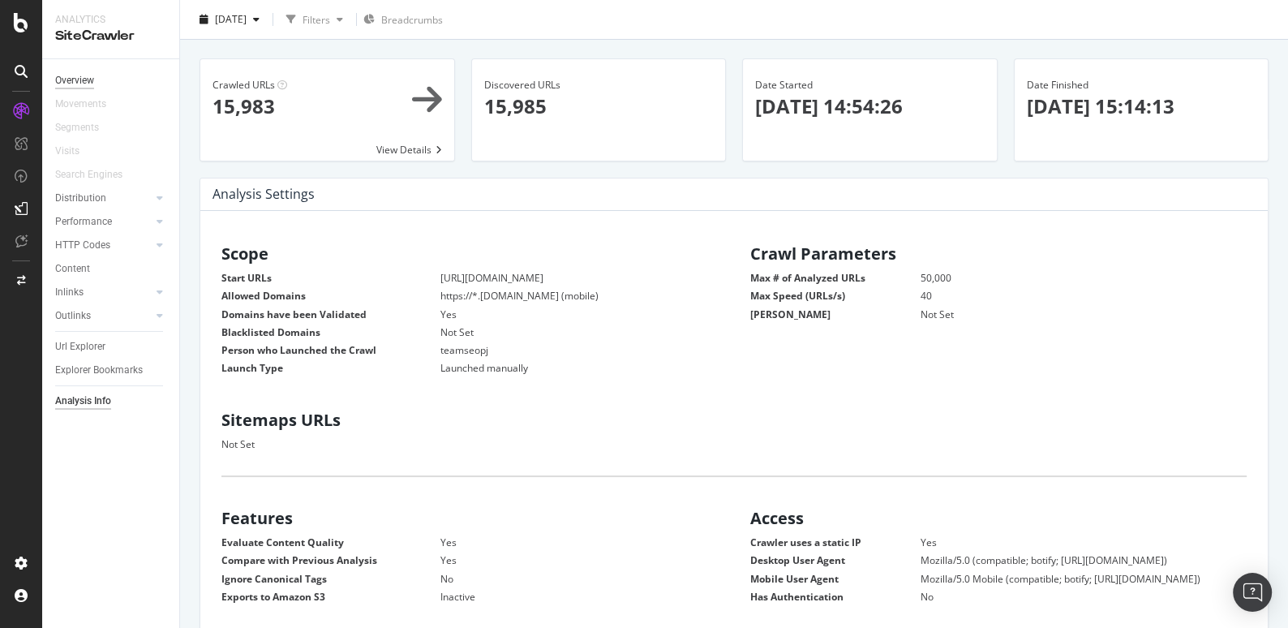
click at [89, 86] on div "Overview" at bounding box center [74, 80] width 39 height 17
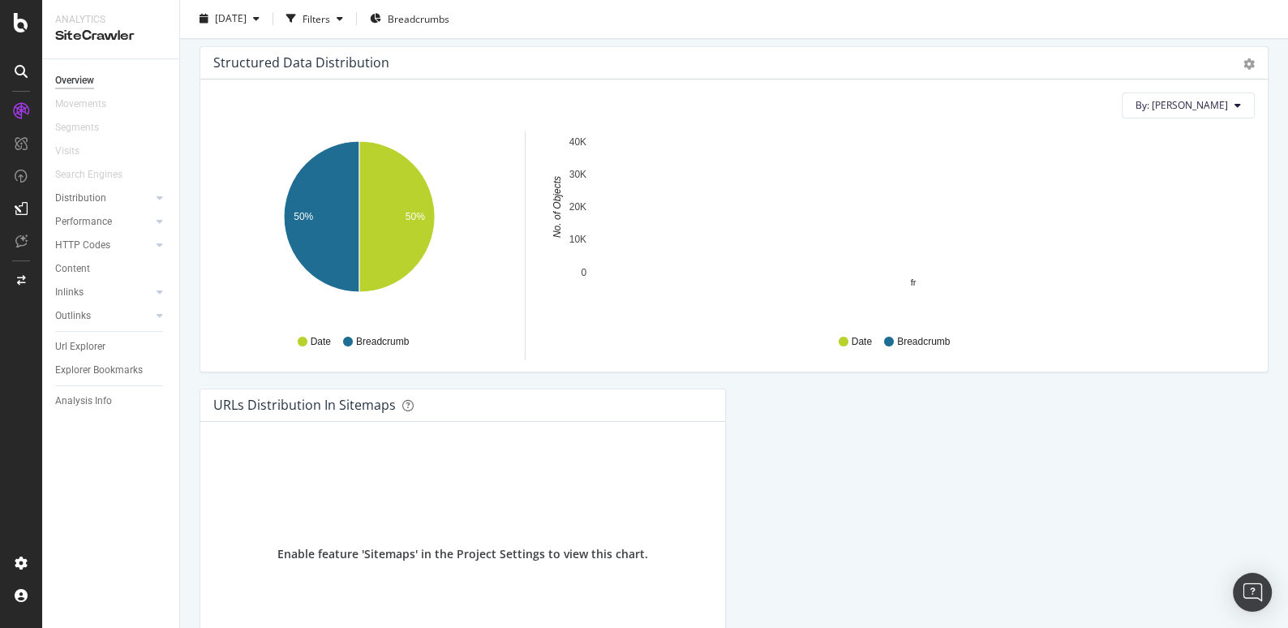
scroll to position [1876, 0]
